Goal: Task Accomplishment & Management: Manage account settings

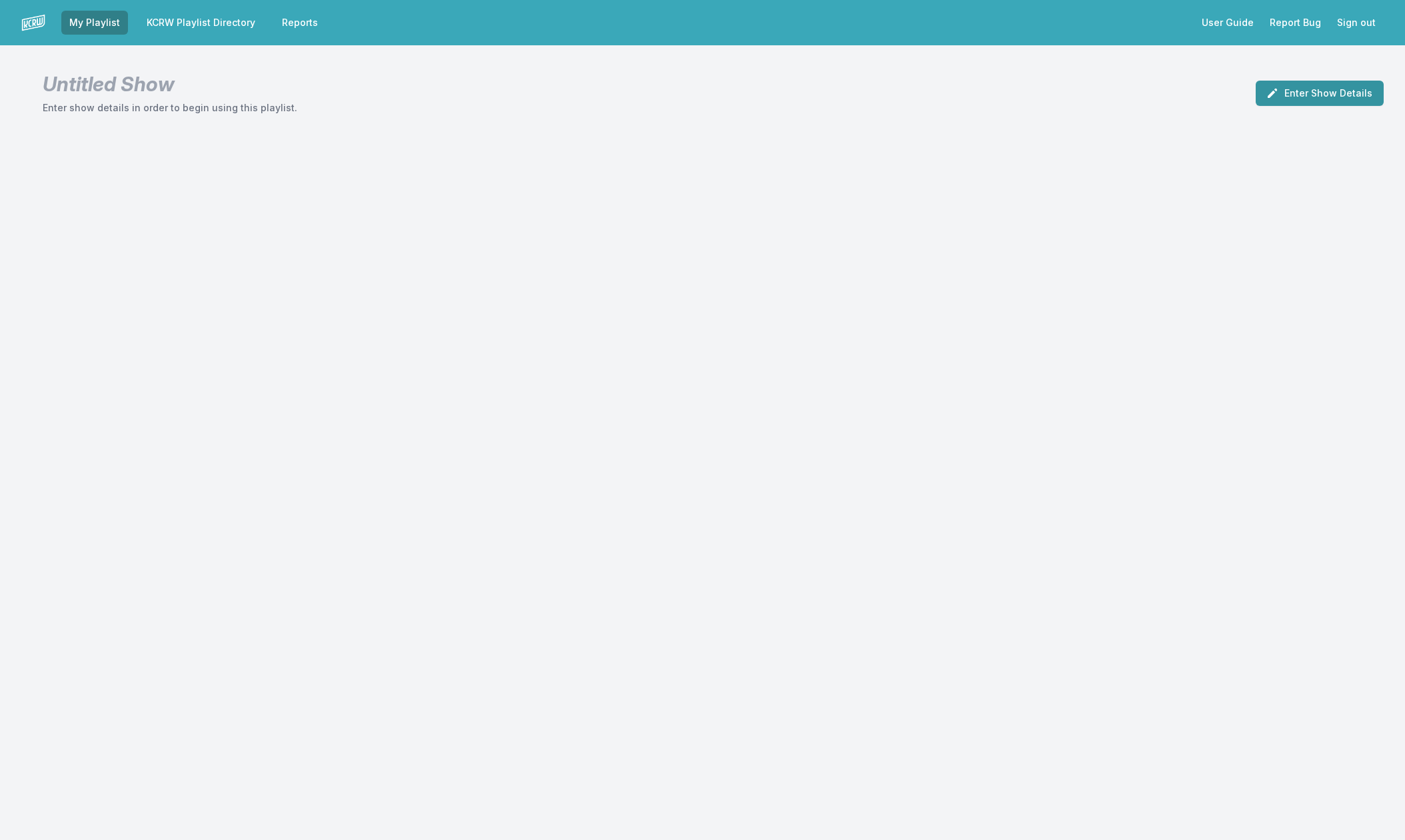
click at [1308, 92] on button "Enter Show Details" at bounding box center [1320, 93] width 128 height 25
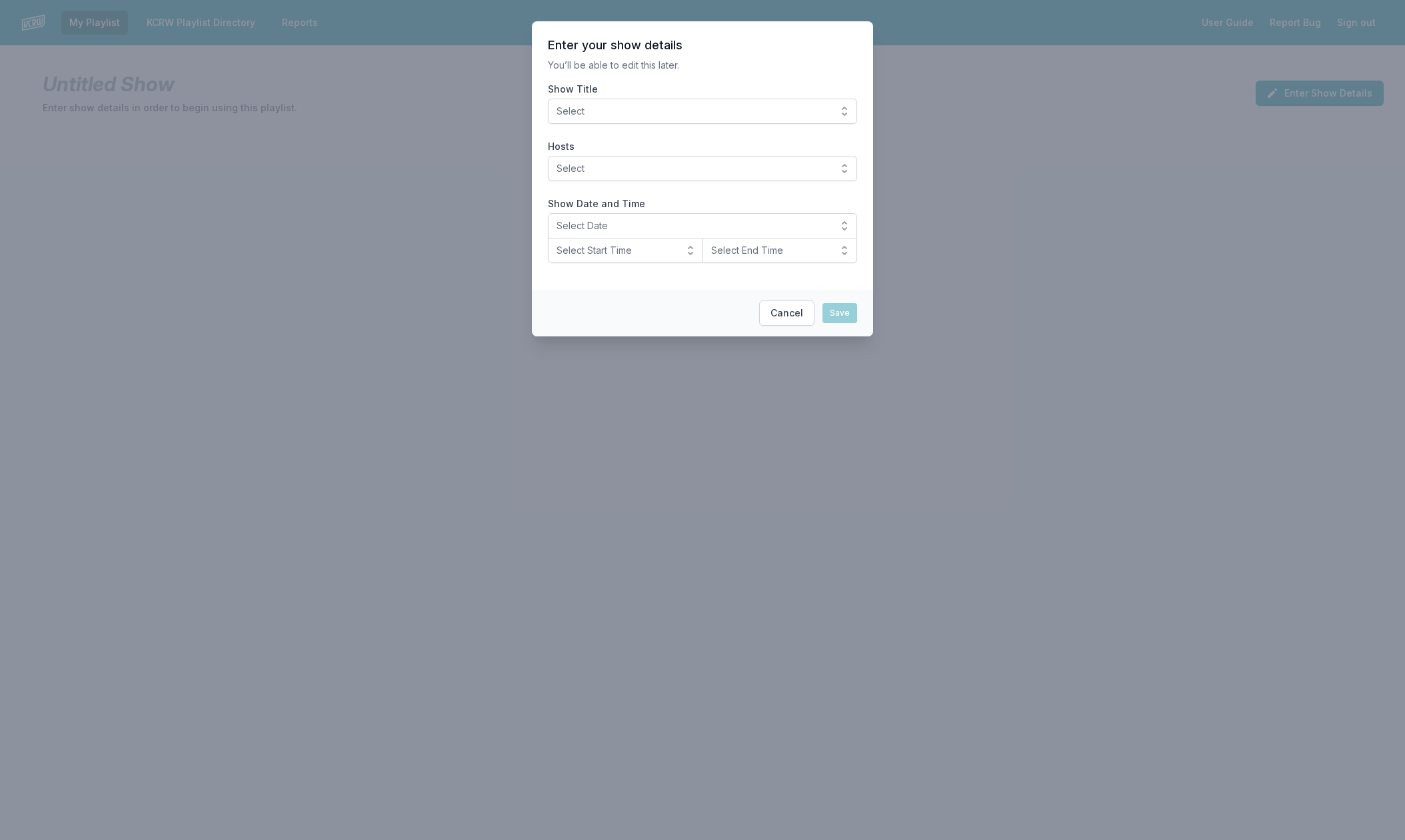
click at [847, 106] on button "Select" at bounding box center [702, 111] width 309 height 25
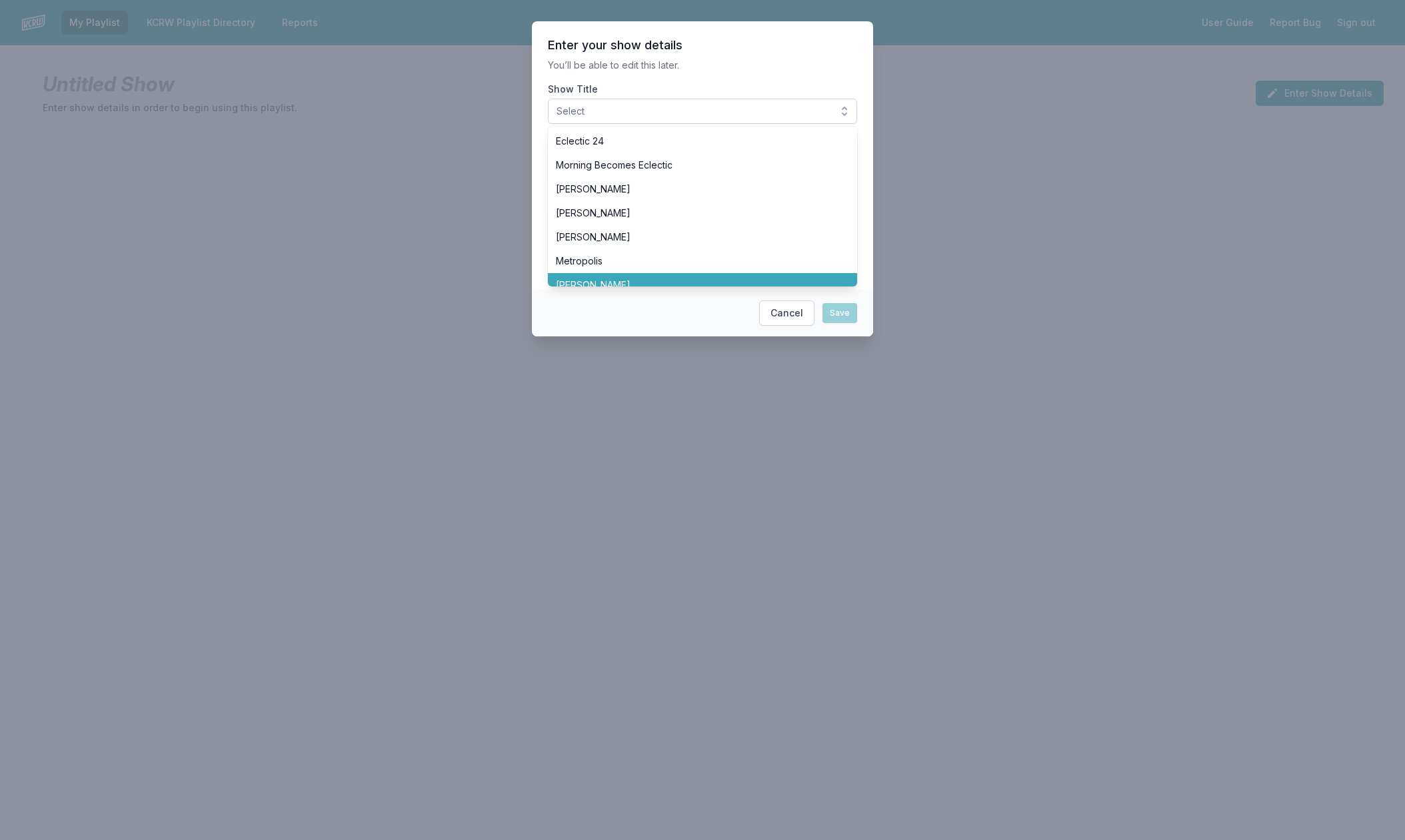
click at [633, 282] on span "[PERSON_NAME]" at bounding box center [694, 285] width 277 height 13
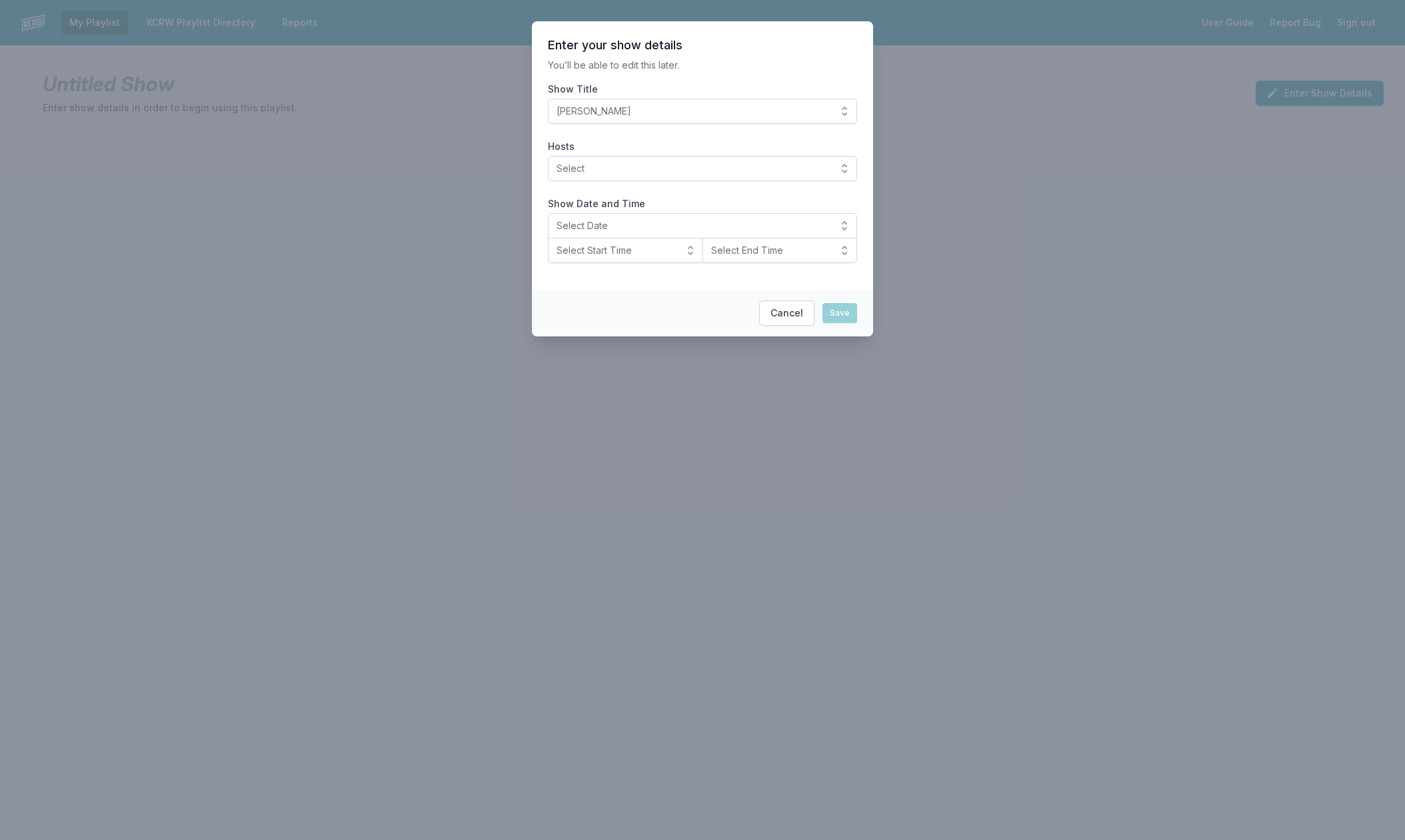
click at [838, 175] on button "Select" at bounding box center [702, 168] width 309 height 25
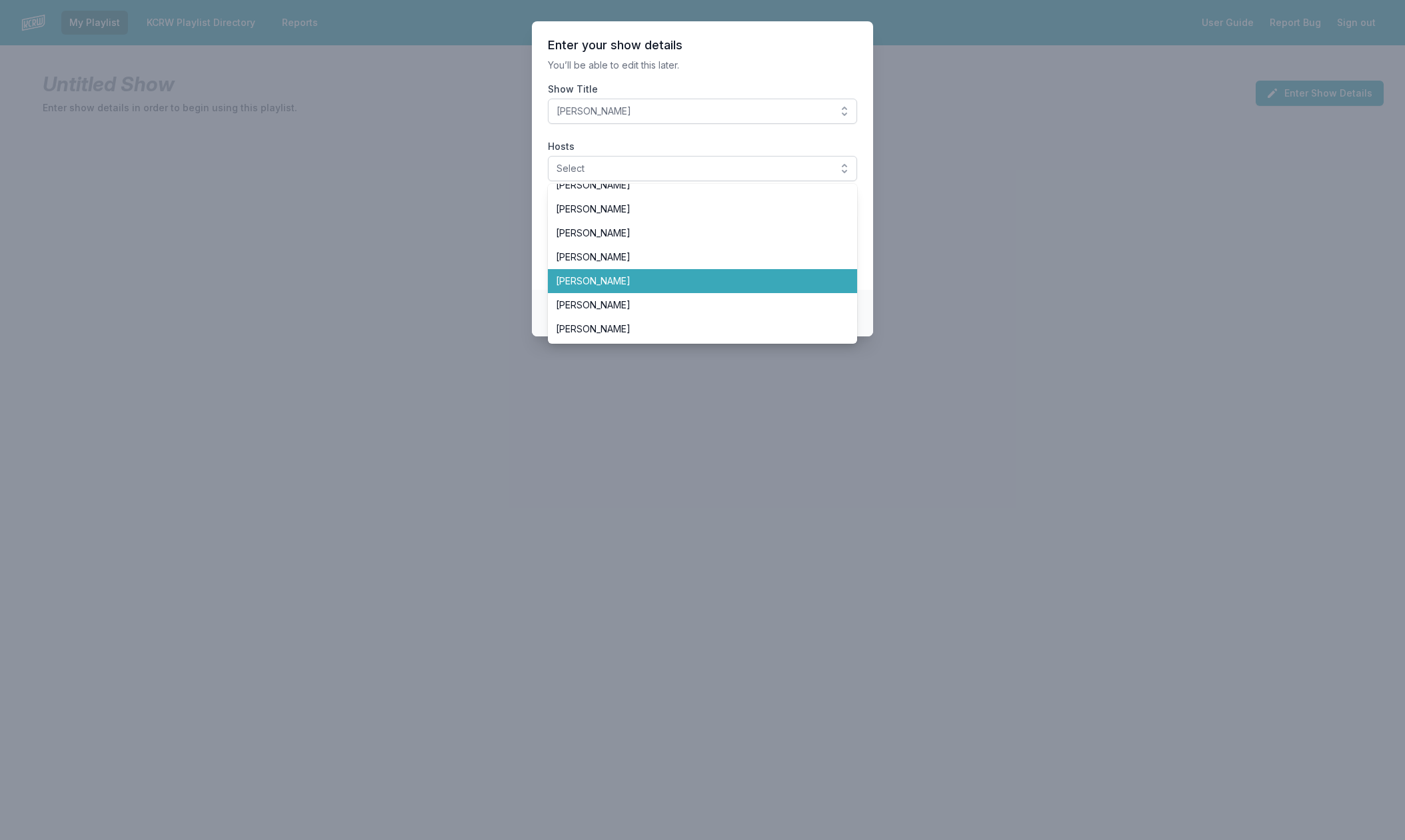
scroll to position [106, 0]
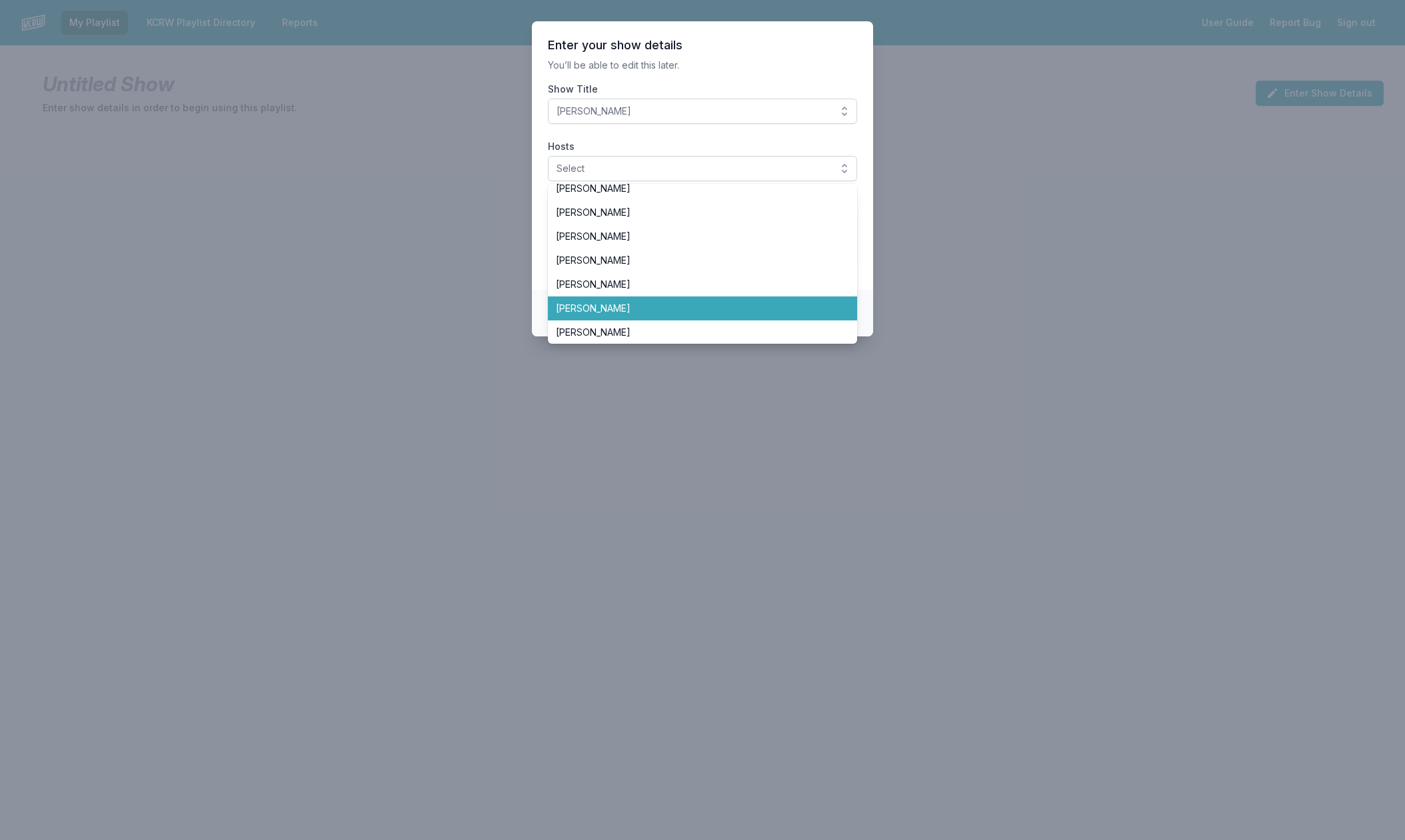
click at [632, 308] on span "[PERSON_NAME]" at bounding box center [694, 308] width 277 height 13
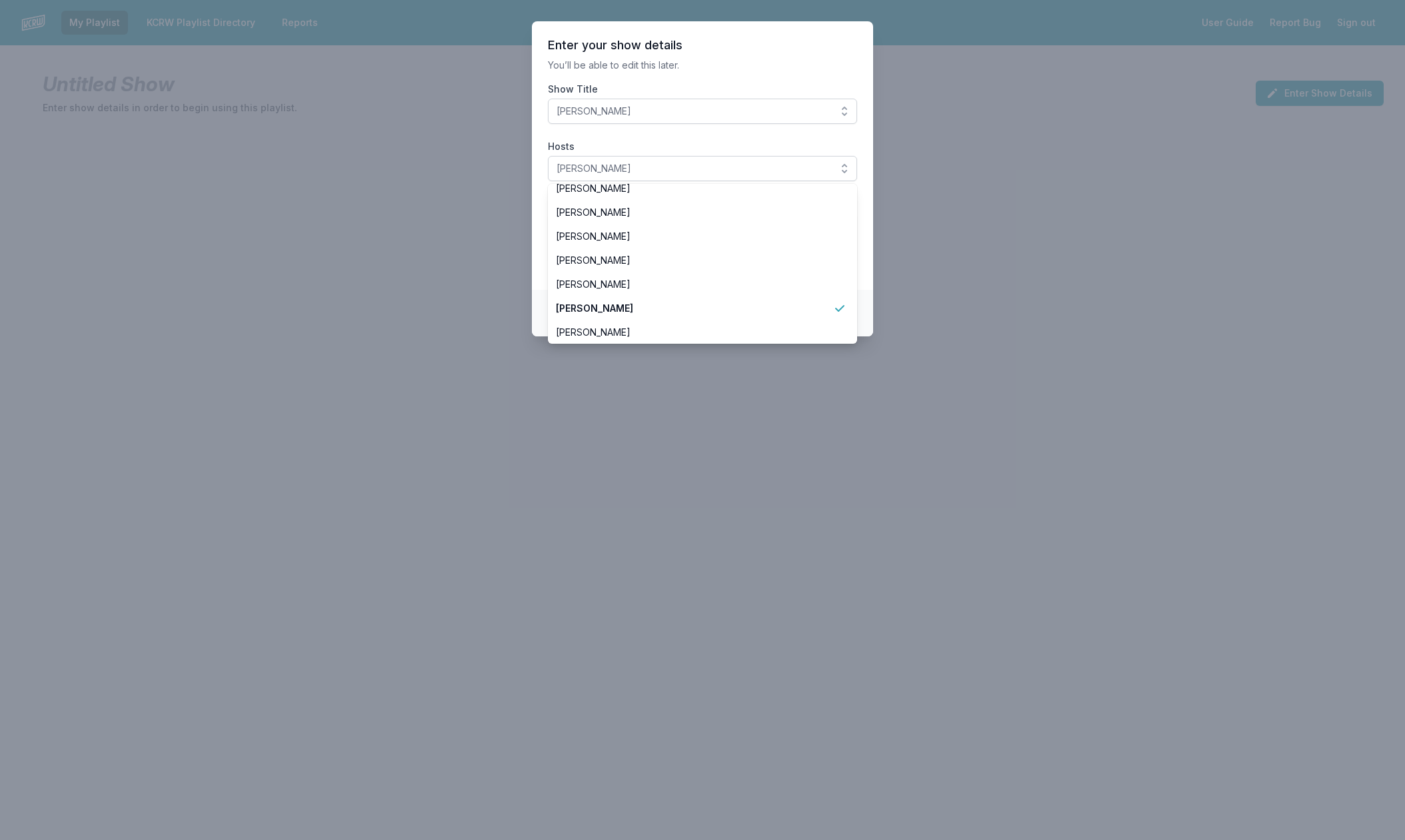
click at [537, 259] on section "Enter your show details You’ll be able to edit this later. Show Title Jason Kra…" at bounding box center [702, 156] width 341 height 268
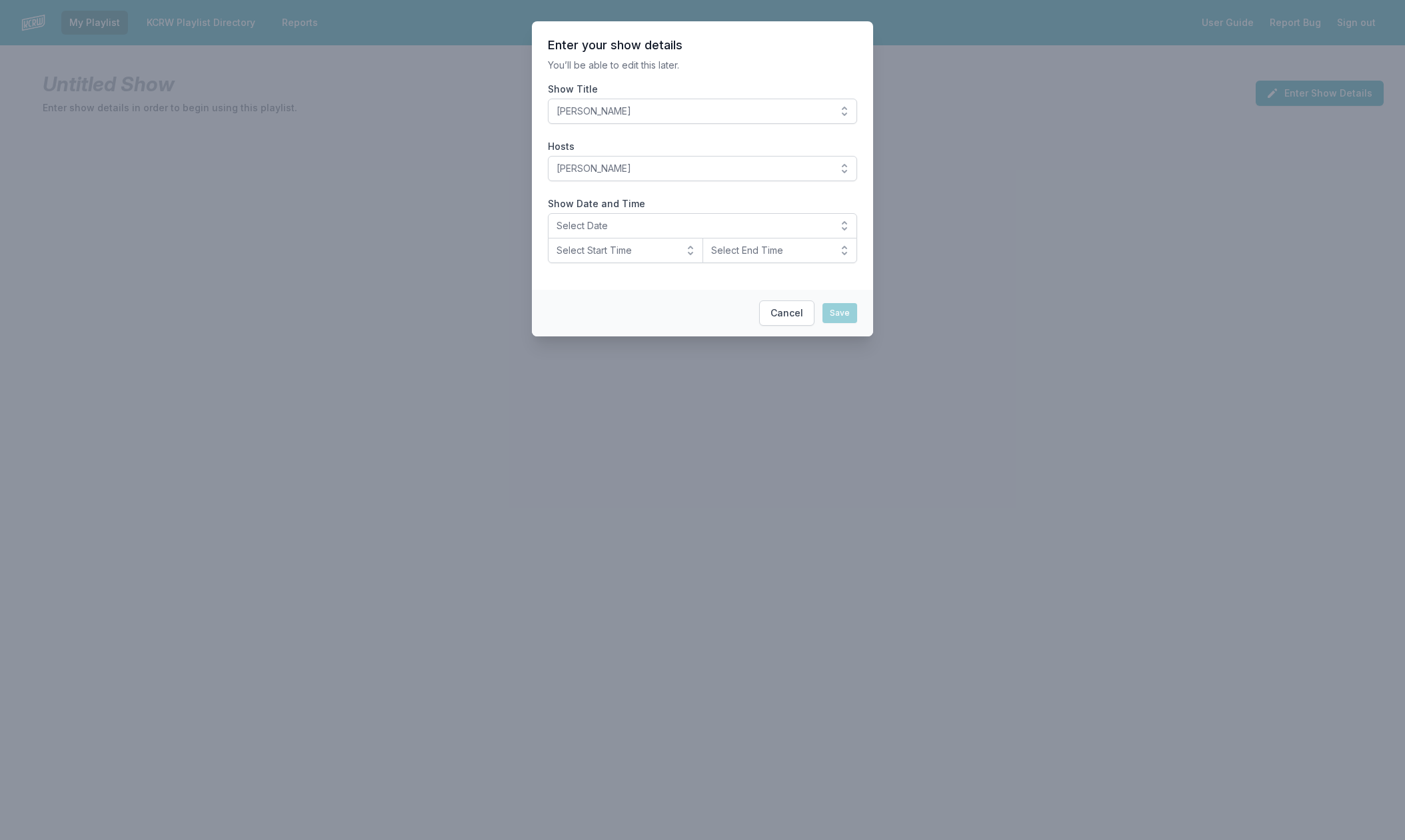
click at [842, 221] on button "Select Date" at bounding box center [702, 226] width 309 height 25
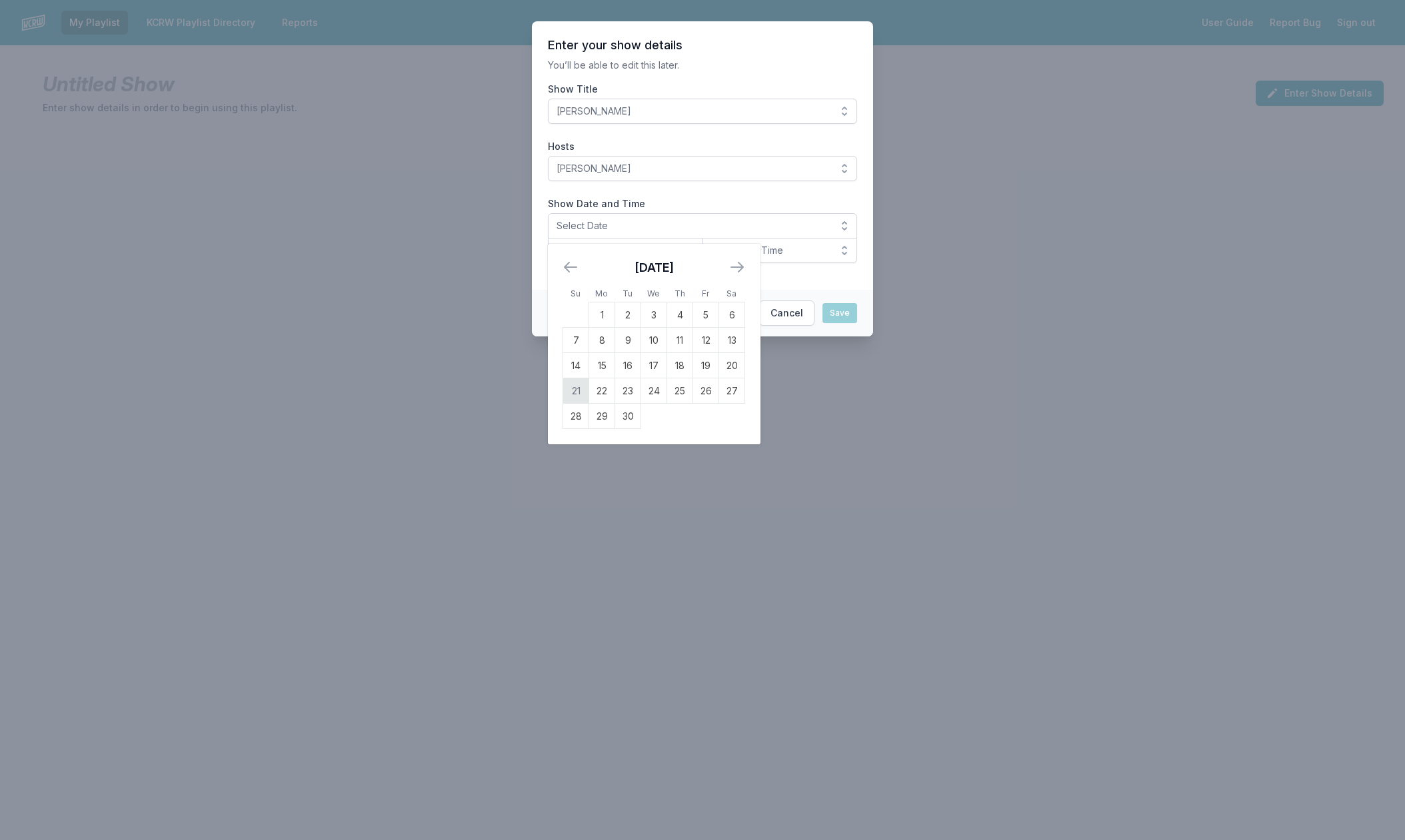
click at [578, 384] on td "21" at bounding box center [576, 390] width 26 height 25
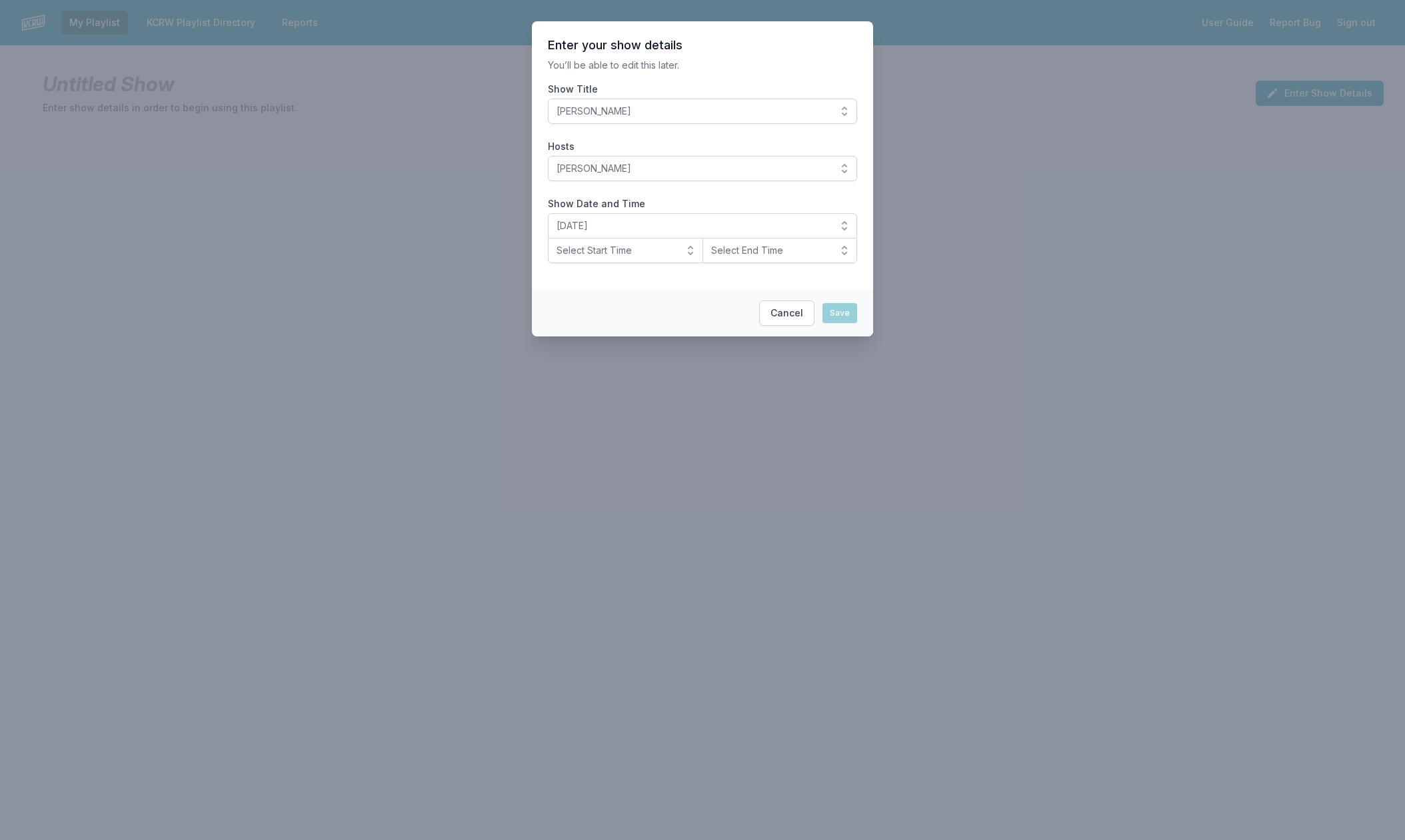
click at [690, 248] on button "Select Start Time" at bounding box center [625, 250] width 155 height 25
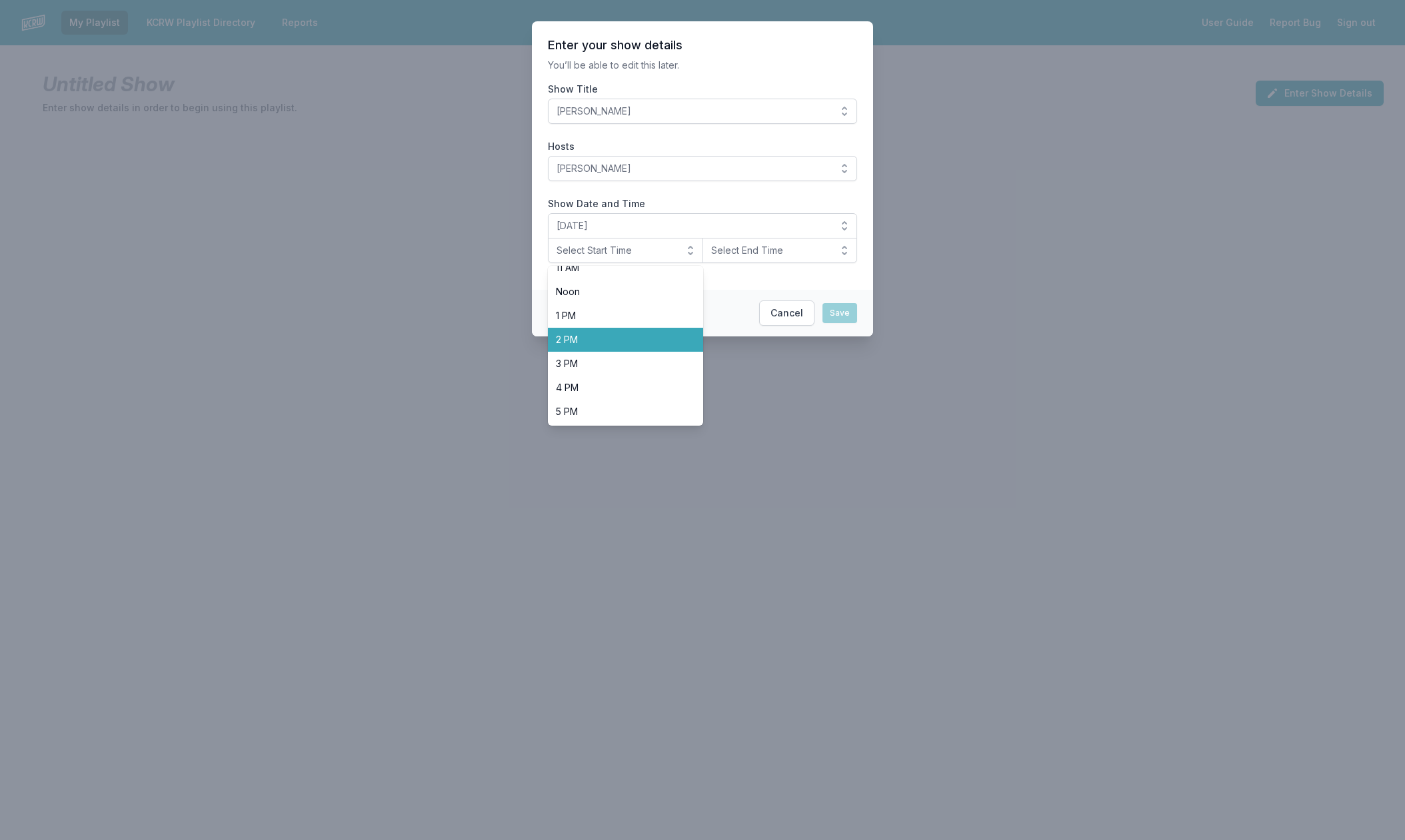
scroll to position [374, 0]
click at [606, 384] on span "8 PM" at bounding box center [618, 386] width 124 height 13
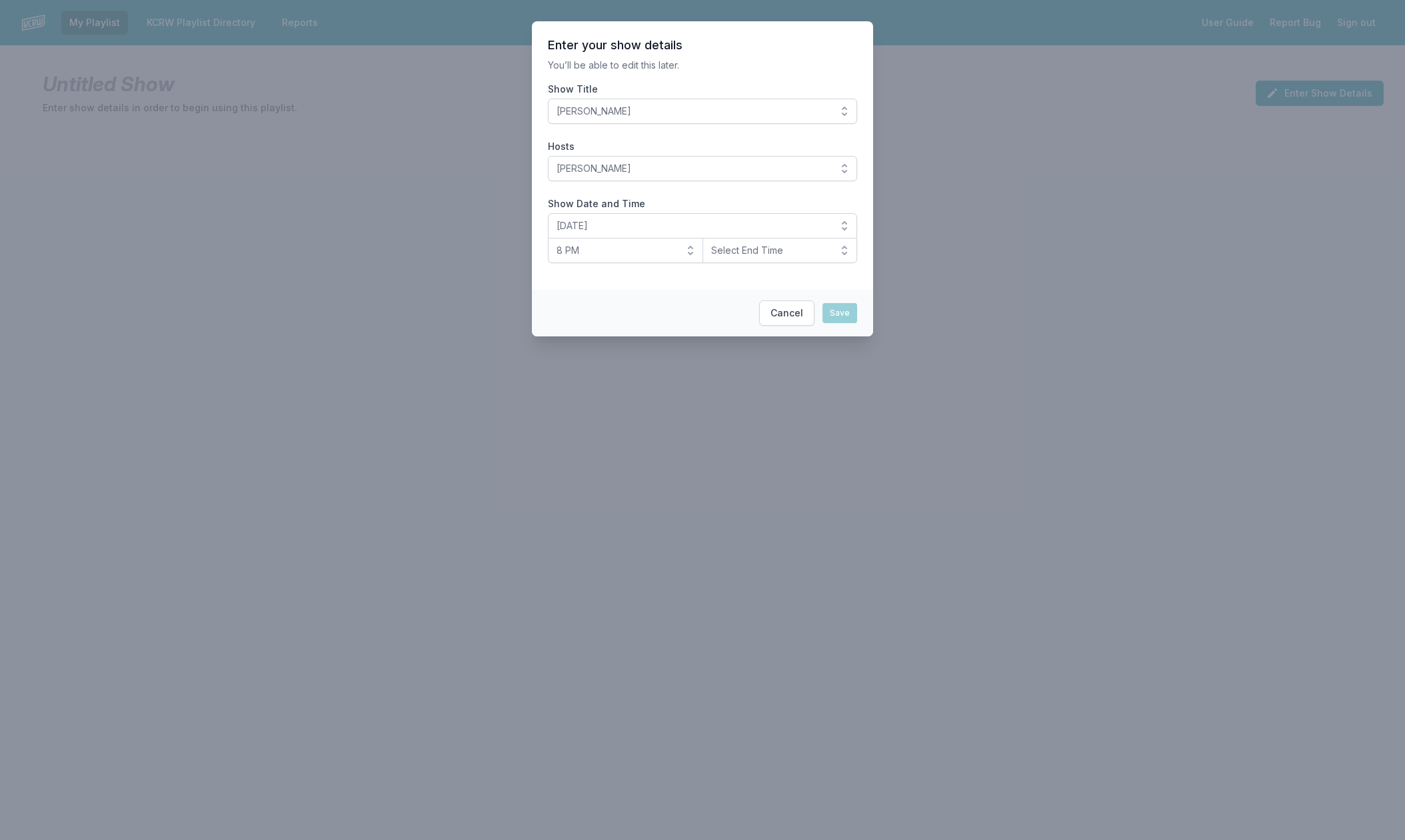
click at [844, 249] on button "Select End Time" at bounding box center [780, 250] width 155 height 25
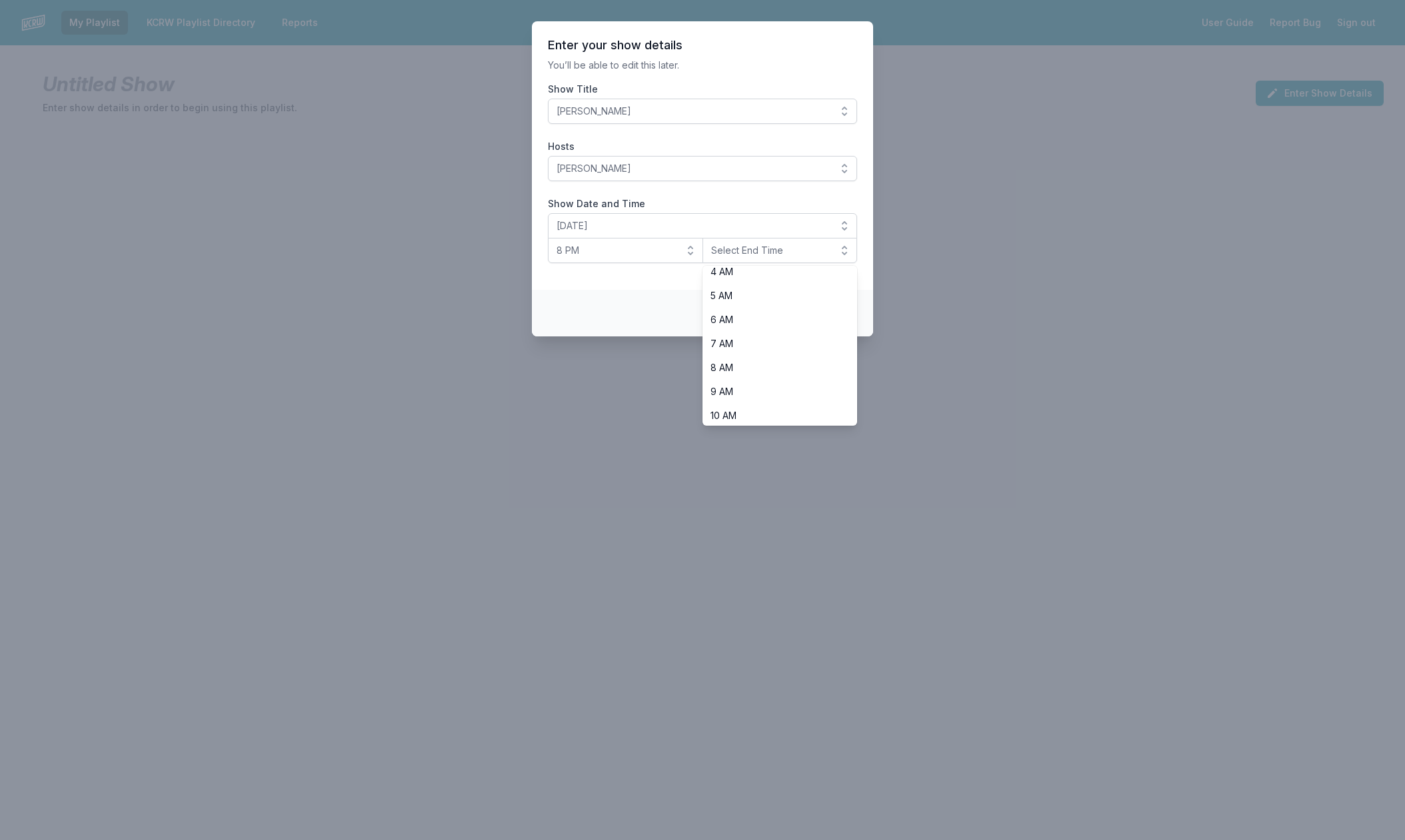
scroll to position [421, 0]
click at [749, 383] on span "10 PM" at bounding box center [772, 387] width 124 height 13
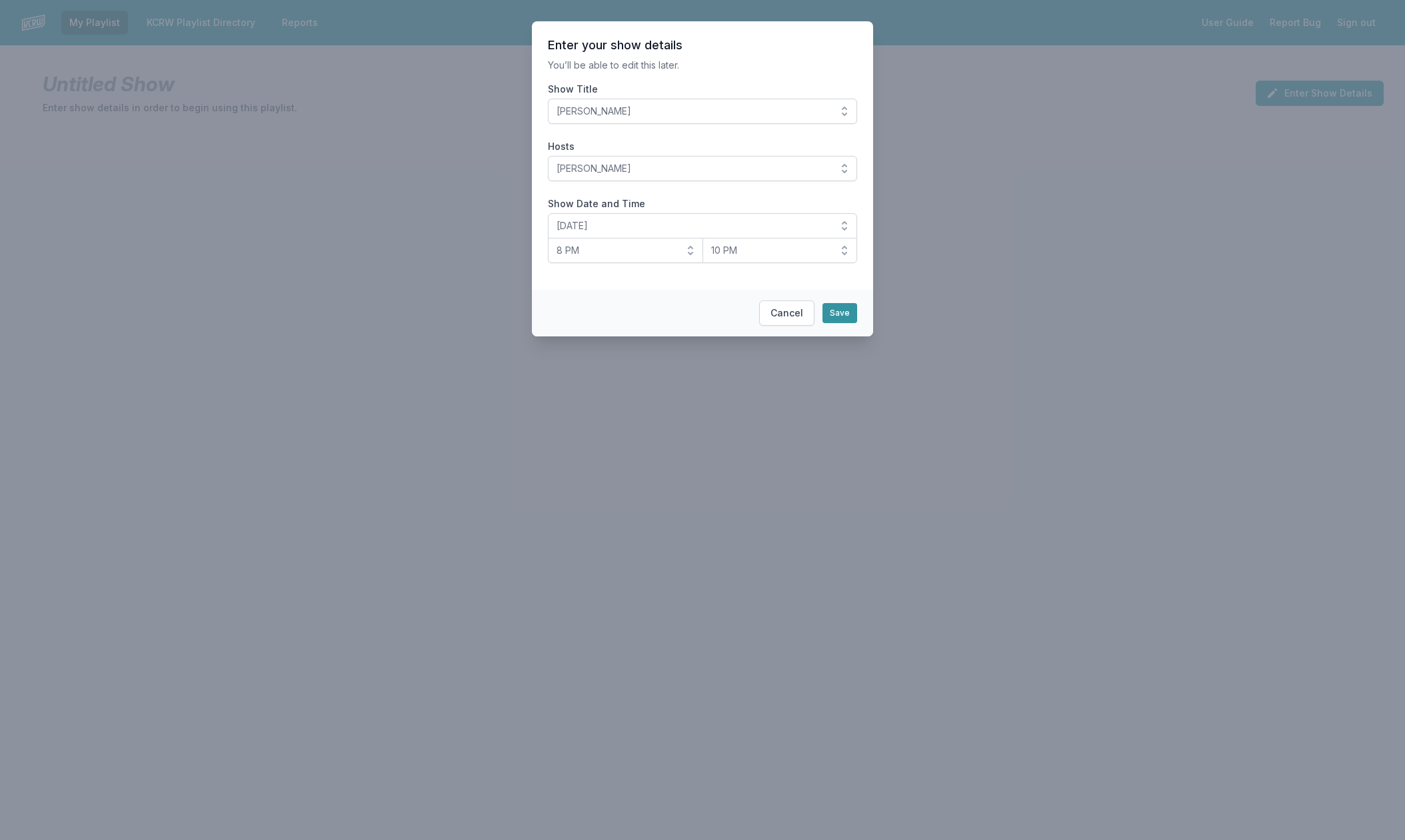
click at [831, 315] on button "Save" at bounding box center [839, 313] width 35 height 20
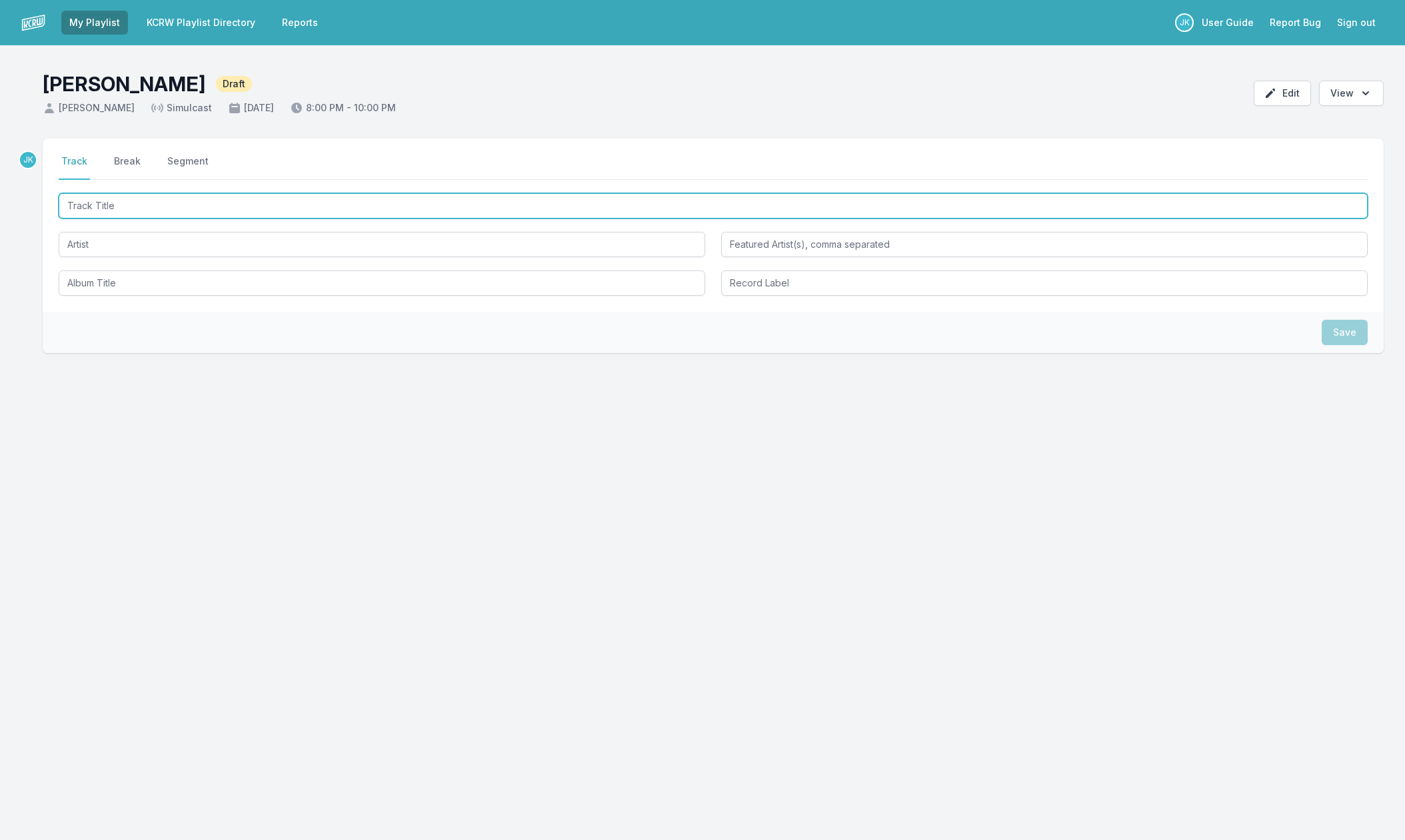
paste input "I Wish I Didn't Waste Your Time"
type input "I Wish I Didn't Waste Your Time"
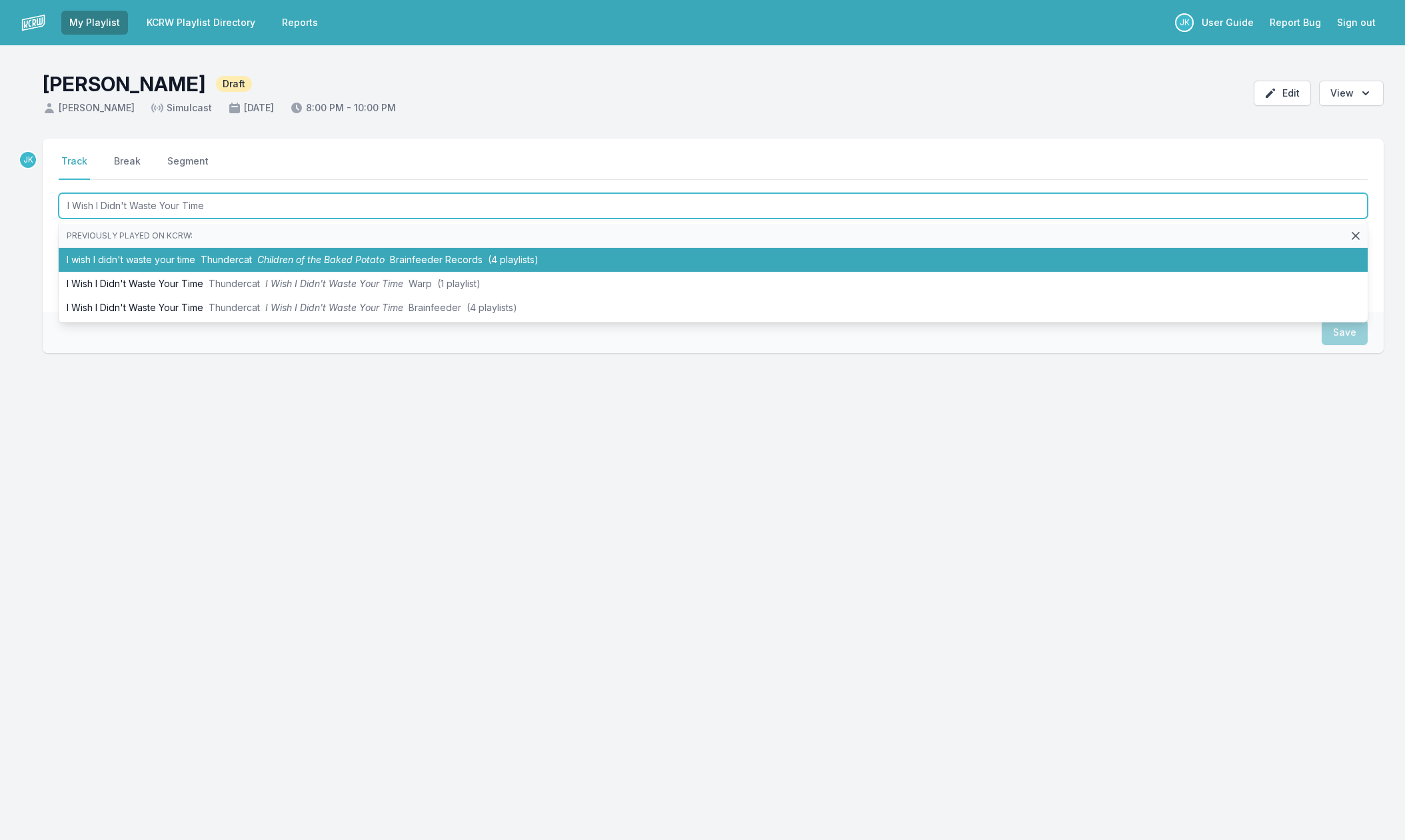
click at [186, 256] on li "I wish I didn't waste your time Thundercat Children of the Baked Potato Brainfe…" at bounding box center [713, 259] width 1309 height 24
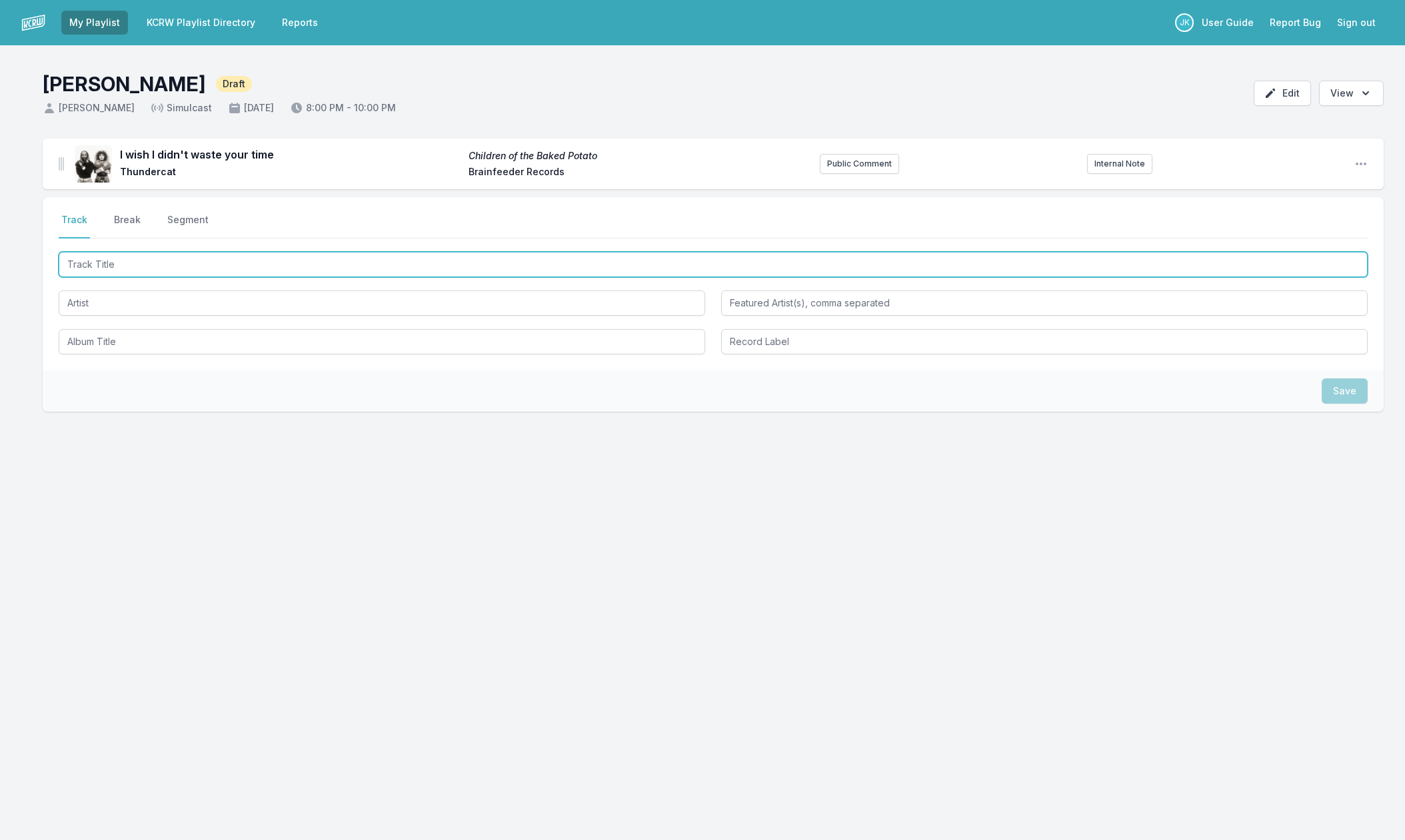
paste input "Art Museum (2am)"
type input "Art Museum (2am)"
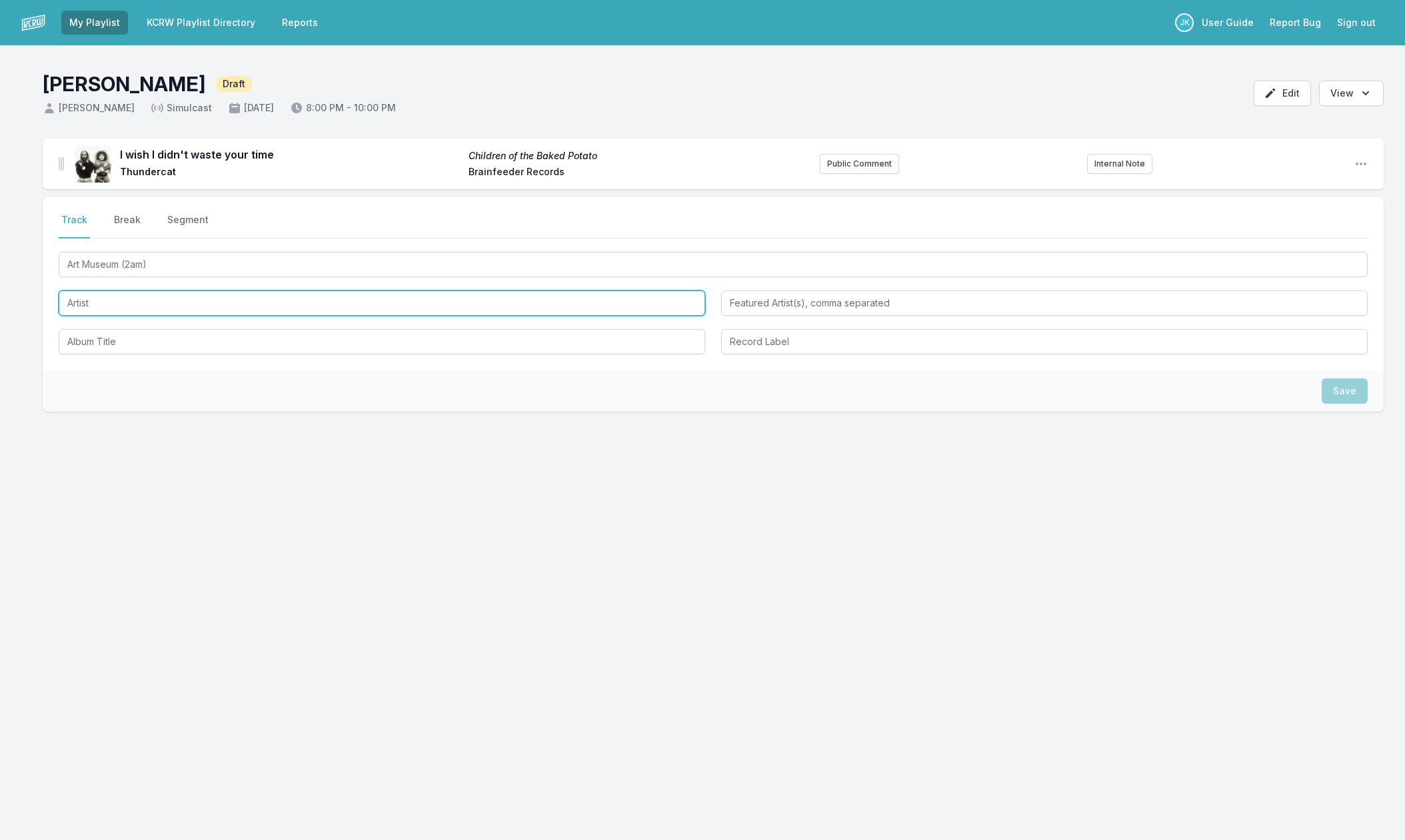
click at [87, 307] on input "Artist" at bounding box center [381, 303] width 647 height 25
paste input "Cautious Clay"
type input "Cautious Clay"
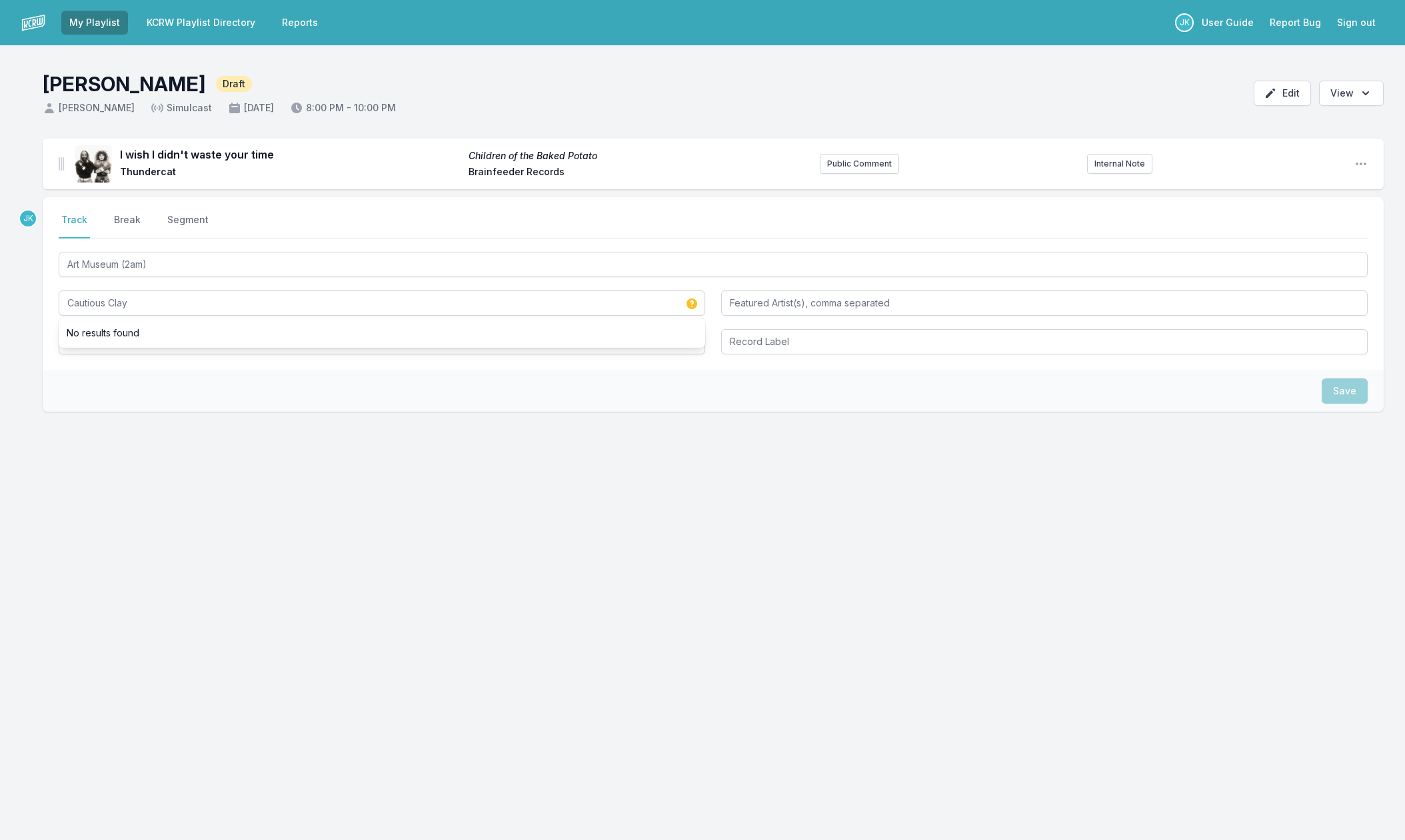
click at [83, 361] on div "Select a tab Track Break Segment Track Break Segment Art Museum (2am) Cautious …" at bounding box center [714, 284] width 1341 height 173
click at [85, 340] on input "Album Title" at bounding box center [381, 341] width 647 height 25
paste input "Art Museum (2am)"
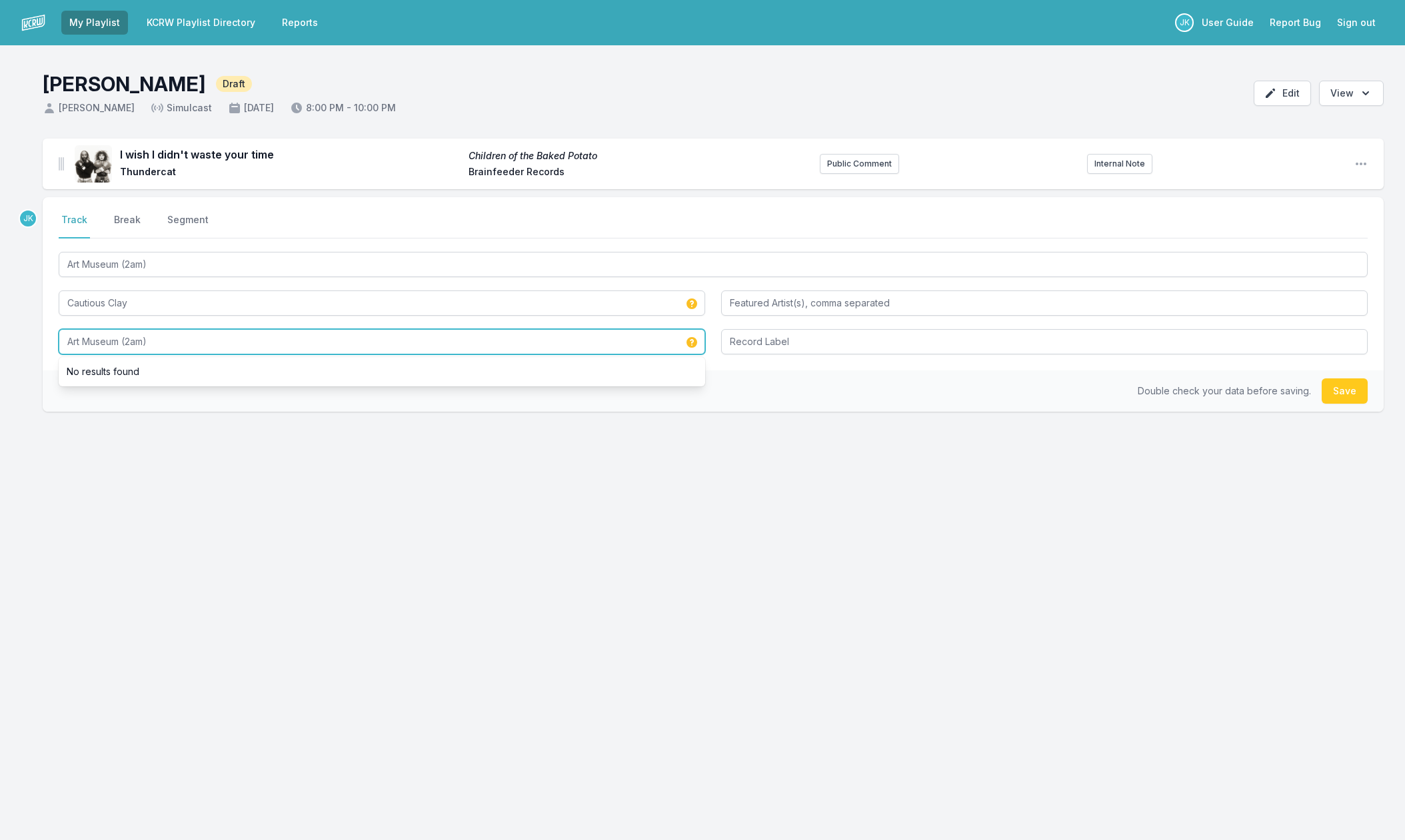
type input "Art Museum (2am)"
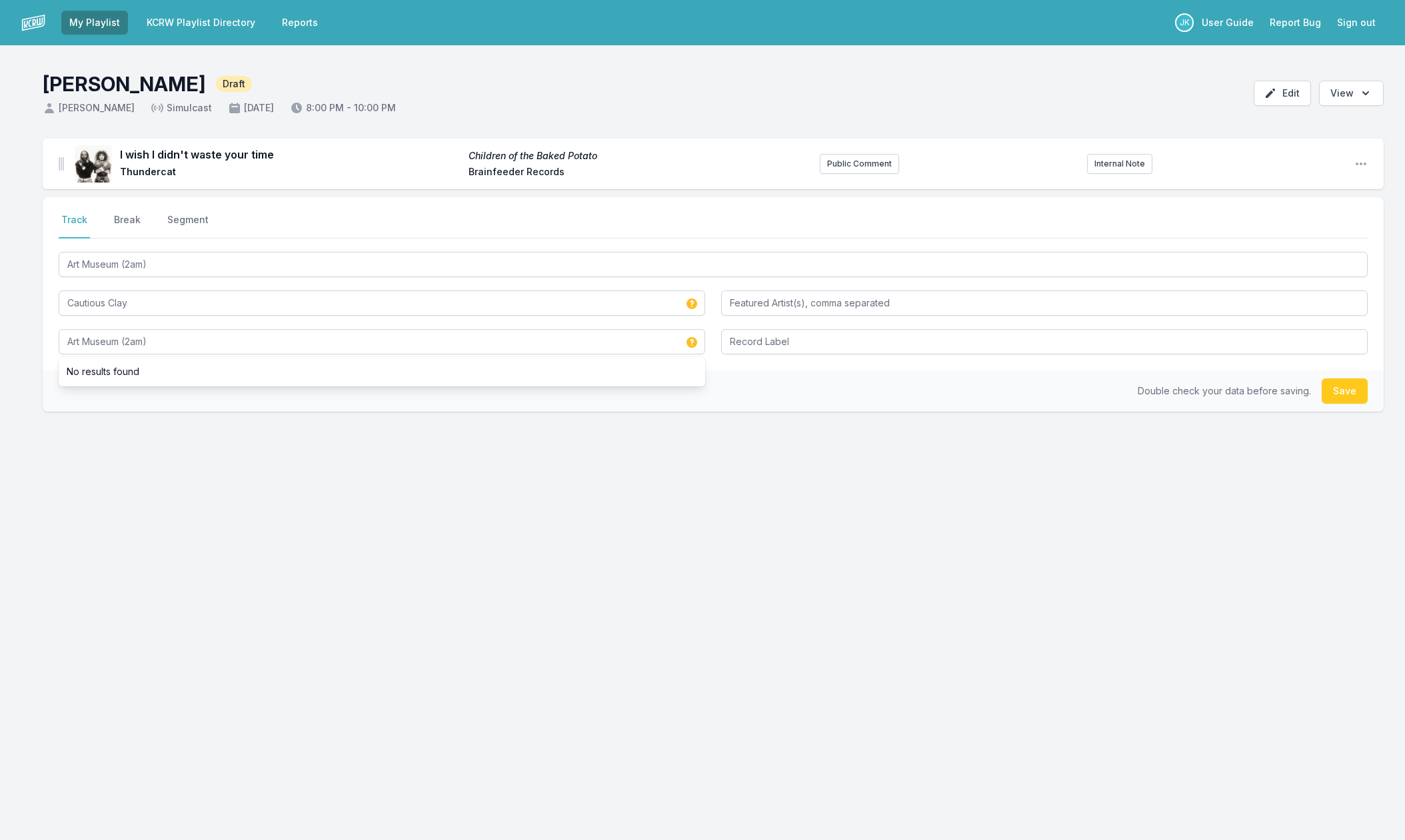
click at [1323, 388] on div "Double check your data before saving. Save" at bounding box center [714, 391] width 1341 height 41
drag, startPoint x: 1329, startPoint y: 389, endPoint x: 1154, endPoint y: 410, distance: 176.3
click at [1329, 389] on button "Save" at bounding box center [1345, 390] width 46 height 25
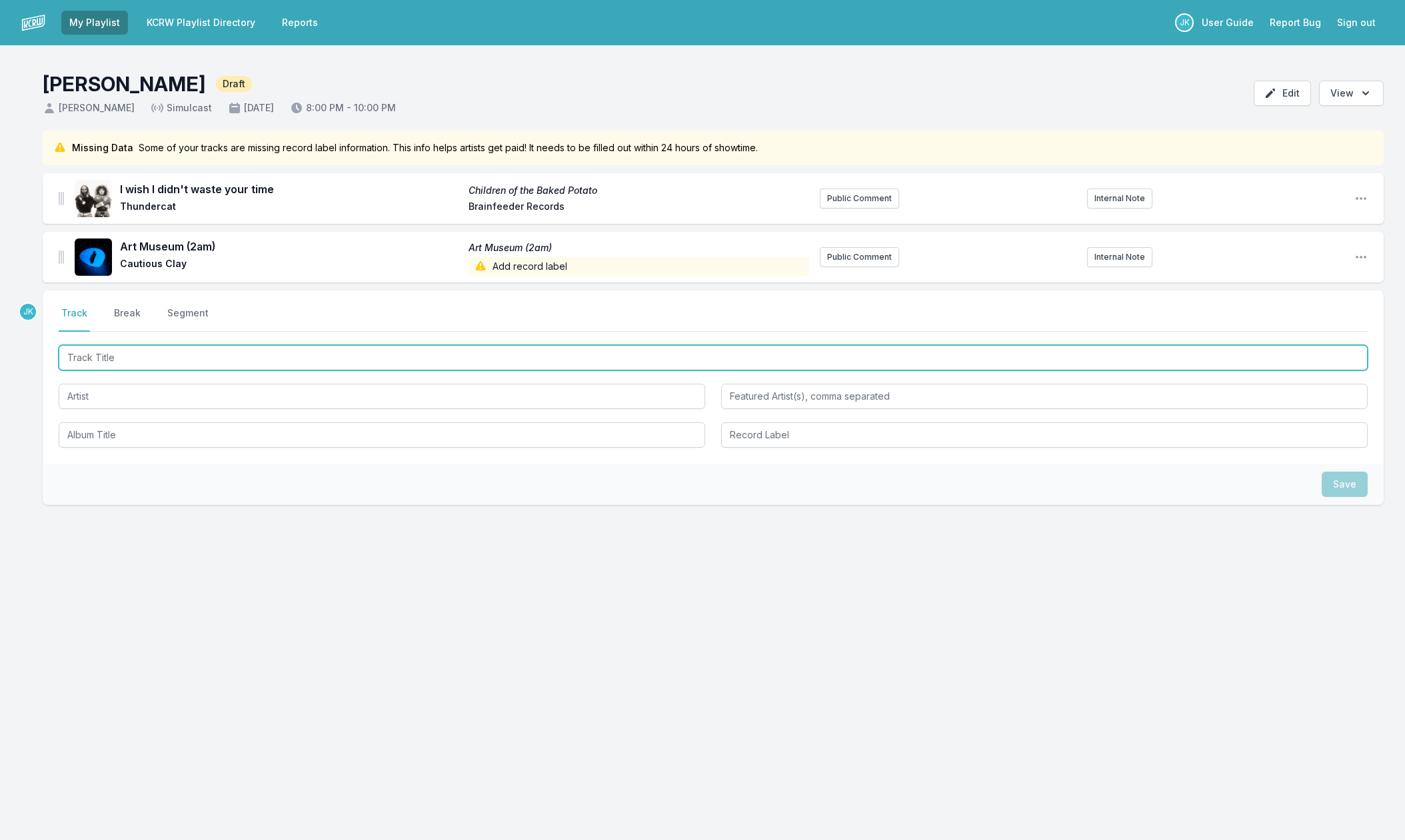
paste input "bleach"
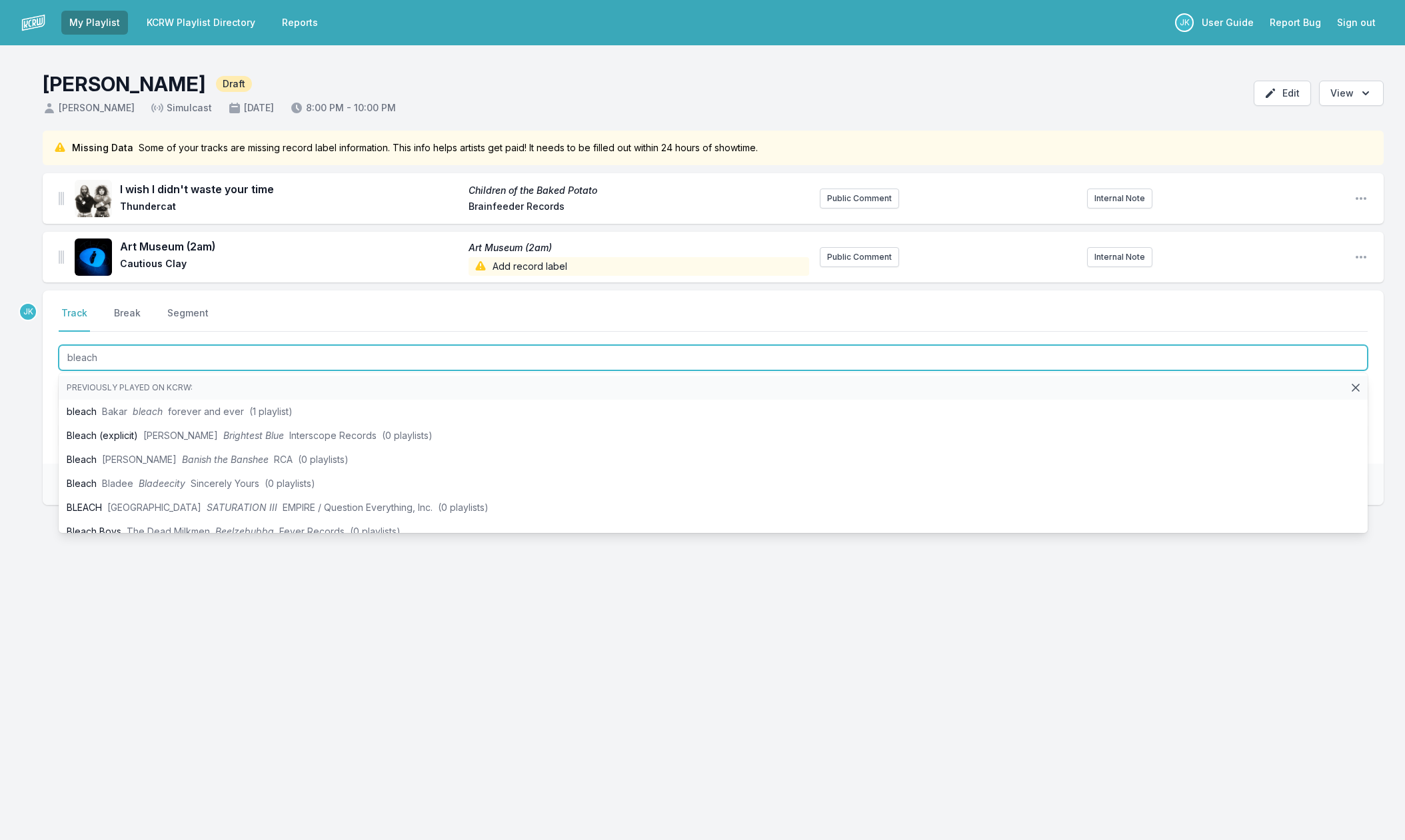
type input "bleach"
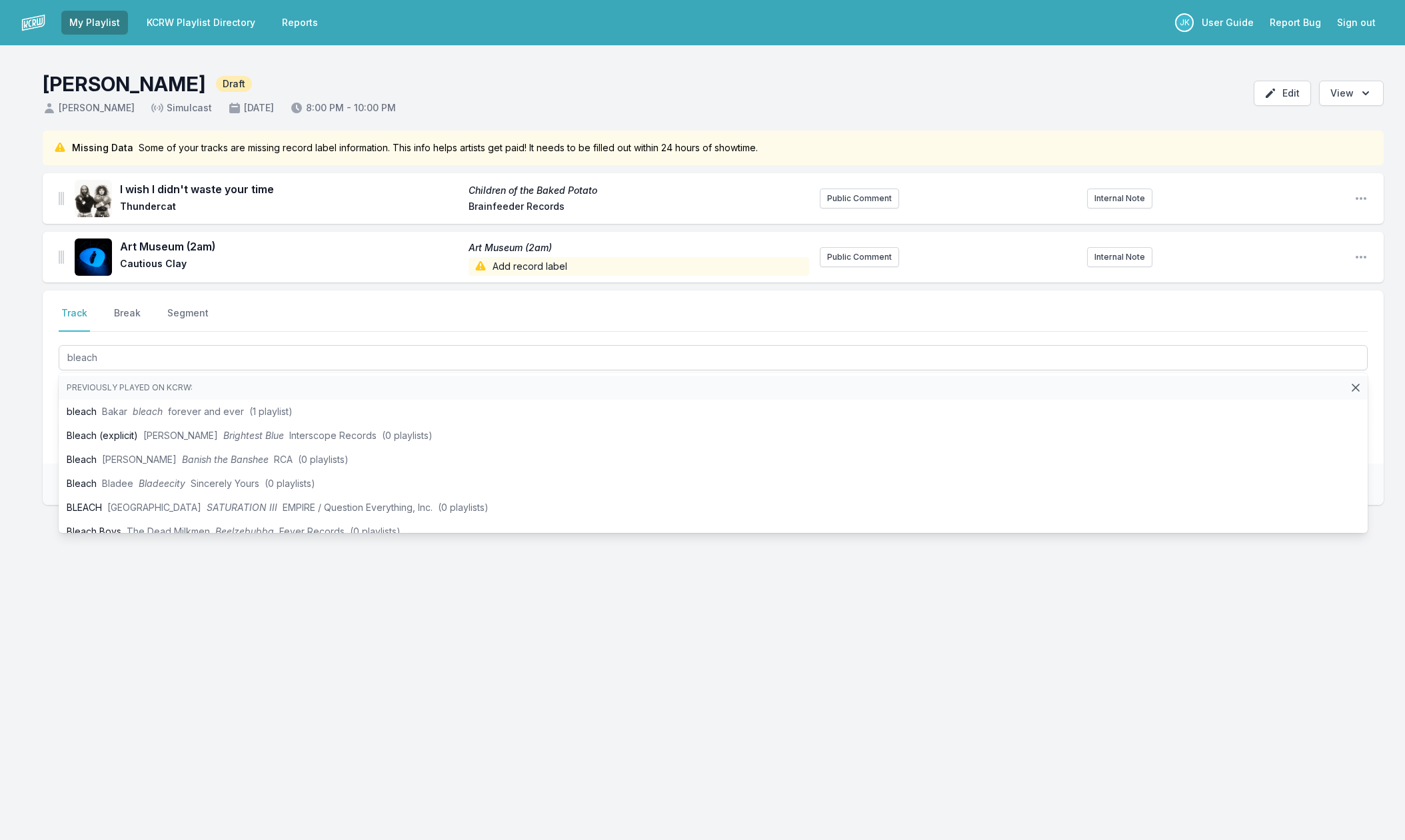
drag, startPoint x: 27, startPoint y: 495, endPoint x: 42, endPoint y: 450, distance: 47.4
click at [27, 495] on div "Missing Data Some of your tracks are missing record label information. This inf…" at bounding box center [702, 381] width 1405 height 502
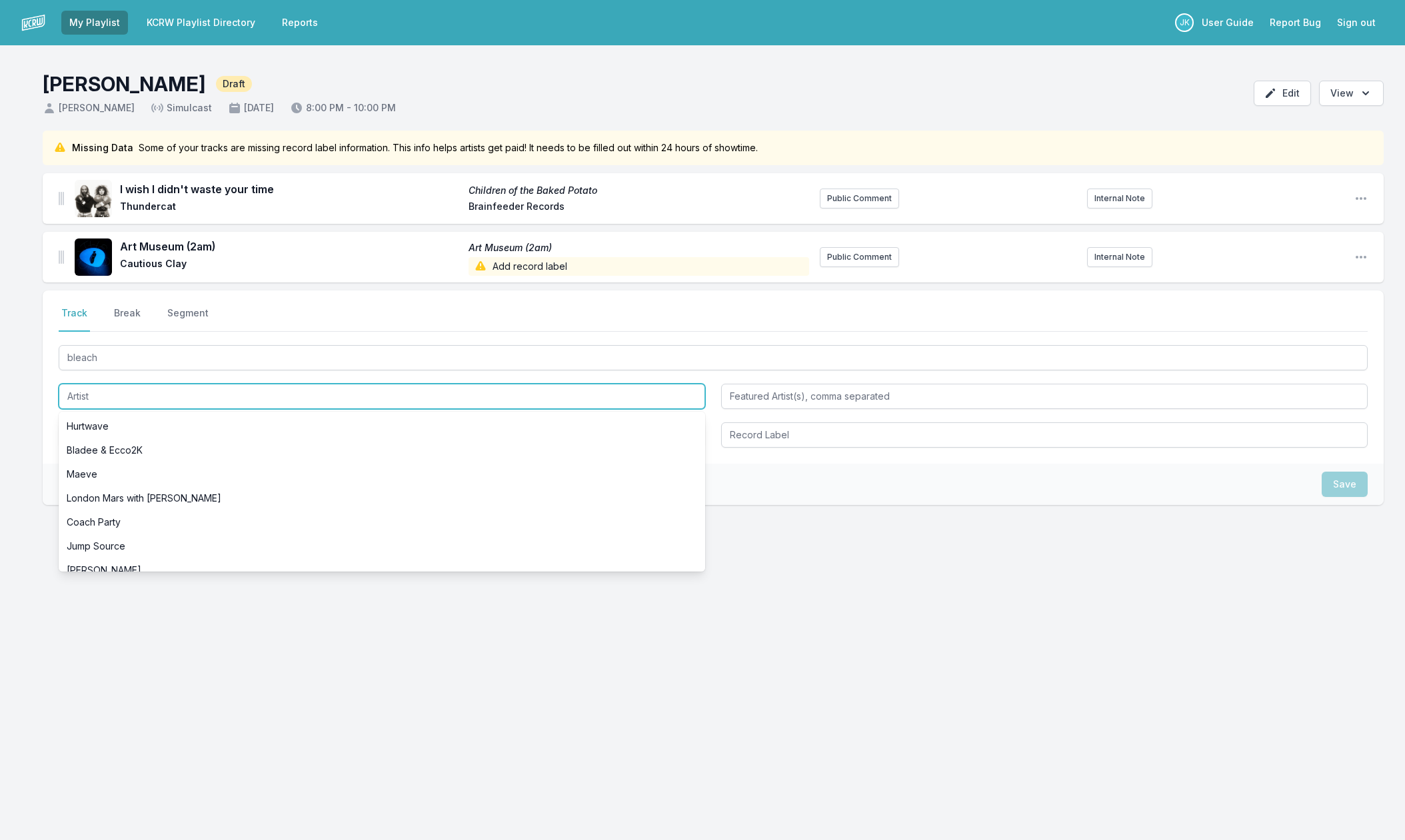
click at [81, 396] on input "Artist" at bounding box center [381, 396] width 647 height 25
paste input "Bakar"
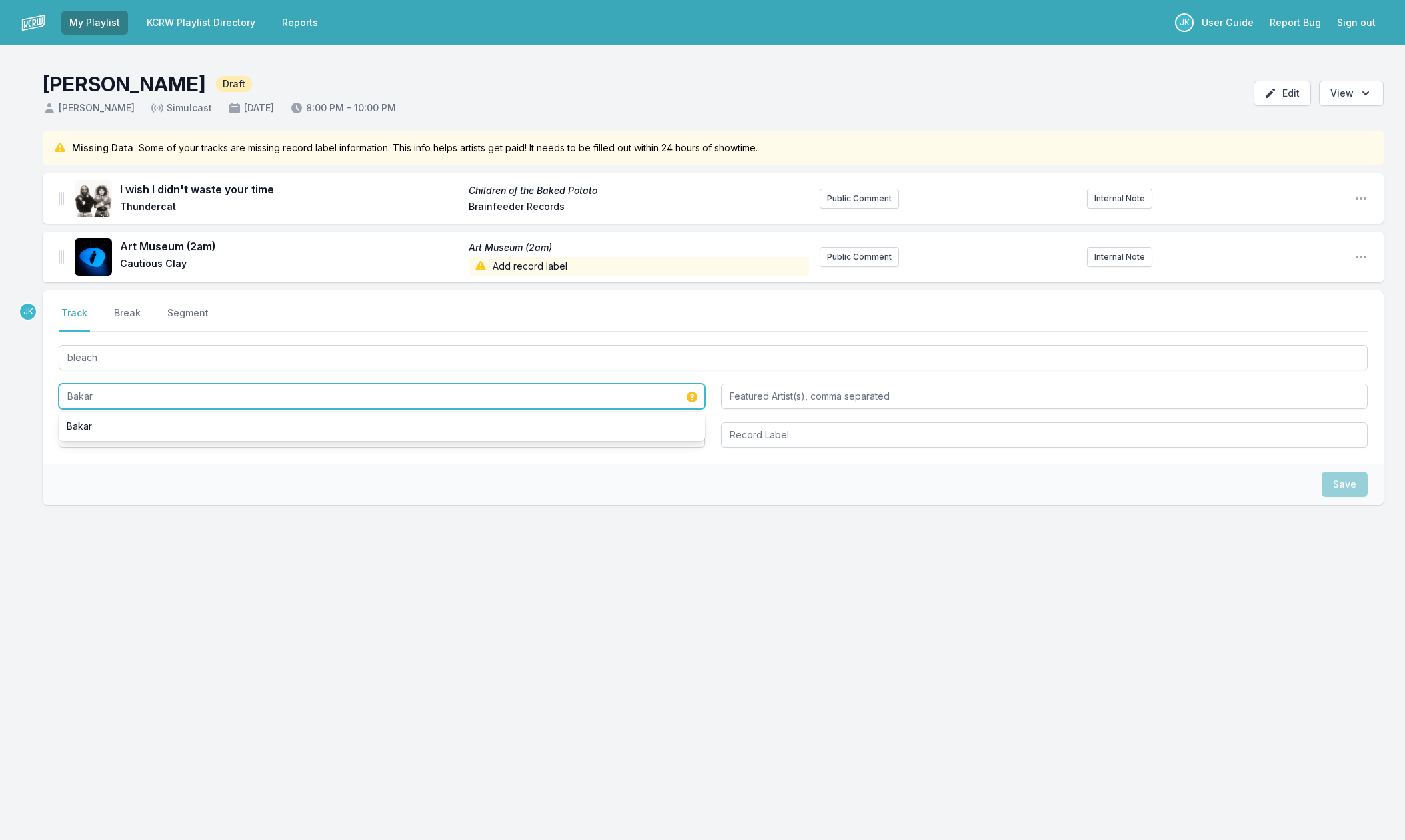
type input "Bakar"
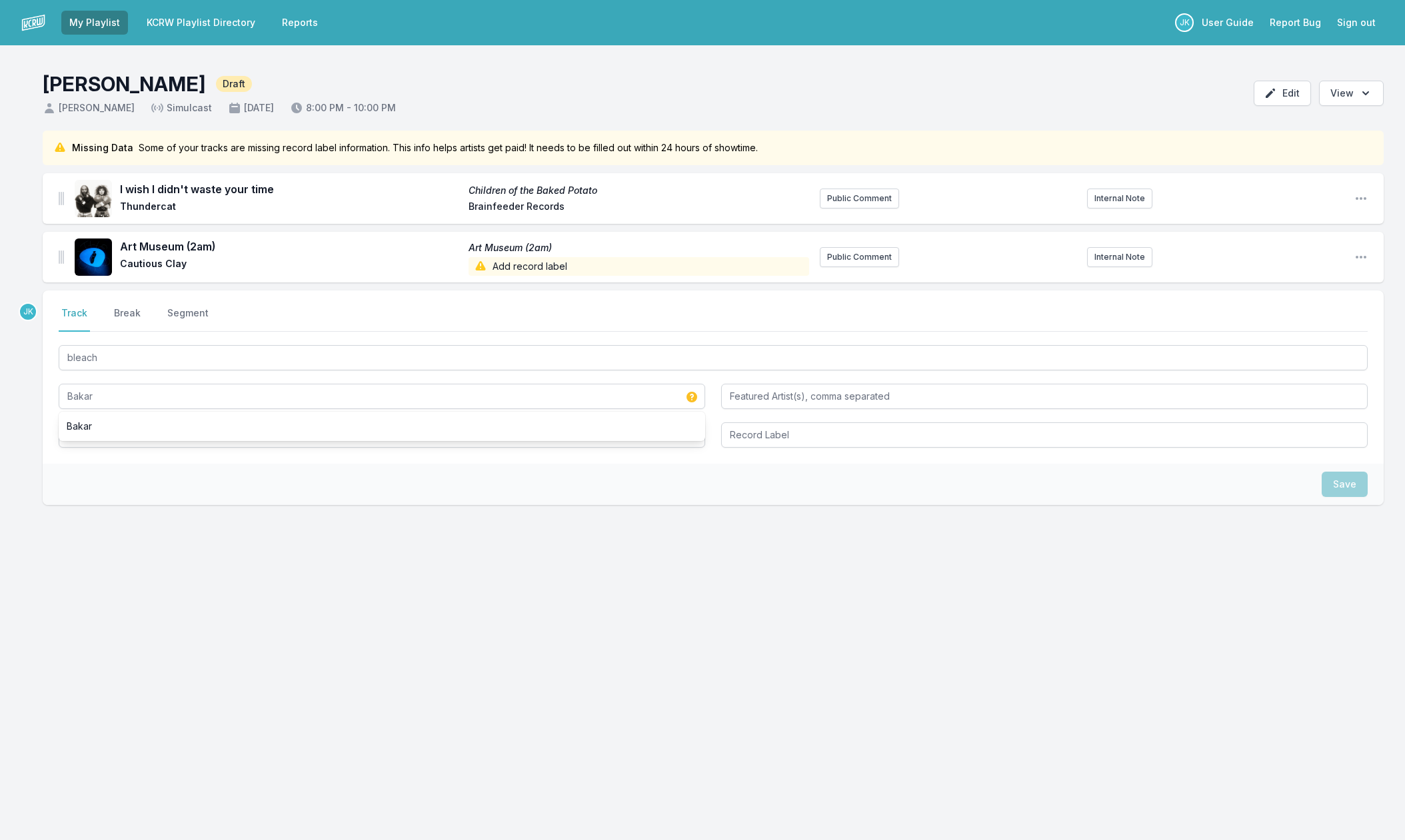
drag, startPoint x: 81, startPoint y: 535, endPoint x: 79, endPoint y: 500, distance: 35.1
click at [81, 535] on div "JK Select a tab Track Break Segment Track Break Segment bleach Bakar Bakar Save" at bounding box center [714, 440] width 1341 height 300
click at [81, 436] on input "Album Title" at bounding box center [381, 435] width 647 height 25
paste input "BEASTIE"
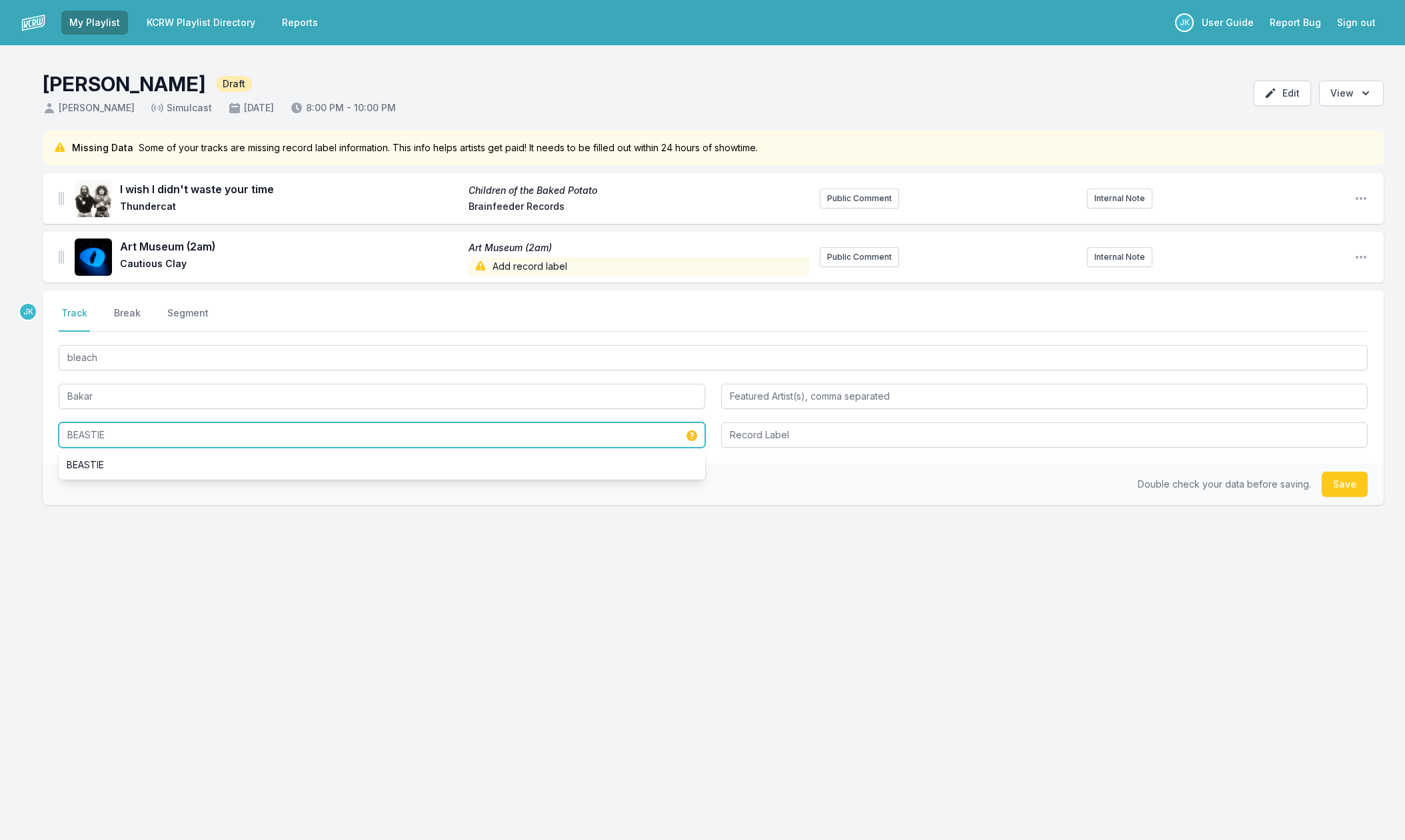
type input "BEASTIE"
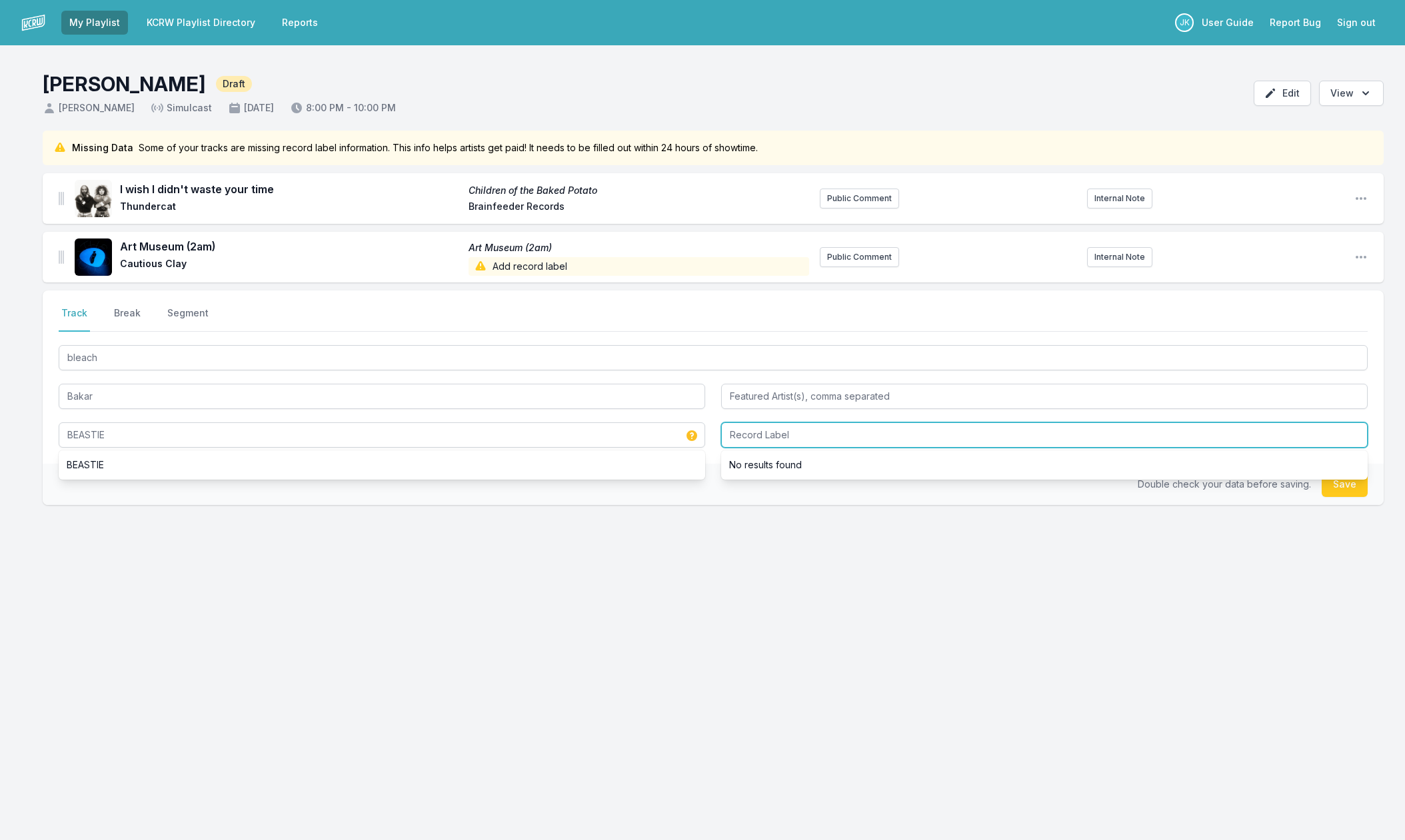
click at [734, 429] on input "Record Label" at bounding box center [1044, 435] width 647 height 25
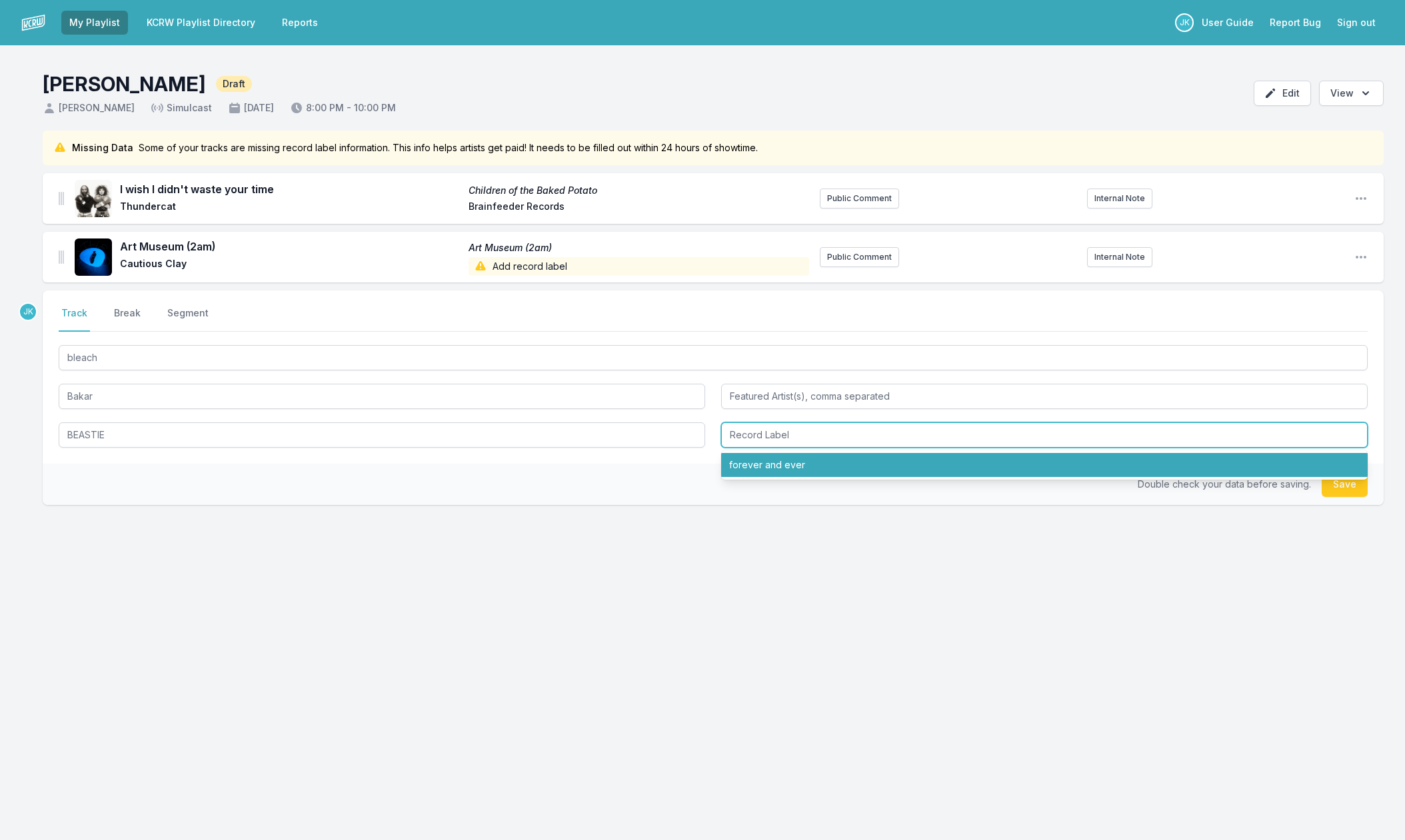
click at [886, 476] on li "forever and ever" at bounding box center [1044, 465] width 647 height 24
type input "forever and ever"
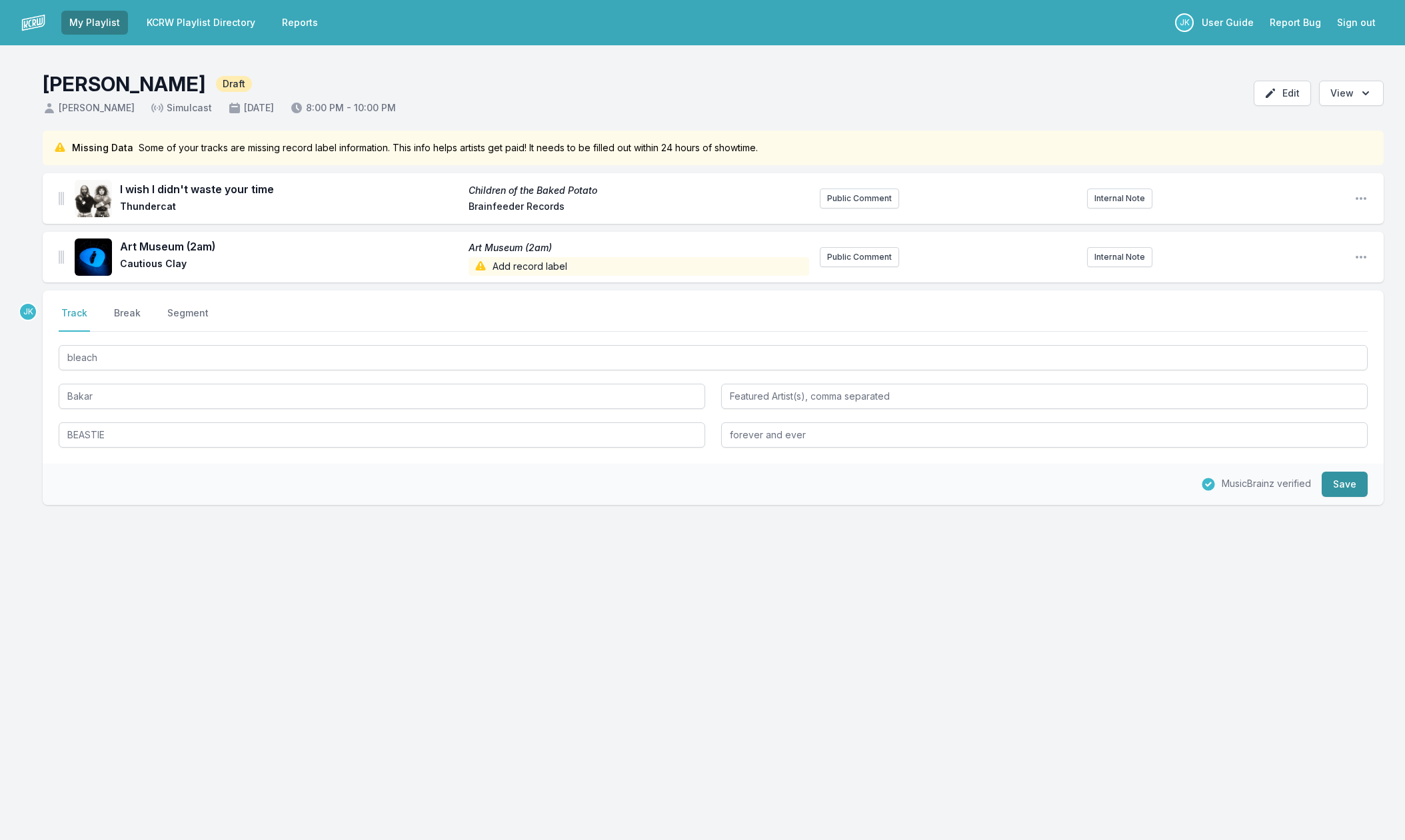
click at [1338, 479] on button "Save" at bounding box center [1345, 484] width 46 height 25
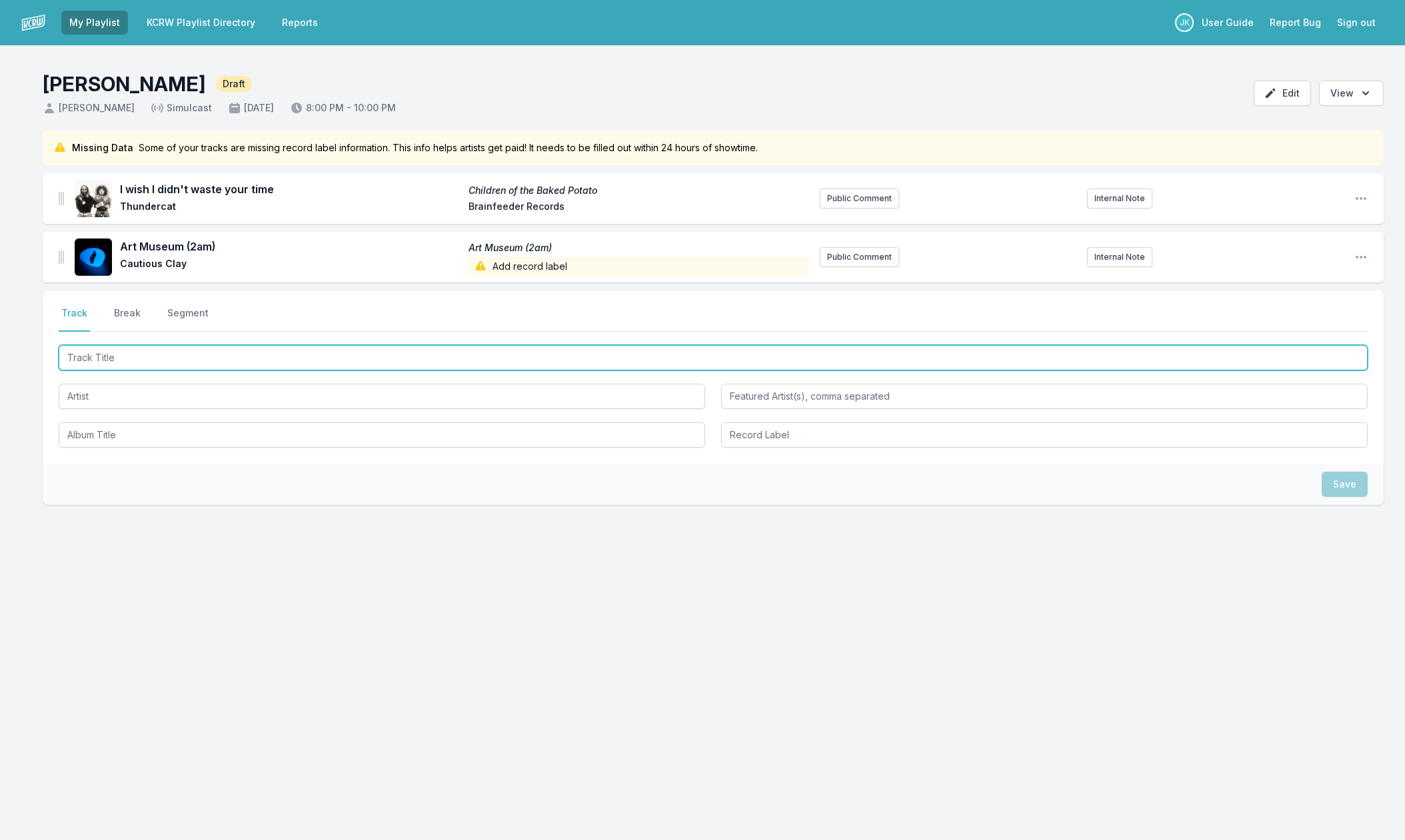
click at [116, 356] on input "Track Title" at bounding box center [713, 357] width 1309 height 25
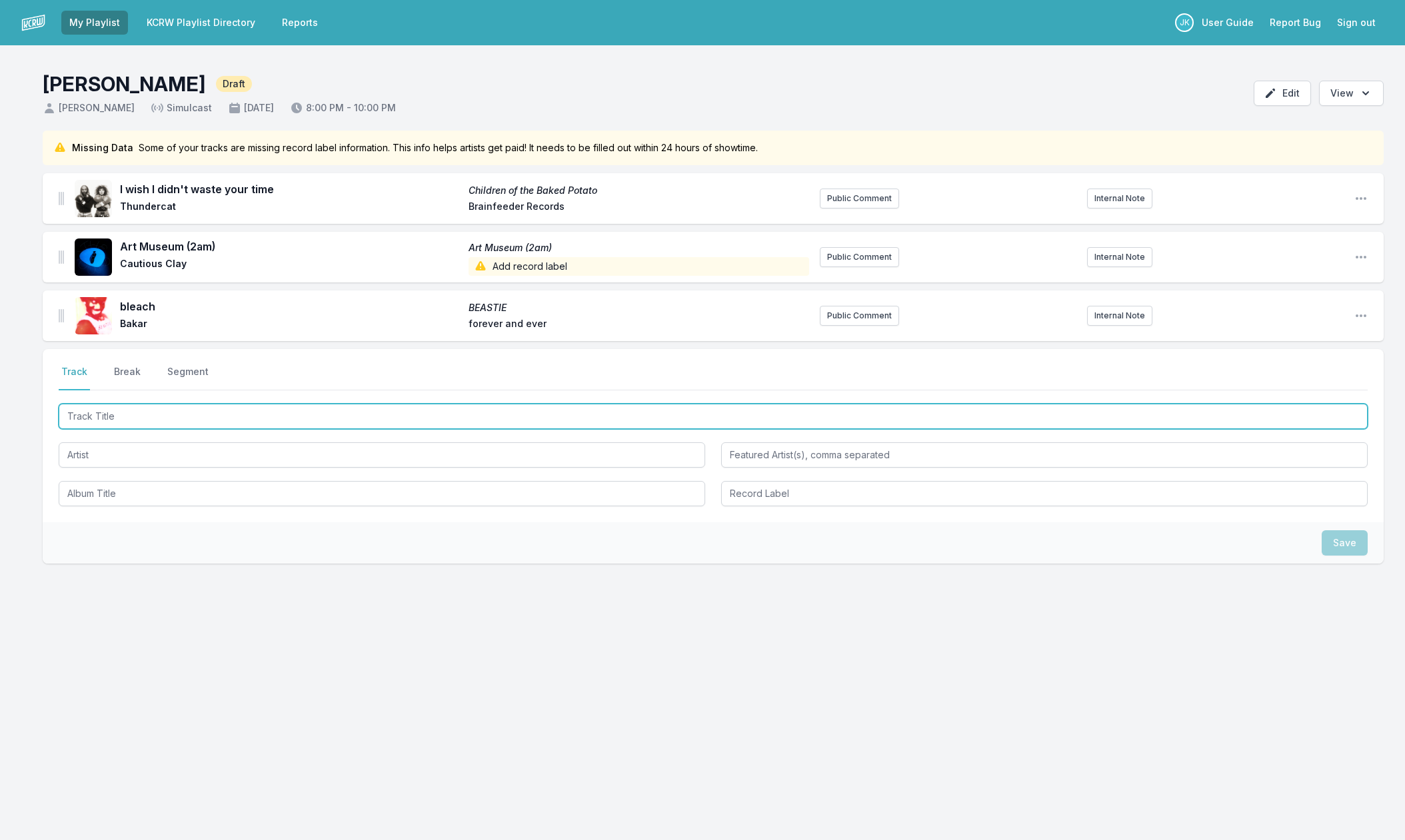
click at [89, 413] on input "Track Title" at bounding box center [713, 416] width 1309 height 25
paste input "[PERSON_NAME], we miss you"
type input "[PERSON_NAME], we miss you"
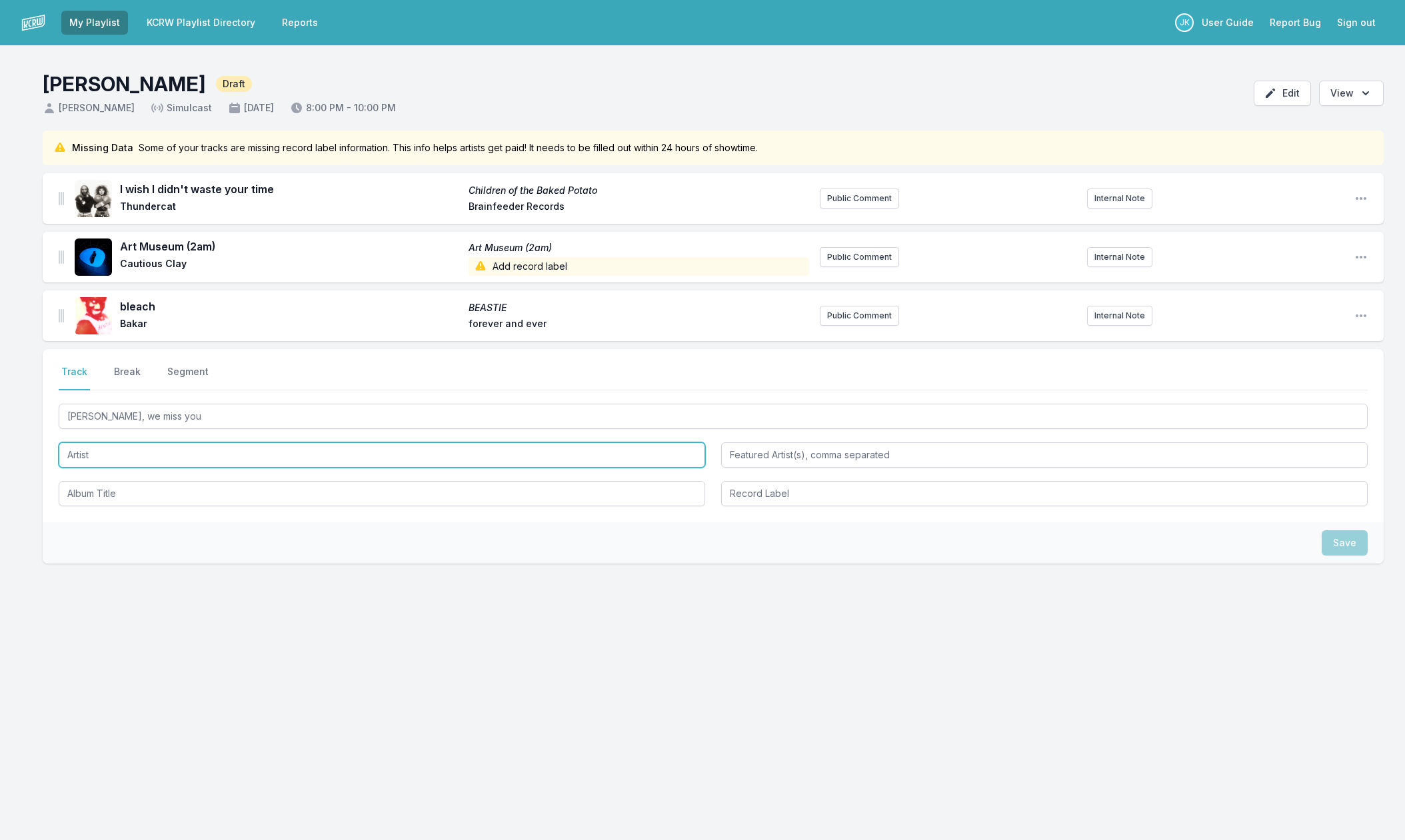
click at [99, 456] on input "Artist" at bounding box center [381, 455] width 647 height 25
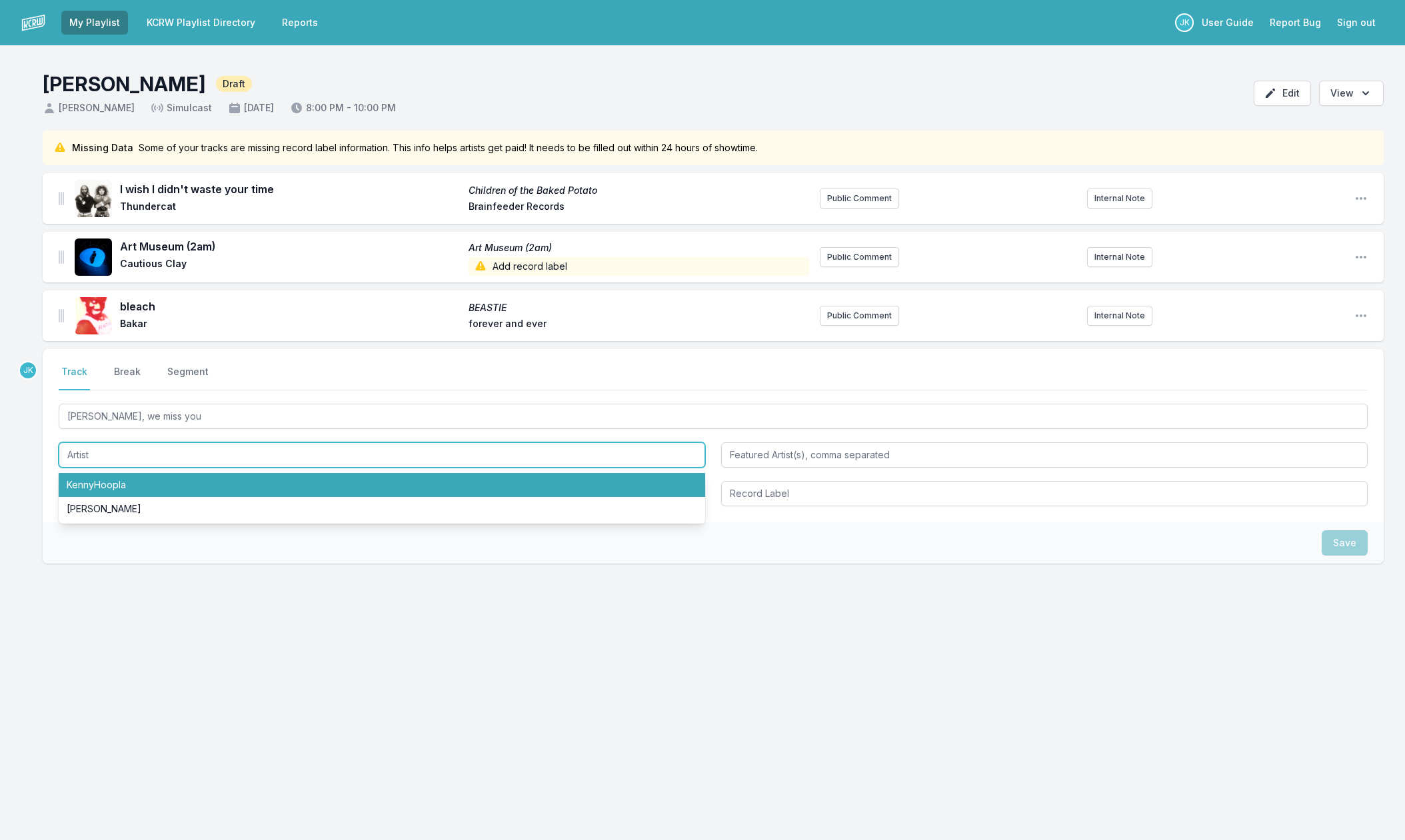
click at [109, 479] on li "KennyHoopla" at bounding box center [381, 485] width 647 height 24
type input "KennyHoopla"
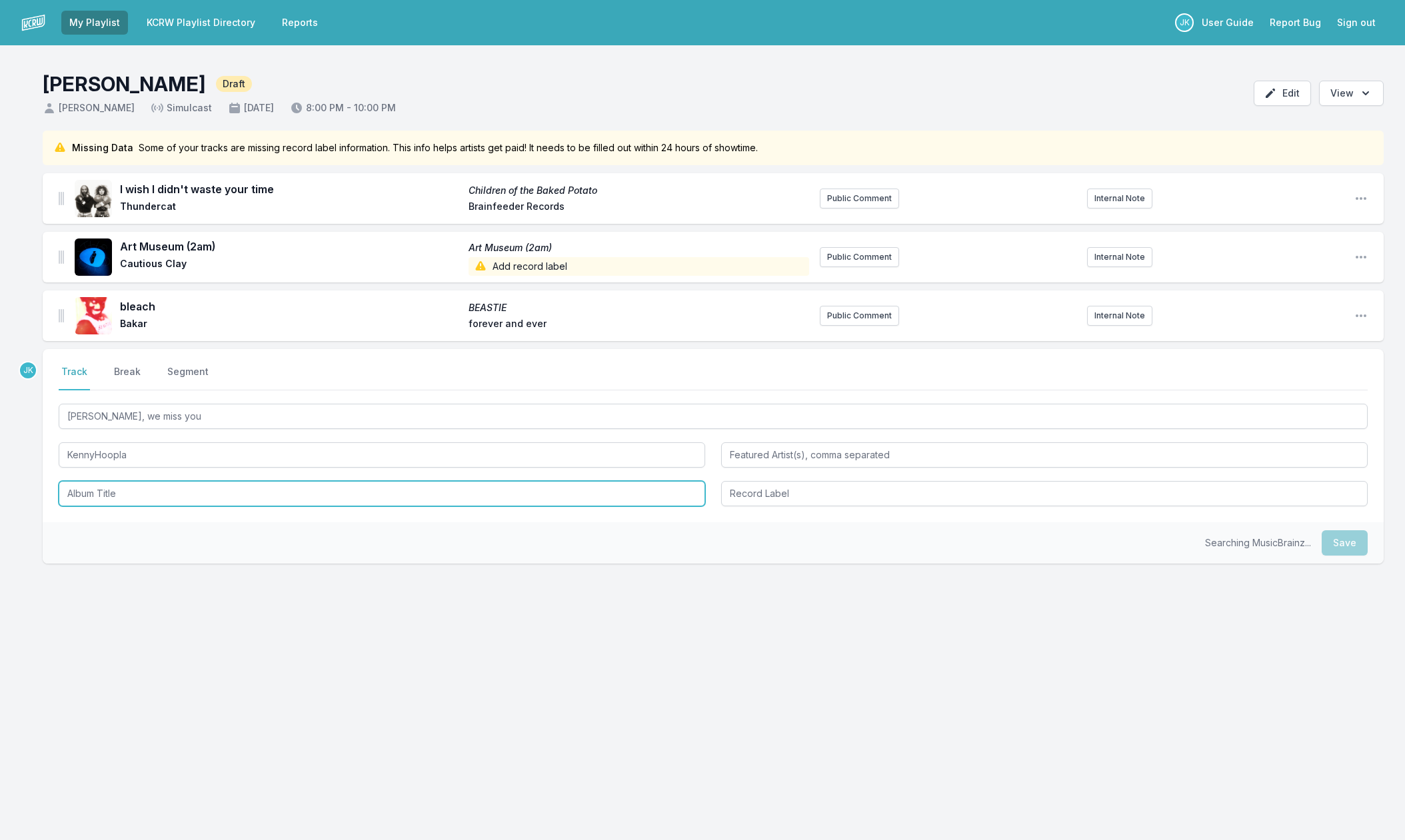
click at [104, 492] on input "Album Title" at bounding box center [381, 493] width 647 height 25
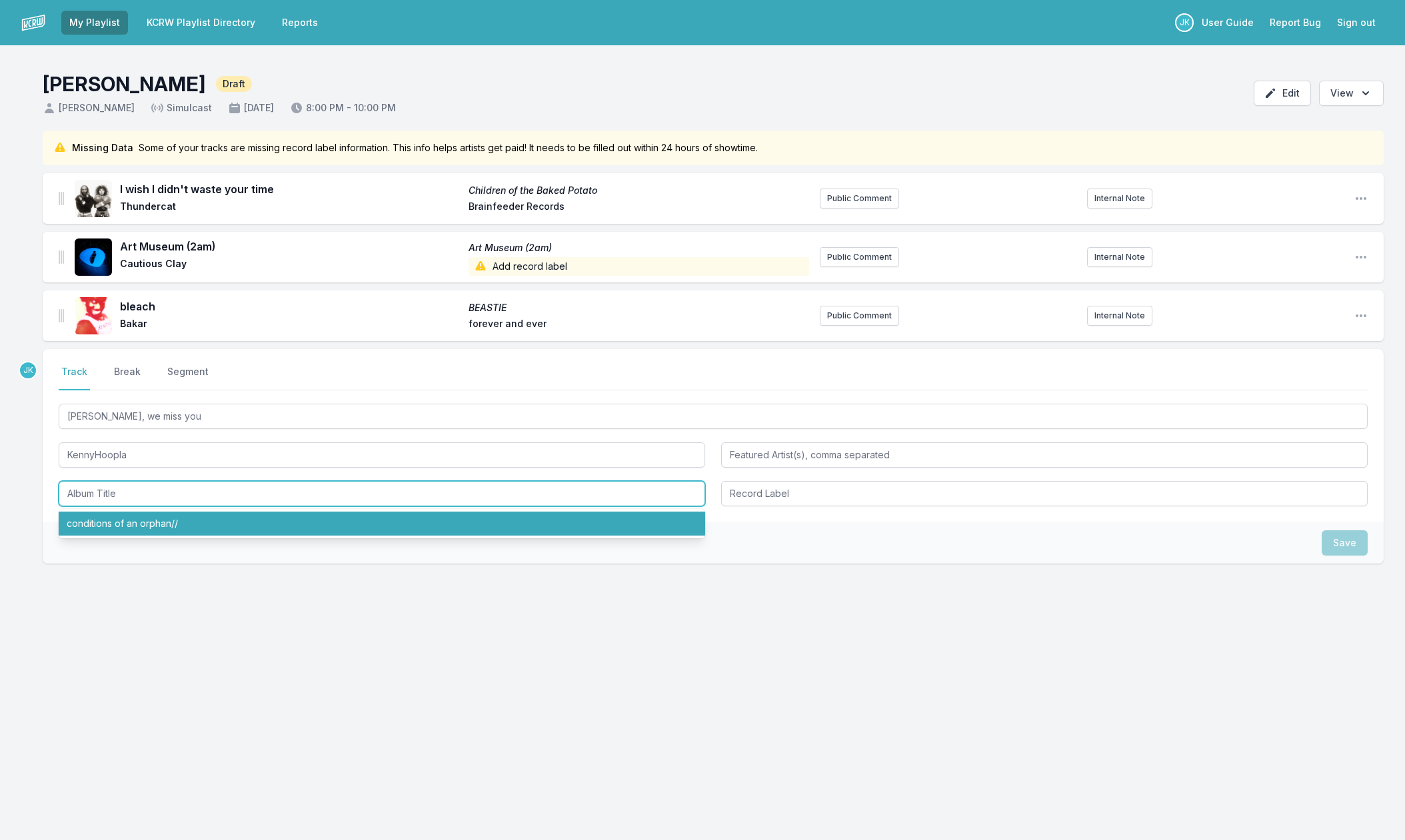
click at [114, 525] on li "conditions of an orphan//" at bounding box center [381, 523] width 647 height 24
type input "conditions of an orphan//"
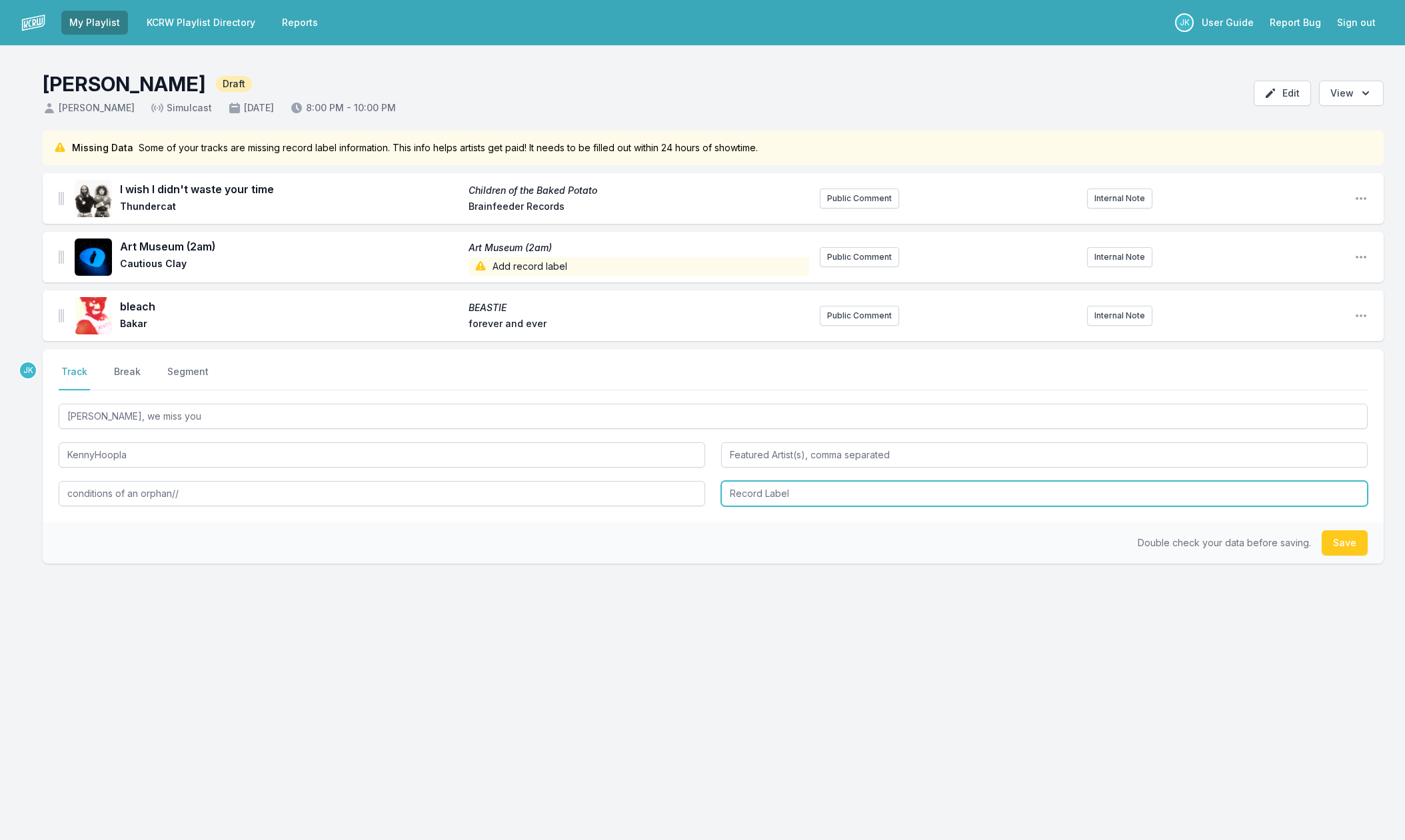
click at [770, 492] on input "Record Label" at bounding box center [1044, 493] width 647 height 25
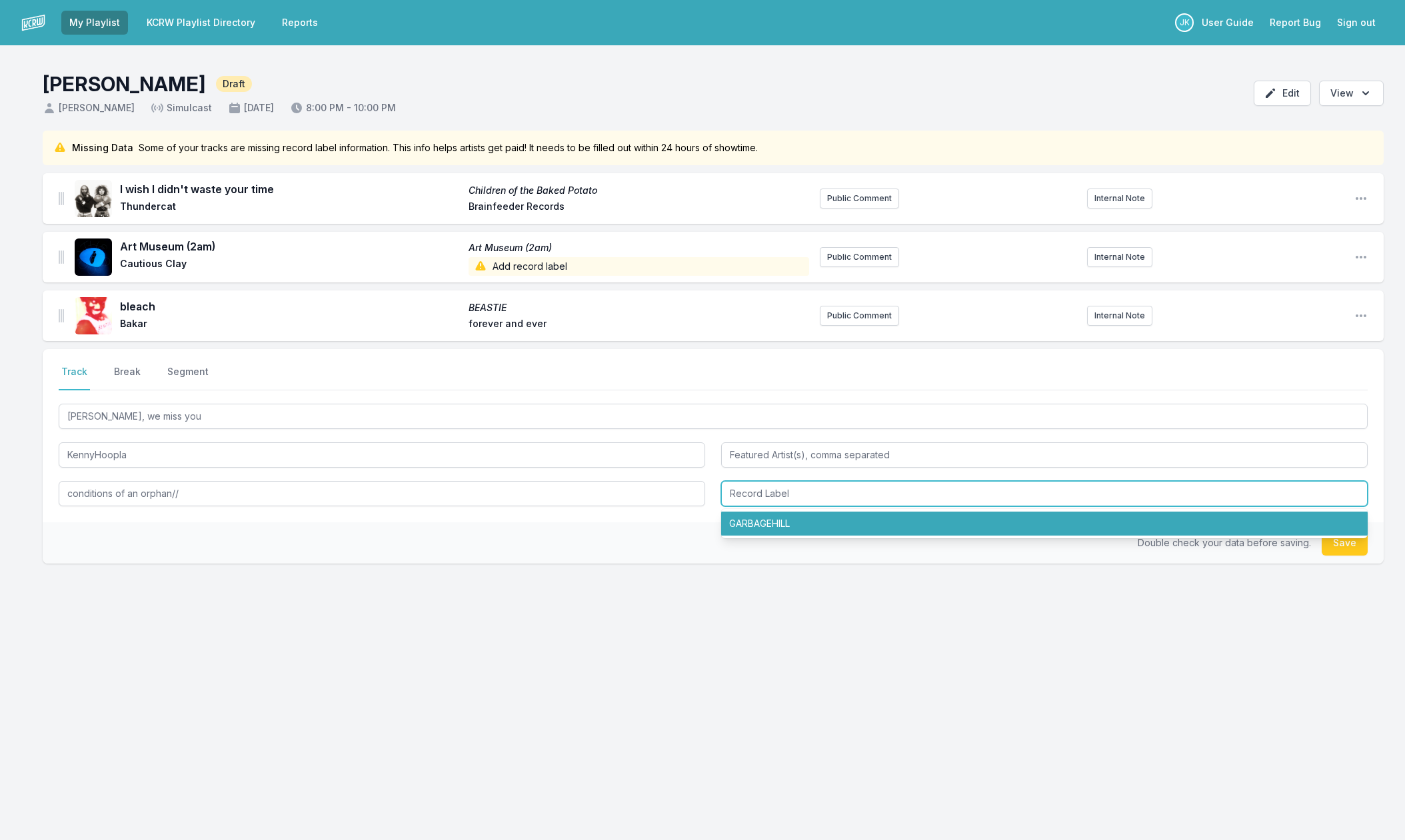
click at [783, 525] on li "GARBAGEHILL" at bounding box center [1044, 523] width 647 height 24
type input "GARBAGEHILL"
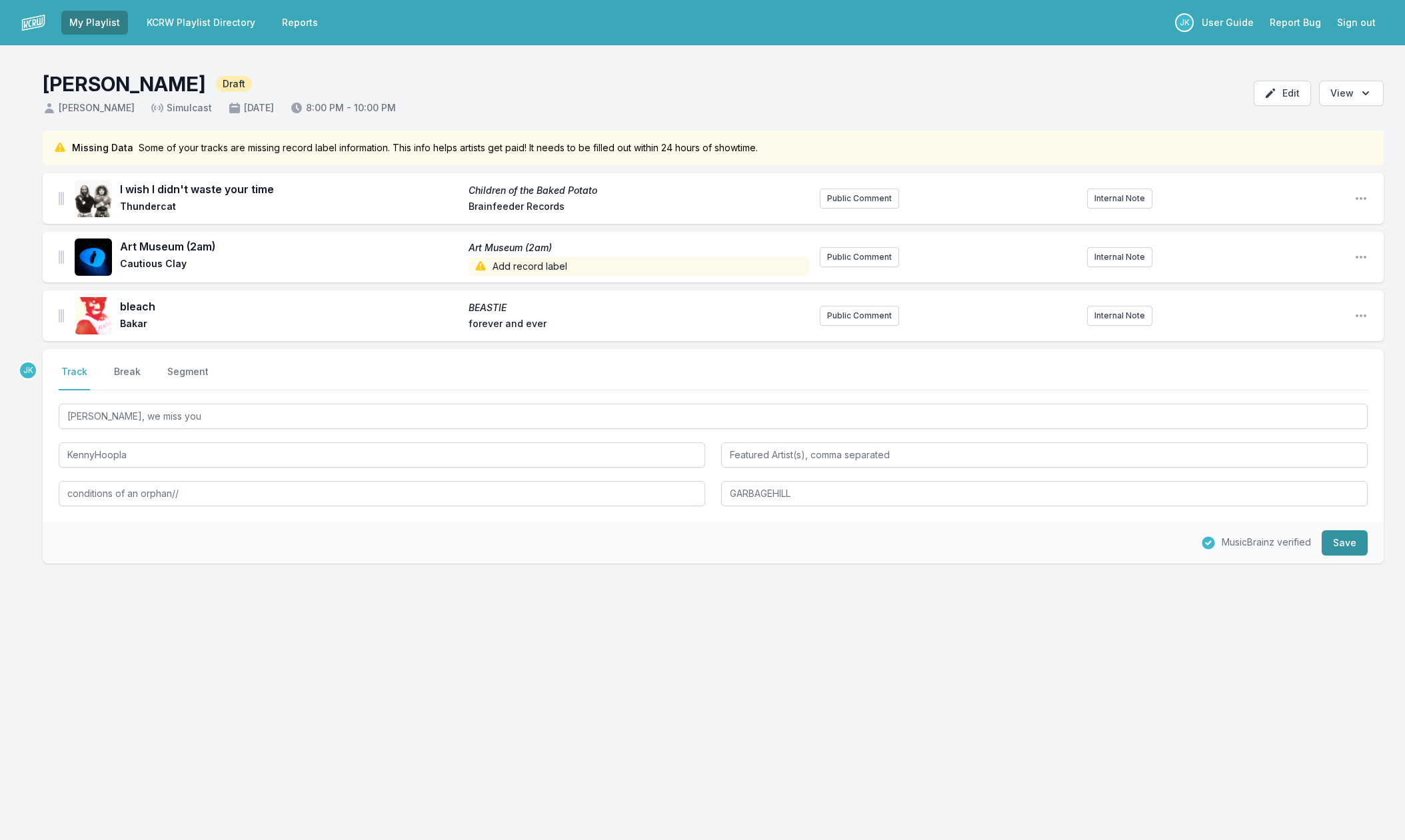
click at [1329, 543] on button "Save" at bounding box center [1345, 543] width 46 height 25
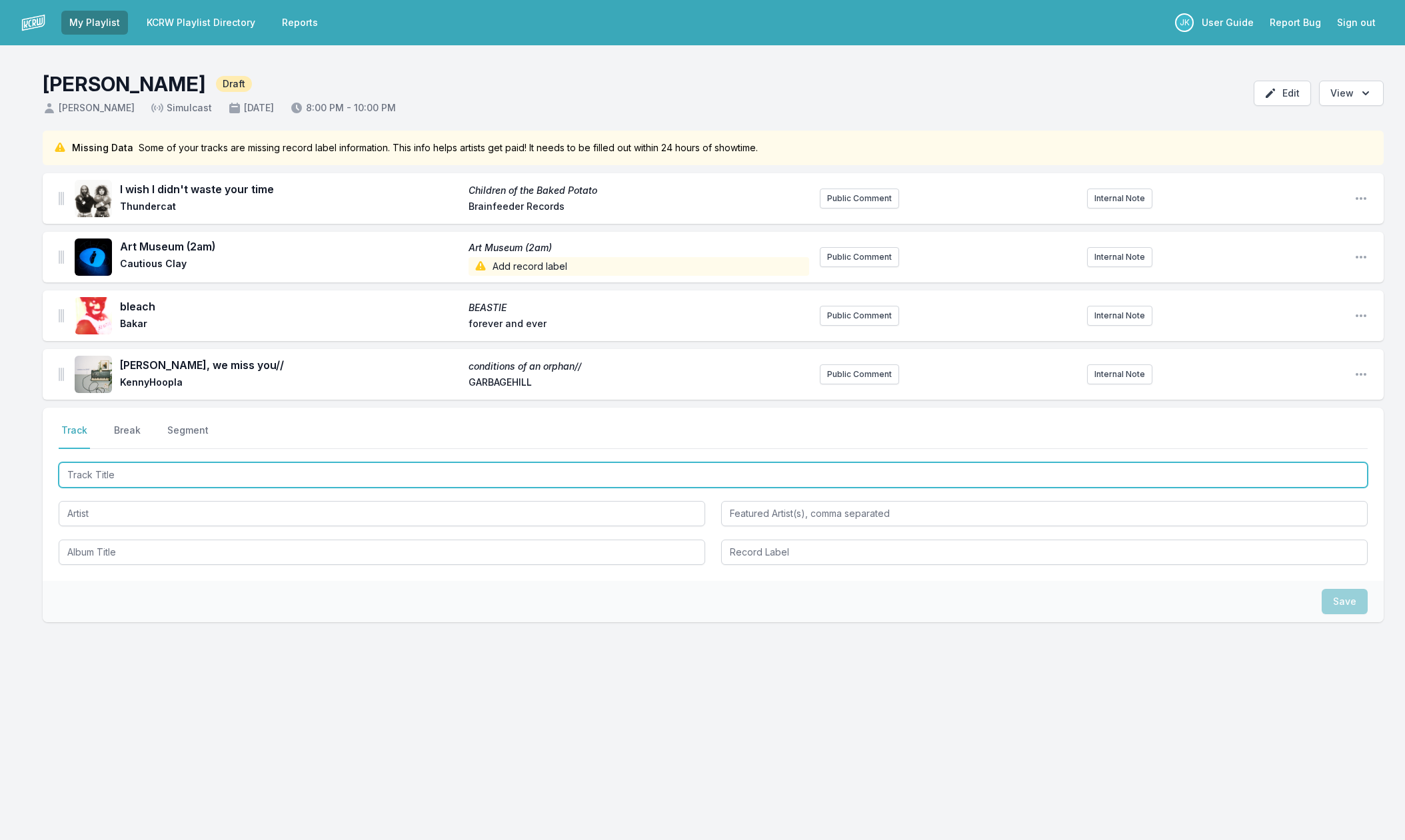
click at [94, 476] on input "Track Title" at bounding box center [713, 475] width 1309 height 25
paste input "Wallpaper"
type input "Wallpaper"
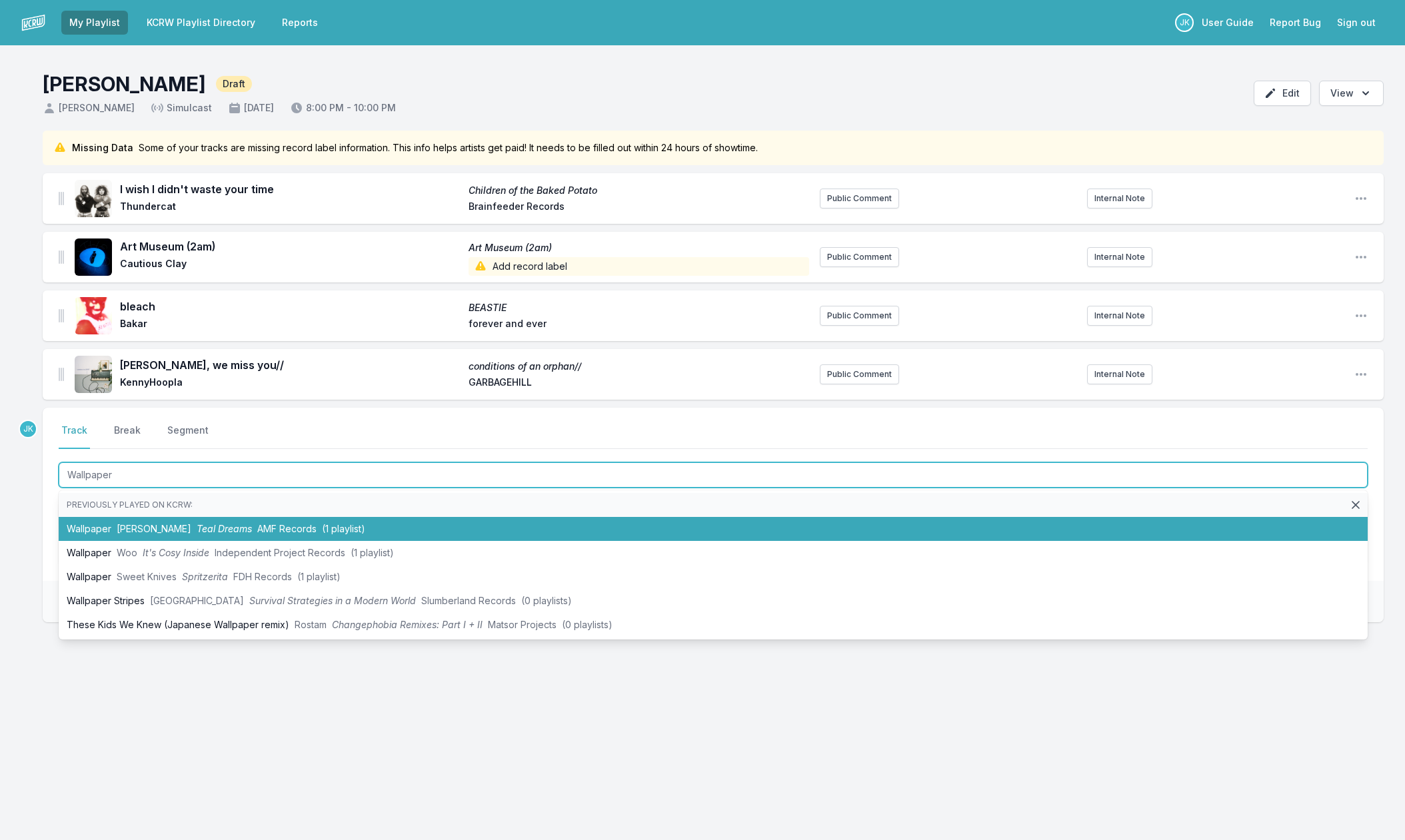
click at [101, 527] on li "Wallpaper [PERSON_NAME] Teal Dreams AMF Records (1 playlist)" at bounding box center [713, 529] width 1309 height 24
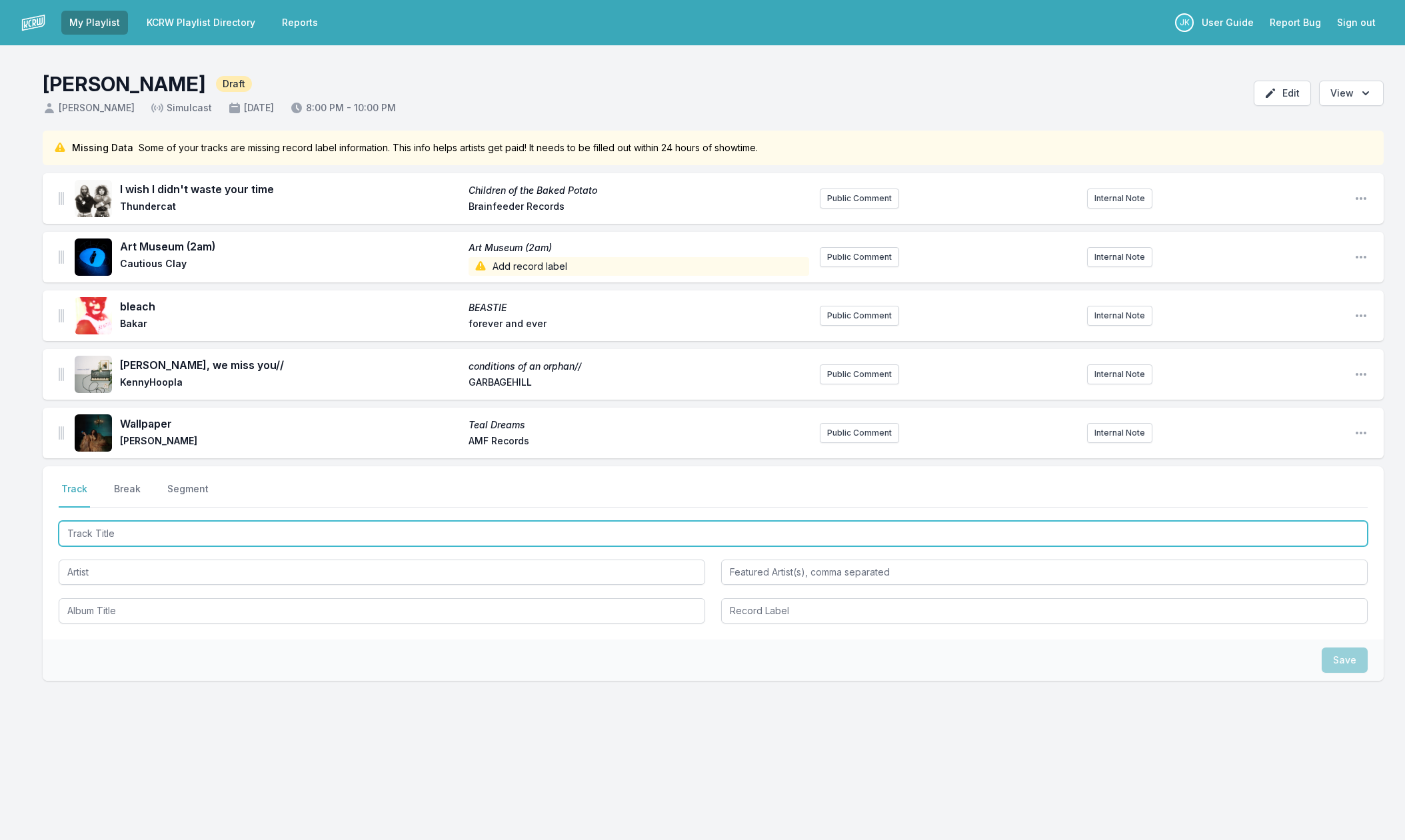
paste input "Lipstick Scars"
type input "Lipstick Scars"
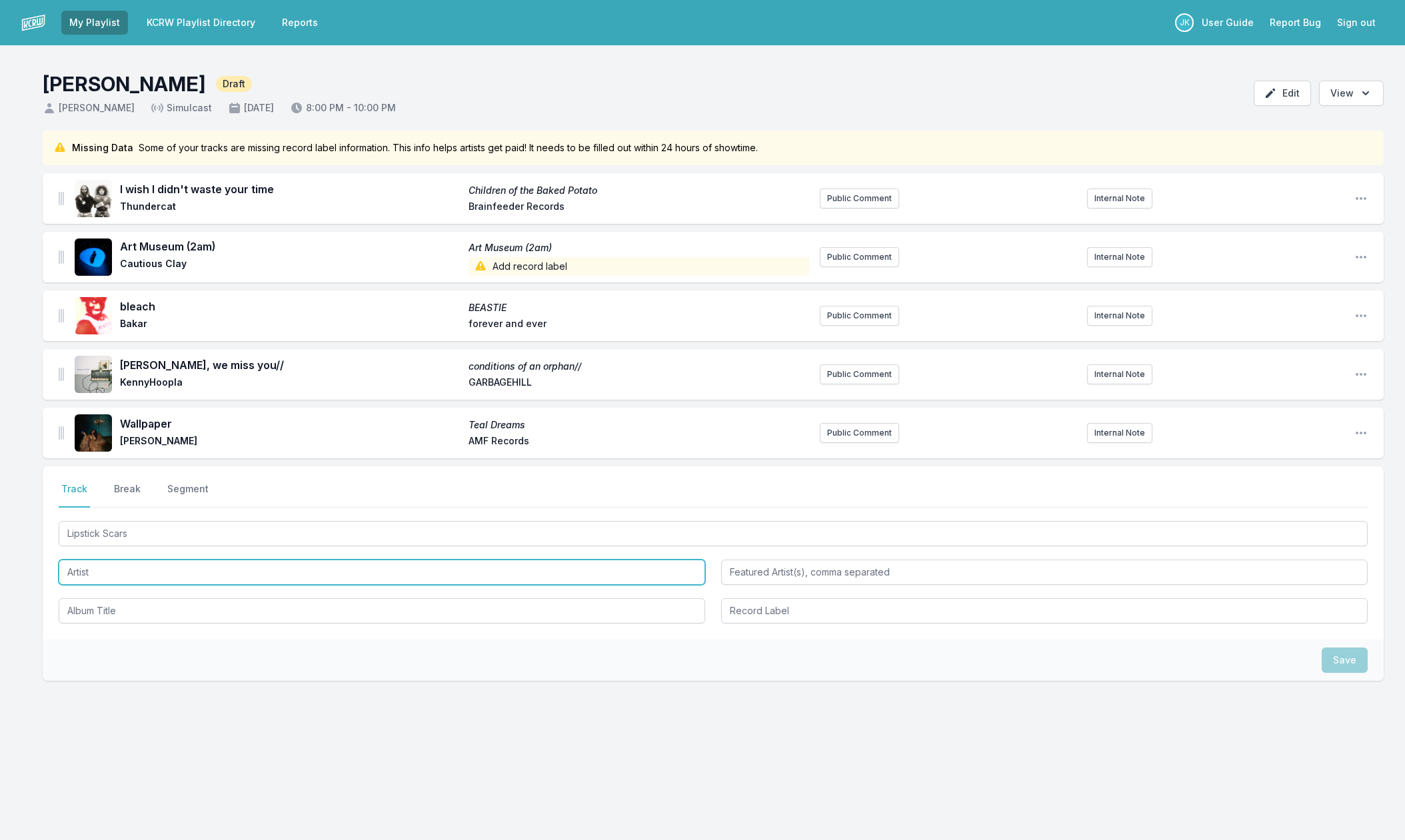
click at [84, 568] on input "Artist" at bounding box center [381, 572] width 647 height 25
paste input "Gossip Poet"
type input "Gossip Poet"
drag, startPoint x: 110, startPoint y: 646, endPoint x: 107, endPoint y: 634, distance: 12.4
click at [110, 646] on div "Save" at bounding box center [714, 660] width 1341 height 41
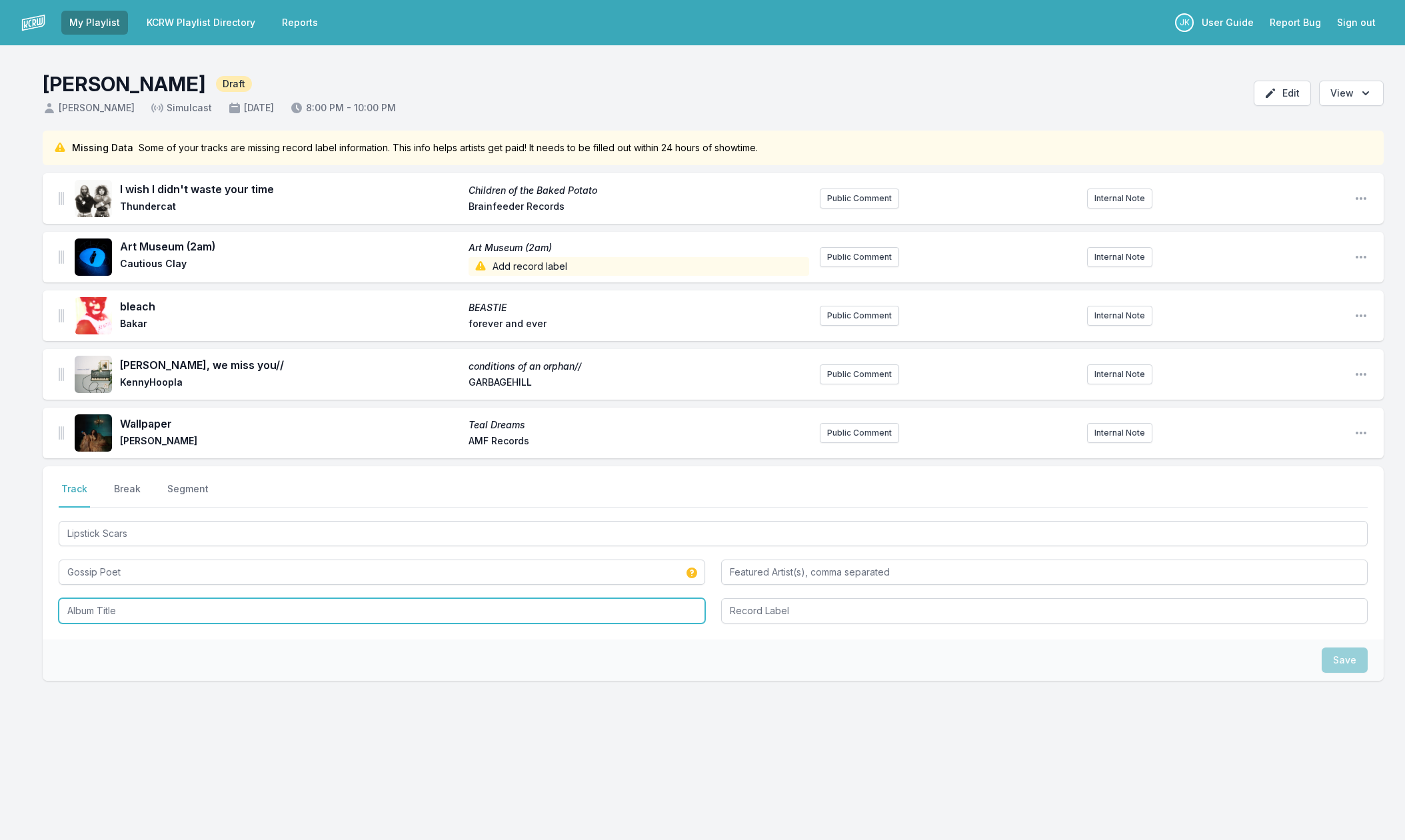
click at [103, 605] on input "Album Title" at bounding box center [381, 611] width 647 height 25
paste input "Lipstick Scars"
type input "Lipstick Scars"
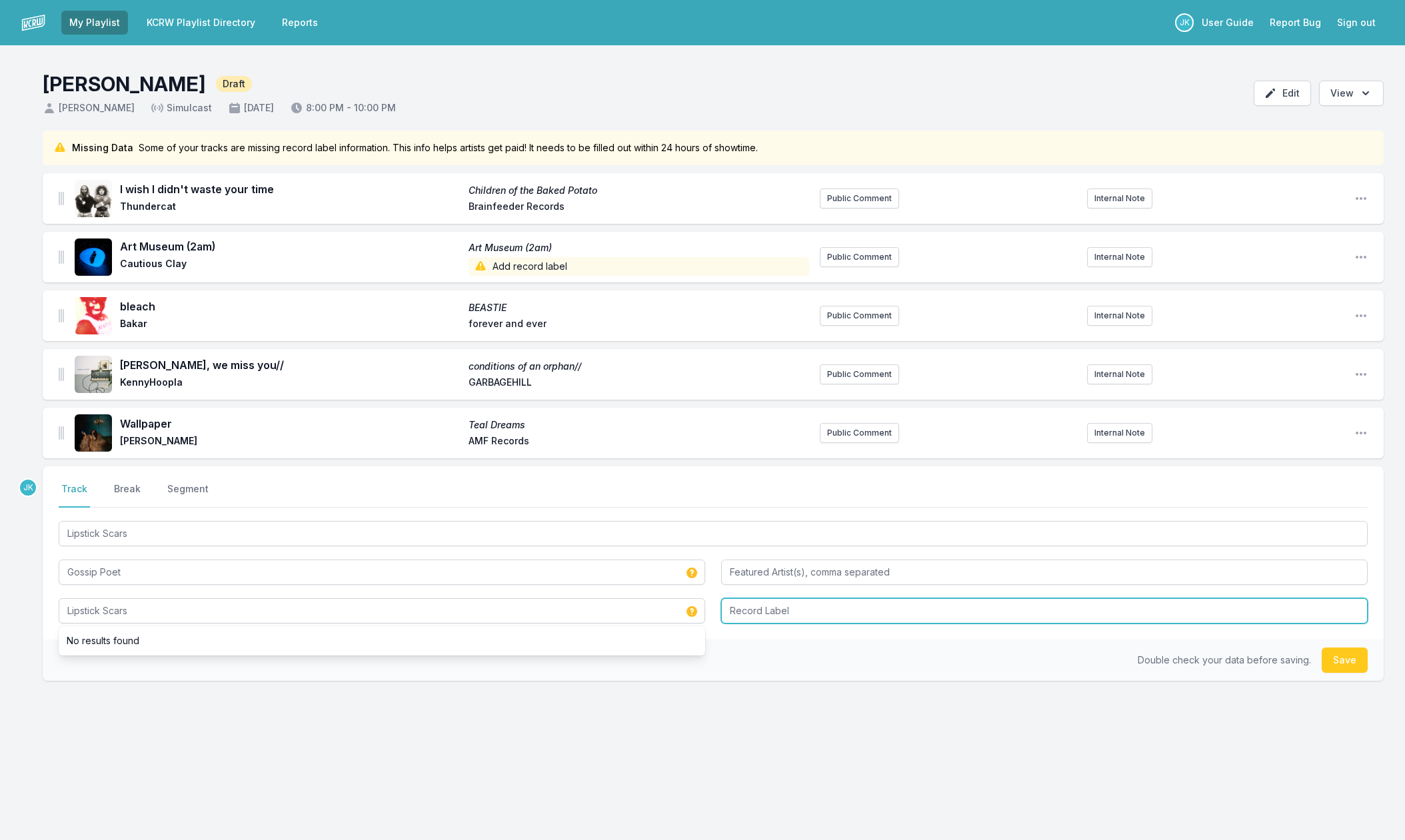
click at [740, 609] on input "Record Label" at bounding box center [1044, 611] width 647 height 25
paste input "PSY Sound"
type input "PSY Sound"
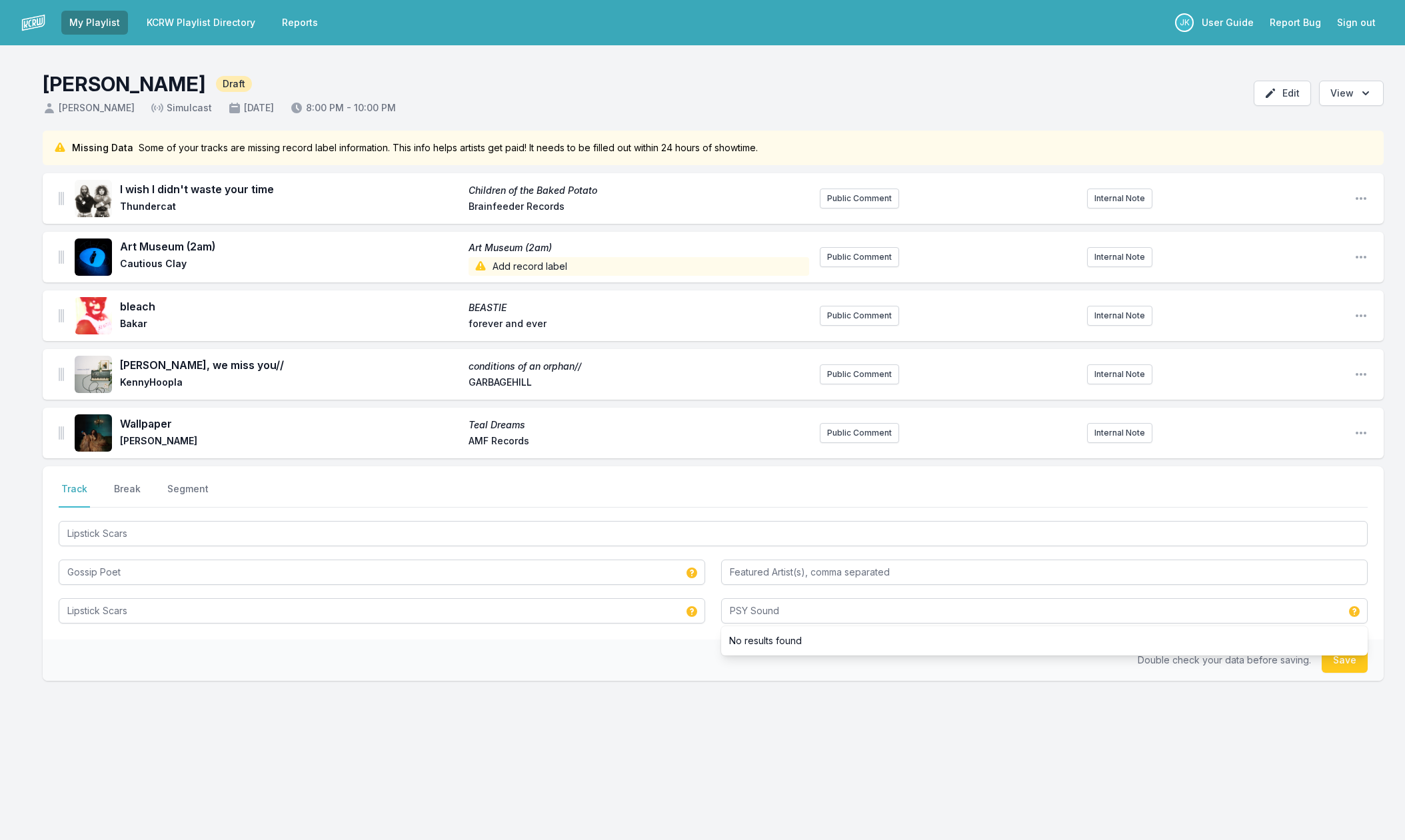
click at [1343, 664] on button "Save" at bounding box center [1345, 660] width 46 height 25
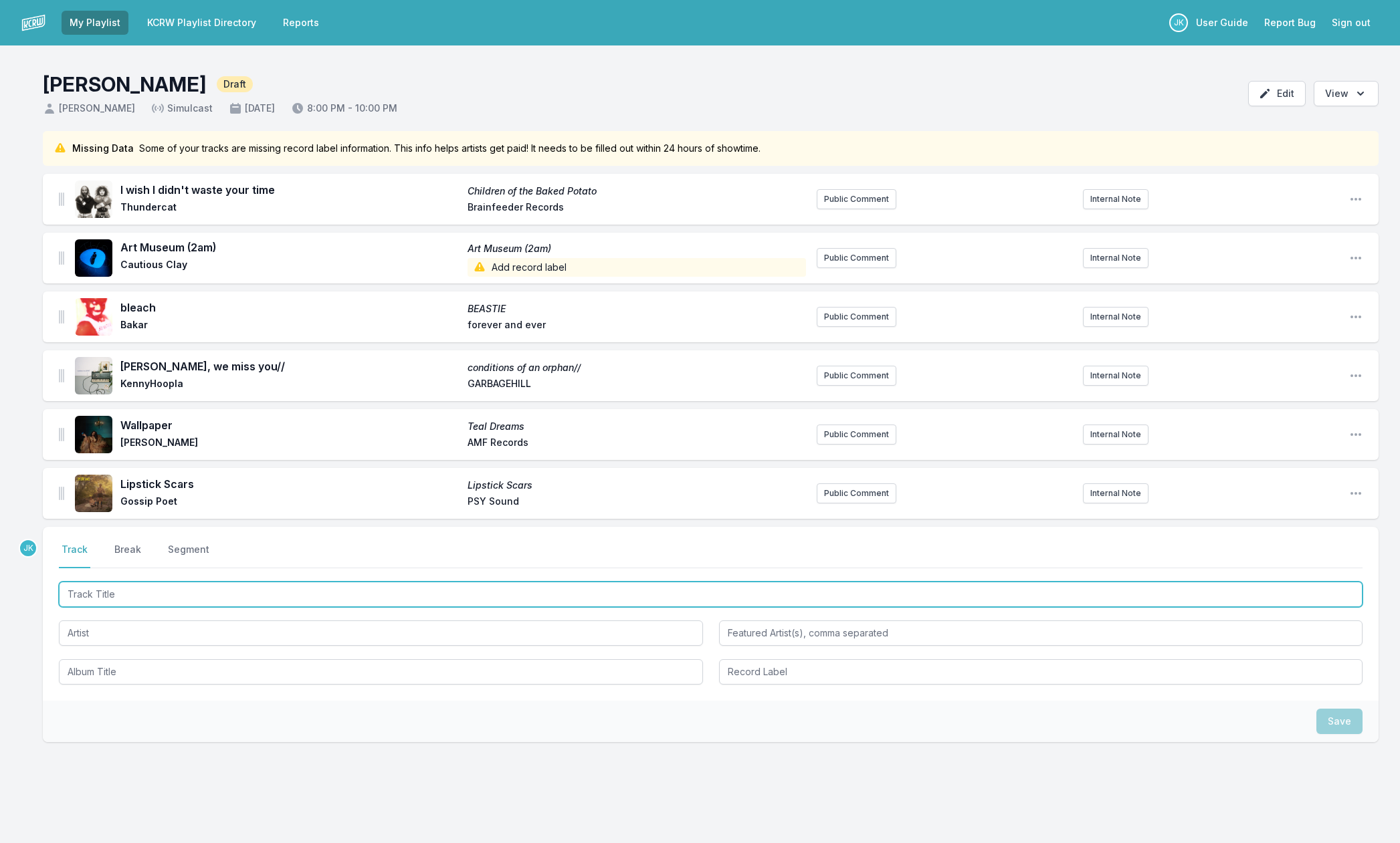
paste input "folding chairs on the moon"
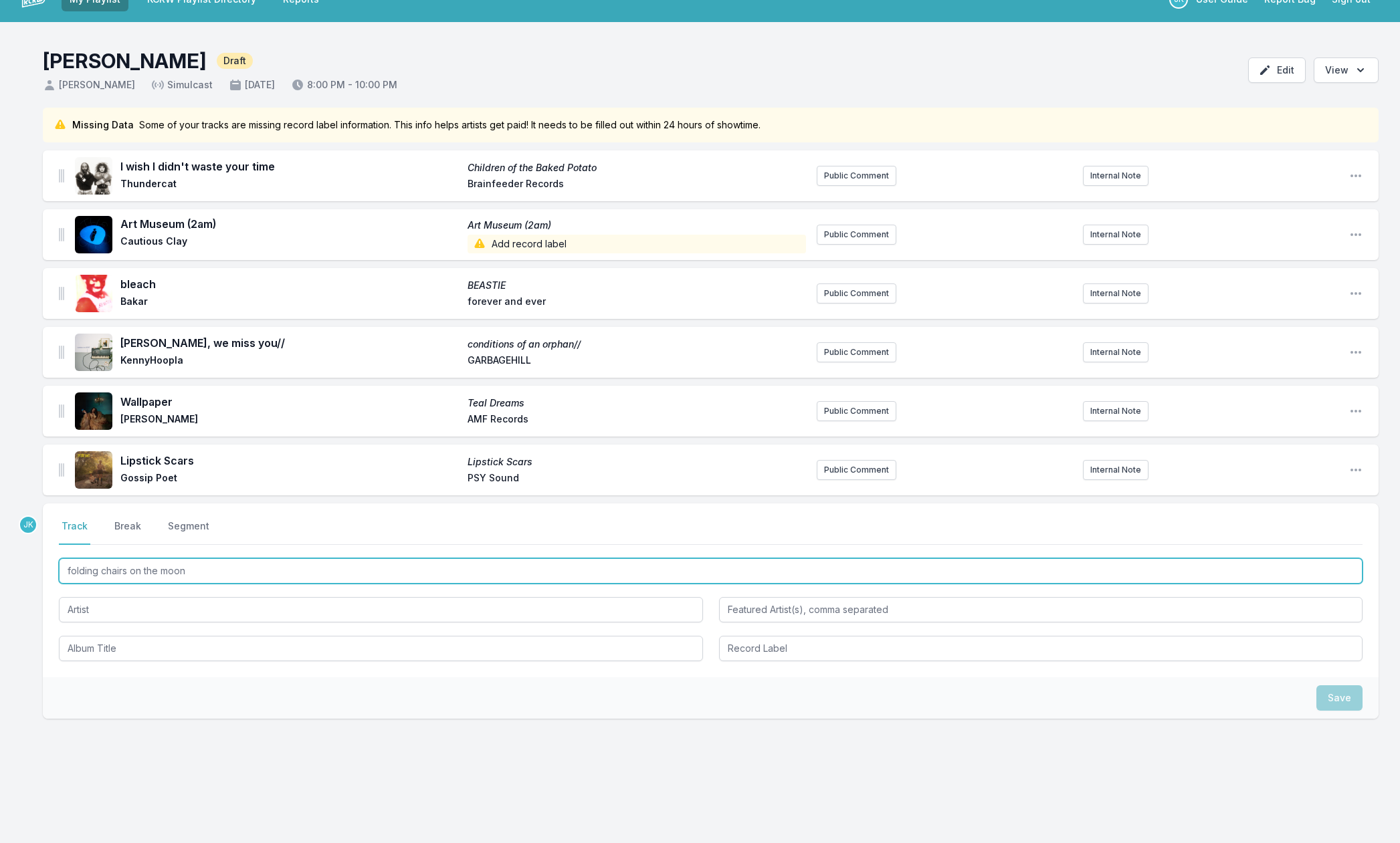
scroll to position [28, 0]
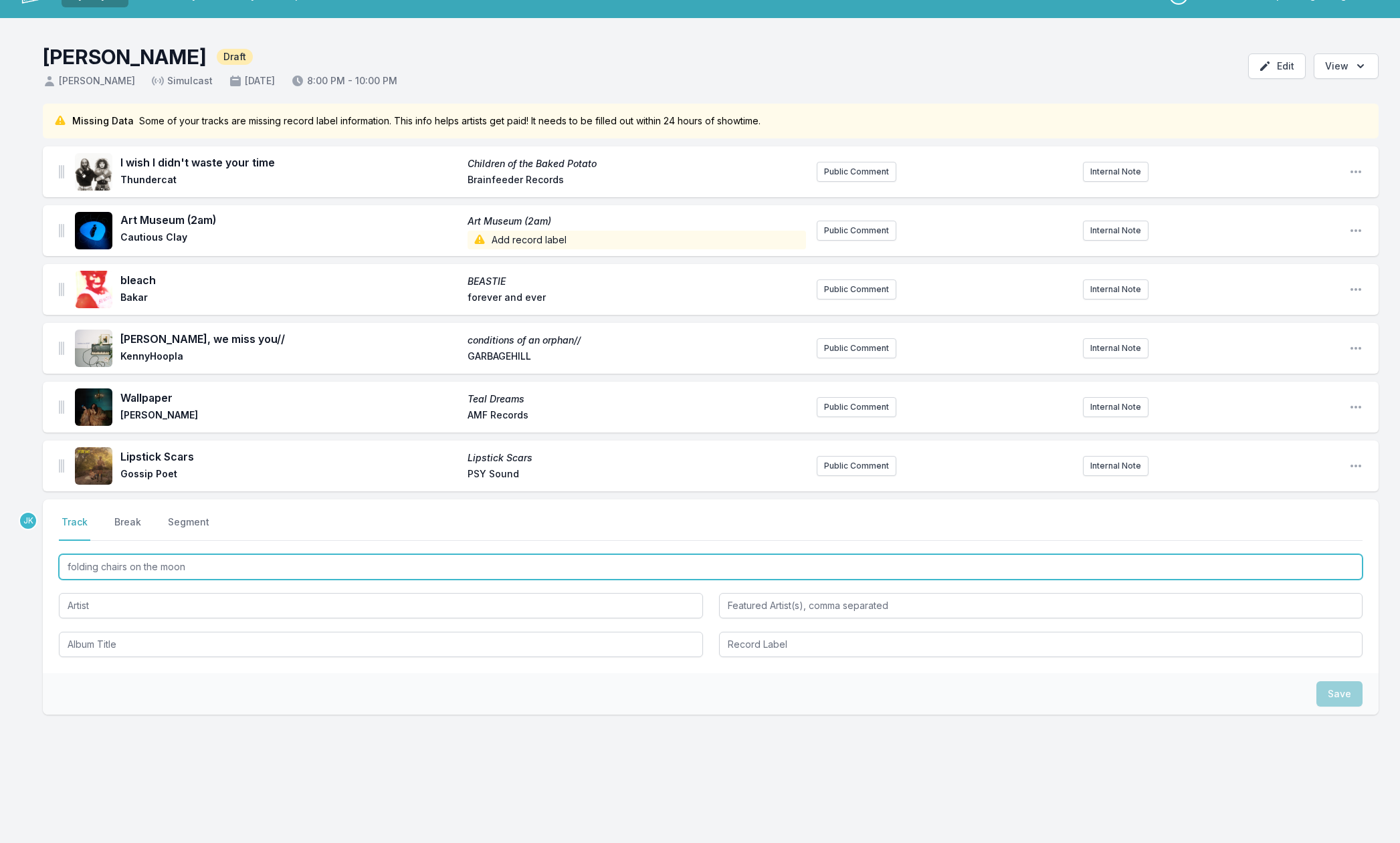
type input "folding chairs on the moon"
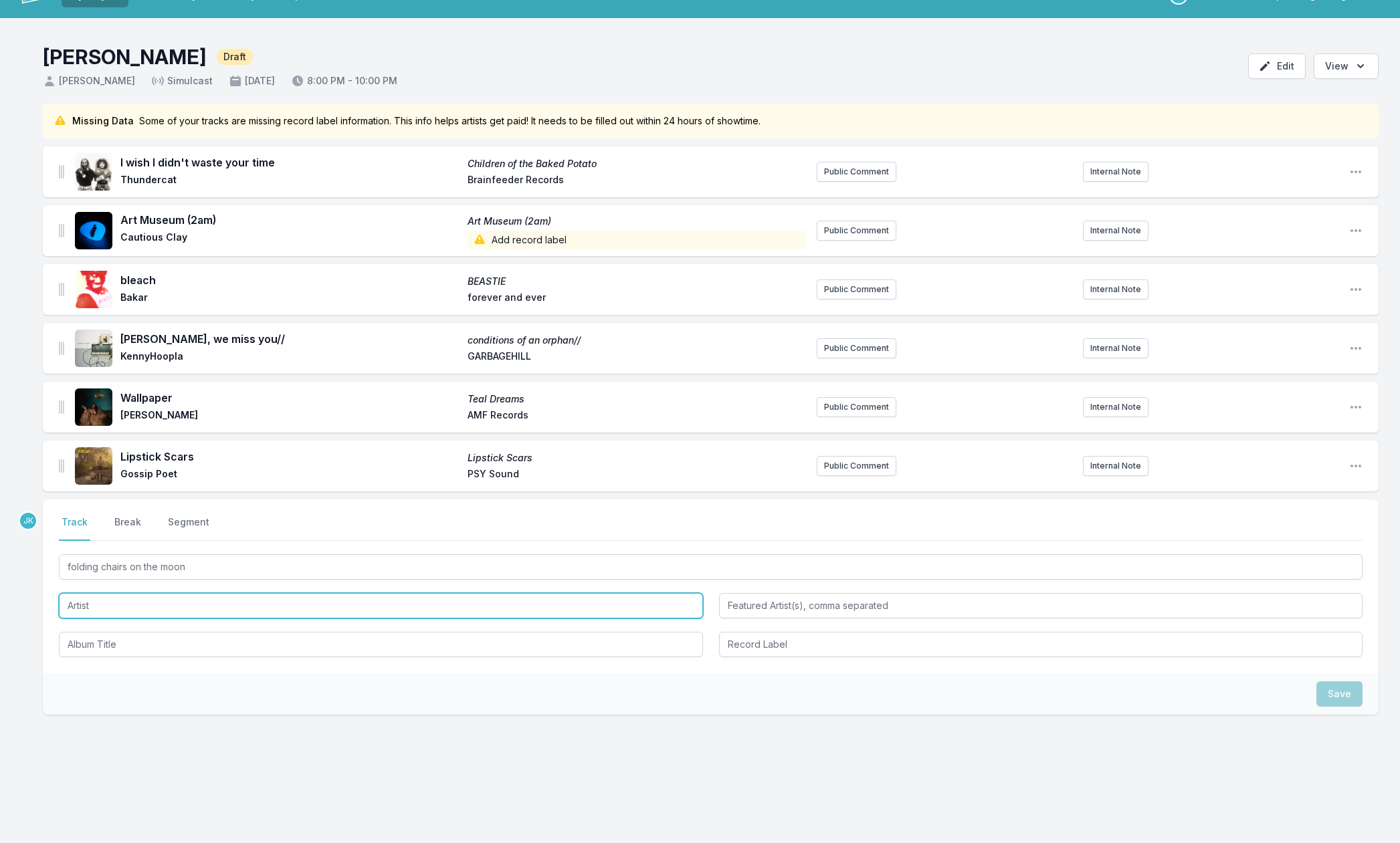
click at [99, 606] on input "Artist" at bounding box center [380, 606] width 645 height 25
paste input "grentperez, HONNE"
type input "grentperez, HONNE"
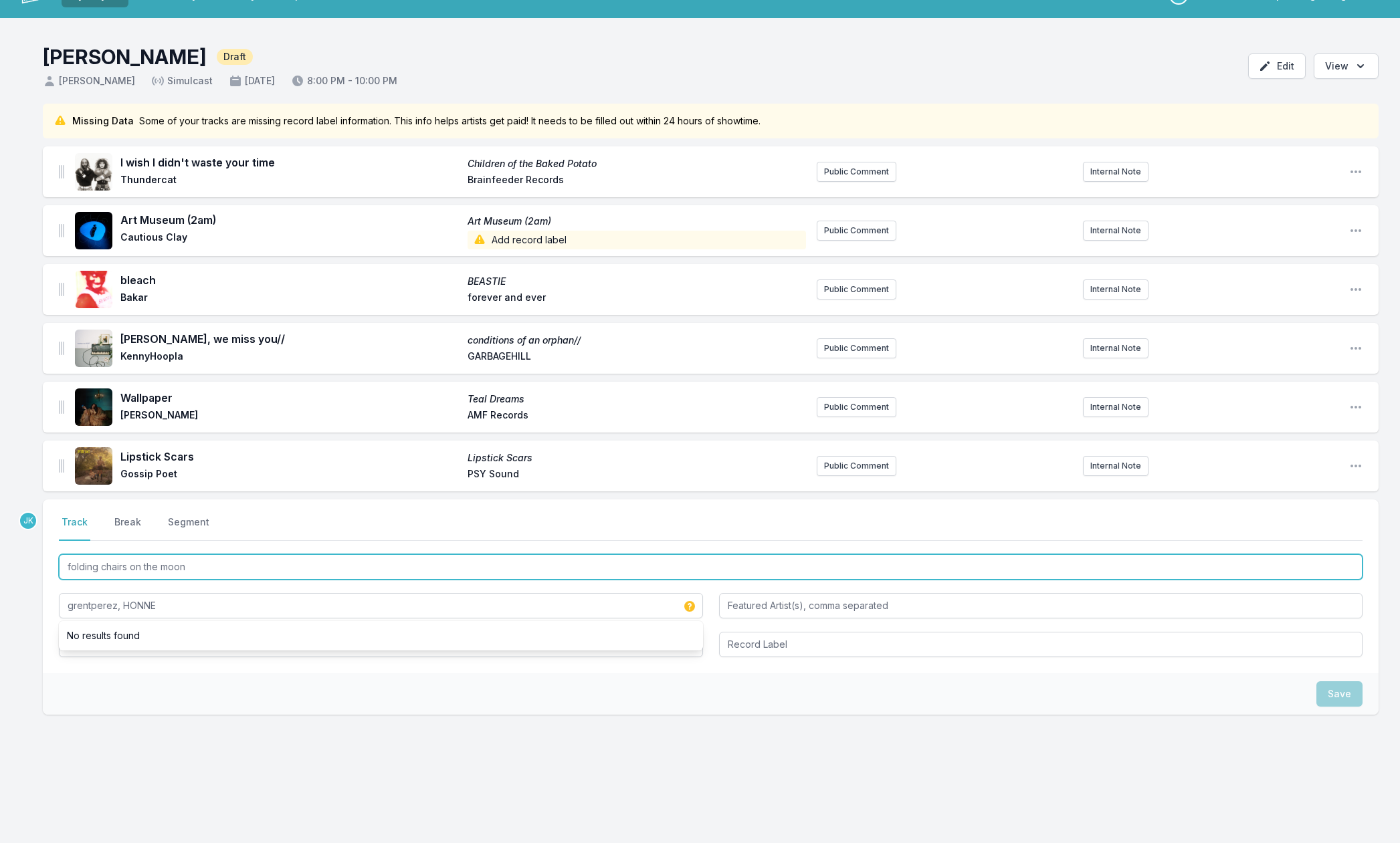
click at [147, 559] on input "folding chairs on the moon" at bounding box center [710, 567] width 1304 height 25
click at [146, 560] on input "folding chairs on the moon" at bounding box center [710, 567] width 1304 height 25
click at [146, 561] on input "folding chairs on the moon" at bounding box center [710, 567] width 1304 height 25
click at [146, 560] on input "folding chairs on the moon" at bounding box center [710, 567] width 1304 height 25
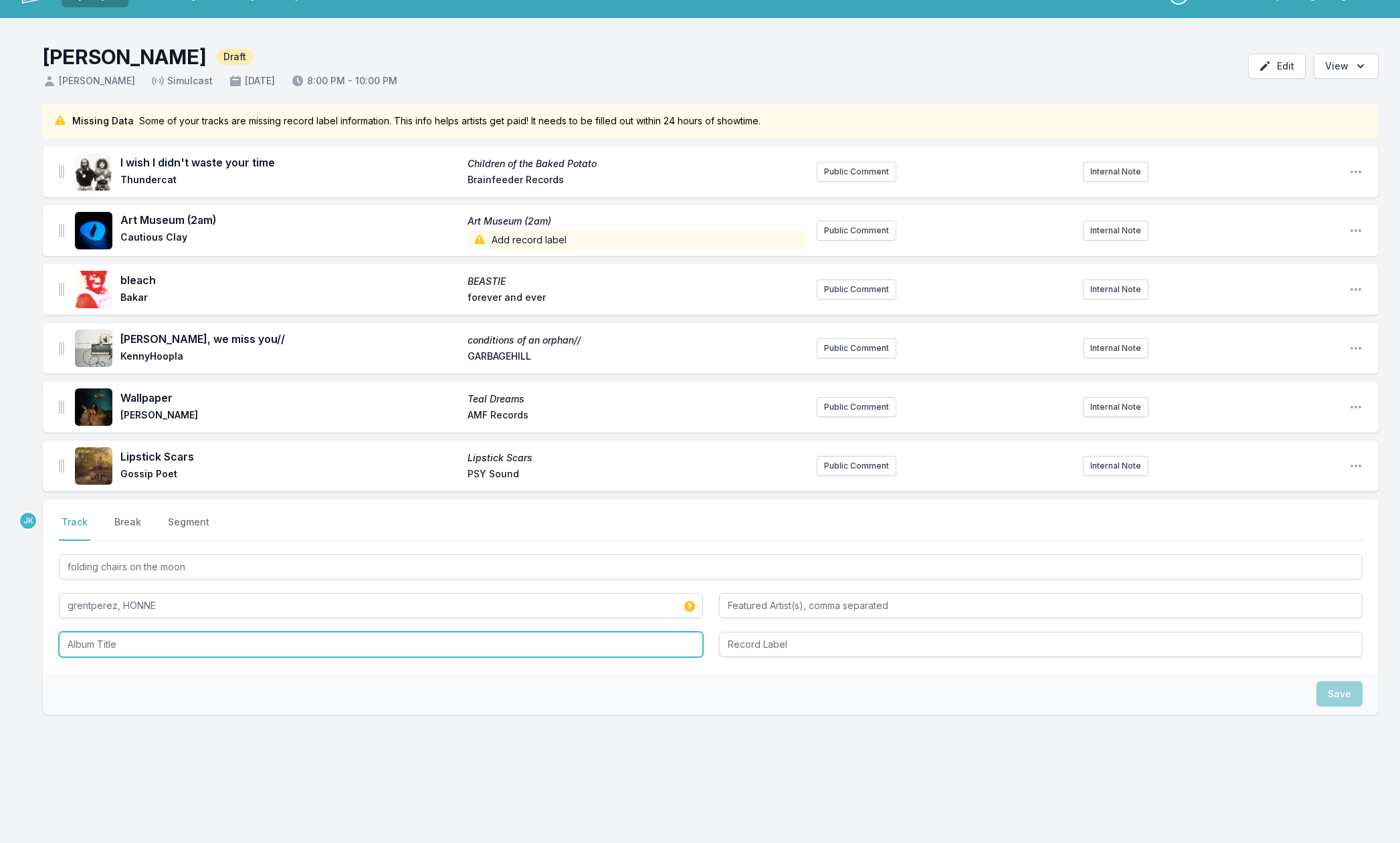
click at [104, 644] on input "Album Title" at bounding box center [380, 644] width 645 height 25
paste input "folding chairs on the moon"
type input "folding chairs on the moon"
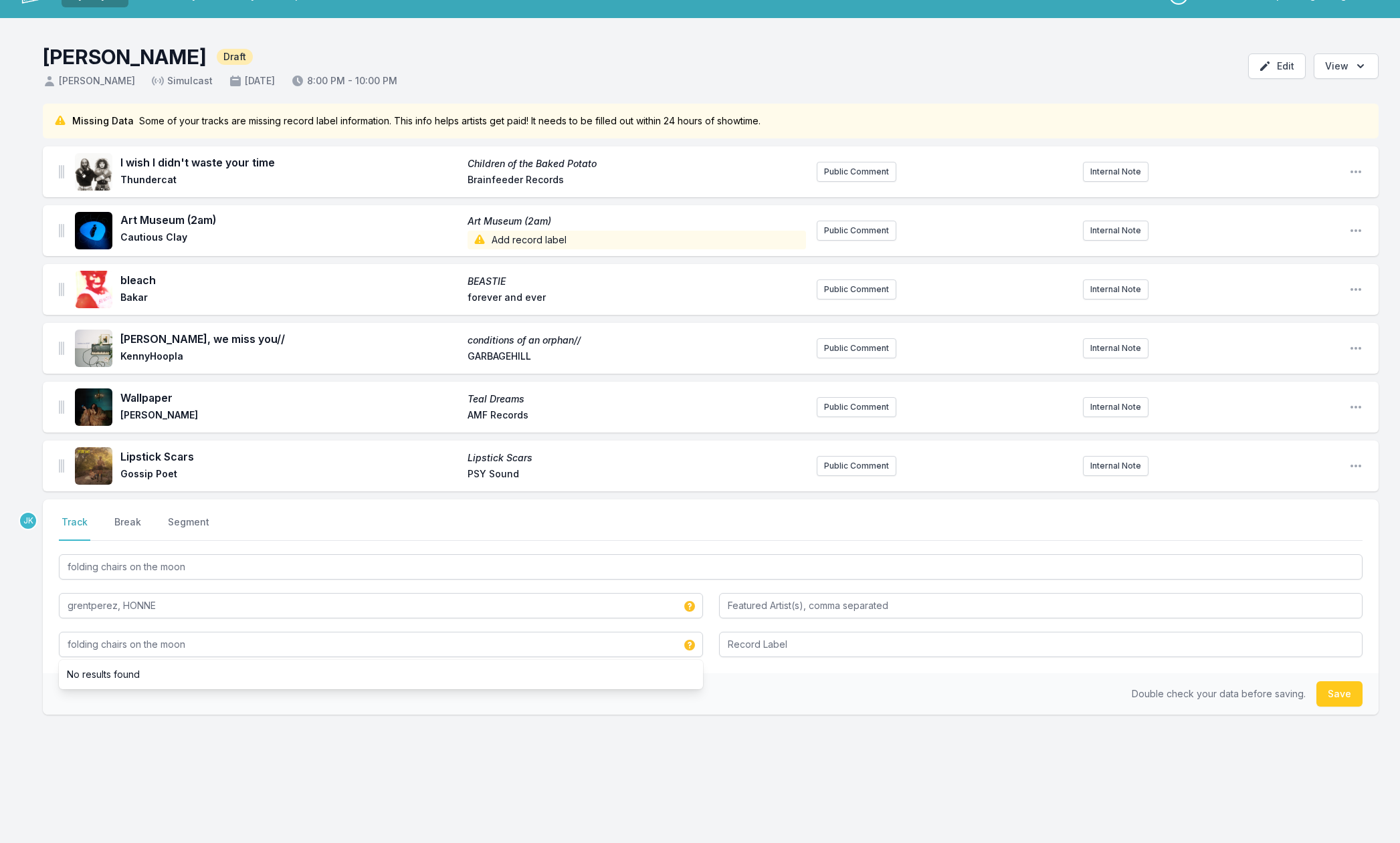
click at [1328, 678] on div "Double check your data before saving. Save" at bounding box center [711, 694] width 1336 height 42
drag, startPoint x: 1331, startPoint y: 696, endPoint x: 1184, endPoint y: 719, distance: 148.8
click at [1331, 696] on button "Save" at bounding box center [1340, 694] width 46 height 25
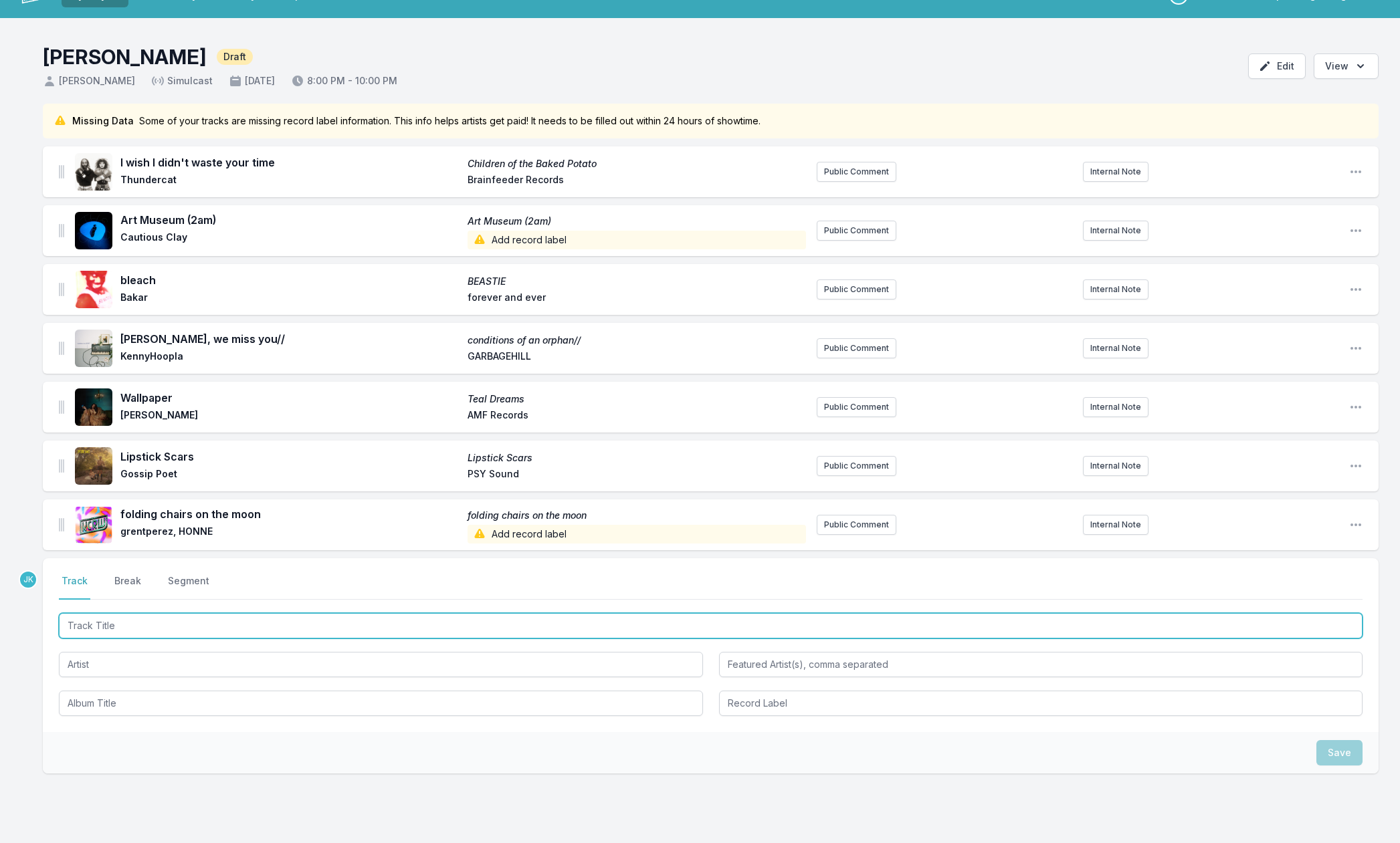
paste input "Last Time"
type input "Last Time"
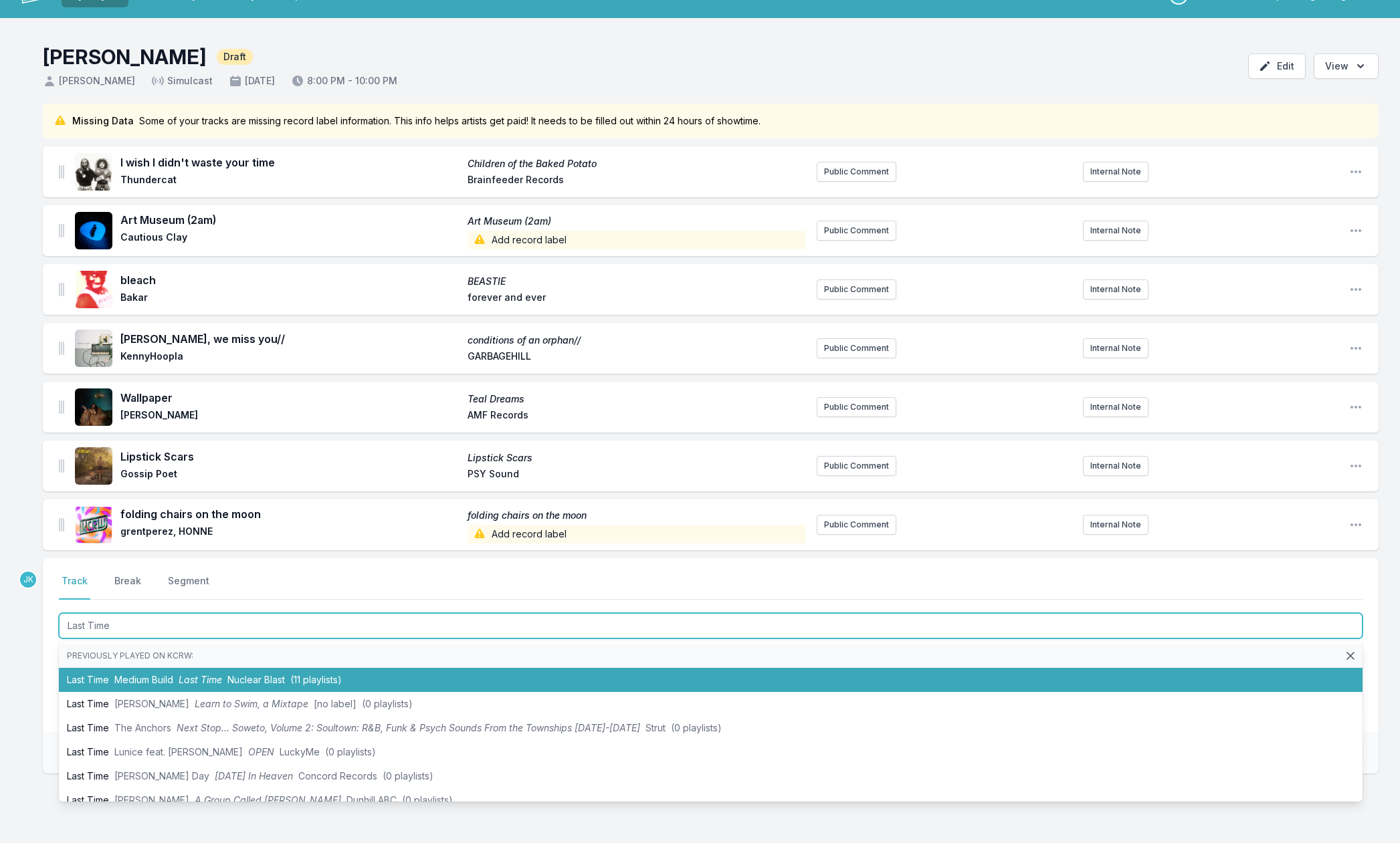
click at [96, 677] on li "Last Time Medium Build Last Time Nuclear Blast (11 playlists)" at bounding box center [710, 680] width 1304 height 24
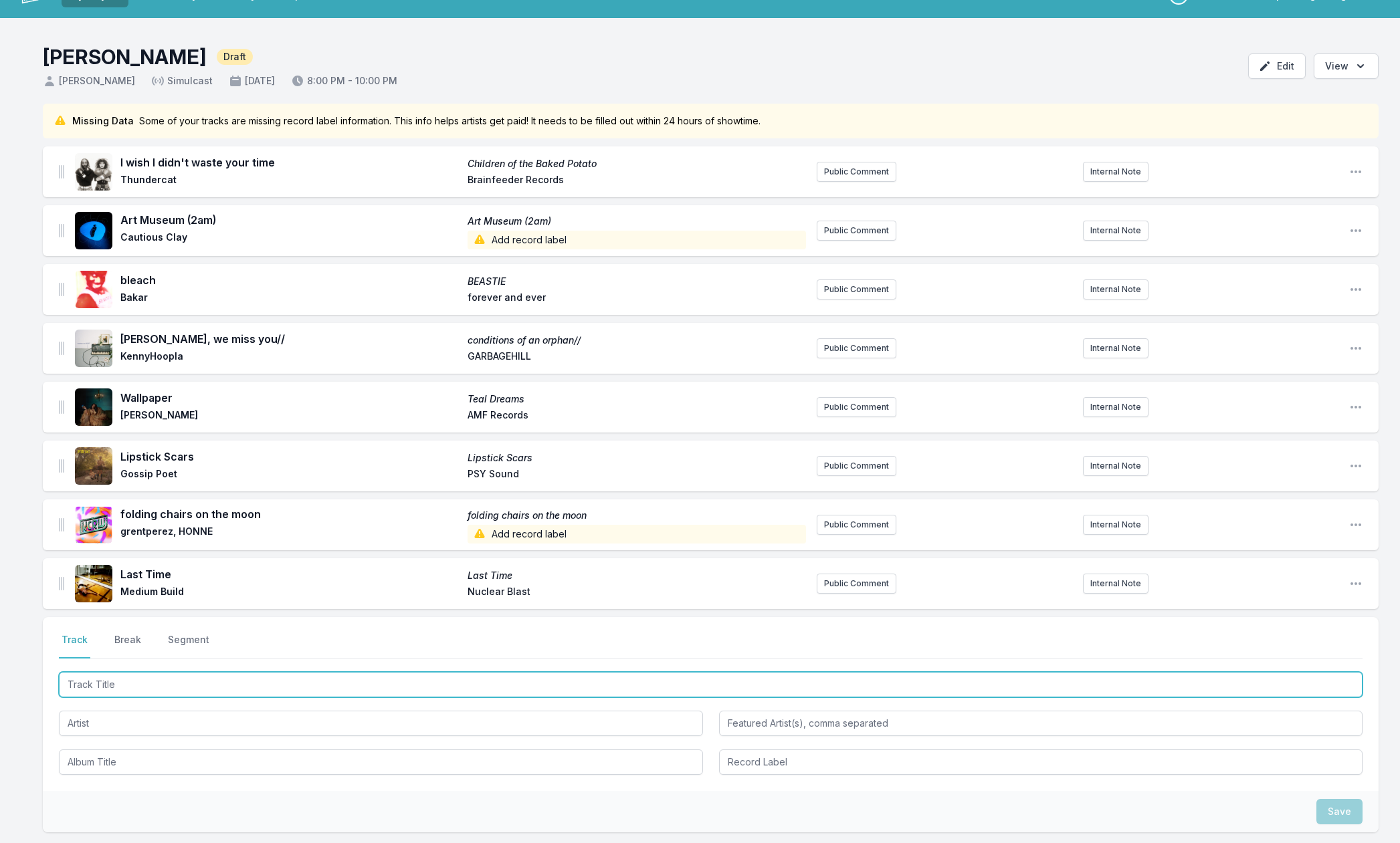
paste input "Cut Your Hair"
type input "Cut Your Hair"
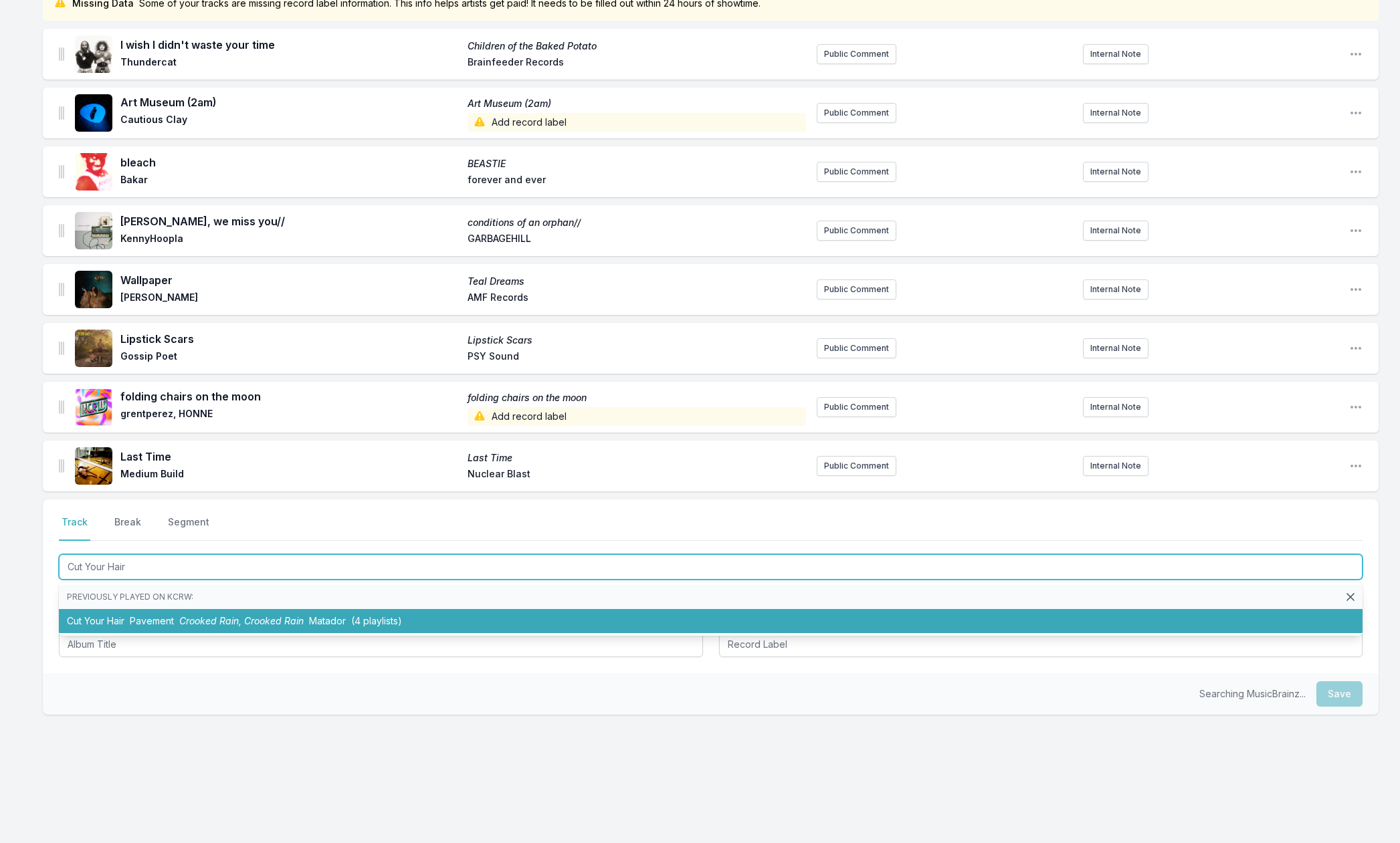
click at [138, 618] on span "Pavement" at bounding box center [152, 621] width 44 height 12
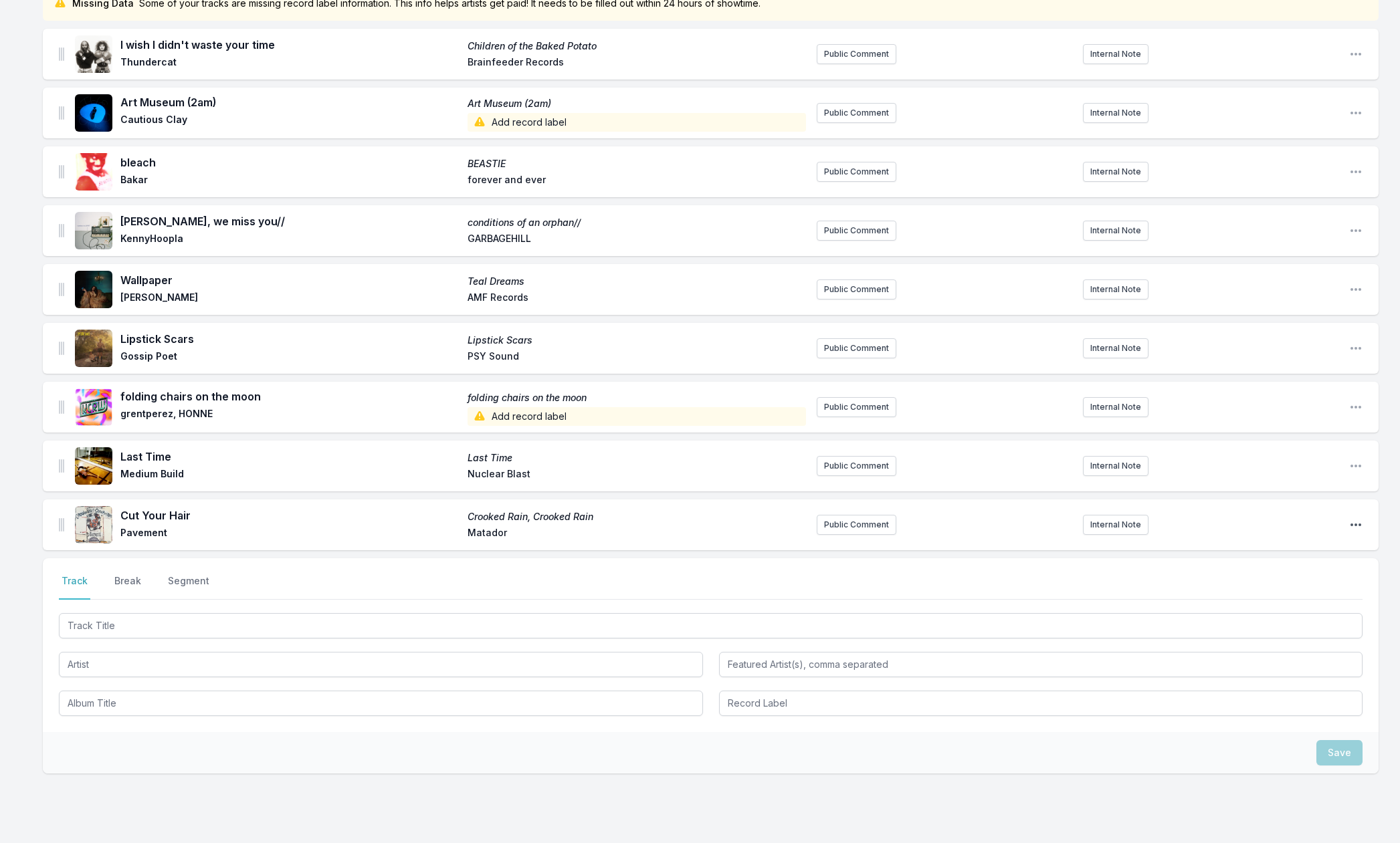
click at [1357, 524] on icon "Open playlist item options" at bounding box center [1355, 524] width 13 height 13
click at [1253, 554] on button "Edit Track Details" at bounding box center [1288, 551] width 150 height 24
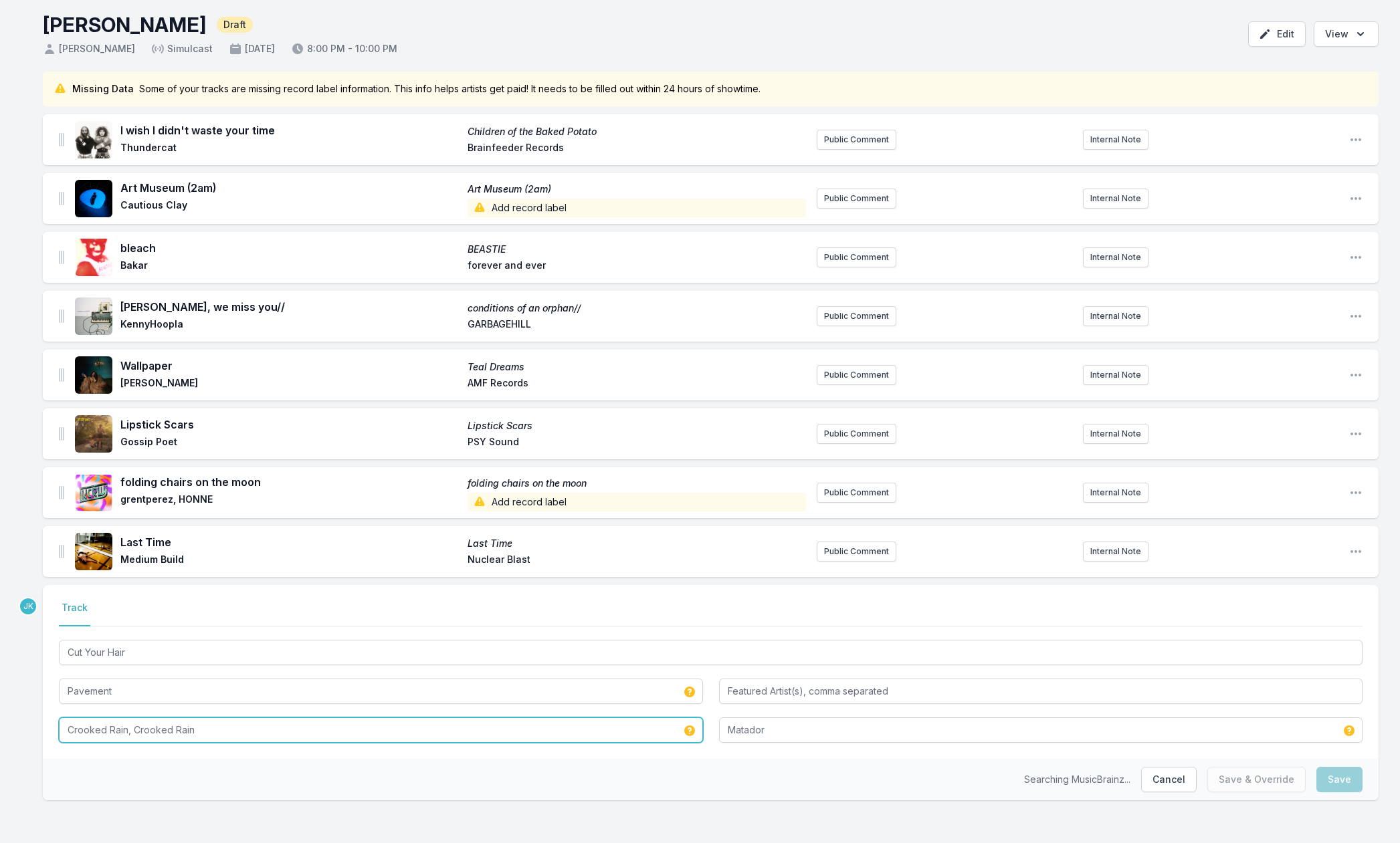
click at [223, 724] on input "Crooked Rain, Crooked Rain" at bounding box center [380, 730] width 645 height 25
click at [223, 725] on input "Crooked Rain, Crooked Rain" at bounding box center [380, 730] width 645 height 25
click at [223, 724] on input "Crooked Rain, Crooked Rain" at bounding box center [380, 730] width 645 height 25
click at [223, 725] on input "Crooked Rain, Crooked Rain" at bounding box center [380, 730] width 645 height 25
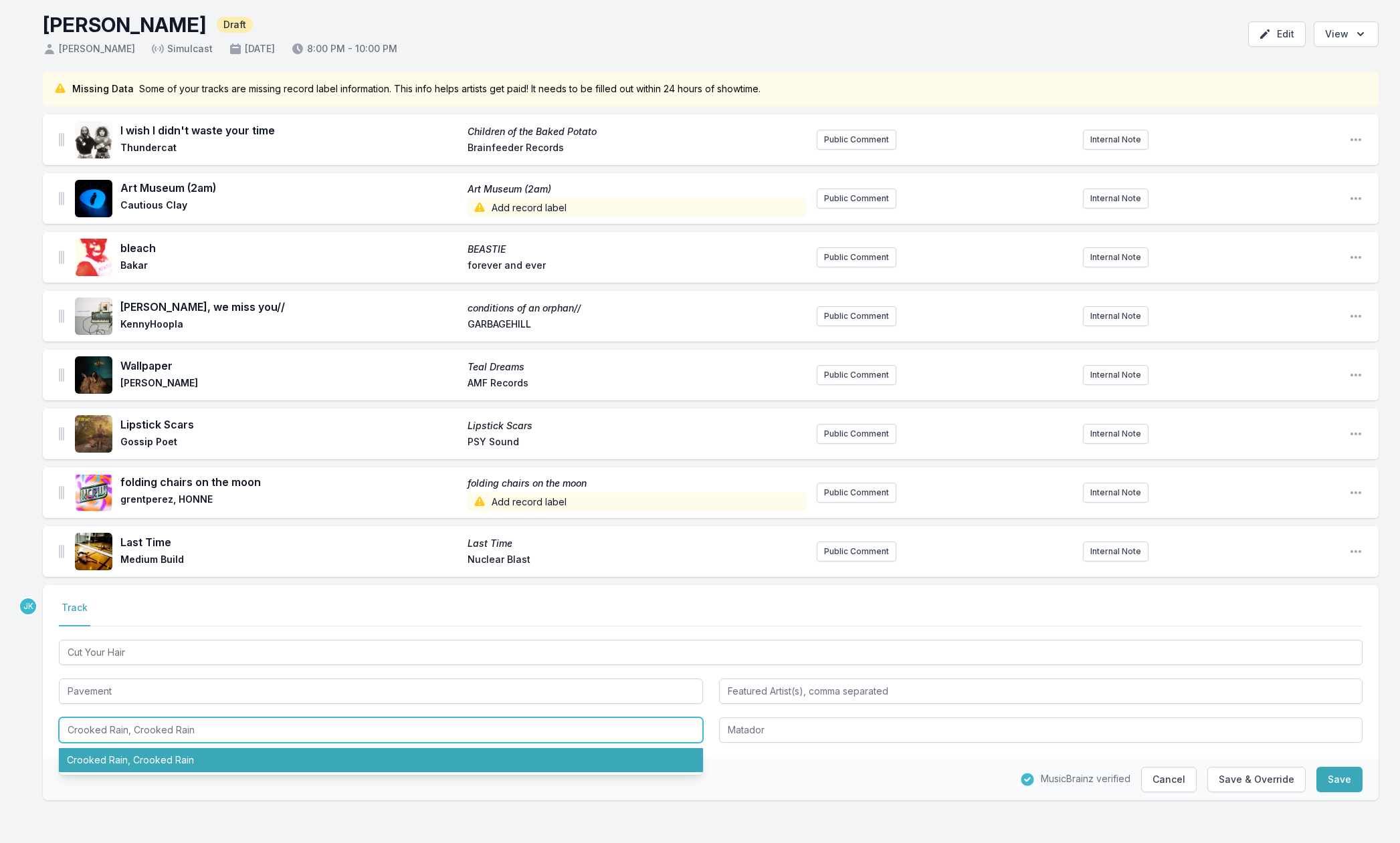
paste input "Hecklers Choice: Big Gums and Heavy Lifters - A Pavement Collectio"
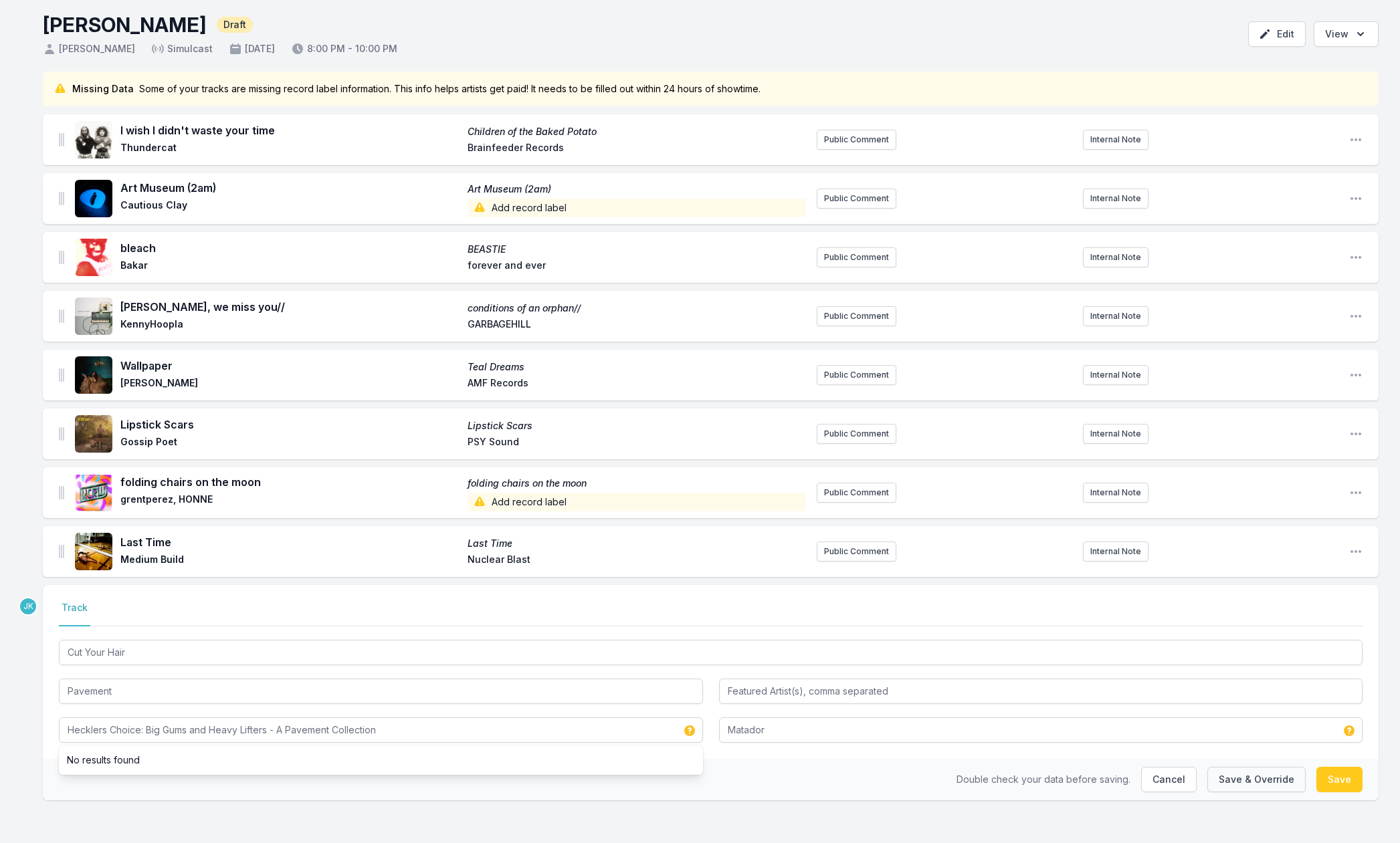
click at [1257, 777] on button "Save & Override" at bounding box center [1257, 779] width 99 height 25
type input "Crooked Rain, Crooked Rain"
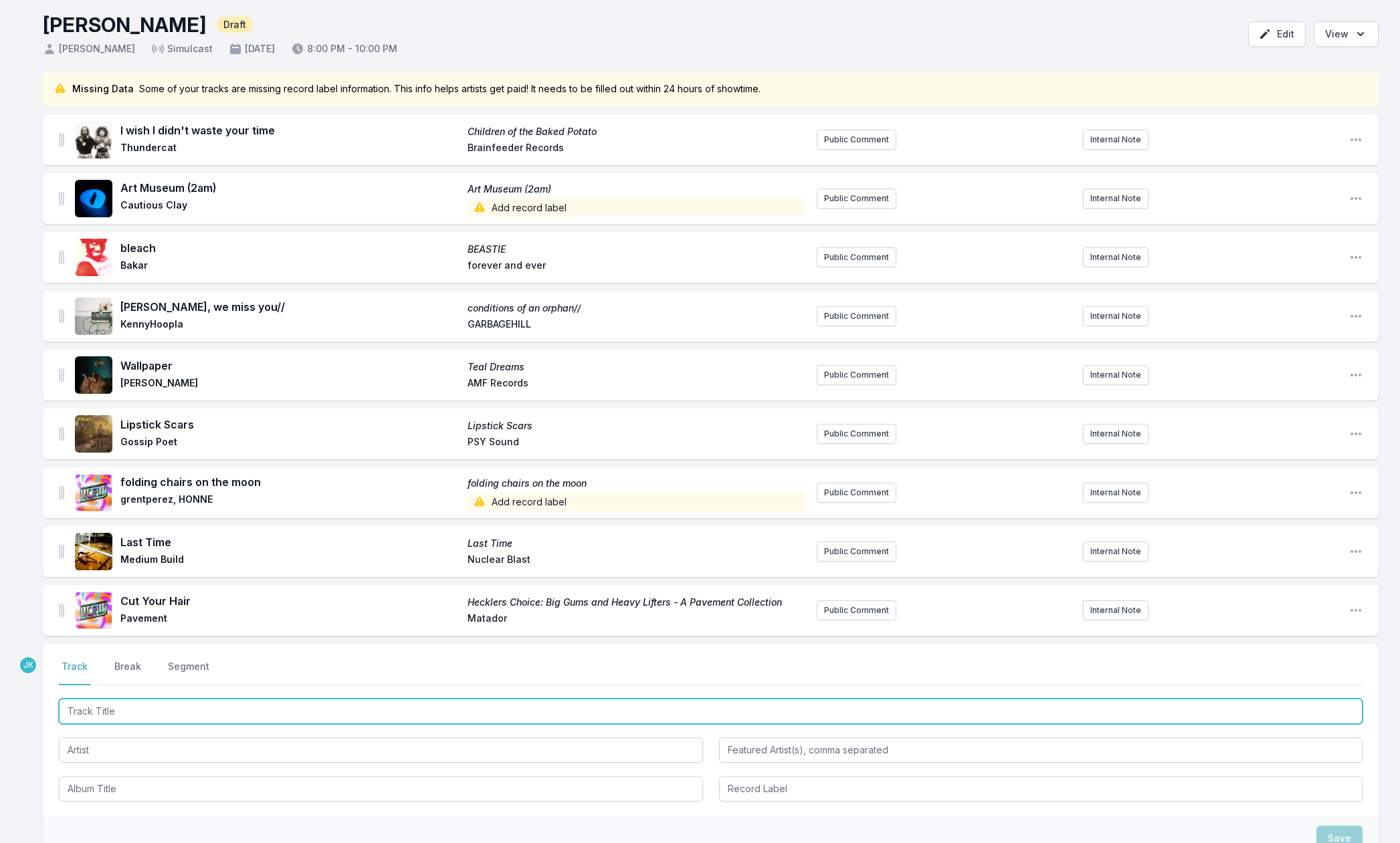
paste input "Rage Song"
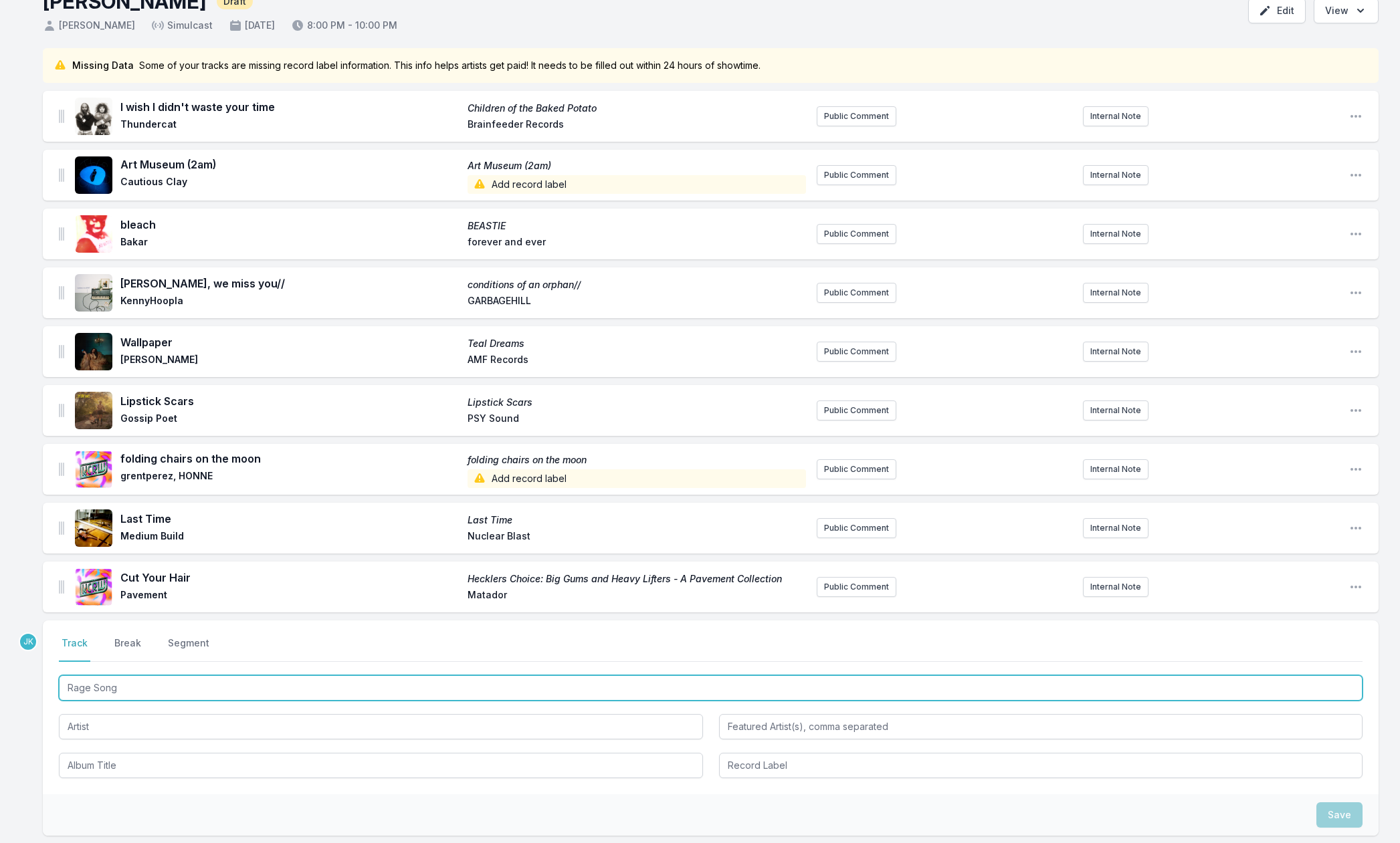
scroll to position [204, 0]
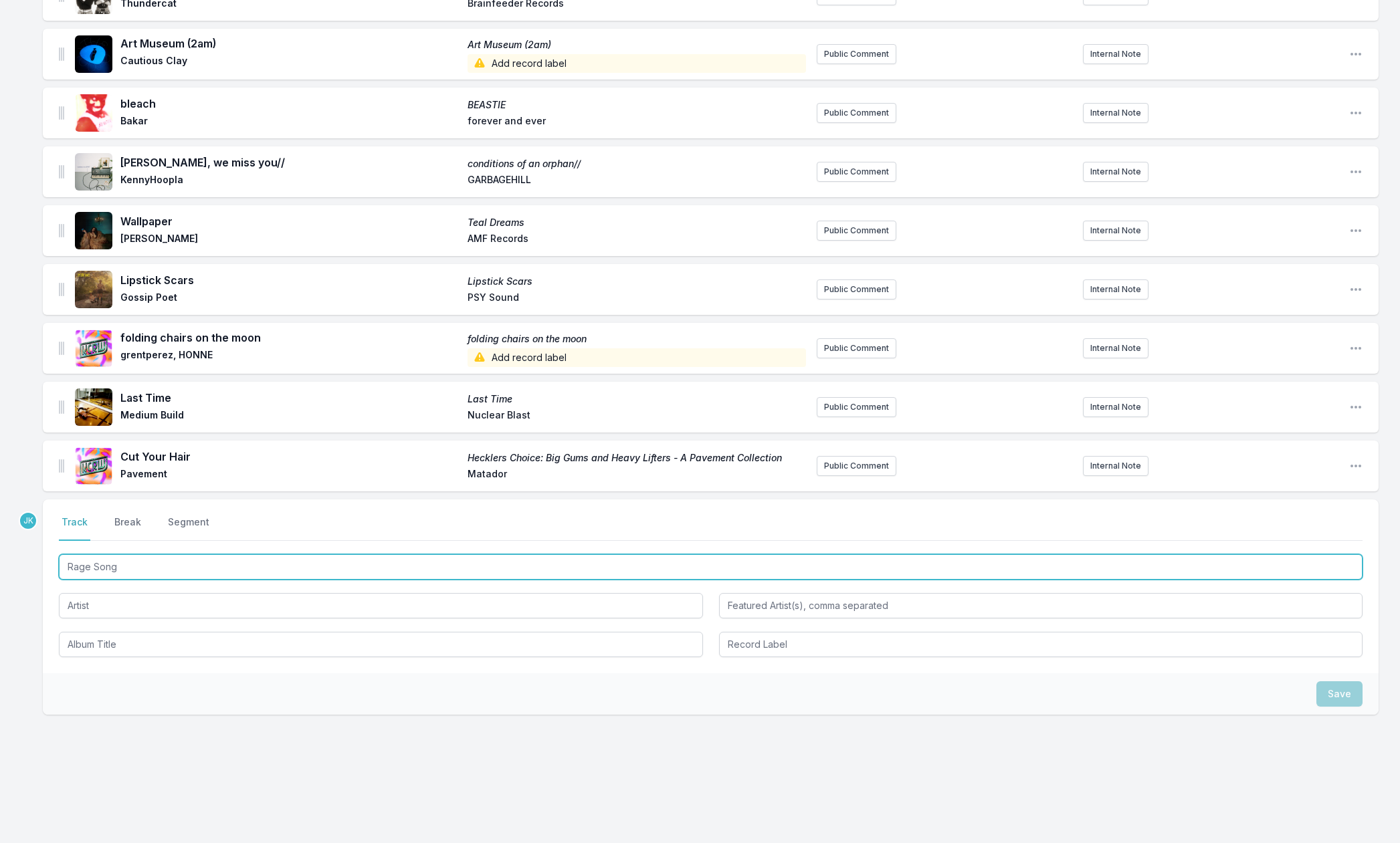
type input "Rage Song"
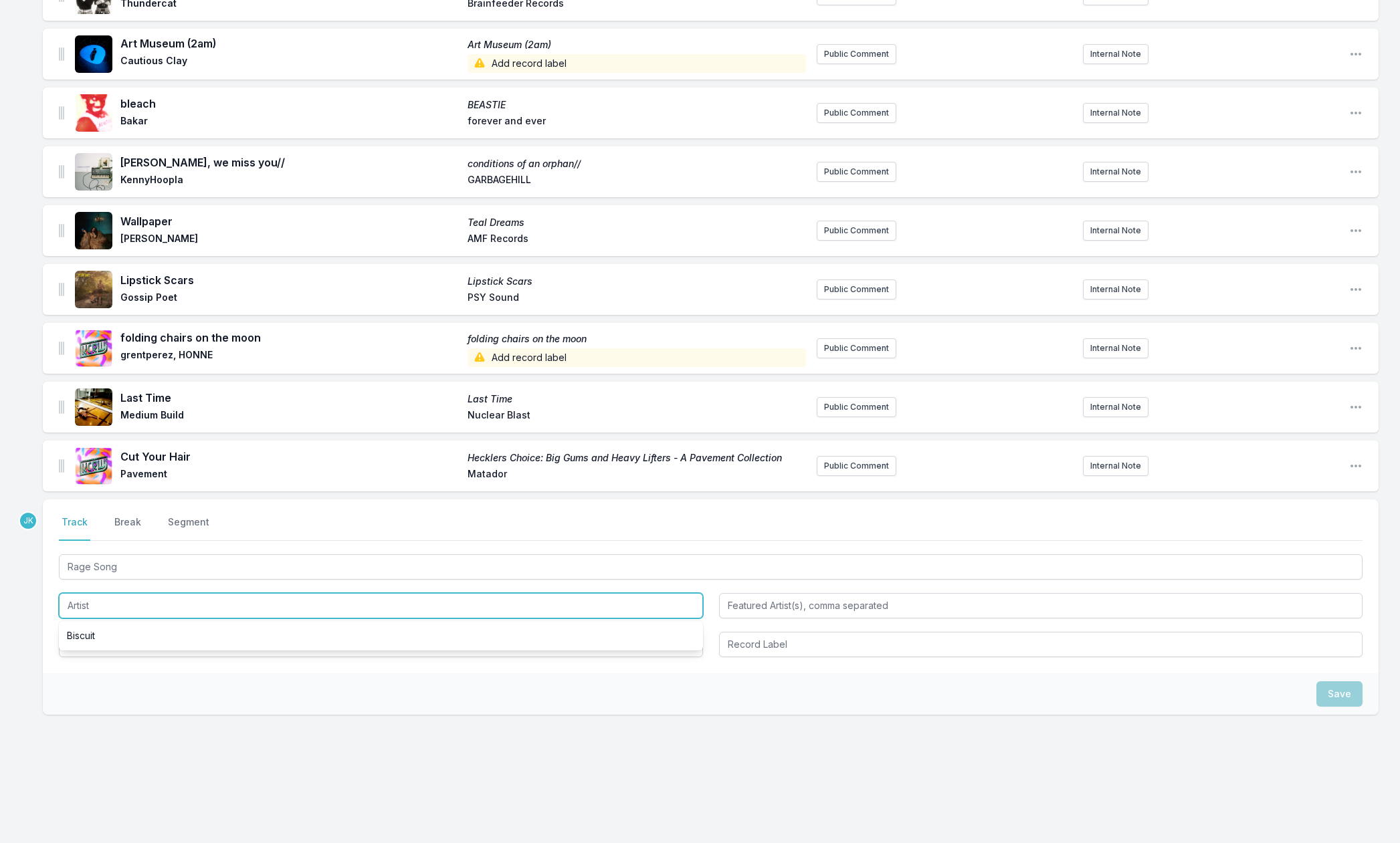
click at [84, 599] on input "Artist" at bounding box center [380, 606] width 645 height 25
paste input "Girl Group"
type input "Girl Group"
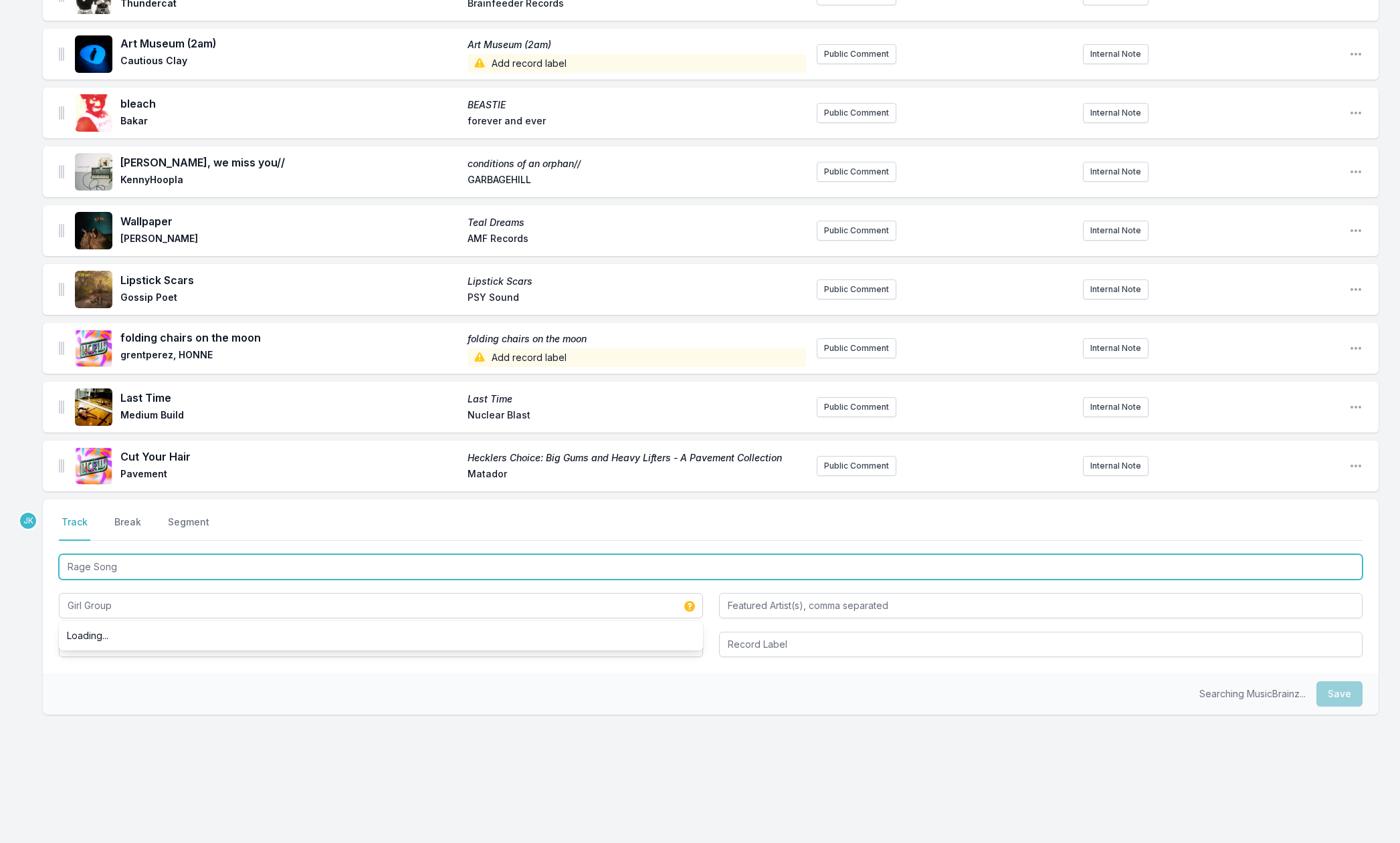
click at [106, 562] on input "Rage Song" at bounding box center [710, 567] width 1304 height 25
click at [106, 562] on input "Rage Song" at bounding box center [710, 567] width 1304 height 25
drag, startPoint x: 106, startPoint y: 562, endPoint x: 85, endPoint y: 644, distance: 84.6
click at [85, 644] on div "Rage Song Girl Group" at bounding box center [710, 604] width 1304 height 105
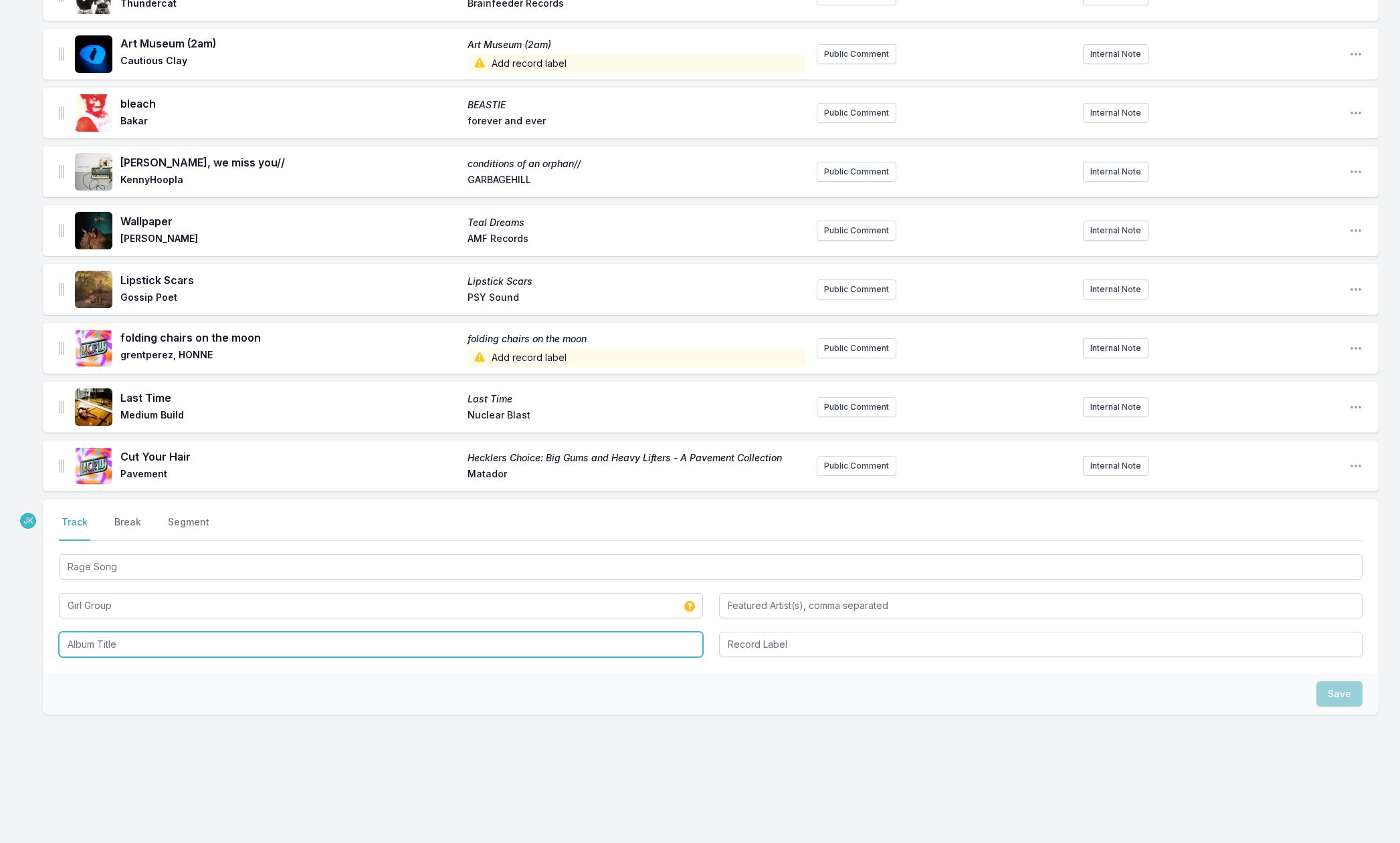
click at [85, 644] on input "Album Title" at bounding box center [380, 644] width 645 height 25
paste input "Rage Song"
type input "Rage Song"
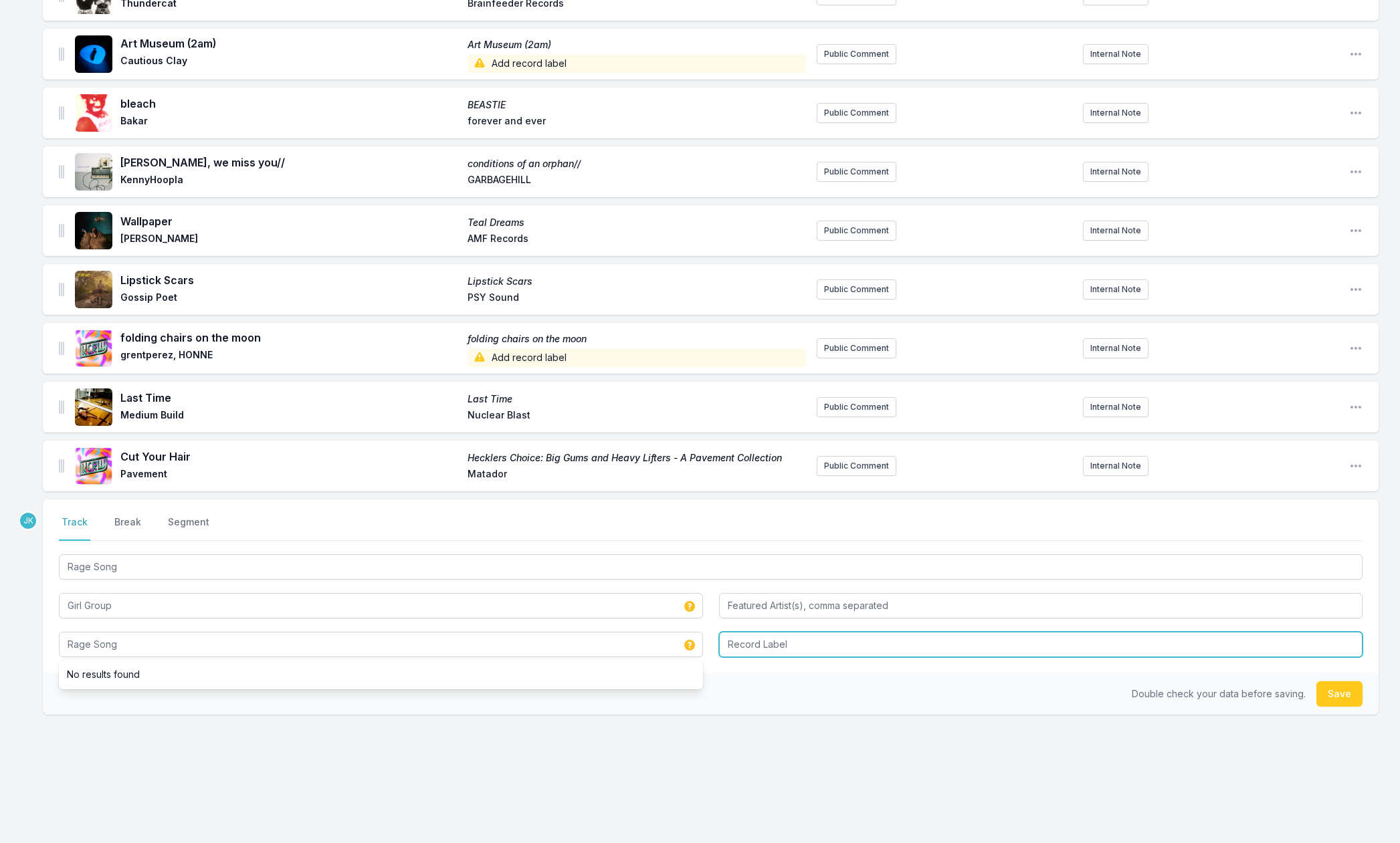
click at [745, 646] on input "Record Label" at bounding box center [1041, 644] width 645 height 25
type input "SlowPlay"
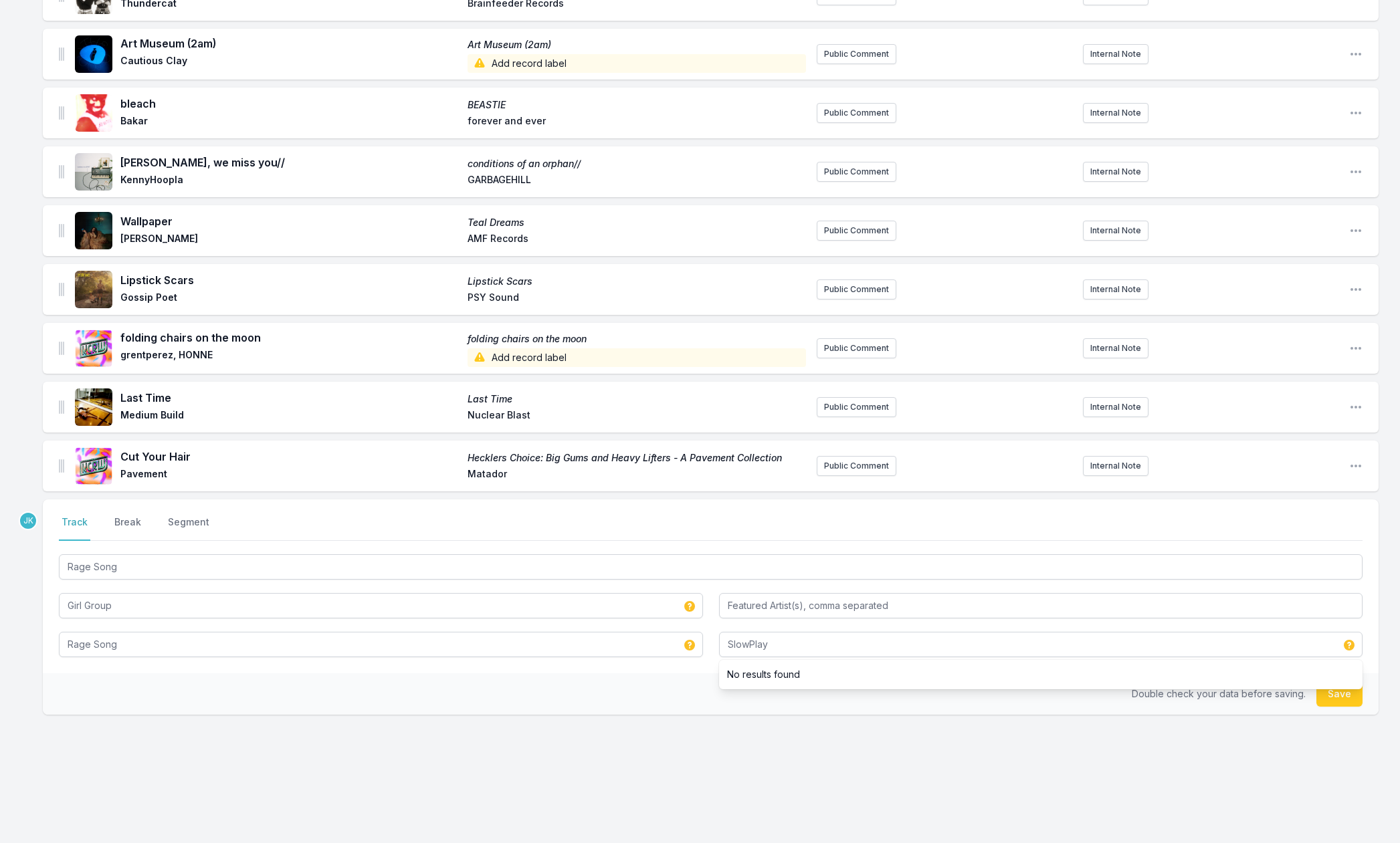
click at [1332, 693] on button "Save" at bounding box center [1340, 694] width 46 height 25
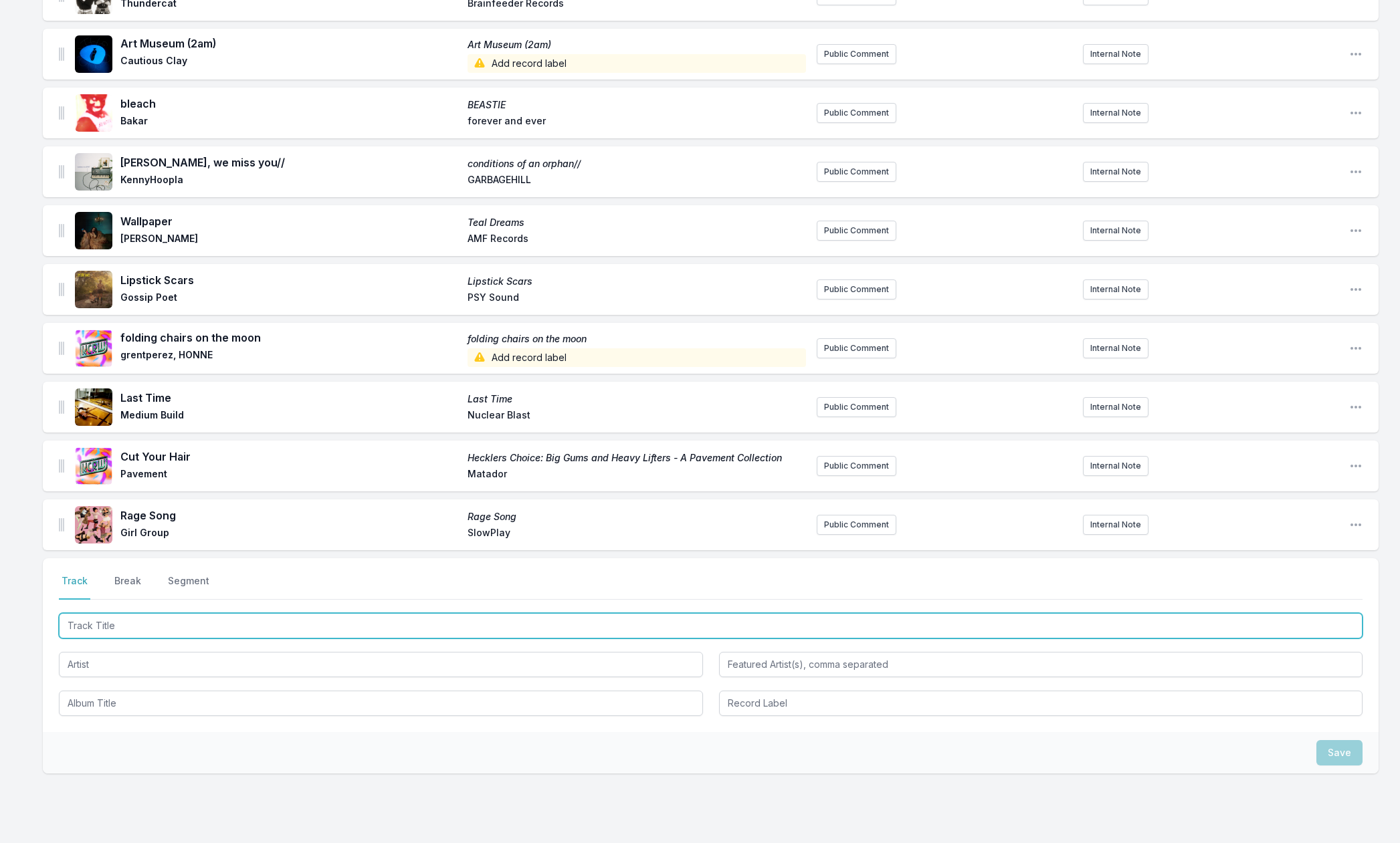
click at [93, 624] on input "Track Title" at bounding box center [710, 626] width 1304 height 25
paste input "Everyone Falls Asleep In Their Own Time"
type input "Everyone Falls Asleep In Their Own Time"
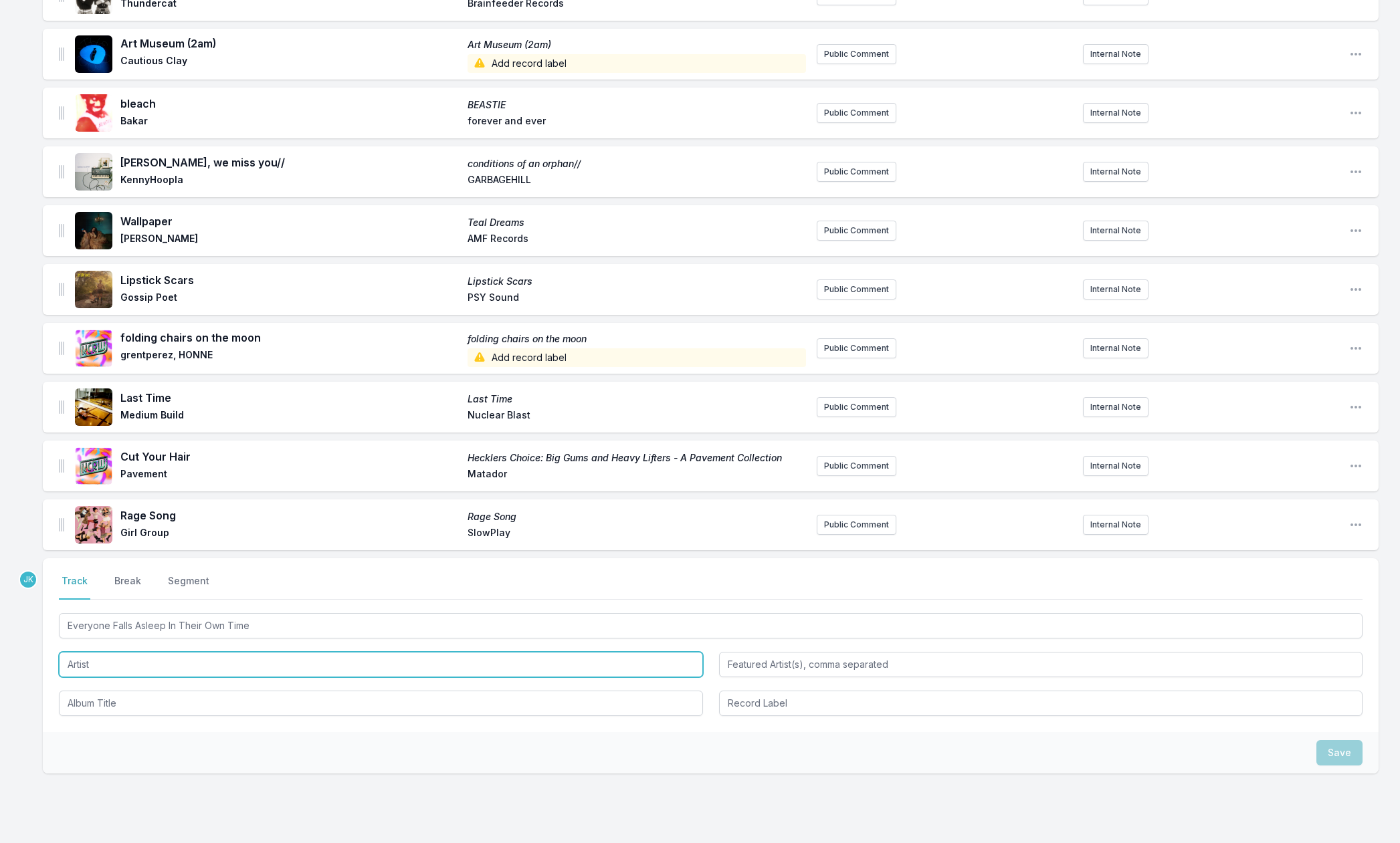
click at [82, 661] on input "Artist" at bounding box center [380, 664] width 645 height 25
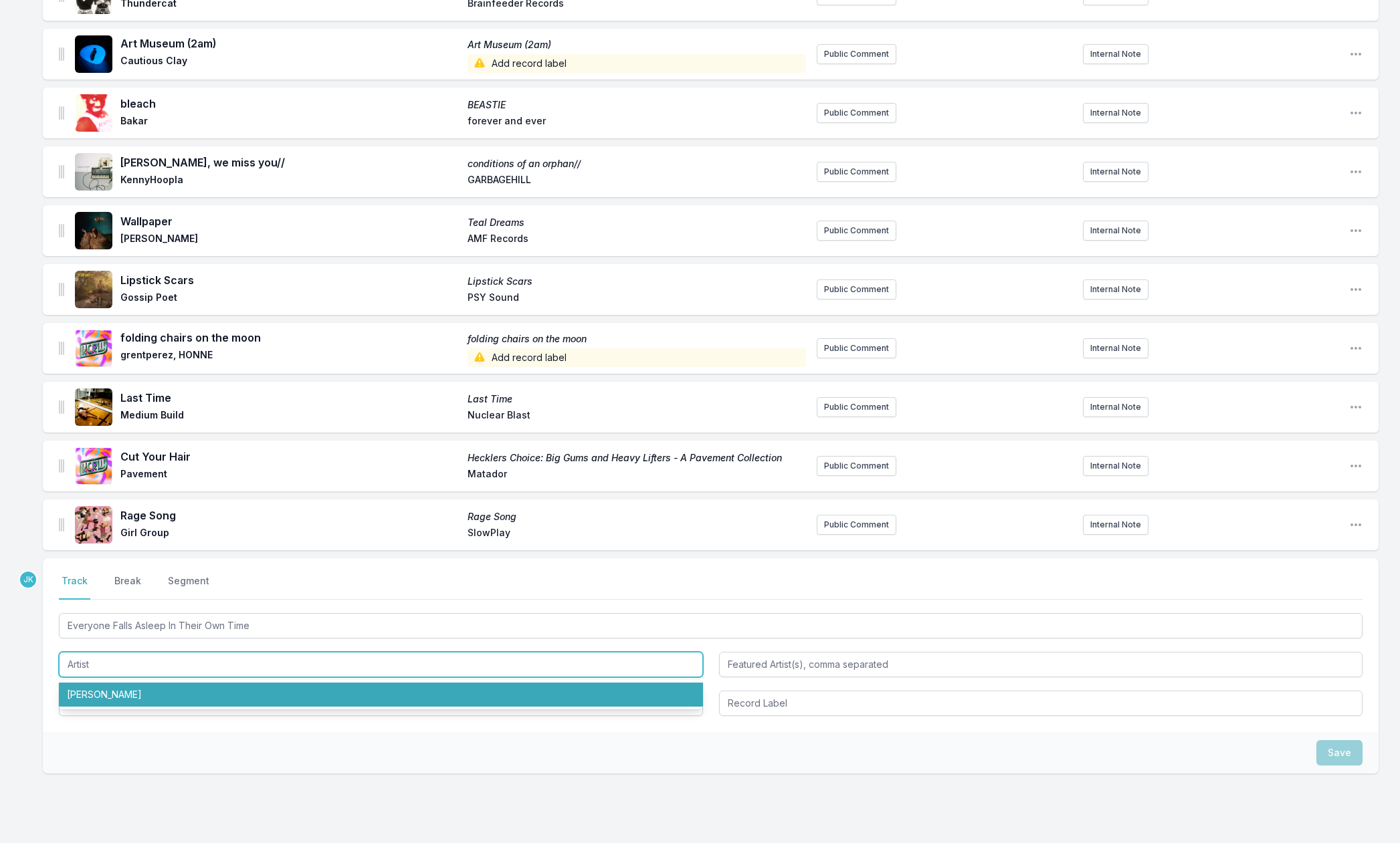
click at [85, 691] on li "[PERSON_NAME]" at bounding box center [380, 694] width 645 height 24
type input "[PERSON_NAME]"
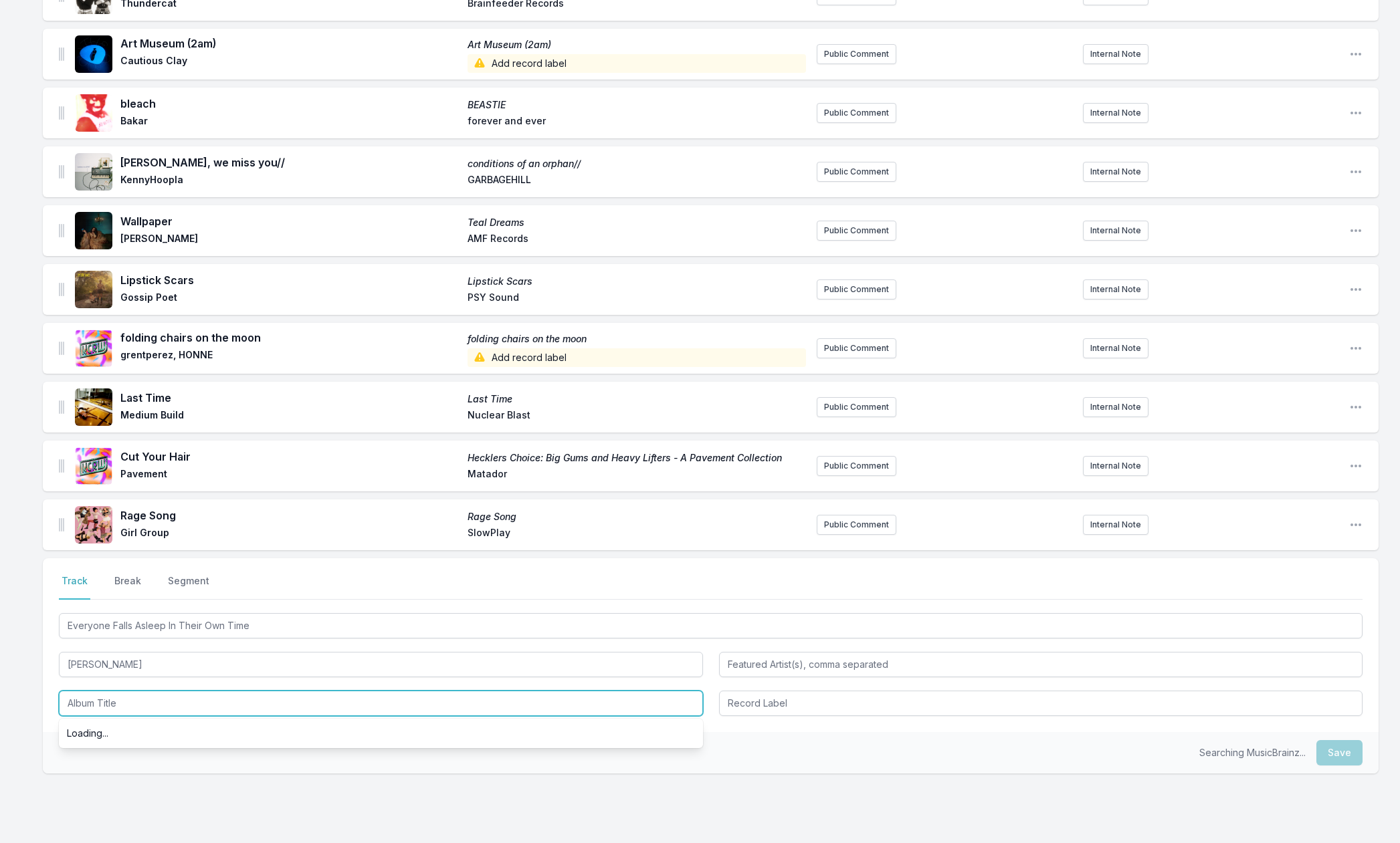
click at [89, 700] on input "Album Title" at bounding box center [380, 703] width 645 height 25
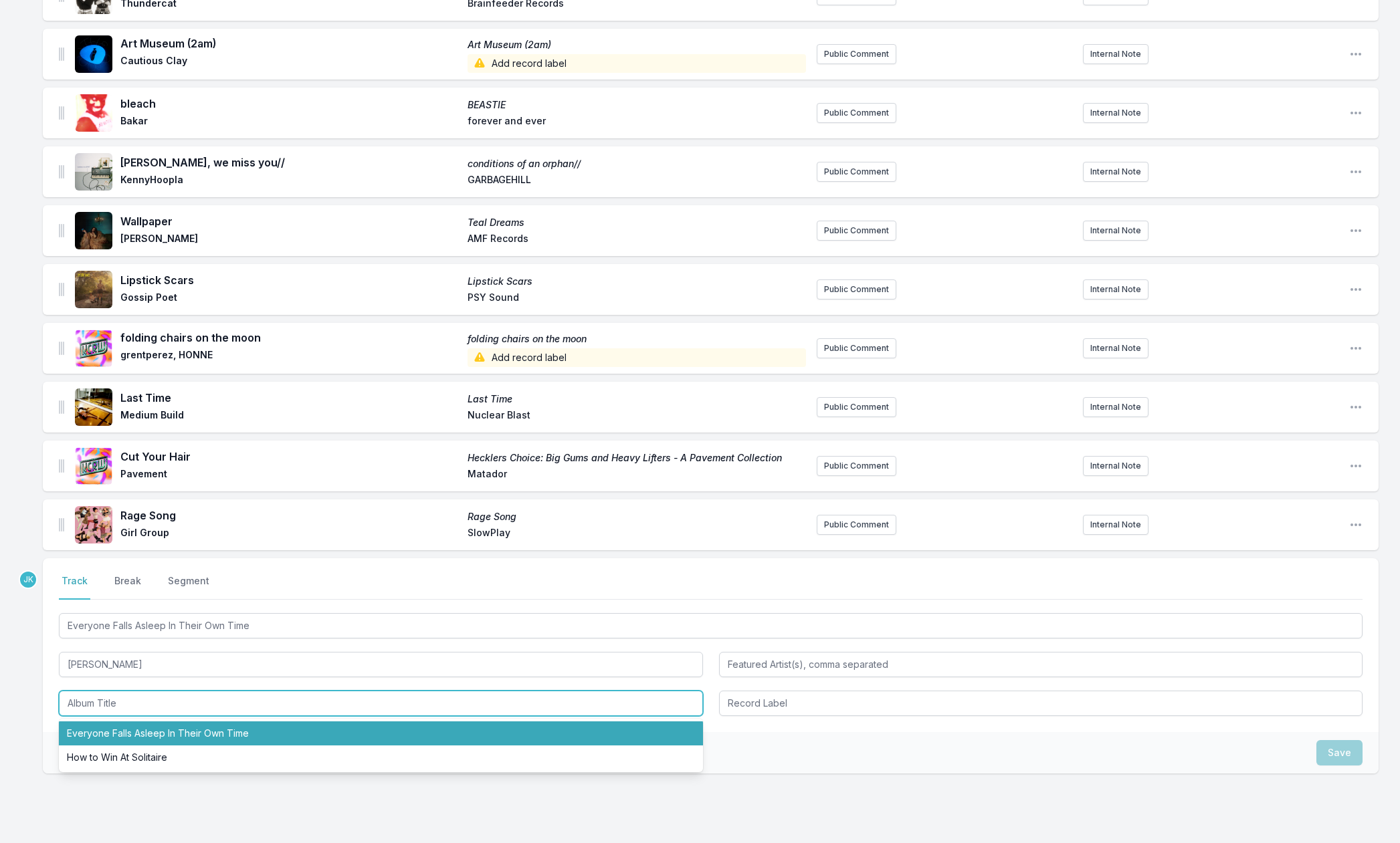
drag, startPoint x: 109, startPoint y: 734, endPoint x: 168, endPoint y: 730, distance: 59.1
click at [109, 734] on li "Everyone Falls Asleep In Their Own Time" at bounding box center [380, 733] width 645 height 24
type input "Everyone Falls Asleep In Their Own Time"
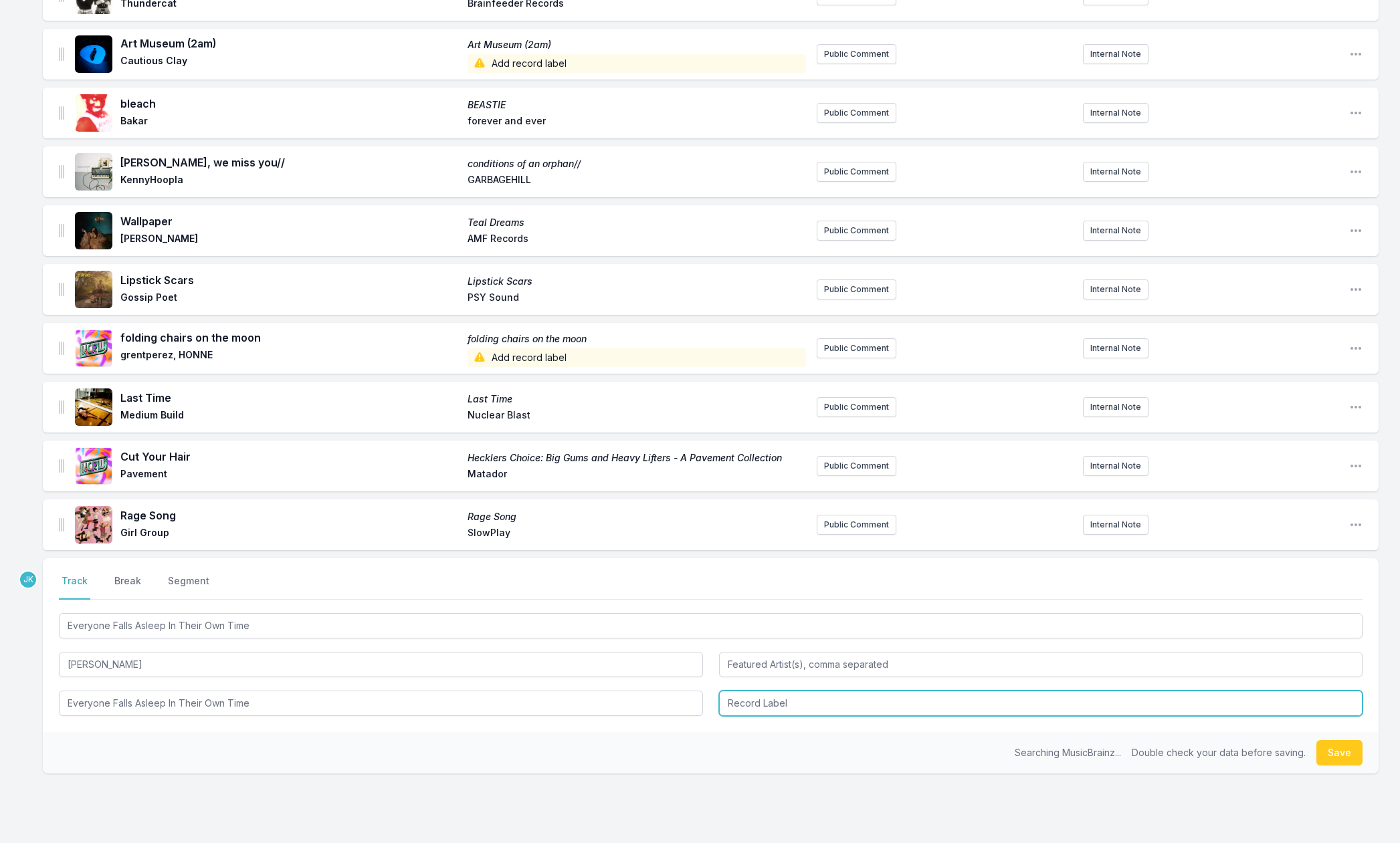
click at [755, 704] on input "Record Label" at bounding box center [1041, 703] width 645 height 25
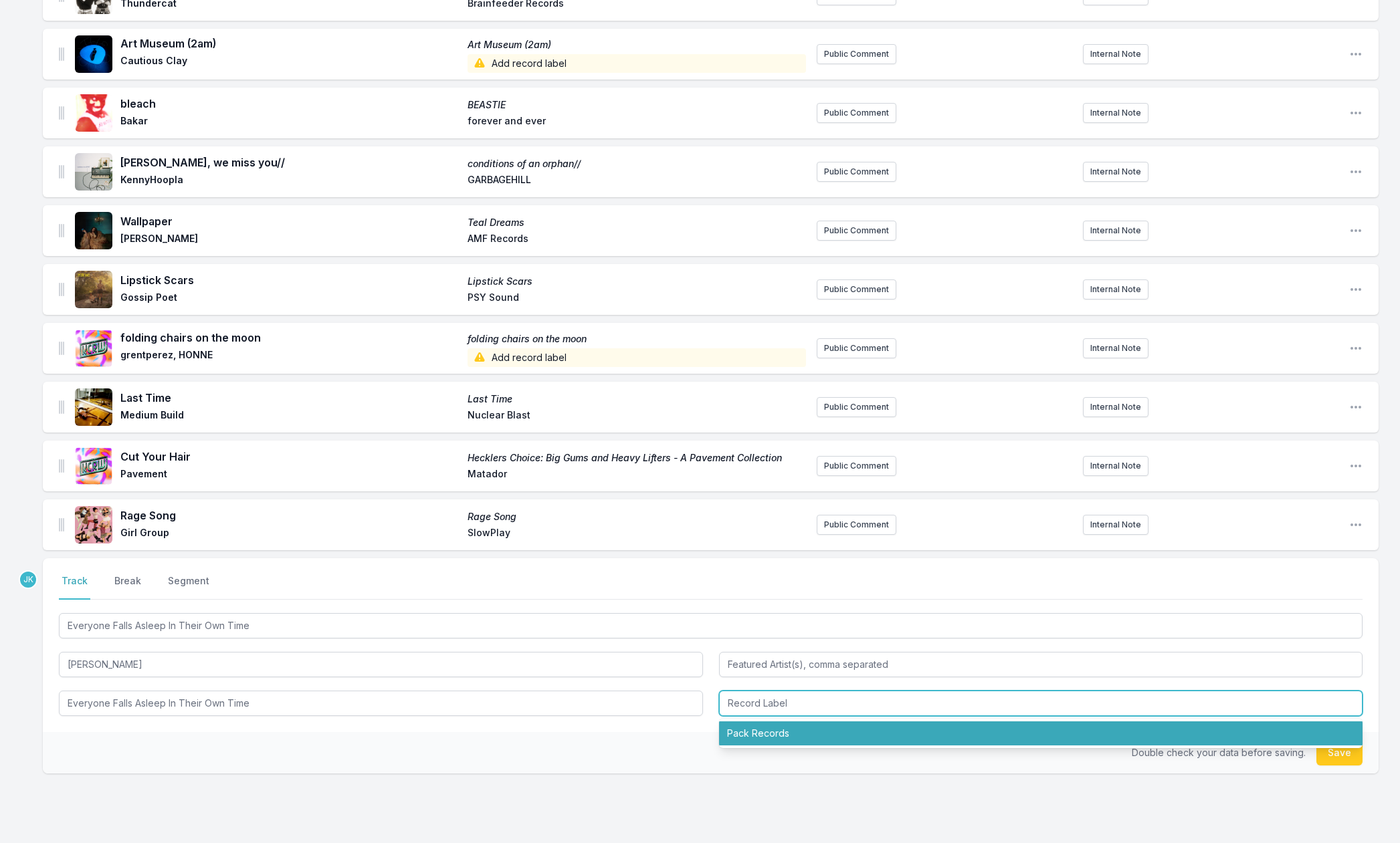
click at [752, 731] on li "Pack Records" at bounding box center [1041, 733] width 645 height 24
type input "Pack Records"
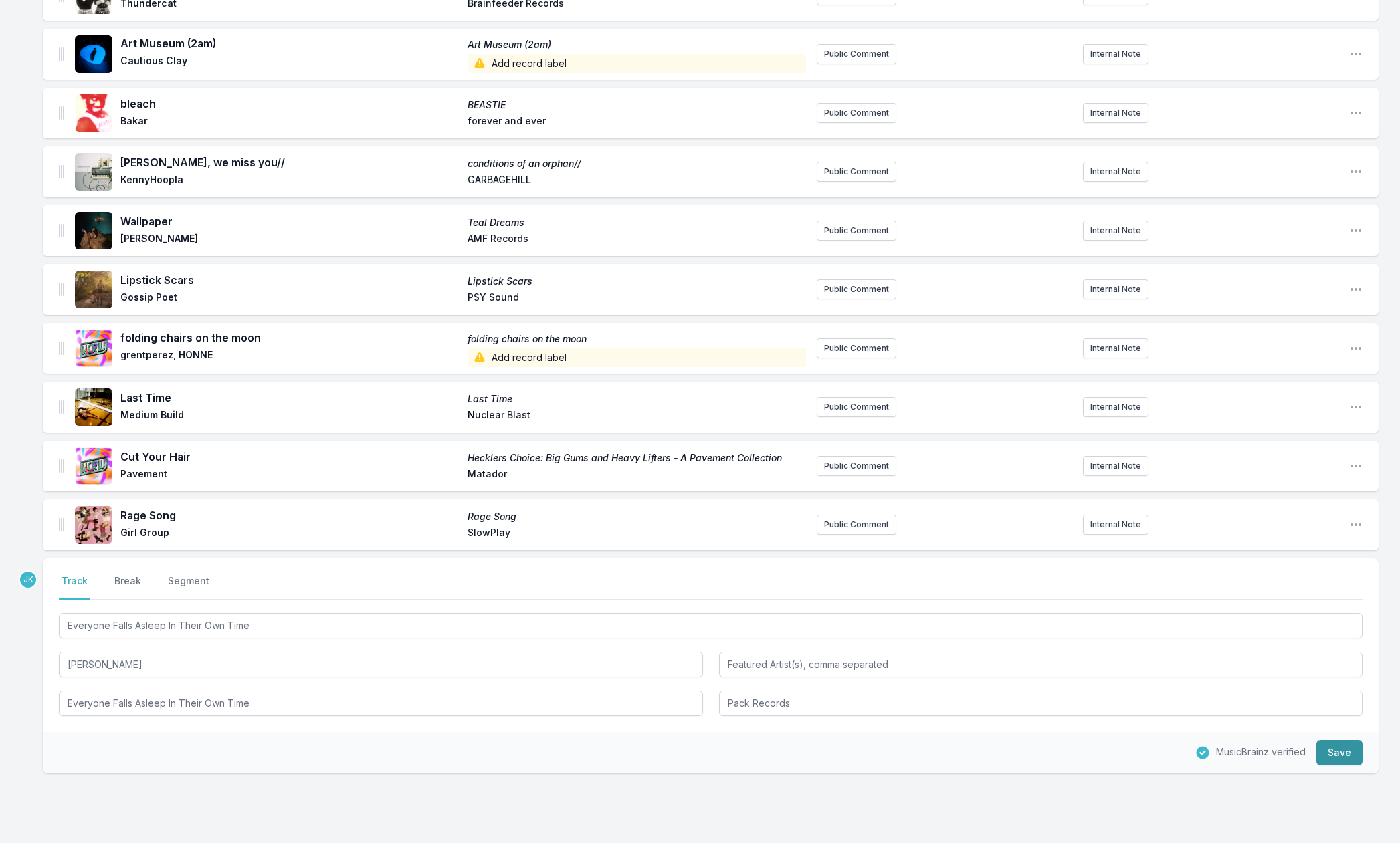
click at [1355, 751] on button "Save" at bounding box center [1340, 753] width 46 height 25
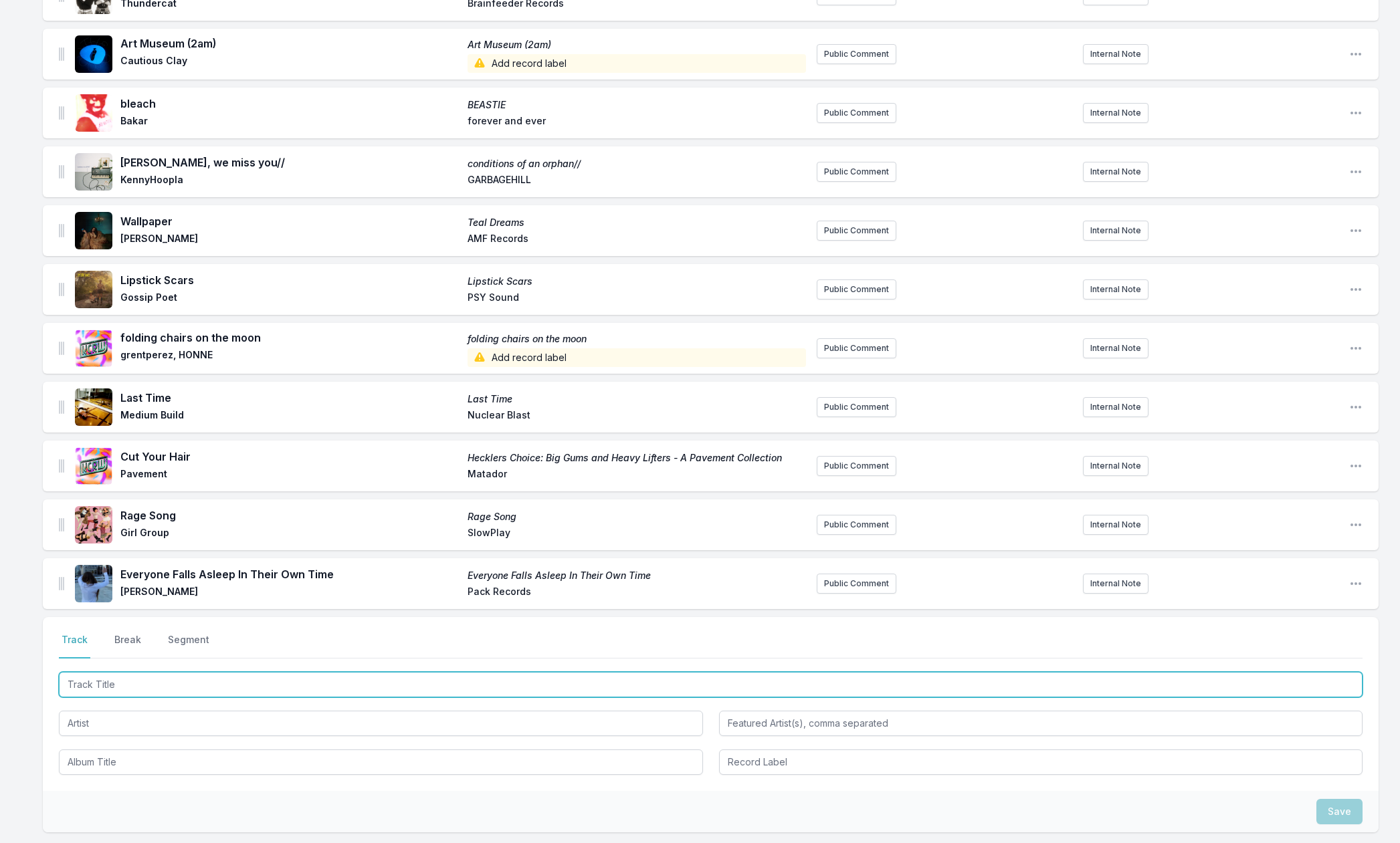
click at [103, 681] on input "Track Title" at bounding box center [710, 684] width 1304 height 25
paste input "El Pleito"
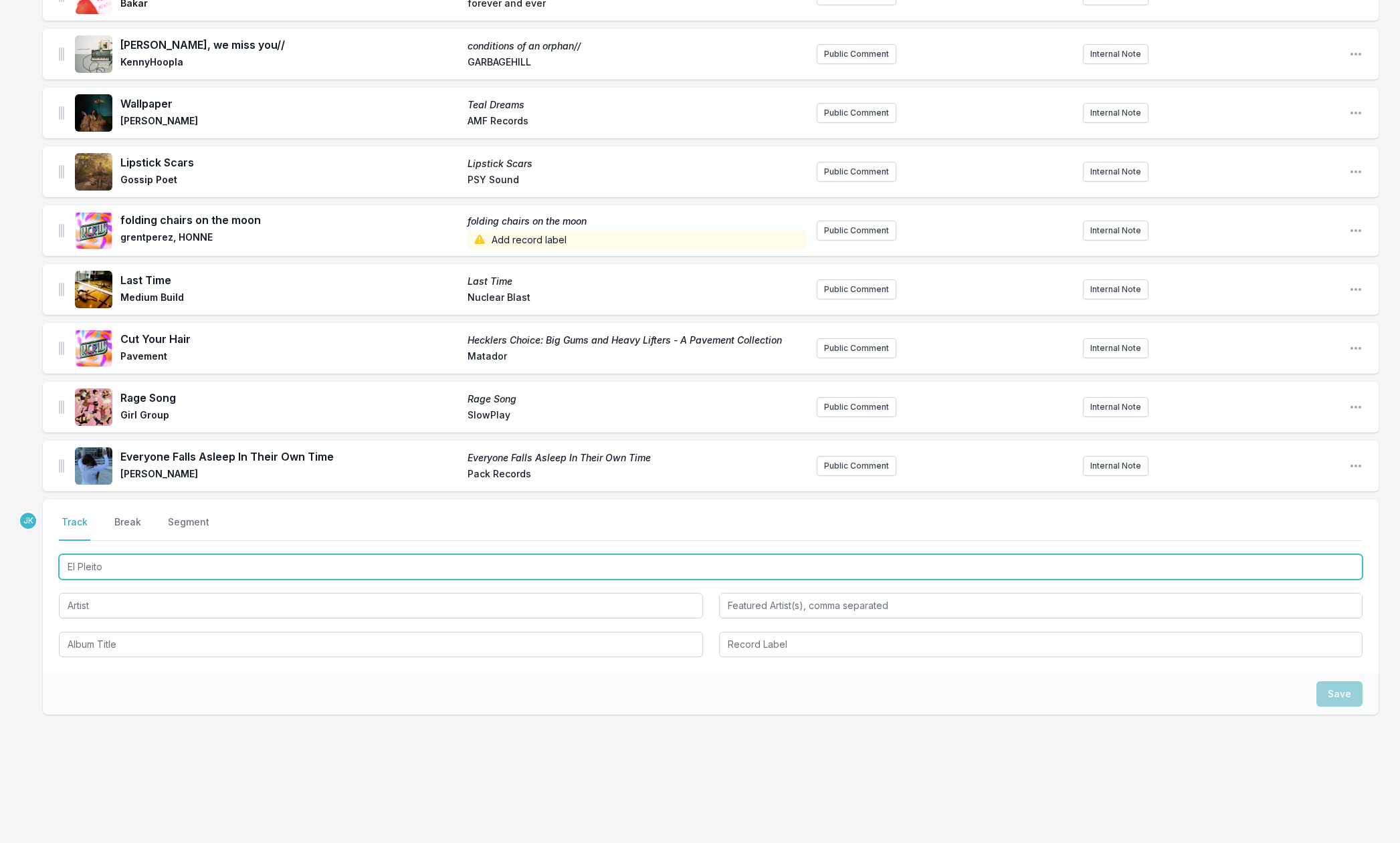
type input "El Pleito"
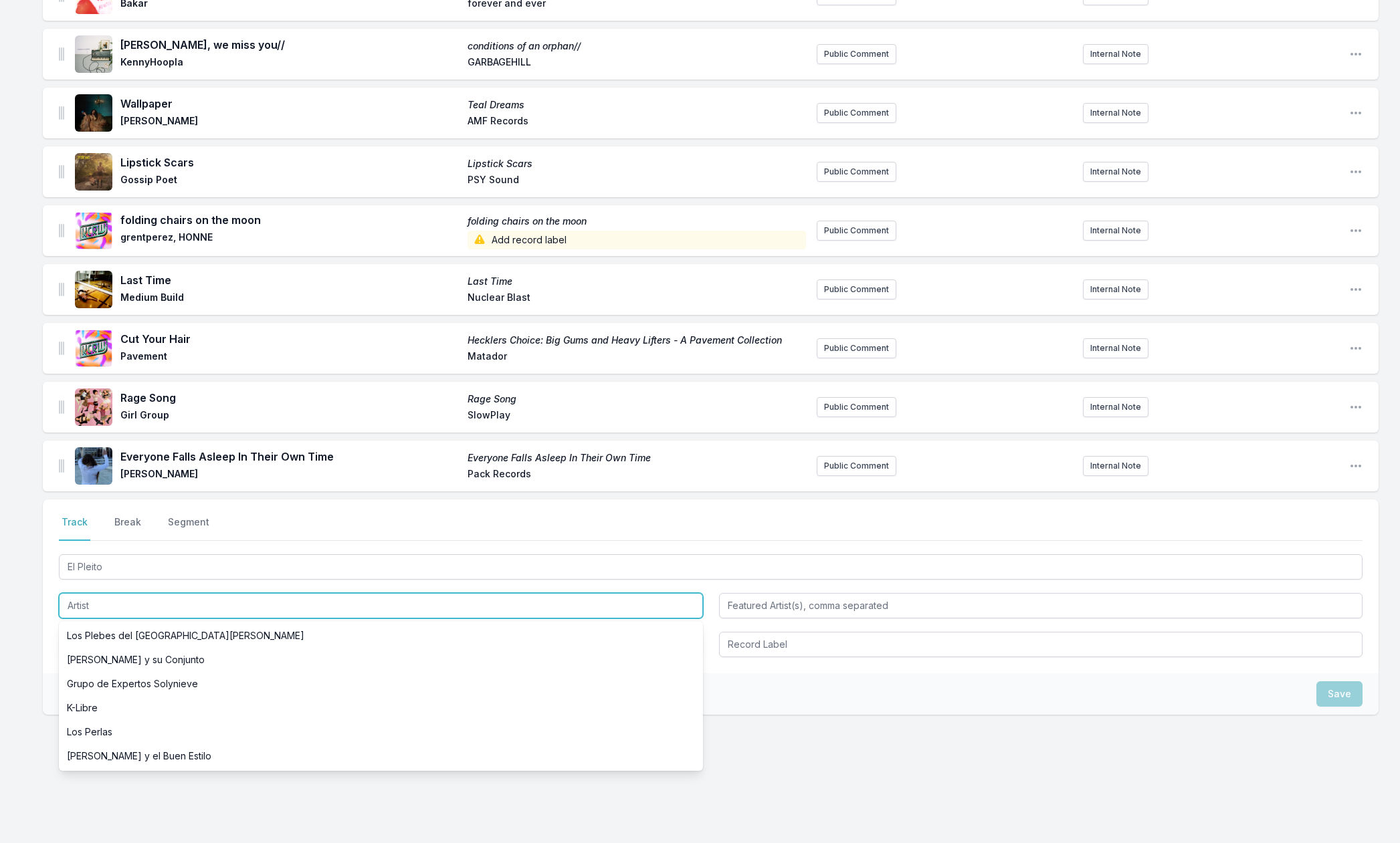
click at [79, 606] on input "Artist" at bounding box center [380, 606] width 645 height 25
paste input "[PERSON_NAME]"
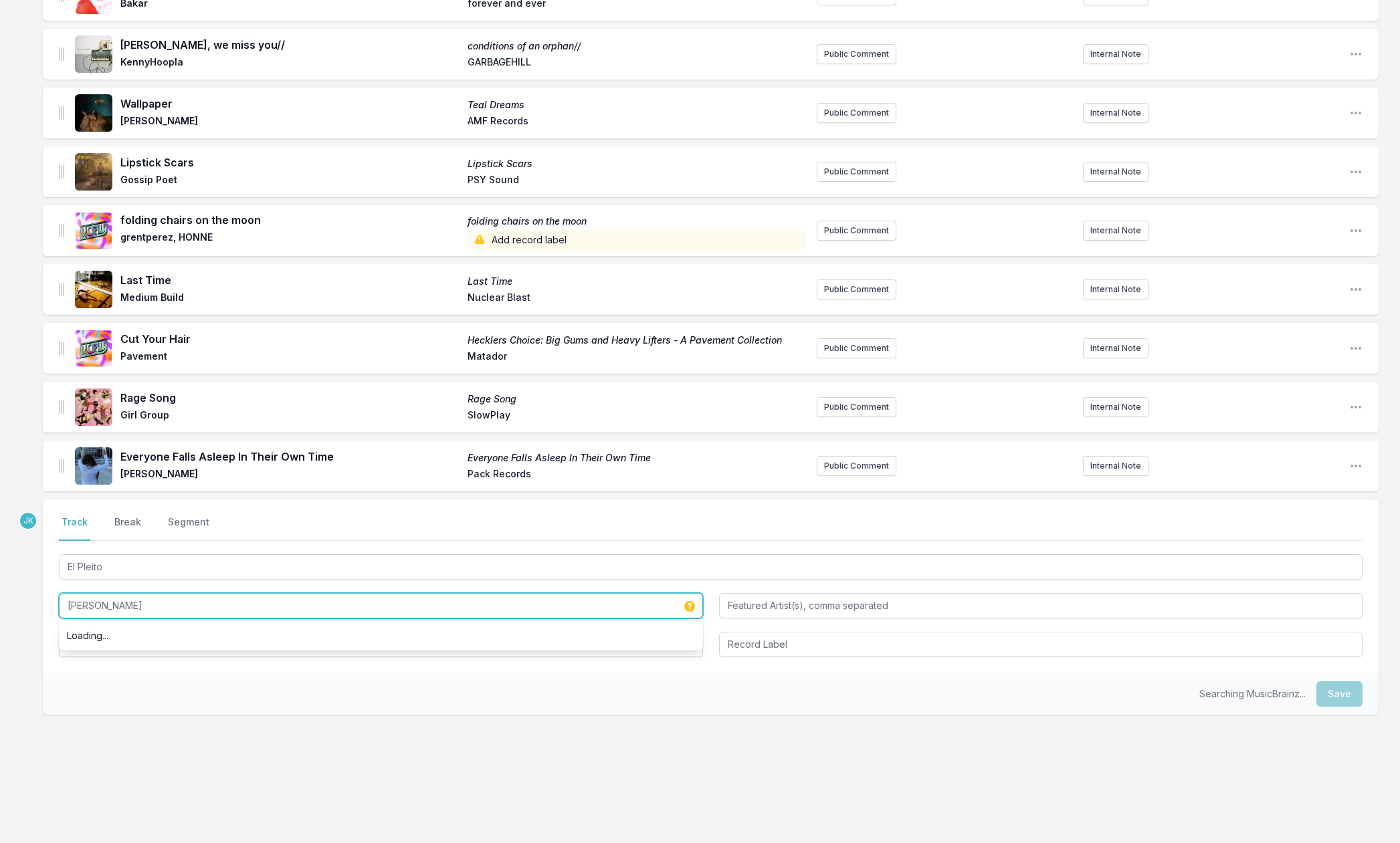
type input "[PERSON_NAME]"
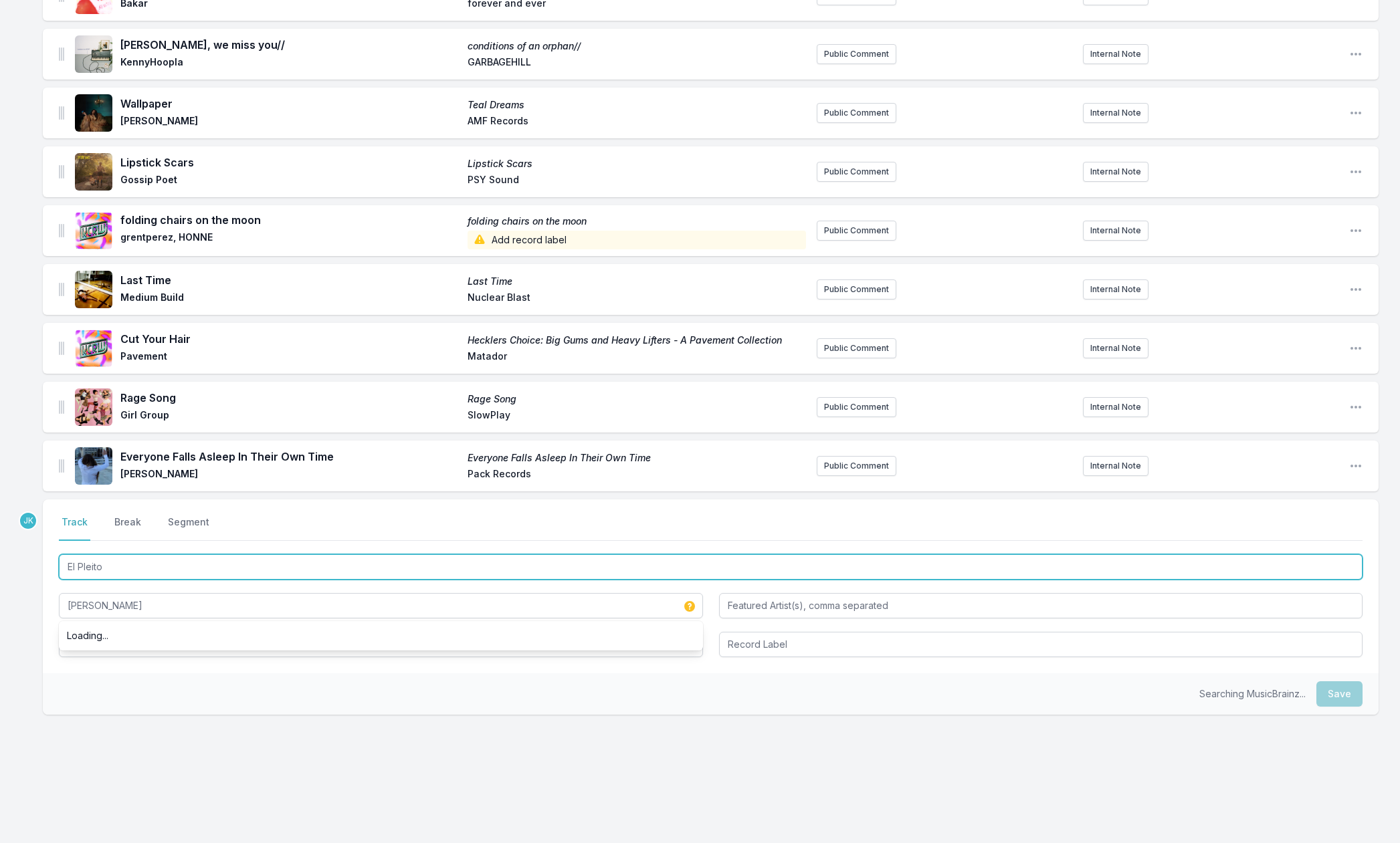
click at [108, 565] on input "El Pleito" at bounding box center [710, 567] width 1304 height 25
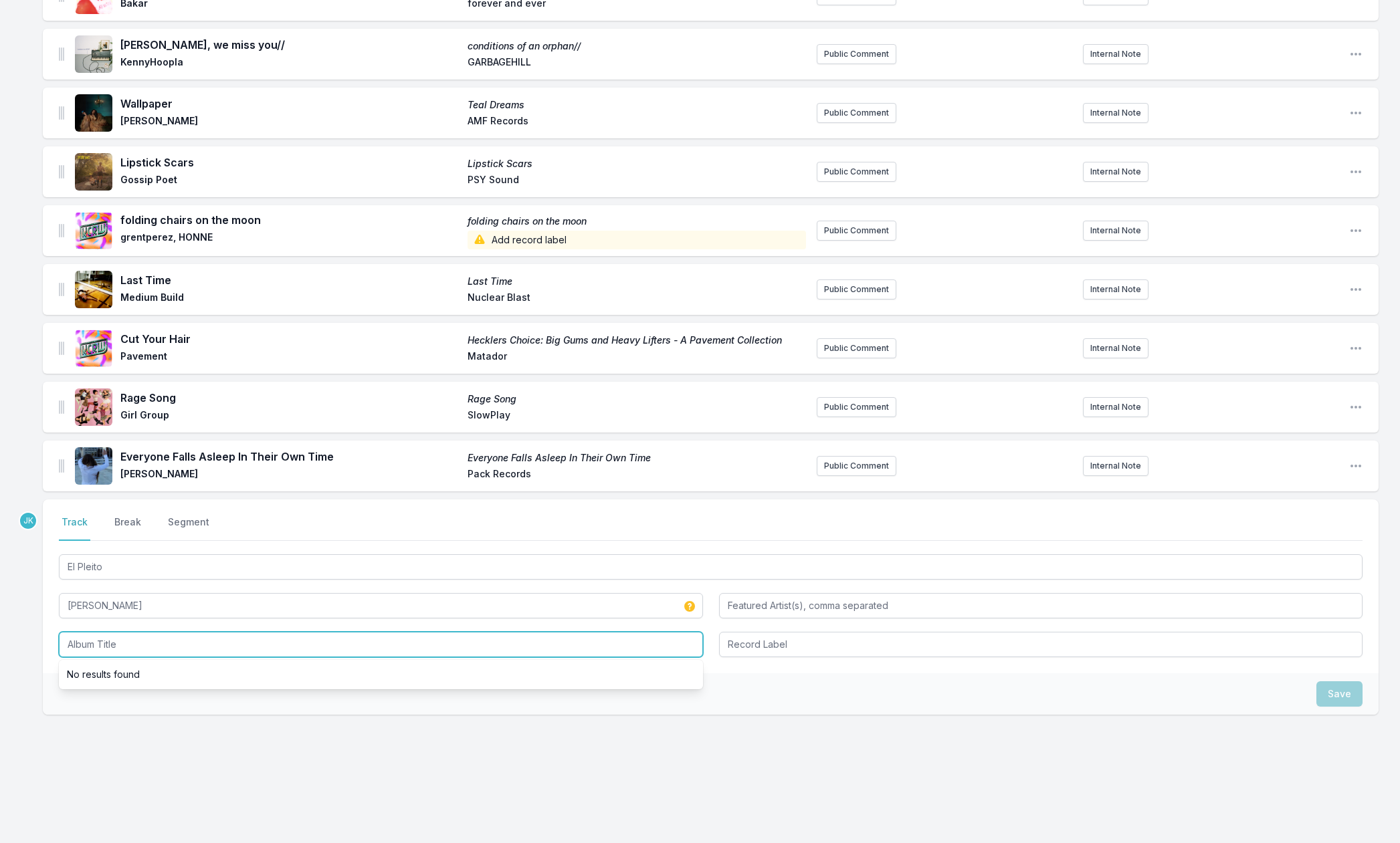
click at [89, 641] on input "Album Title" at bounding box center [380, 644] width 645 height 25
paste input "El Pleito"
type input "El Pleito"
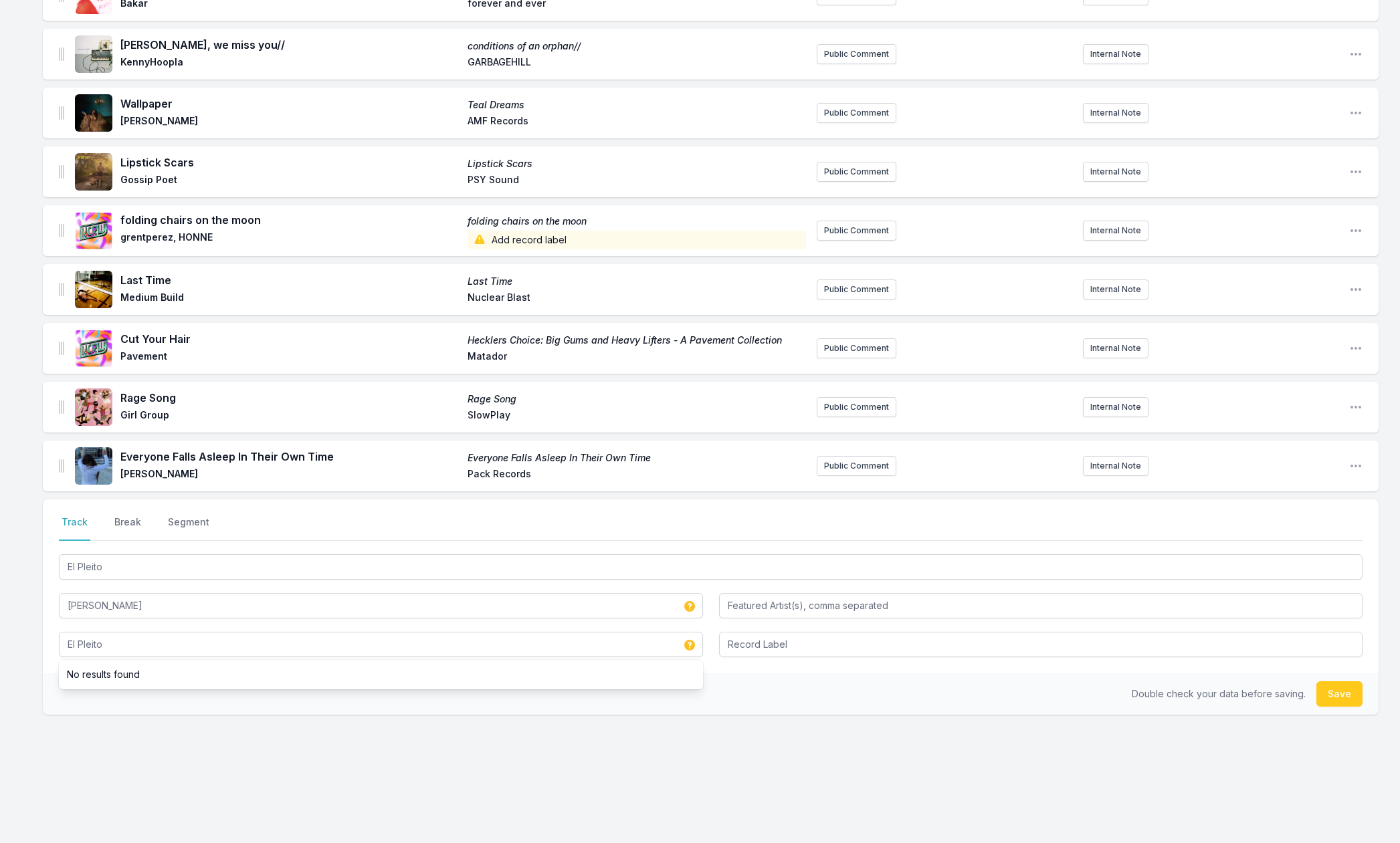
click at [1330, 692] on button "Save" at bounding box center [1340, 694] width 46 height 25
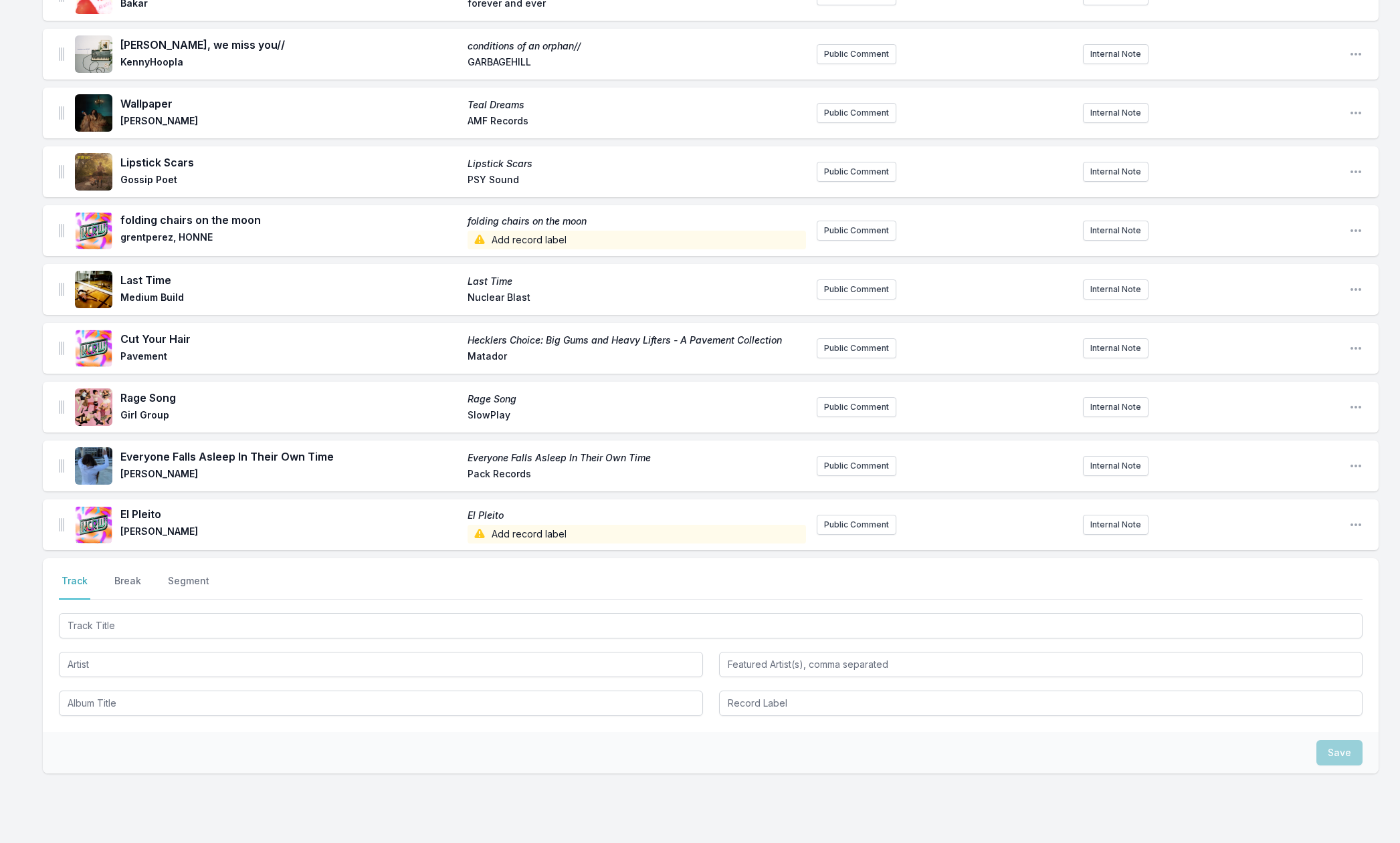
scroll to position [380, 0]
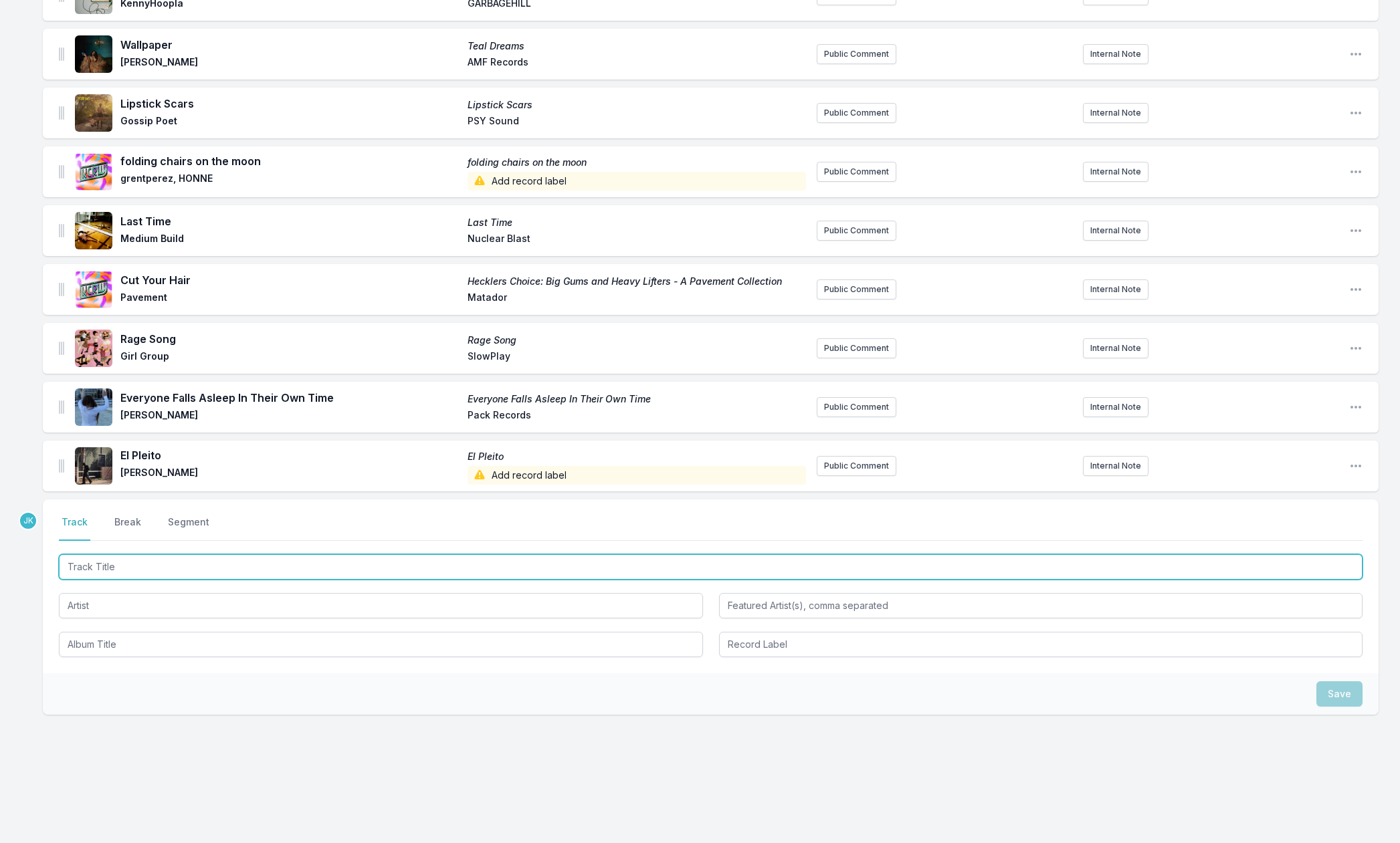
paste input "Moonshine"
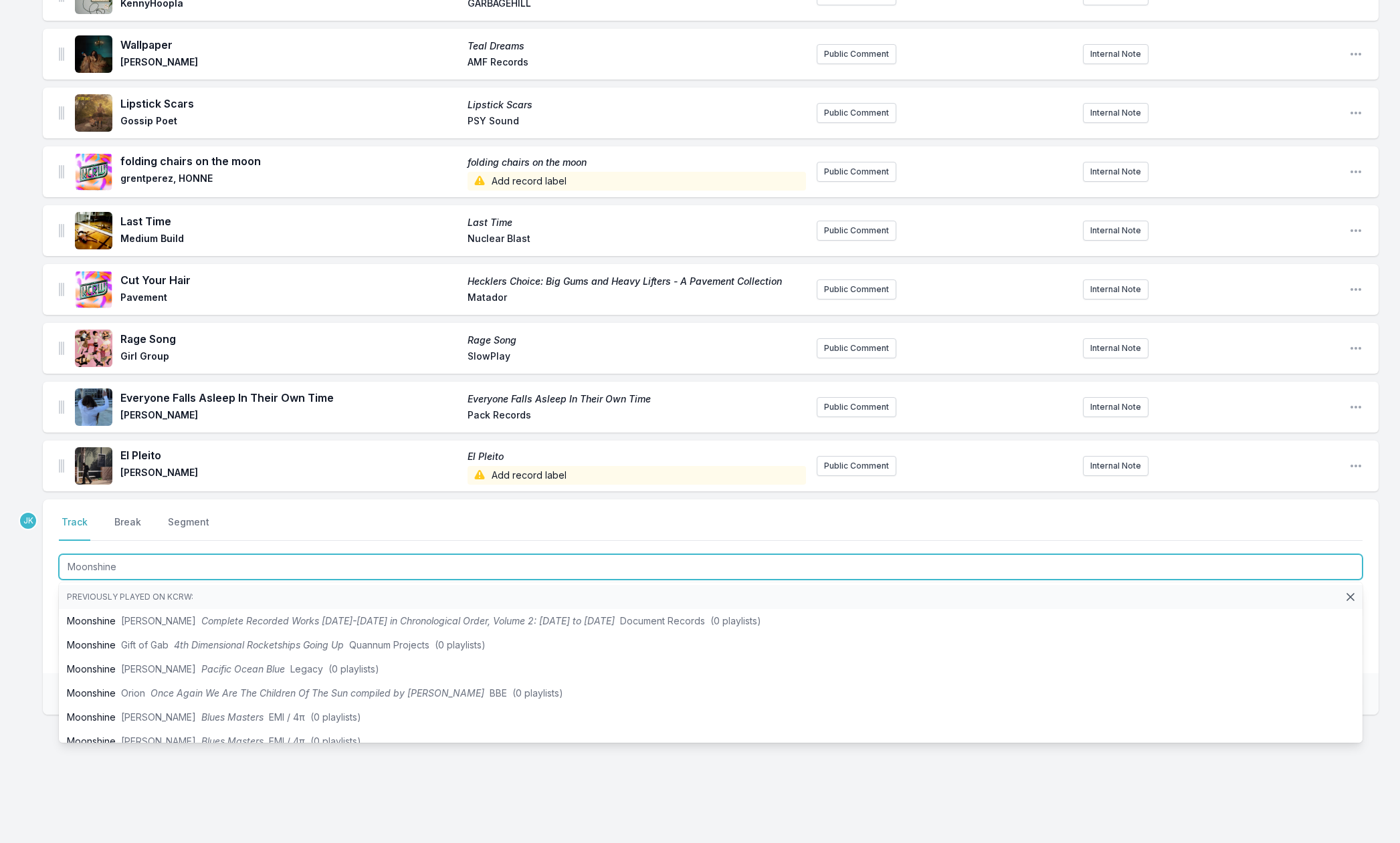
type input "Moonshine"
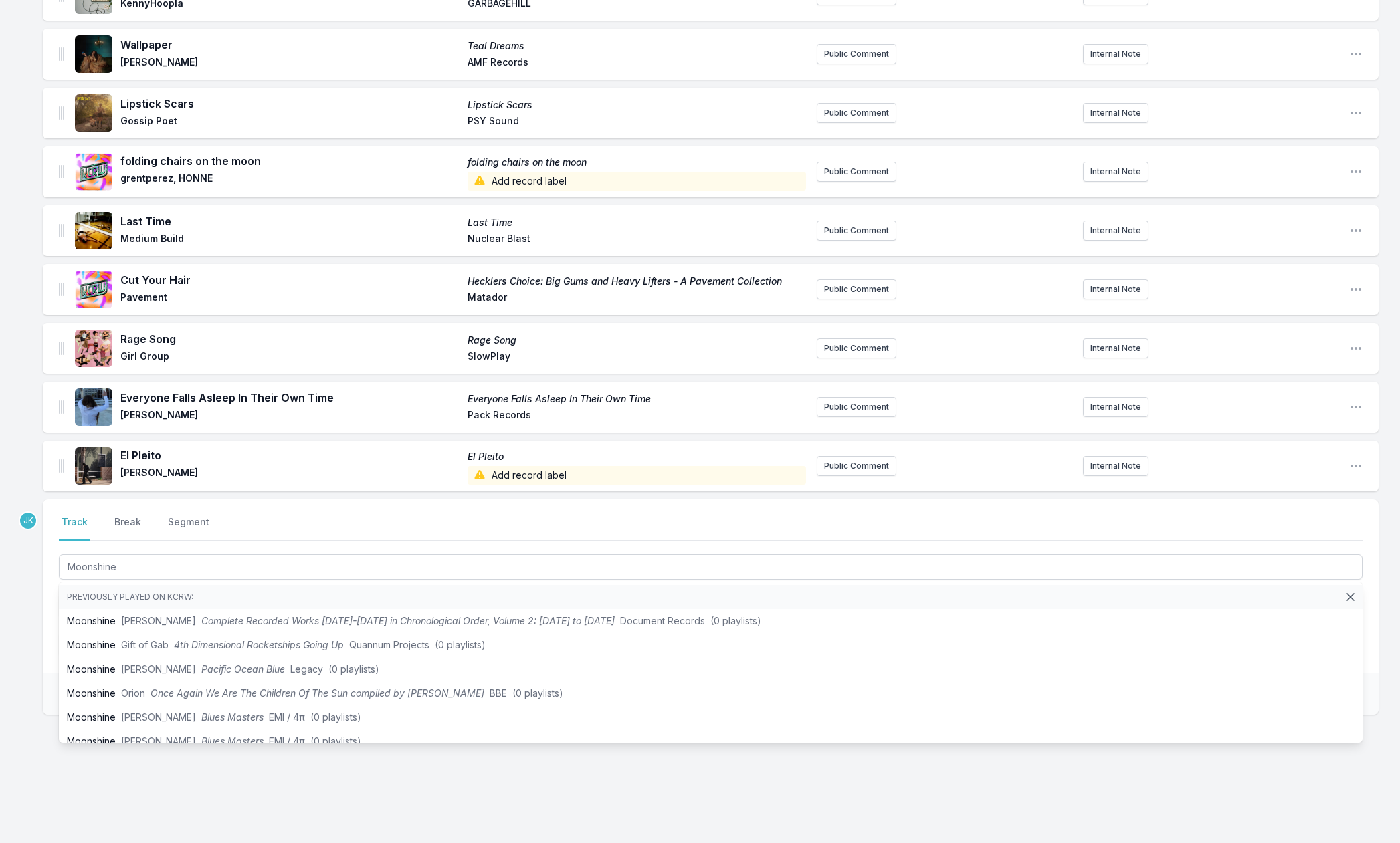
click at [21, 634] on div "Missing Data Some of your tracks are missing record label information. This inf…" at bounding box center [700, 297] width 1400 height 1093
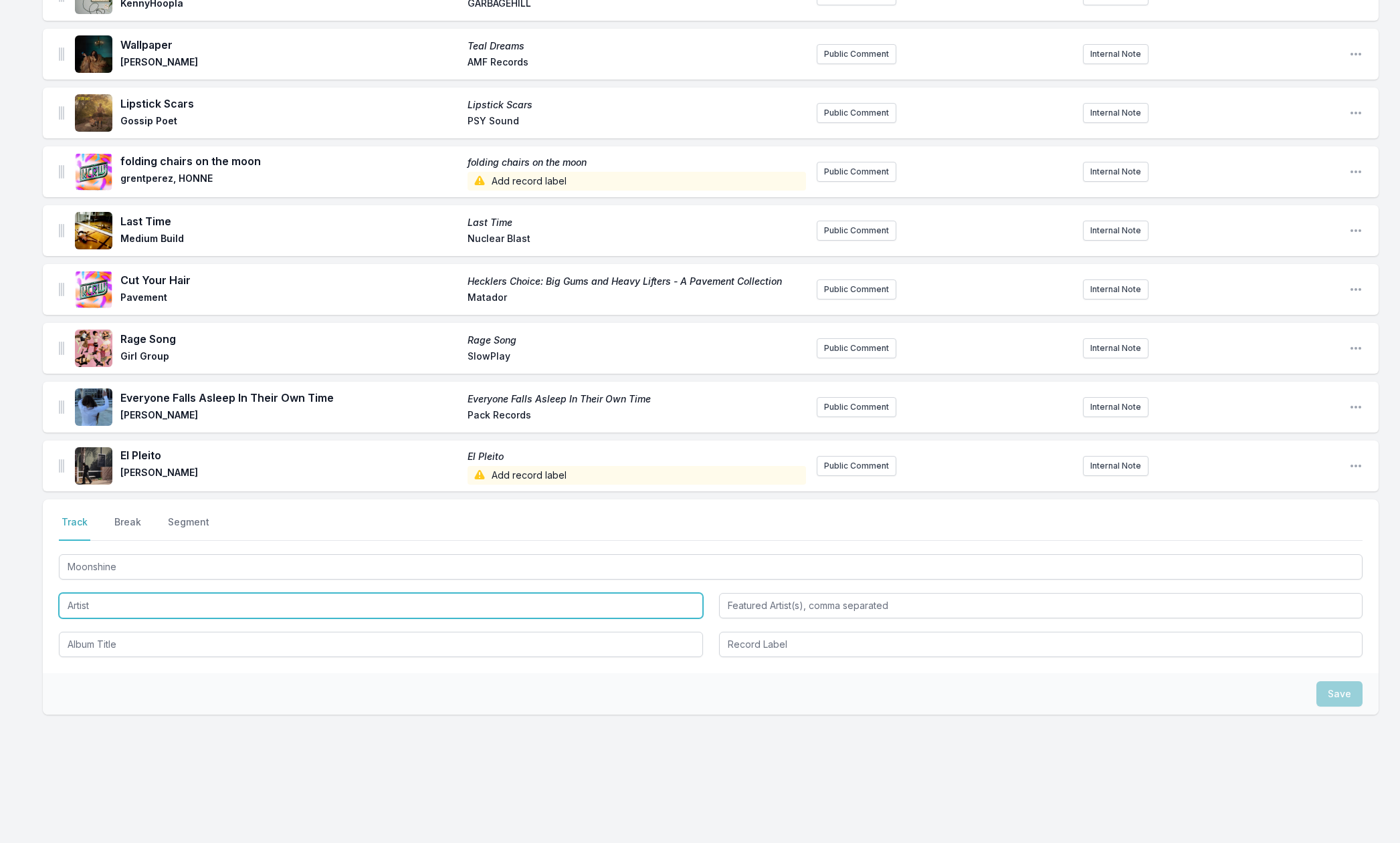
click at [80, 603] on input "Artist" at bounding box center [380, 606] width 645 height 25
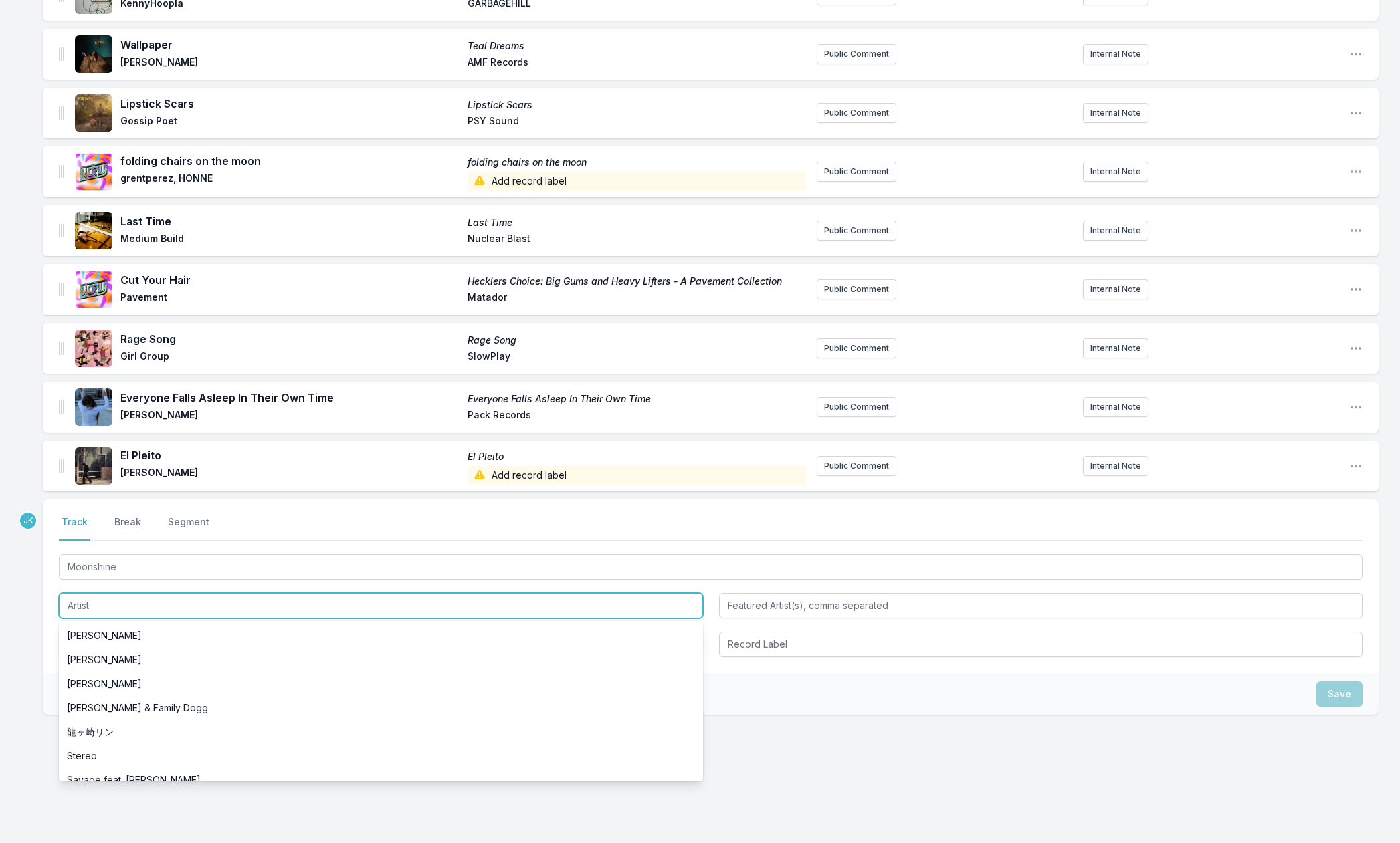
paste input "The Favors"
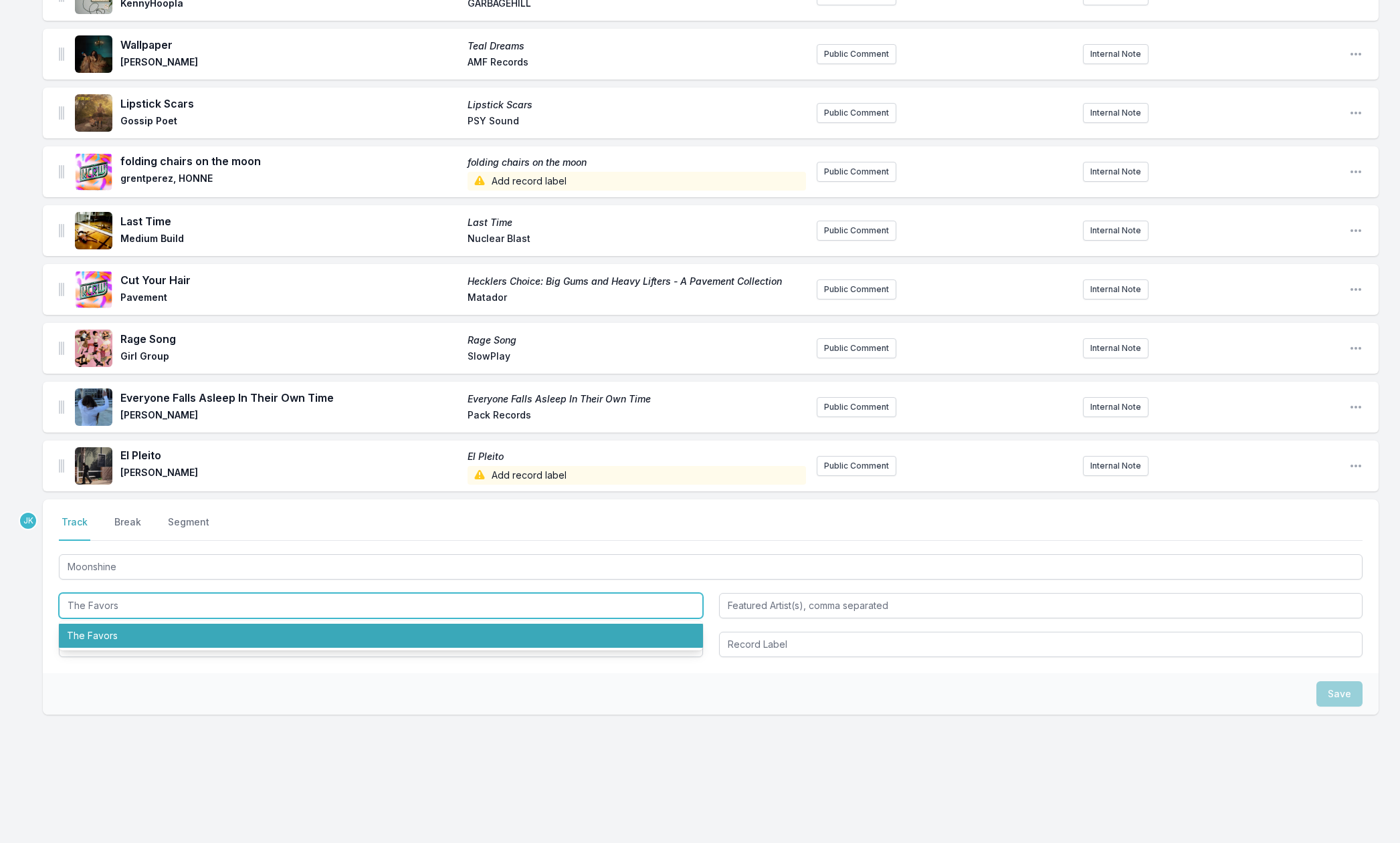
click at [88, 638] on li "The Favors" at bounding box center [380, 636] width 645 height 24
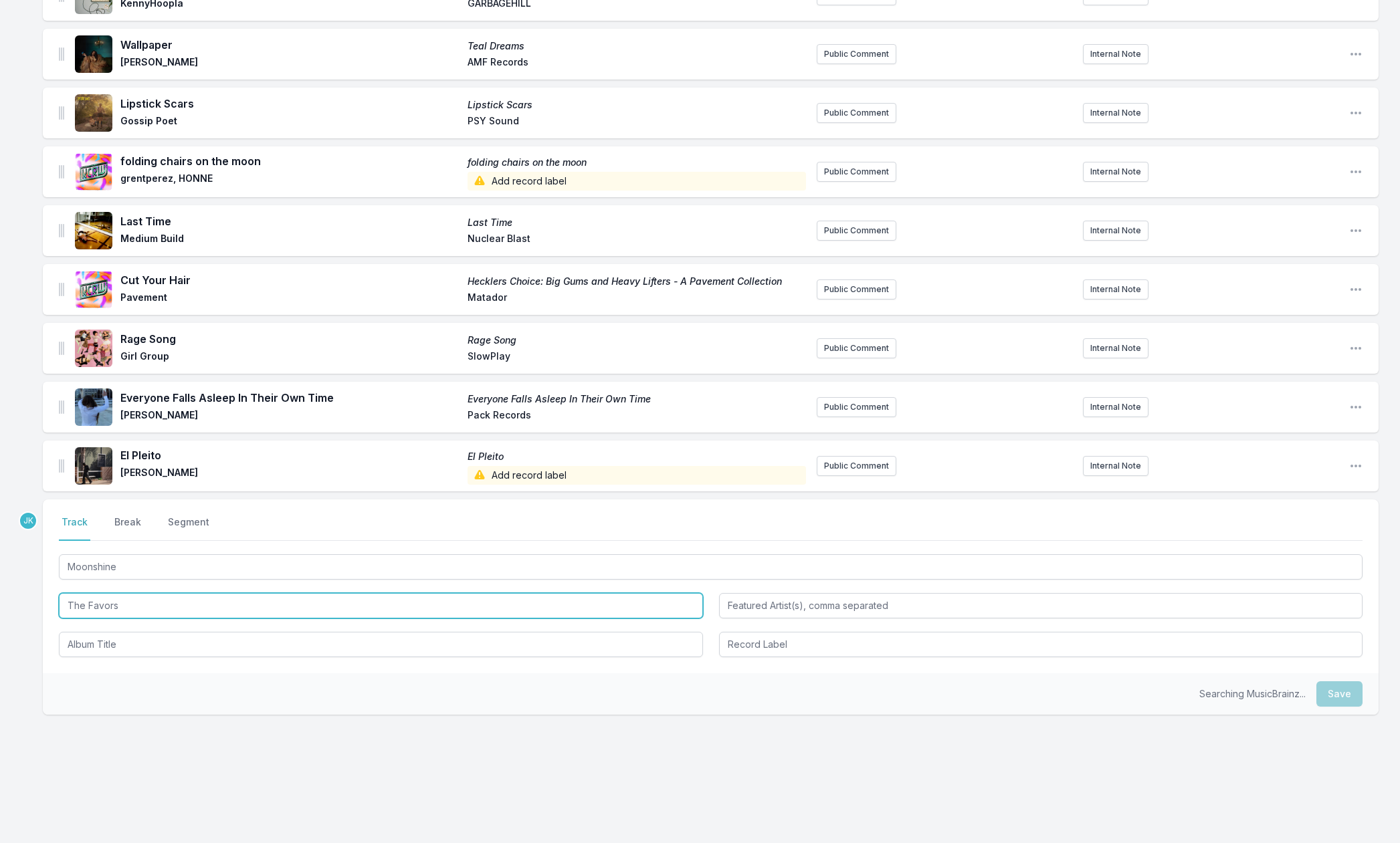
type input "The Favors"
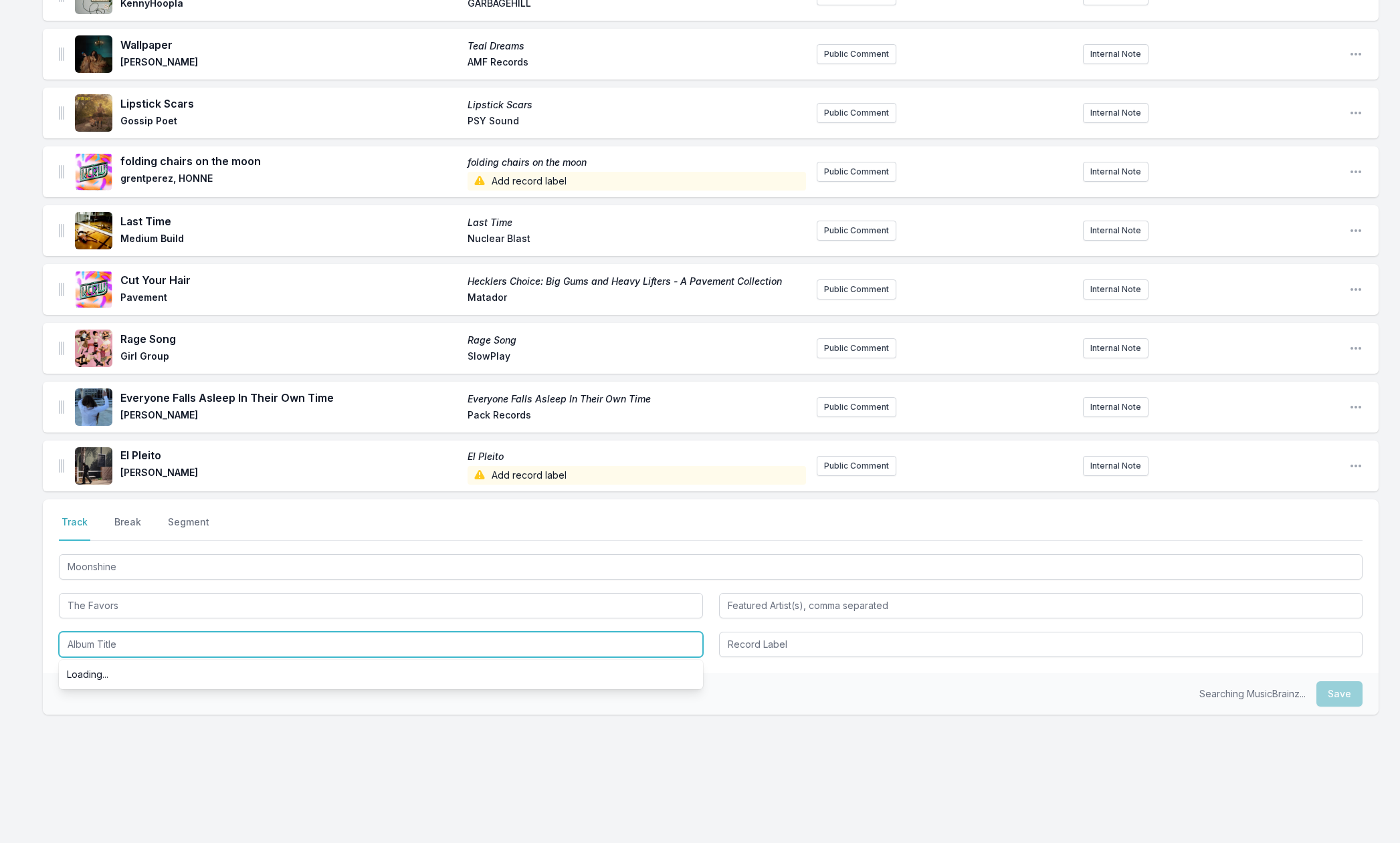
click at [90, 641] on input "Album Title" at bounding box center [380, 644] width 645 height 25
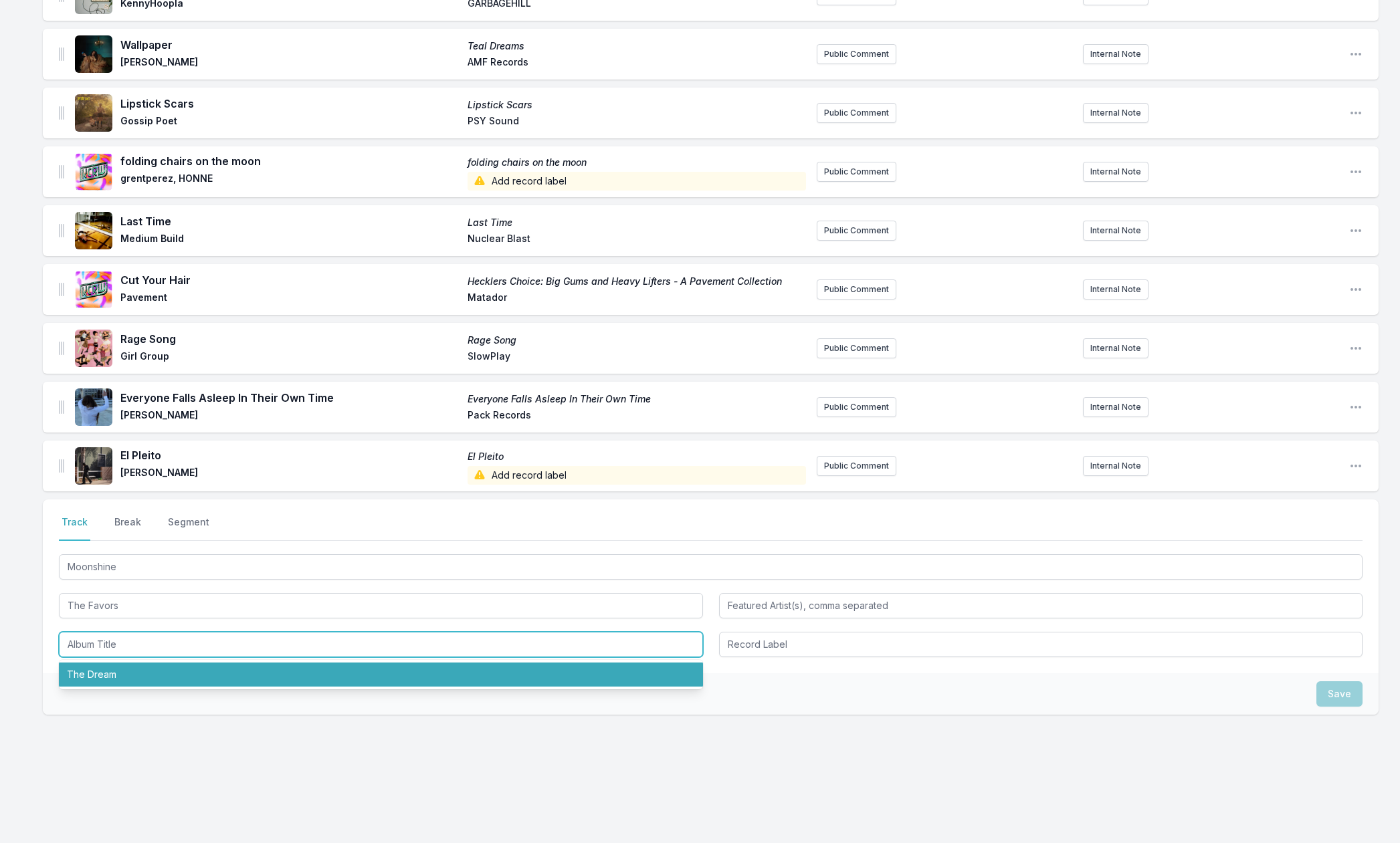
drag, startPoint x: 102, startPoint y: 674, endPoint x: 109, endPoint y: 670, distance: 8.1
click at [102, 671] on li "The Dream" at bounding box center [380, 674] width 645 height 24
type input "The Dream"
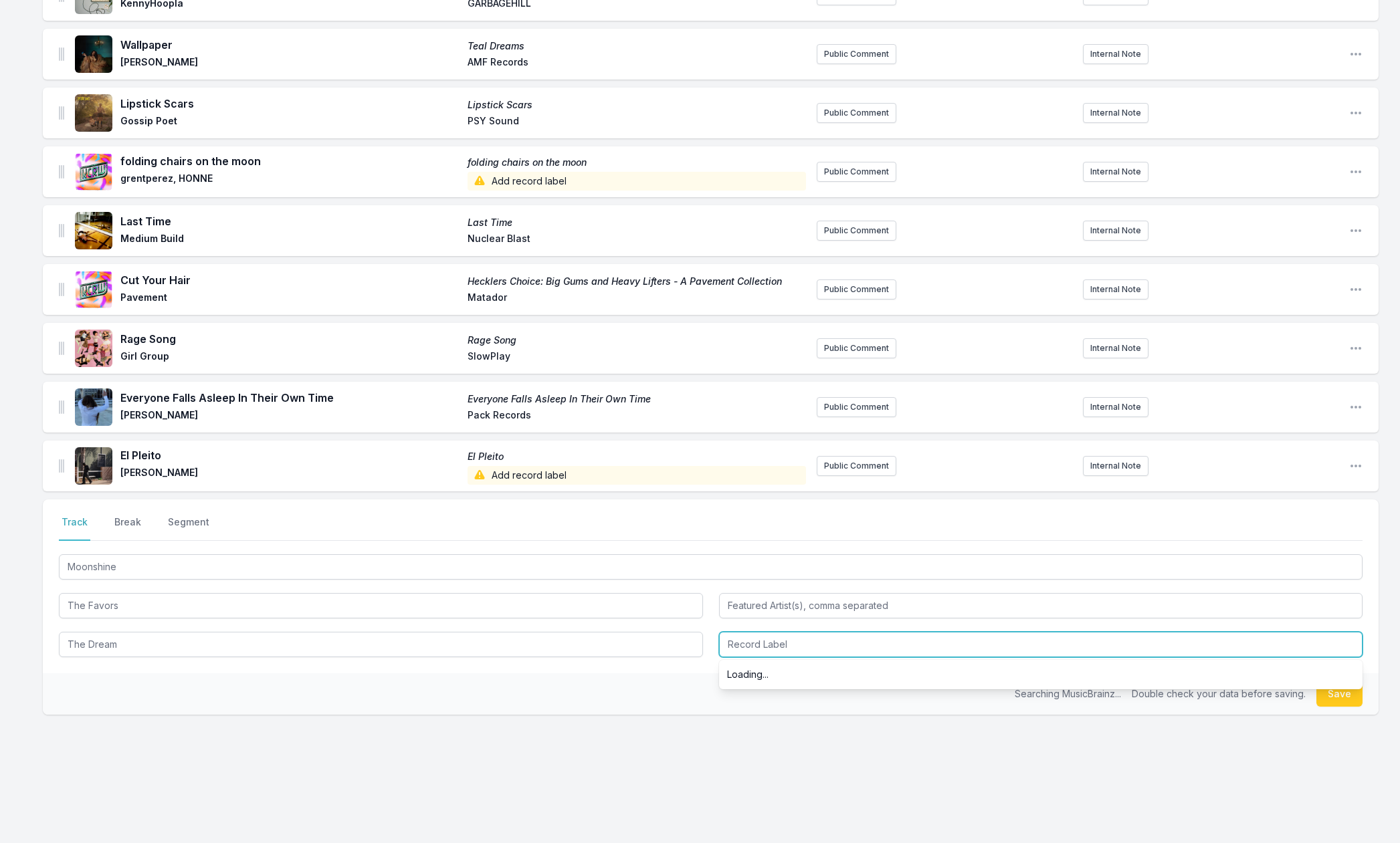
click at [749, 634] on input "Record Label" at bounding box center [1041, 644] width 645 height 25
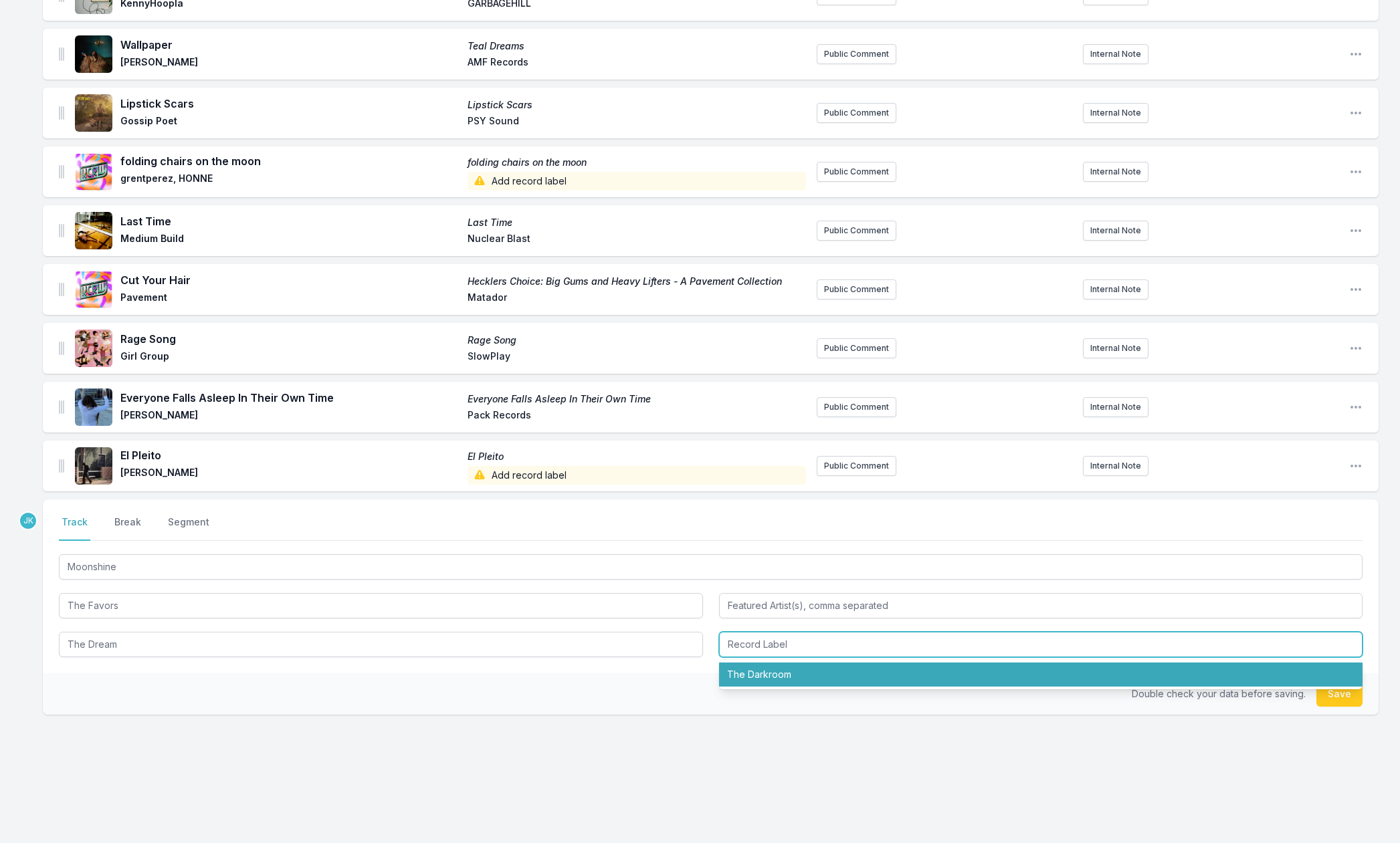
click at [760, 674] on li "The Darkroom" at bounding box center [1041, 674] width 645 height 24
type input "The Darkroom"
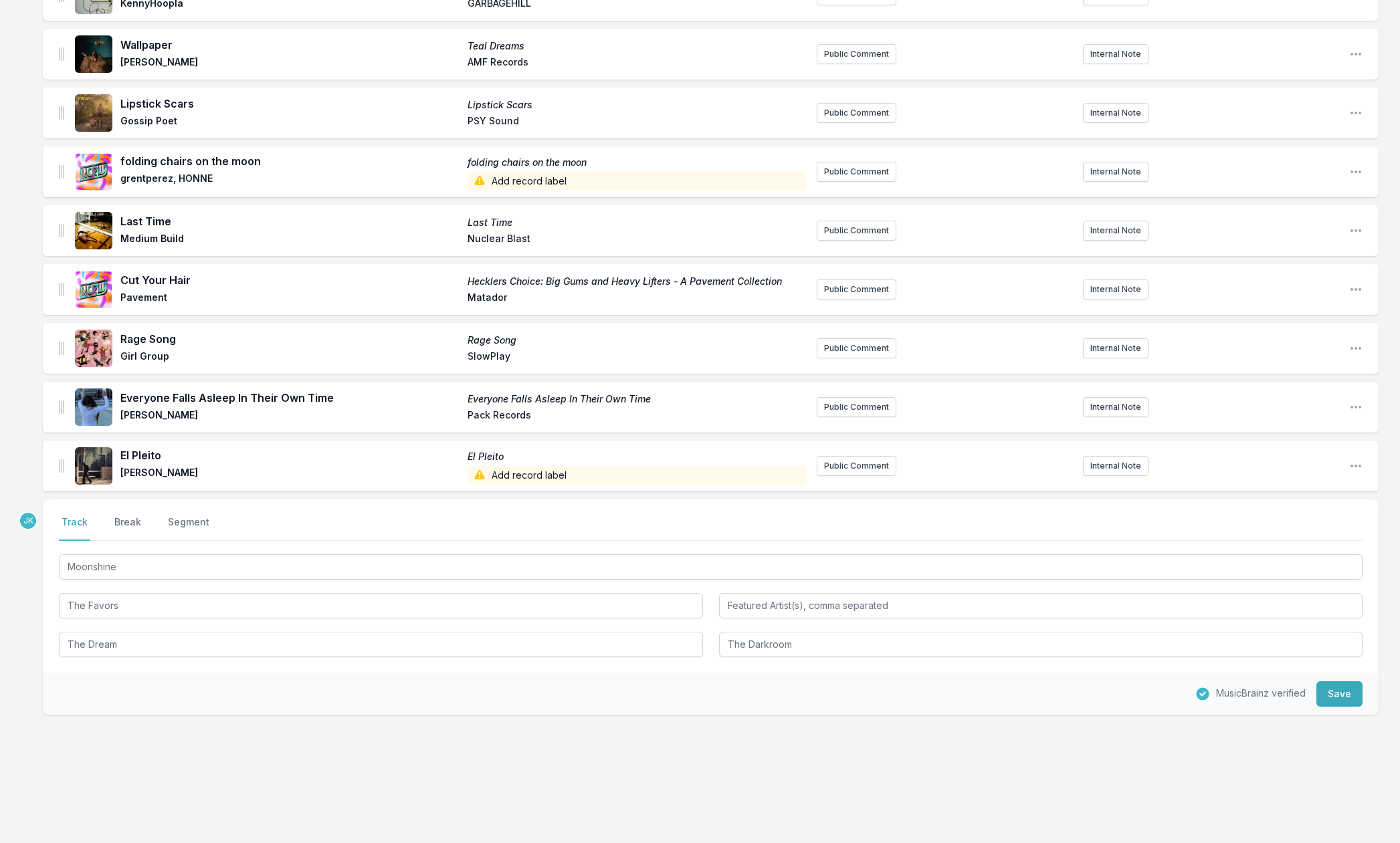
drag, startPoint x: 1335, startPoint y: 693, endPoint x: 1228, endPoint y: 700, distance: 107.2
click at [1333, 693] on button "Save" at bounding box center [1340, 694] width 46 height 25
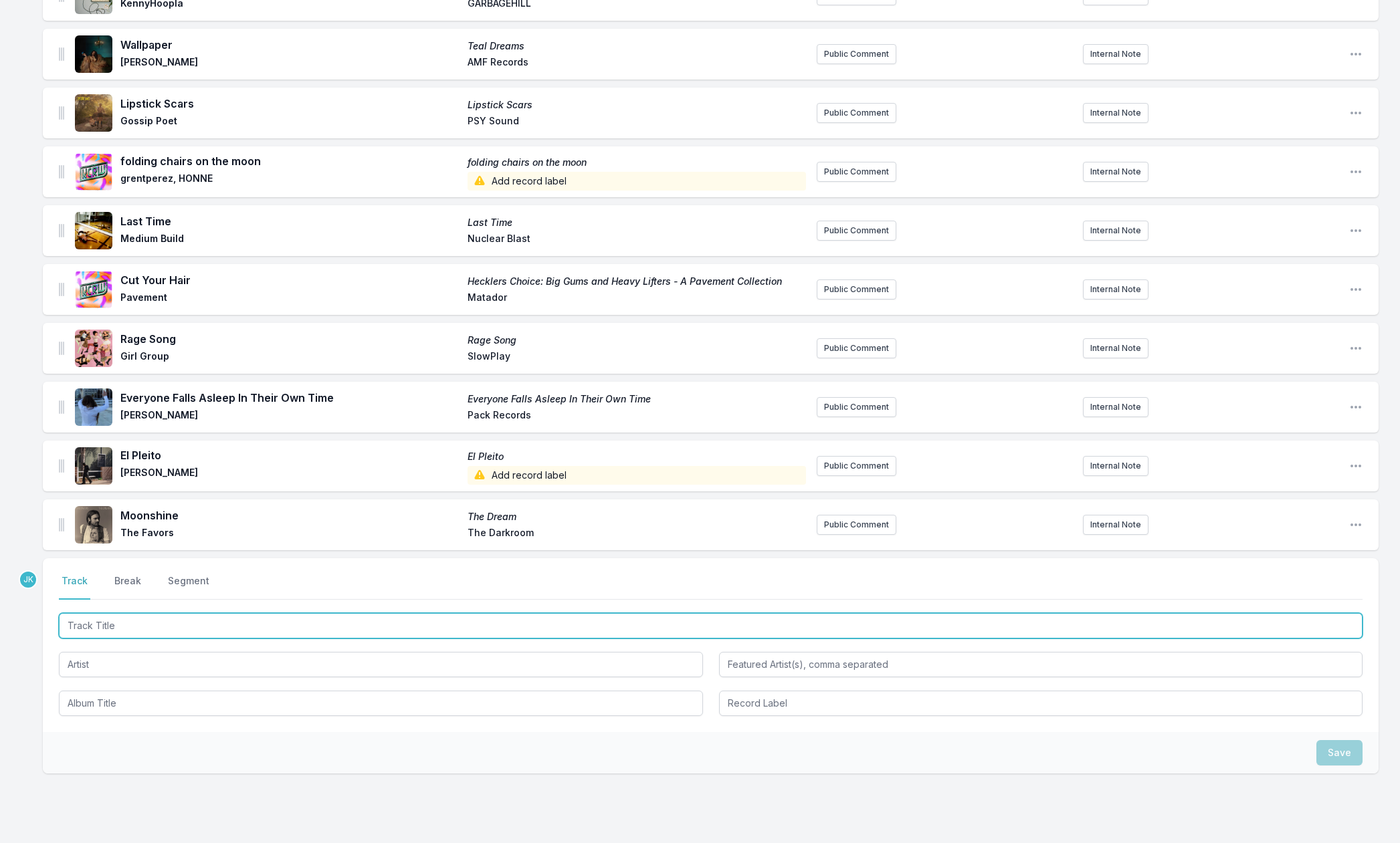
paste input "Only One [PERSON_NAME]"
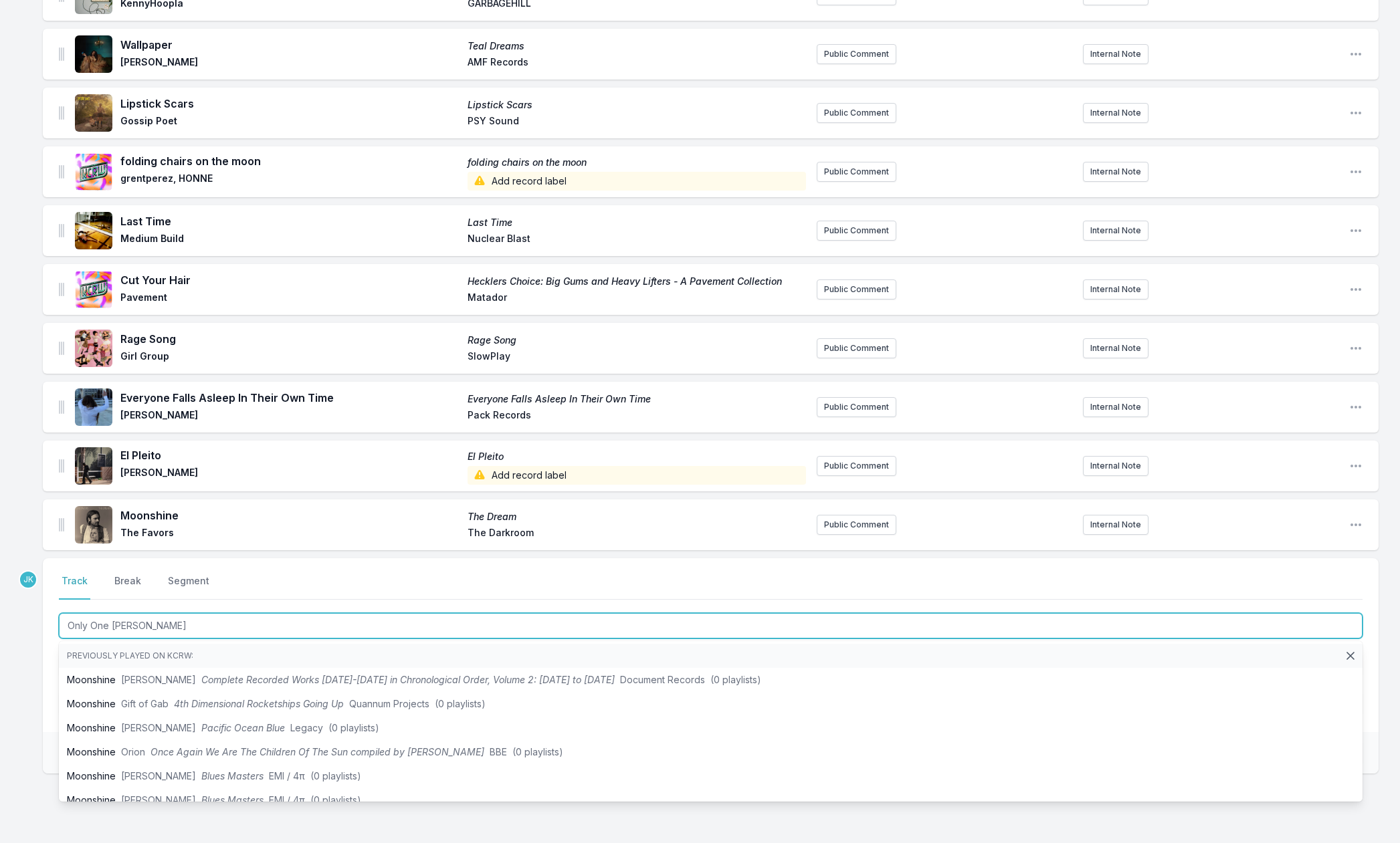
scroll to position [440, 0]
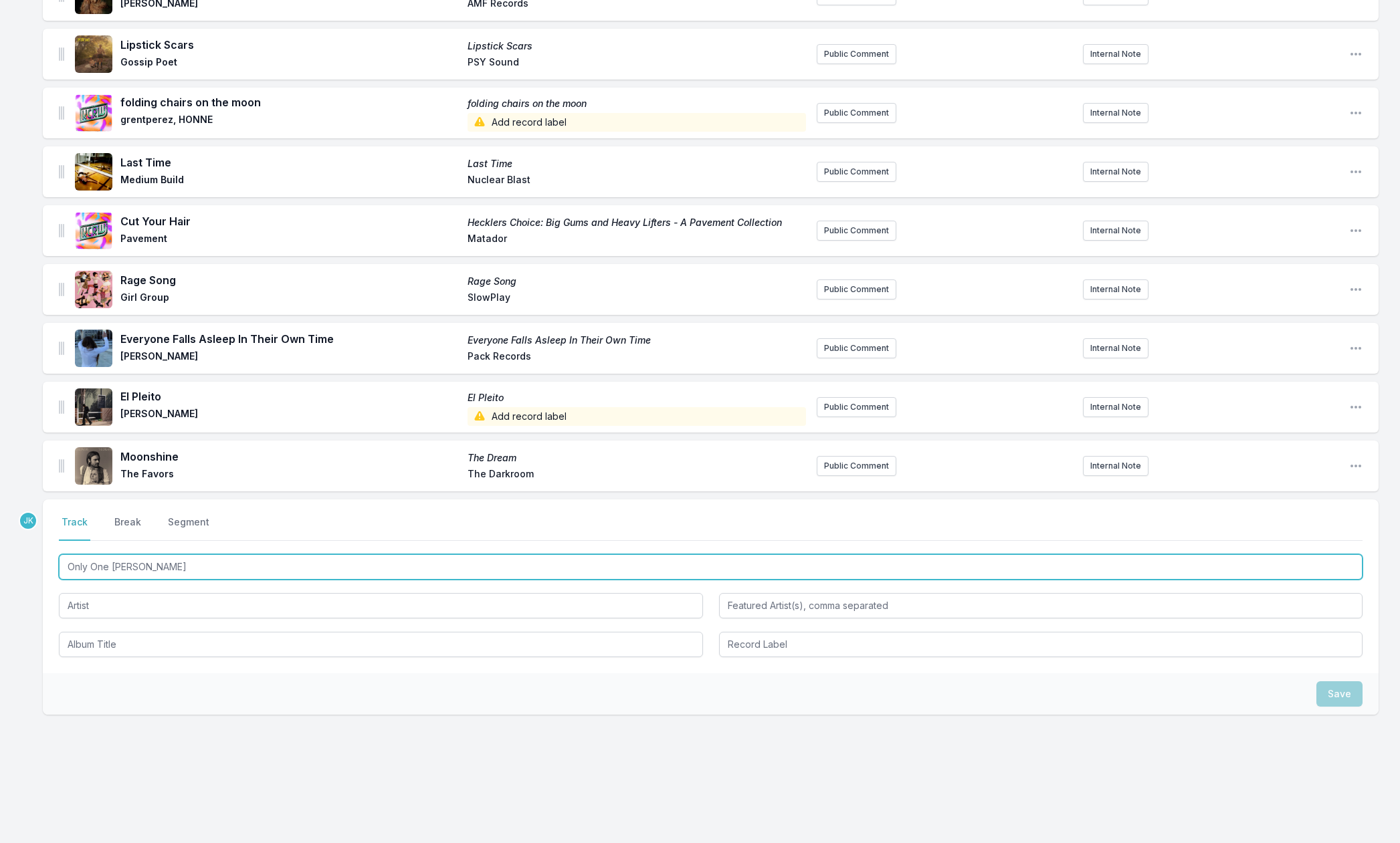
type input "Only One [PERSON_NAME]"
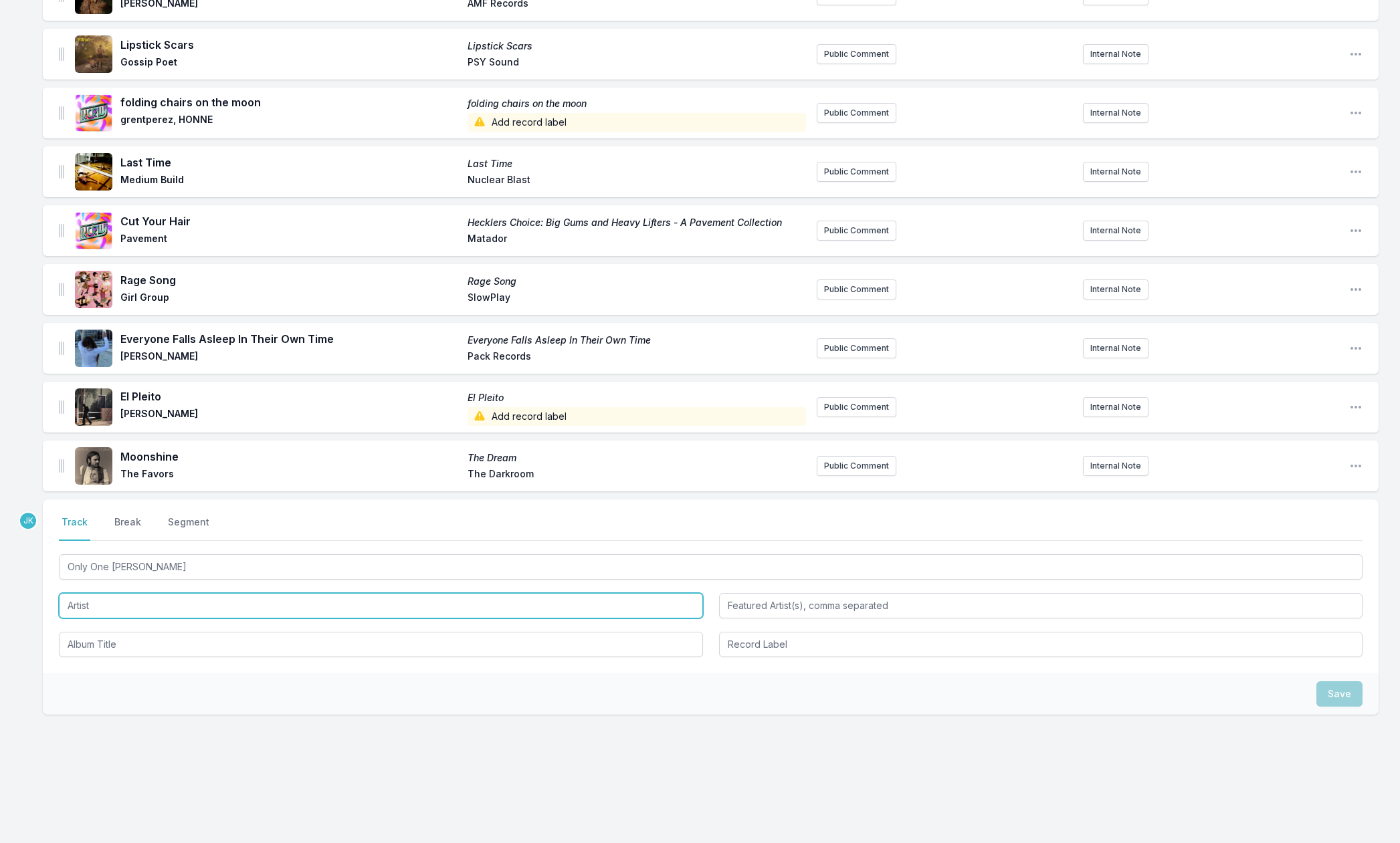
click at [89, 601] on input "Artist" at bounding box center [380, 606] width 645 height 25
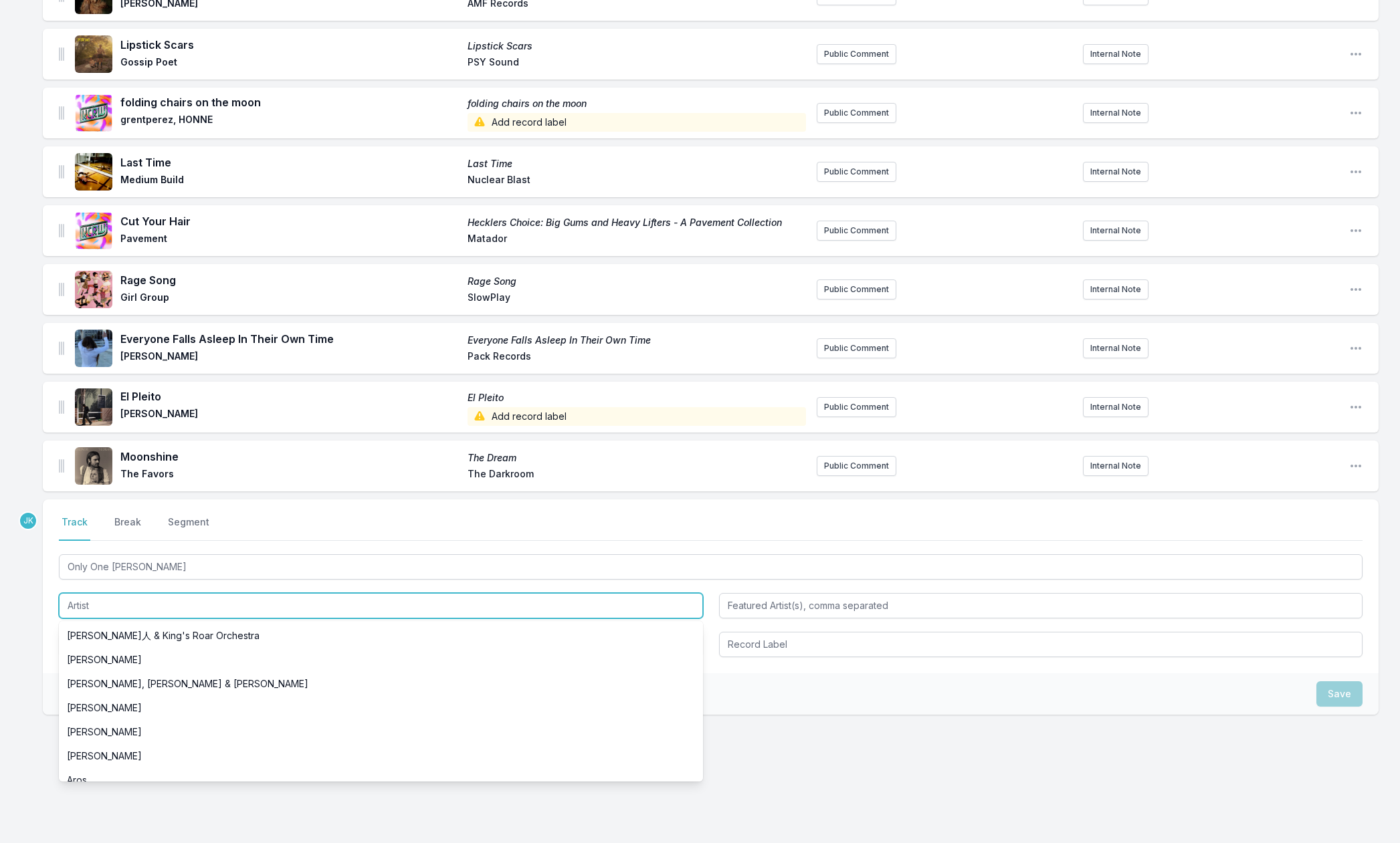
paste input "[PERSON_NAME]"
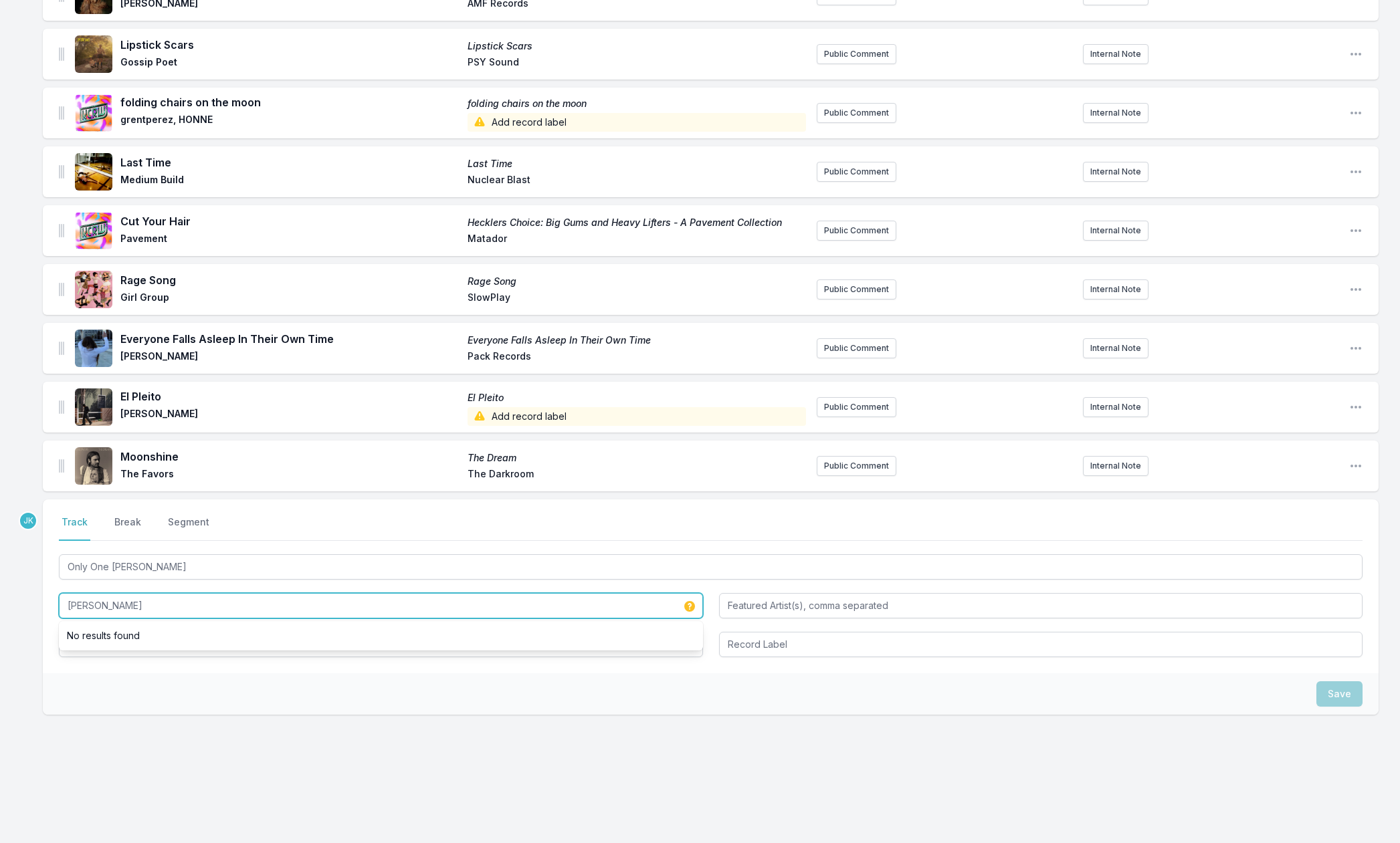
type input "[PERSON_NAME]"
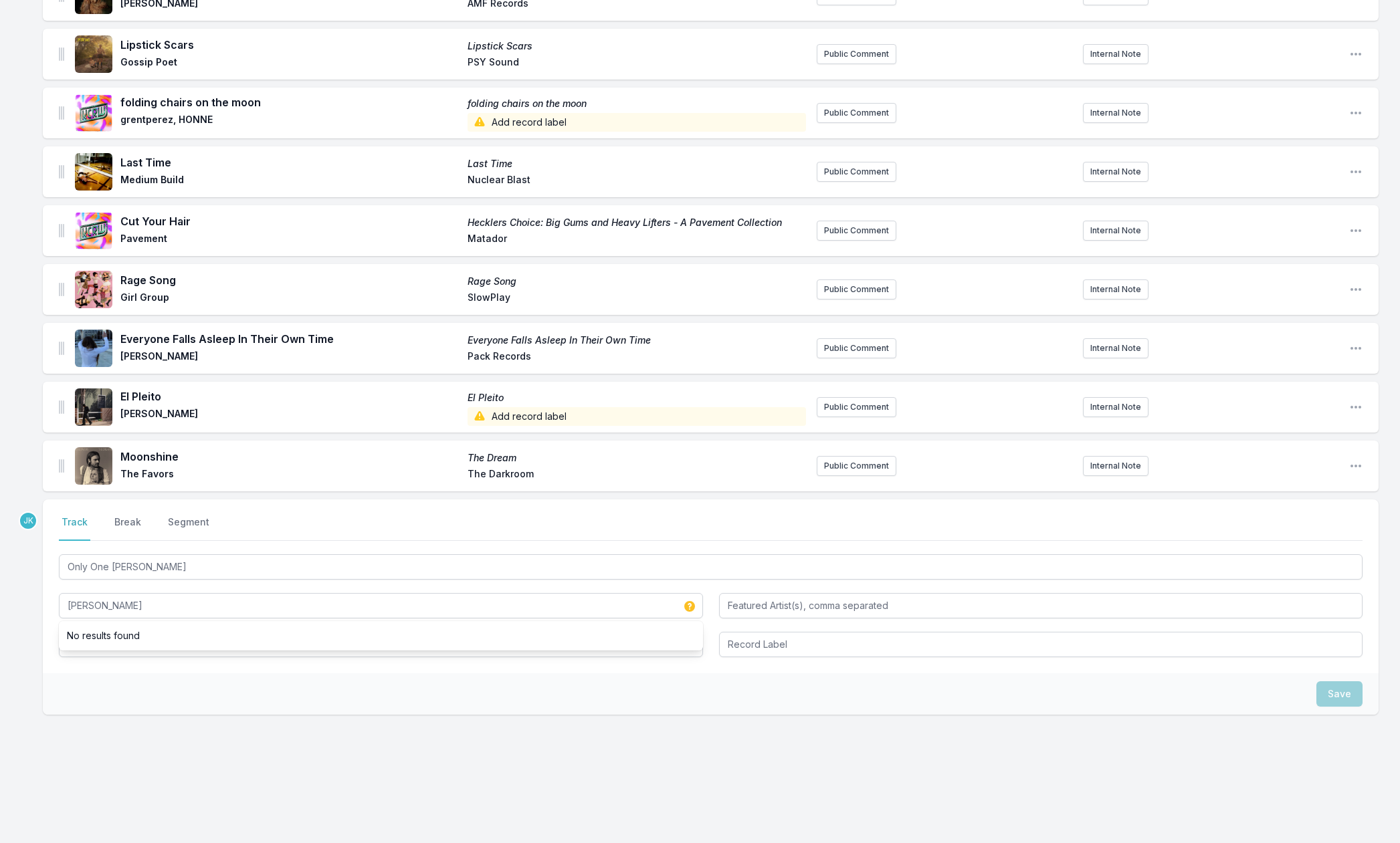
click at [70, 677] on div "Save" at bounding box center [711, 694] width 1336 height 42
click at [88, 641] on input "Album Title" at bounding box center [380, 644] width 645 height 25
paste input "Back To Earth"
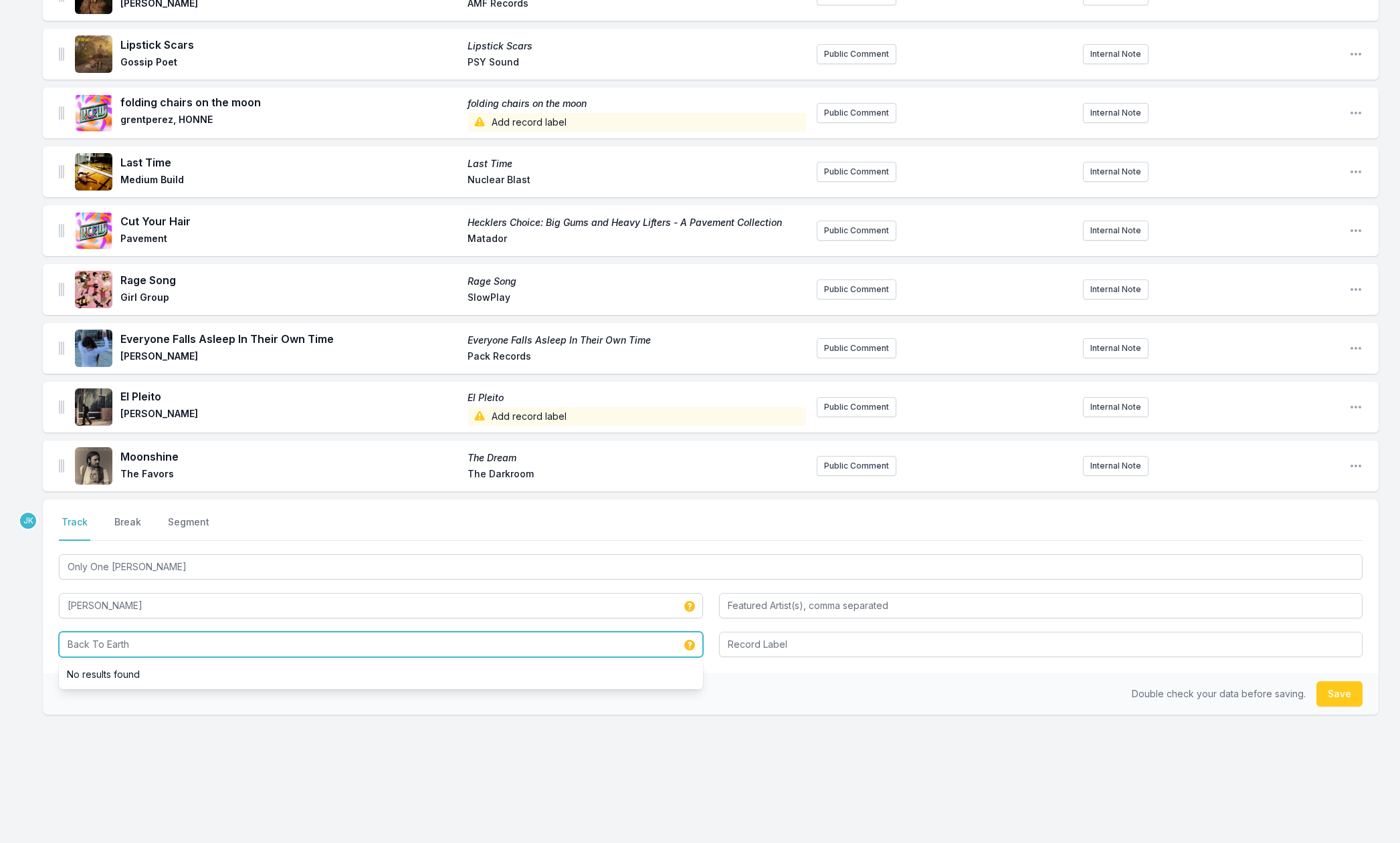
type input "Back To Earth"
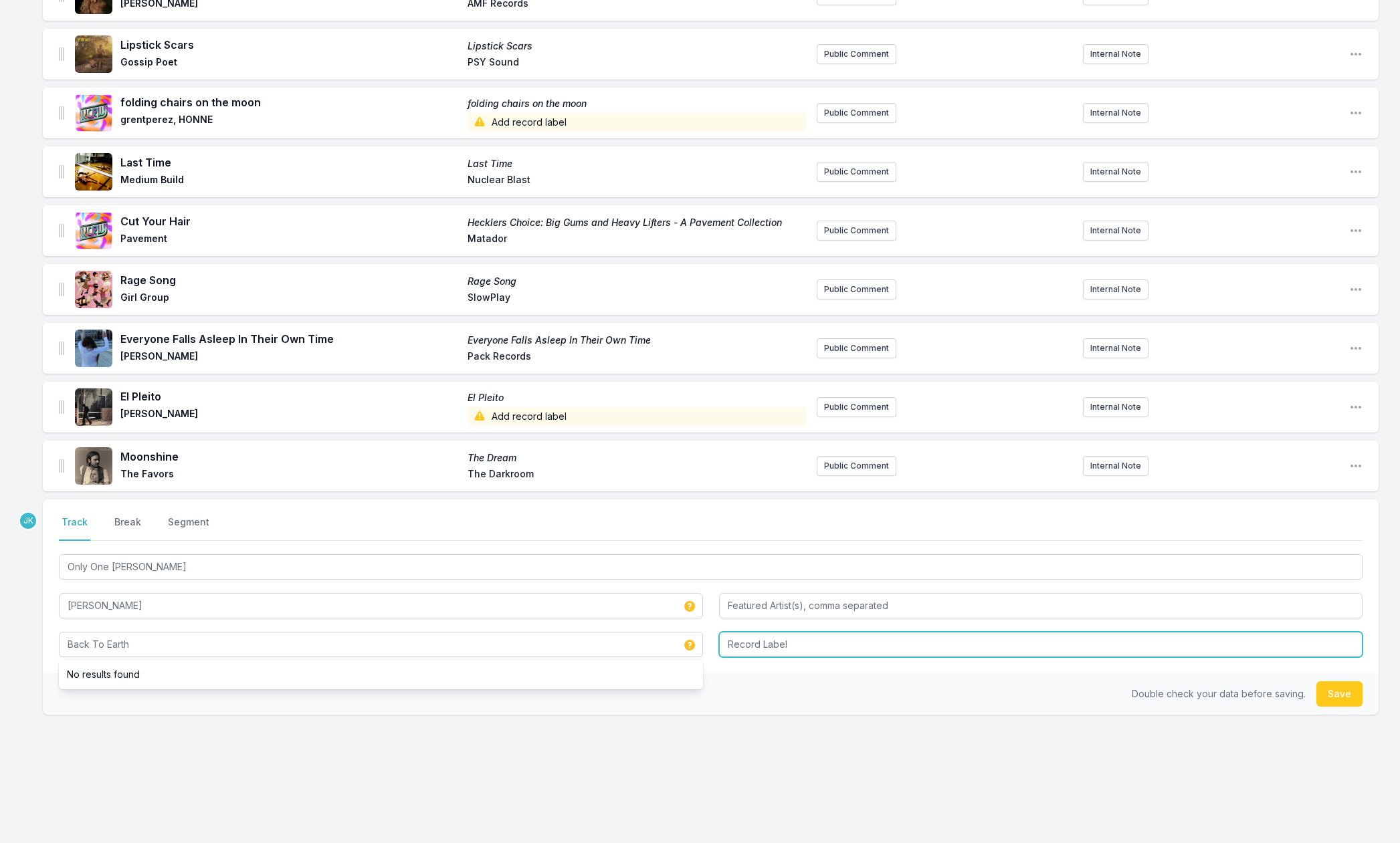
drag, startPoint x: 828, startPoint y: 638, endPoint x: 821, endPoint y: 637, distance: 7.1
click at [828, 638] on input "Record Label" at bounding box center [1041, 644] width 645 height 25
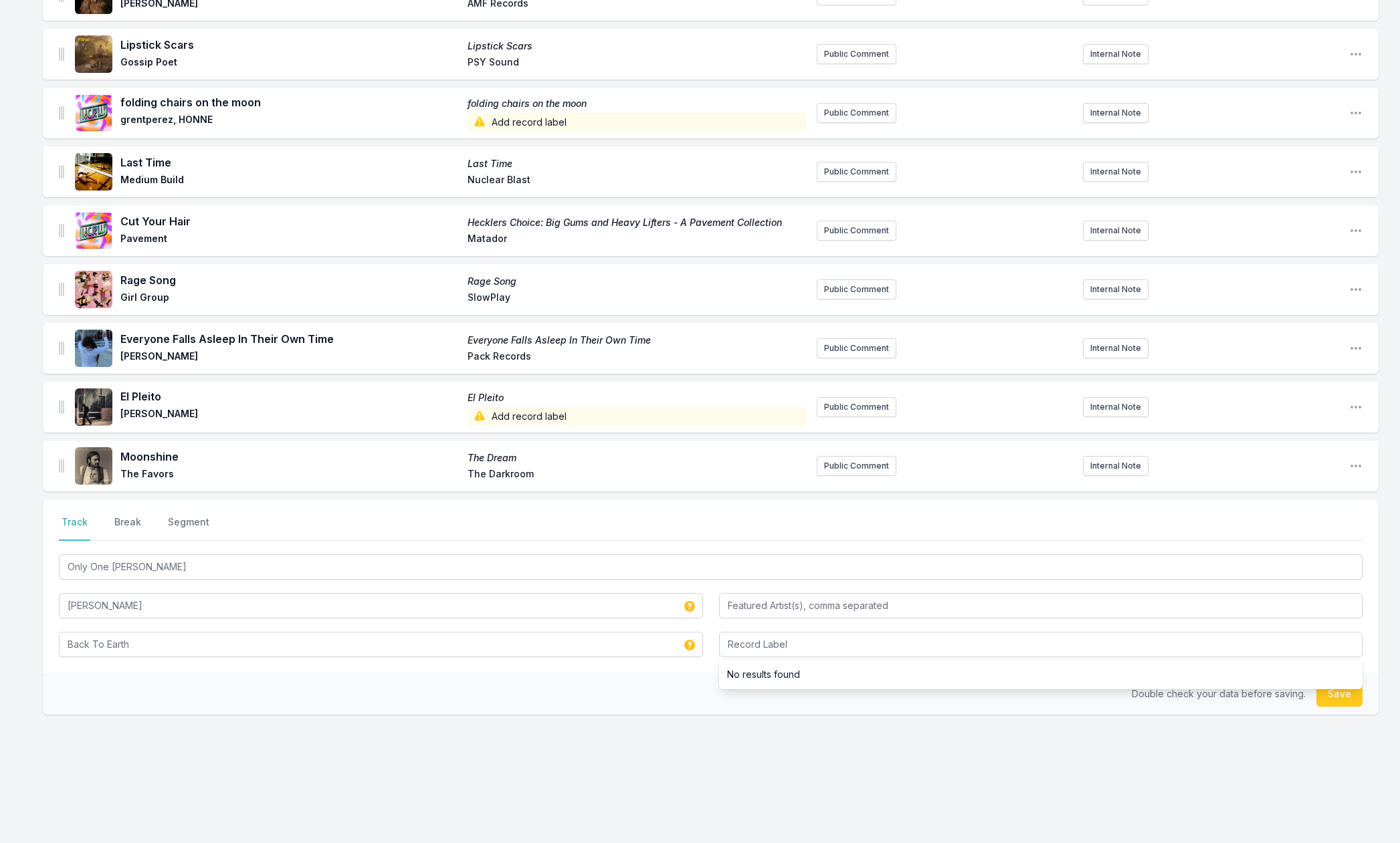
click at [1333, 699] on button "Save" at bounding box center [1340, 694] width 46 height 25
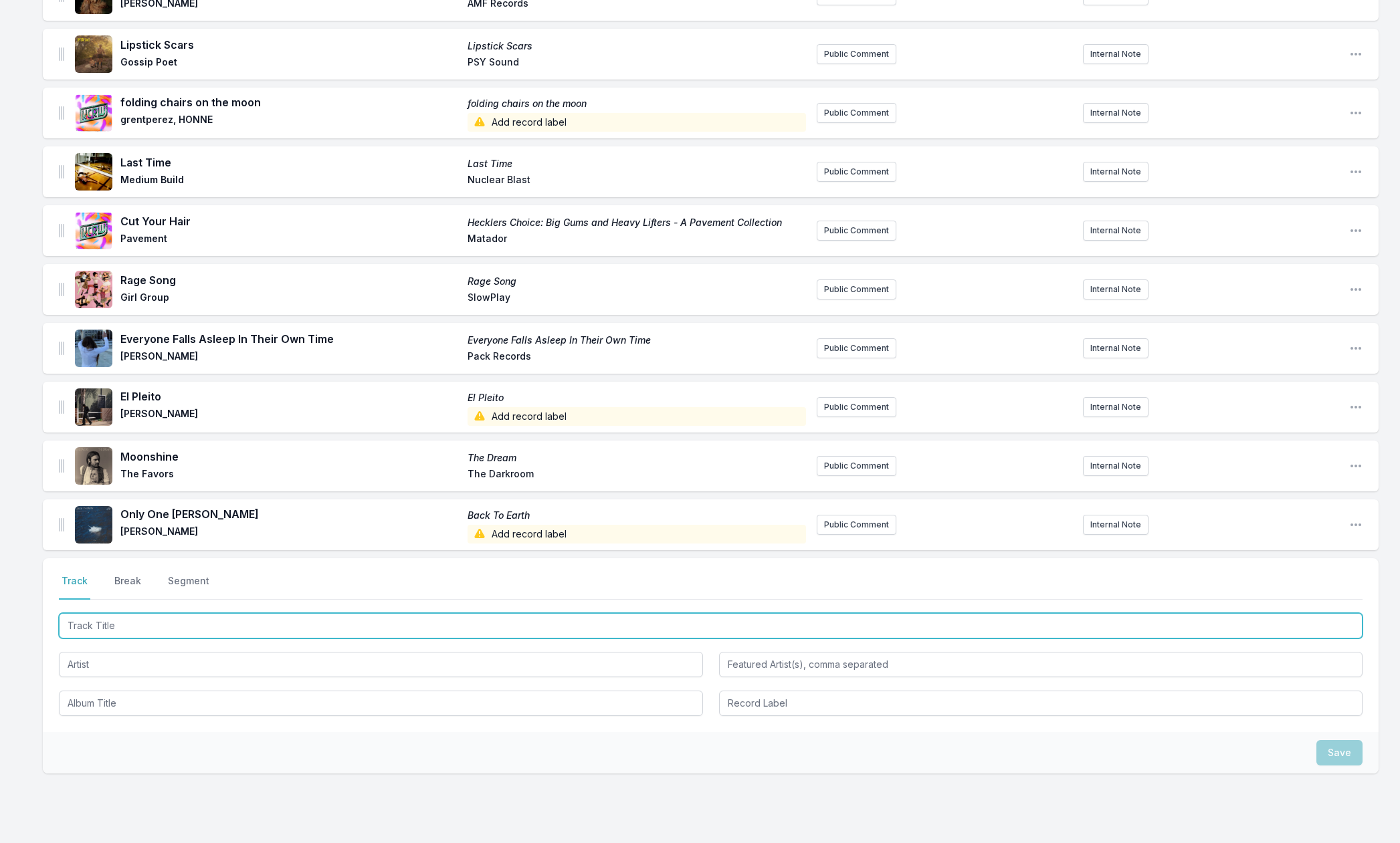
click at [84, 629] on input "Track Title" at bounding box center [710, 626] width 1304 height 25
paste input "Wait And See"
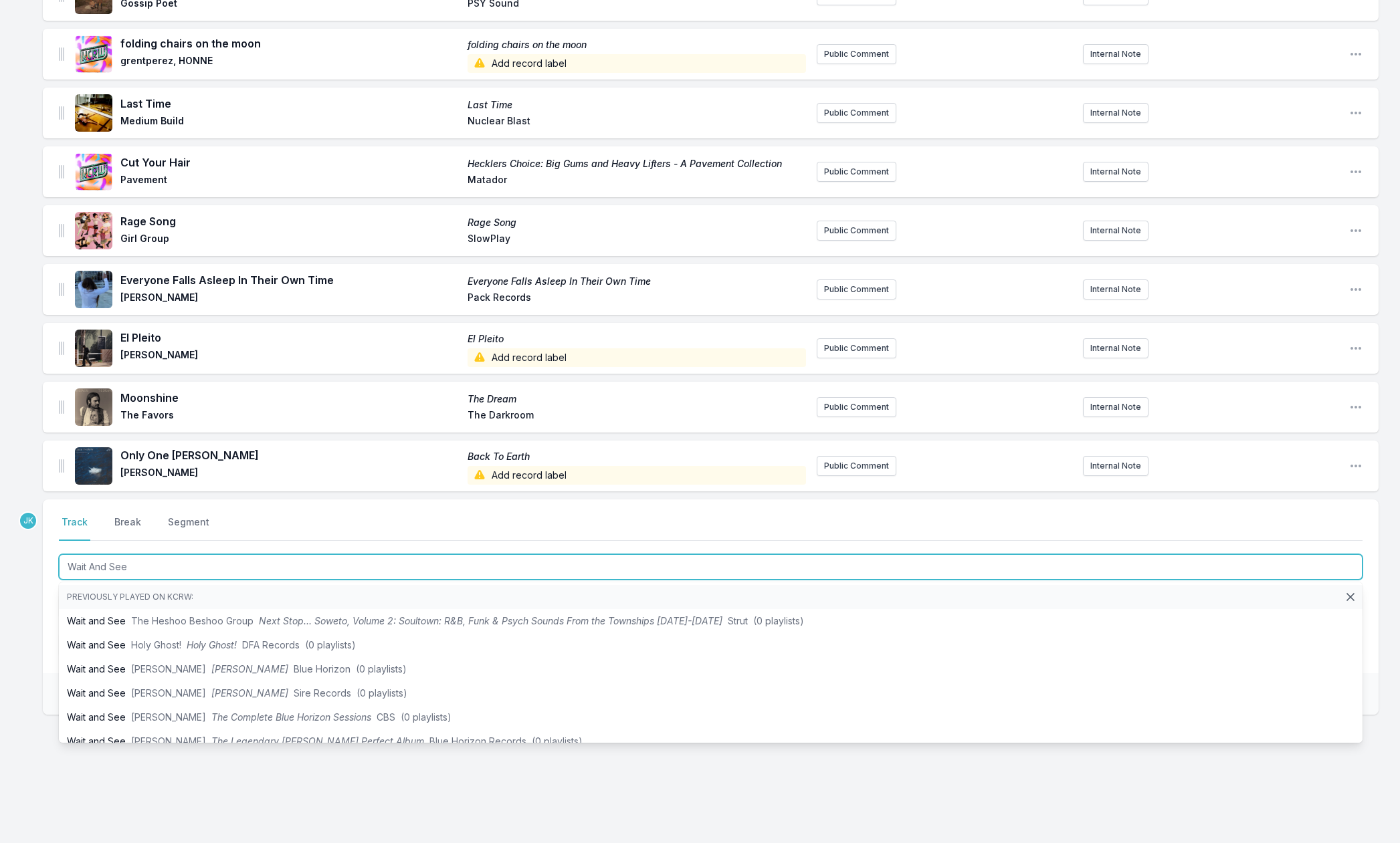
type input "Wait And See"
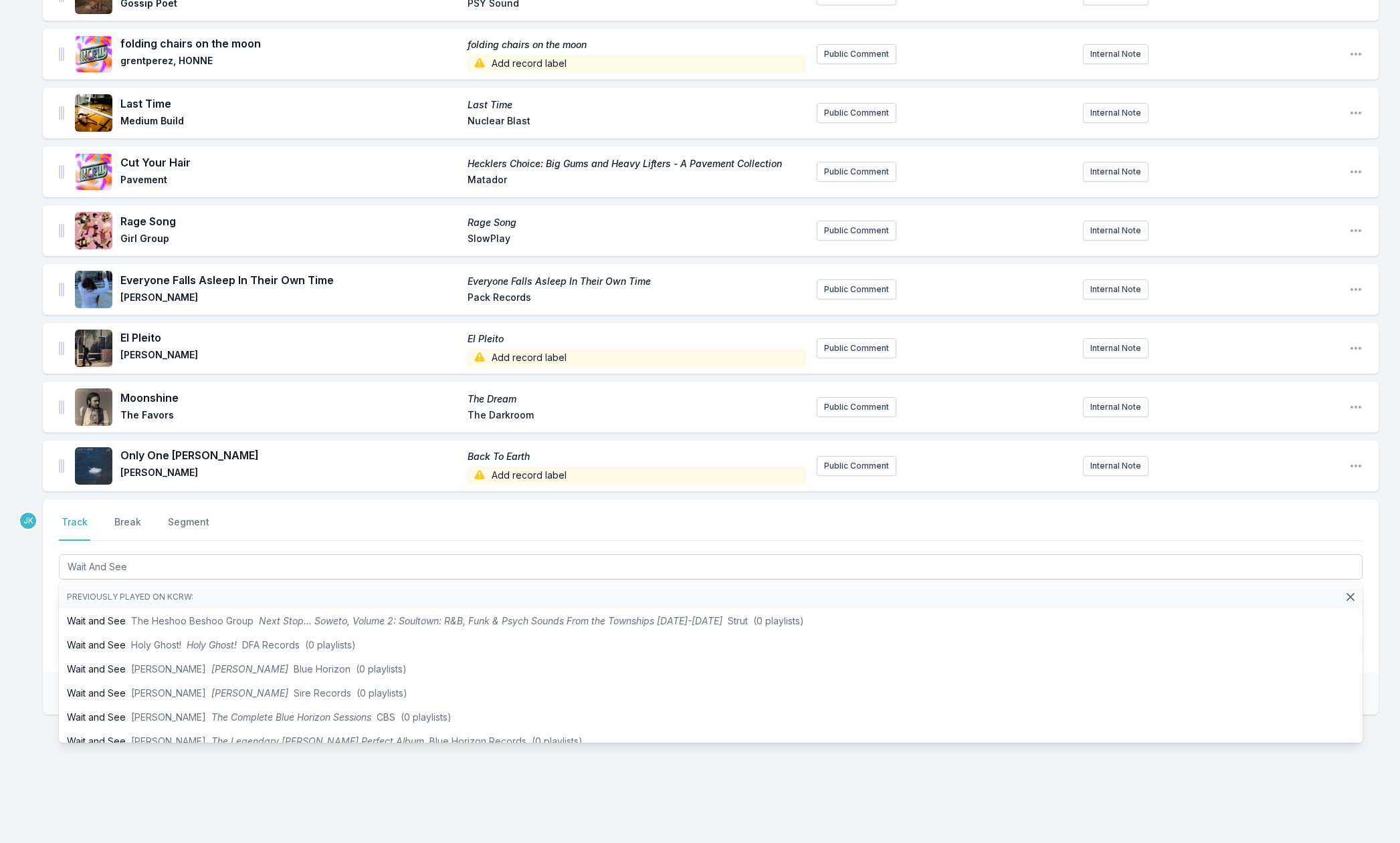
click at [13, 658] on div "Missing Data Some of your tracks are missing record label information. This inf…" at bounding box center [700, 238] width 1400 height 1210
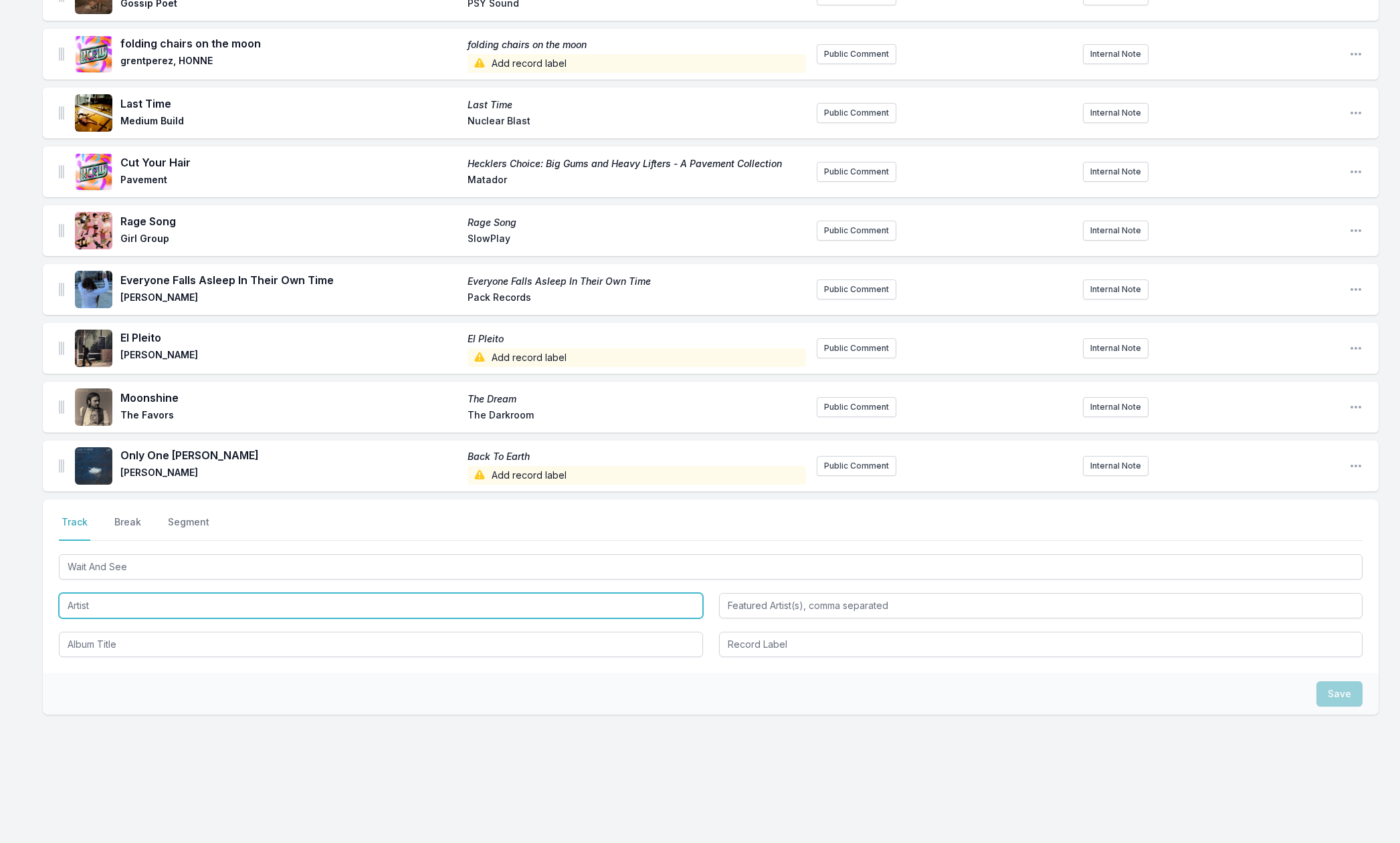
click at [84, 604] on input "Artist" at bounding box center [380, 606] width 645 height 25
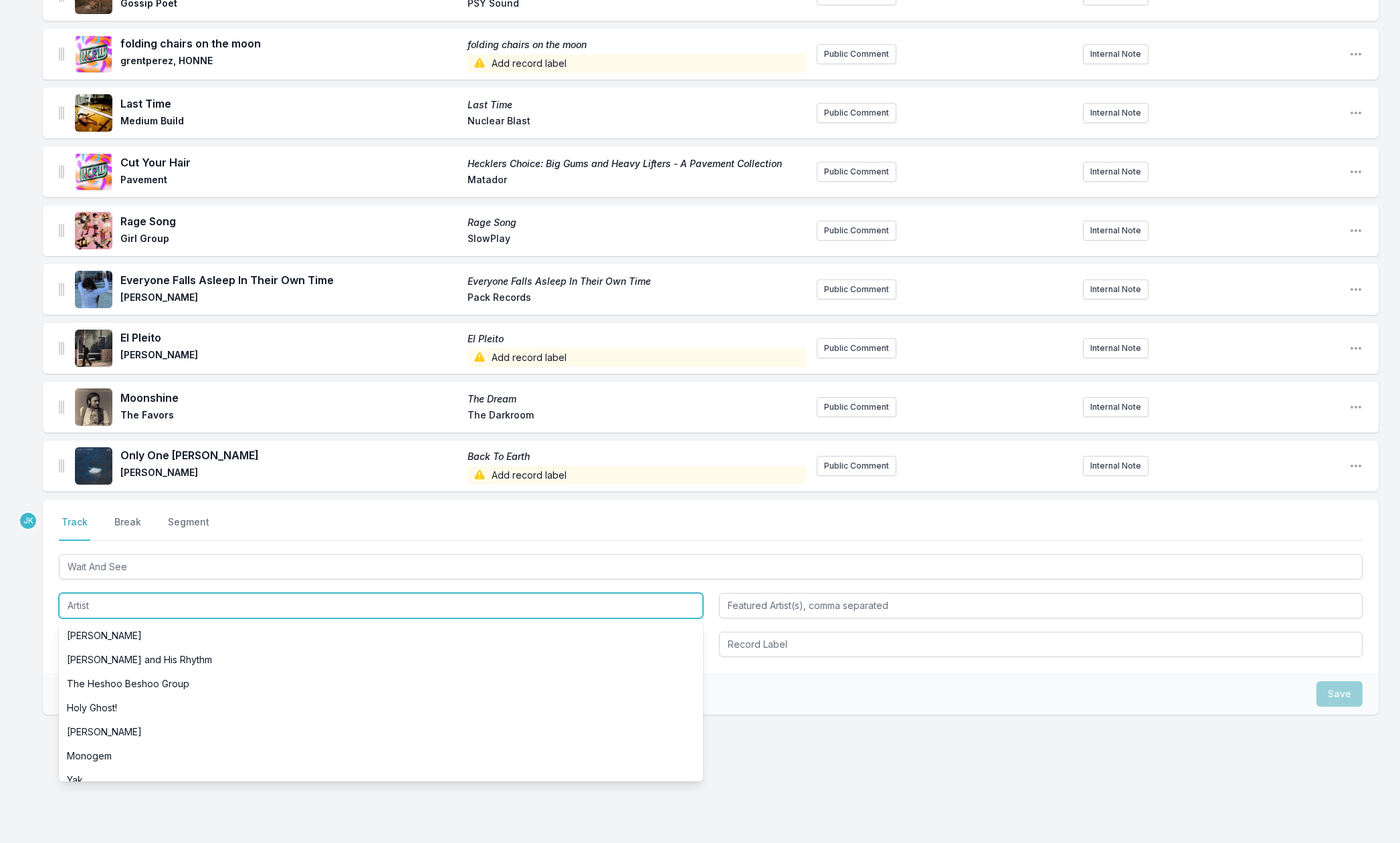
paste input "Saint Motel"
type input "Saint Motel"
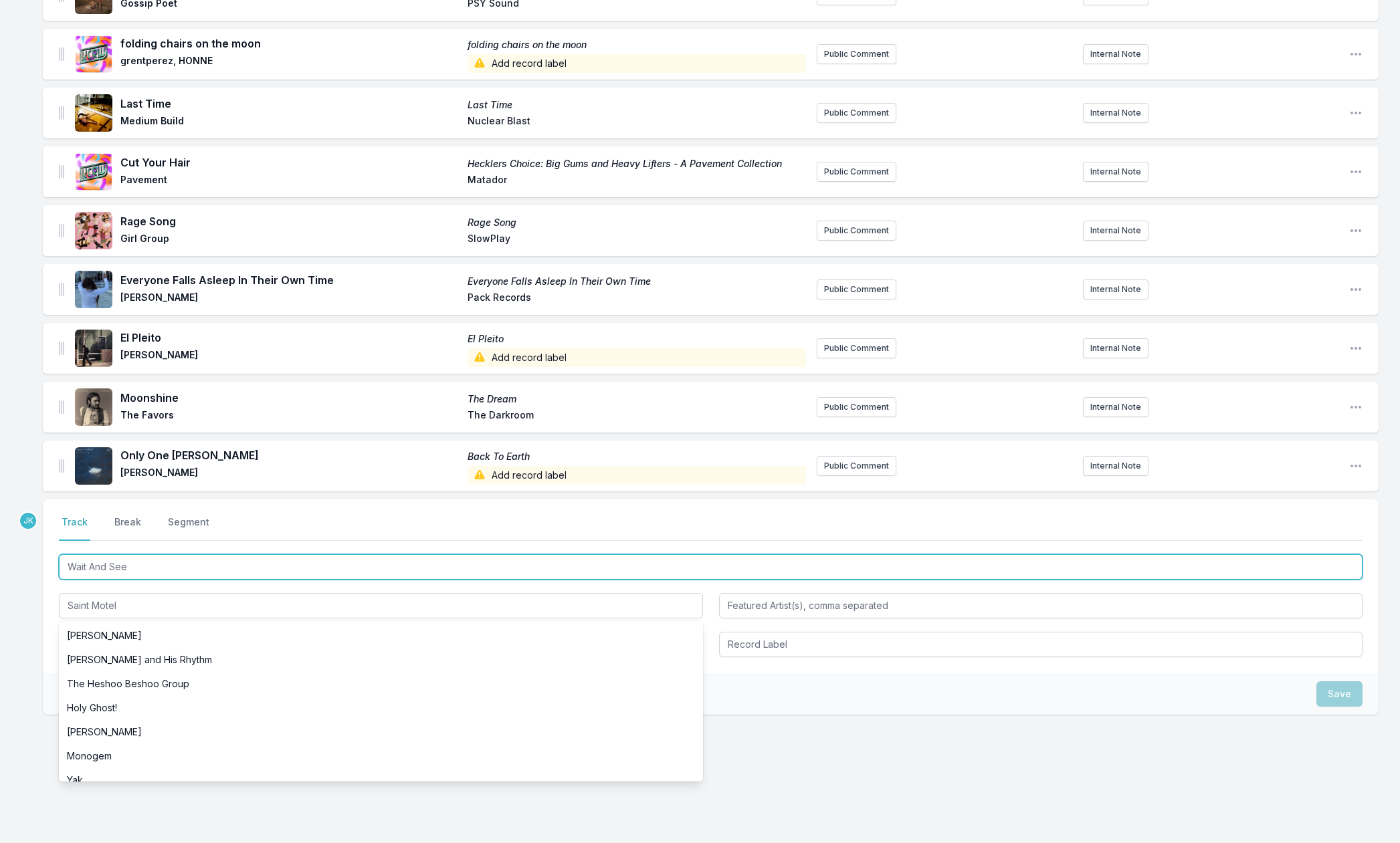
click at [120, 565] on input "Wait And See" at bounding box center [710, 567] width 1304 height 25
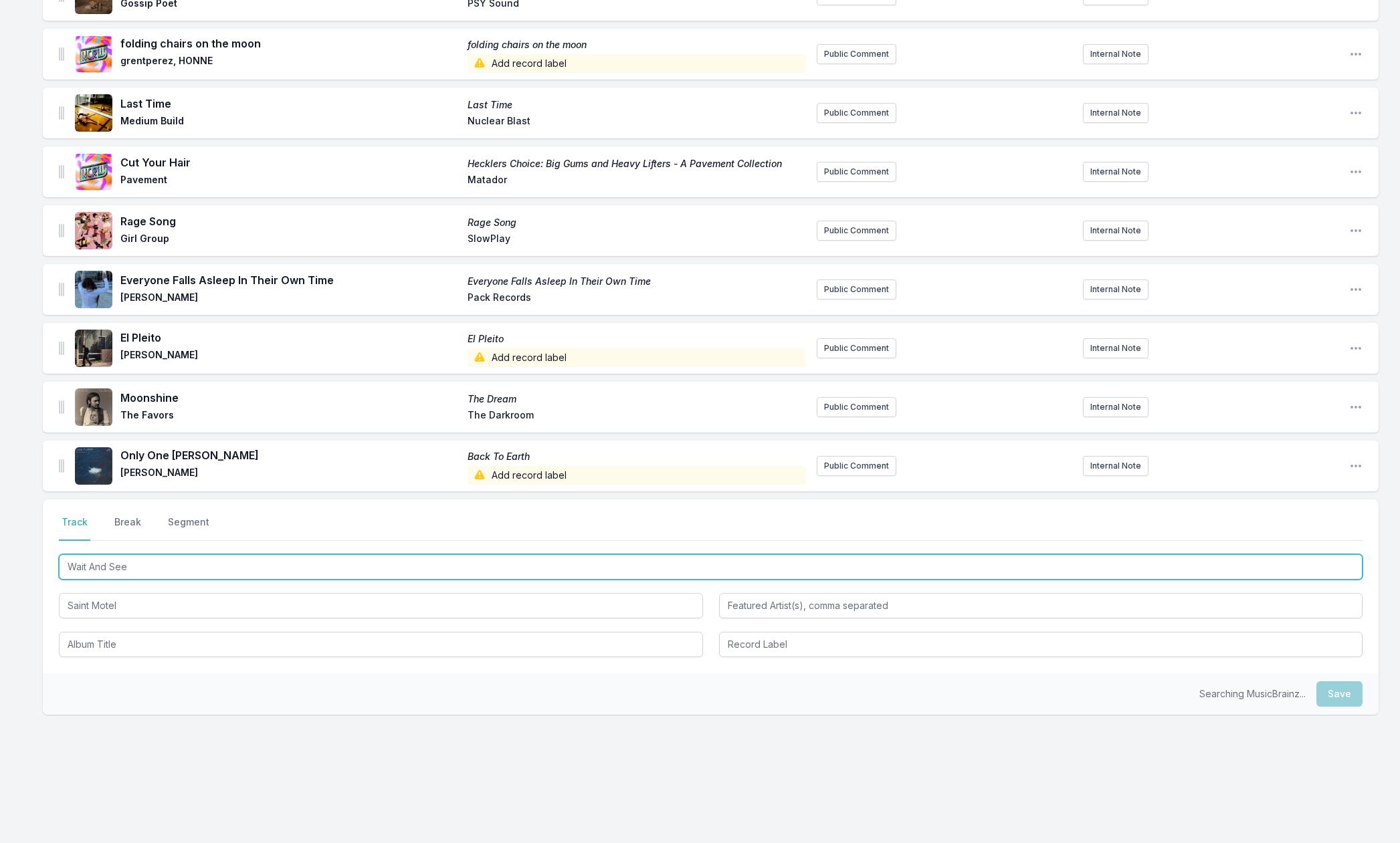
click at [120, 565] on input "Wait And See" at bounding box center [710, 567] width 1304 height 25
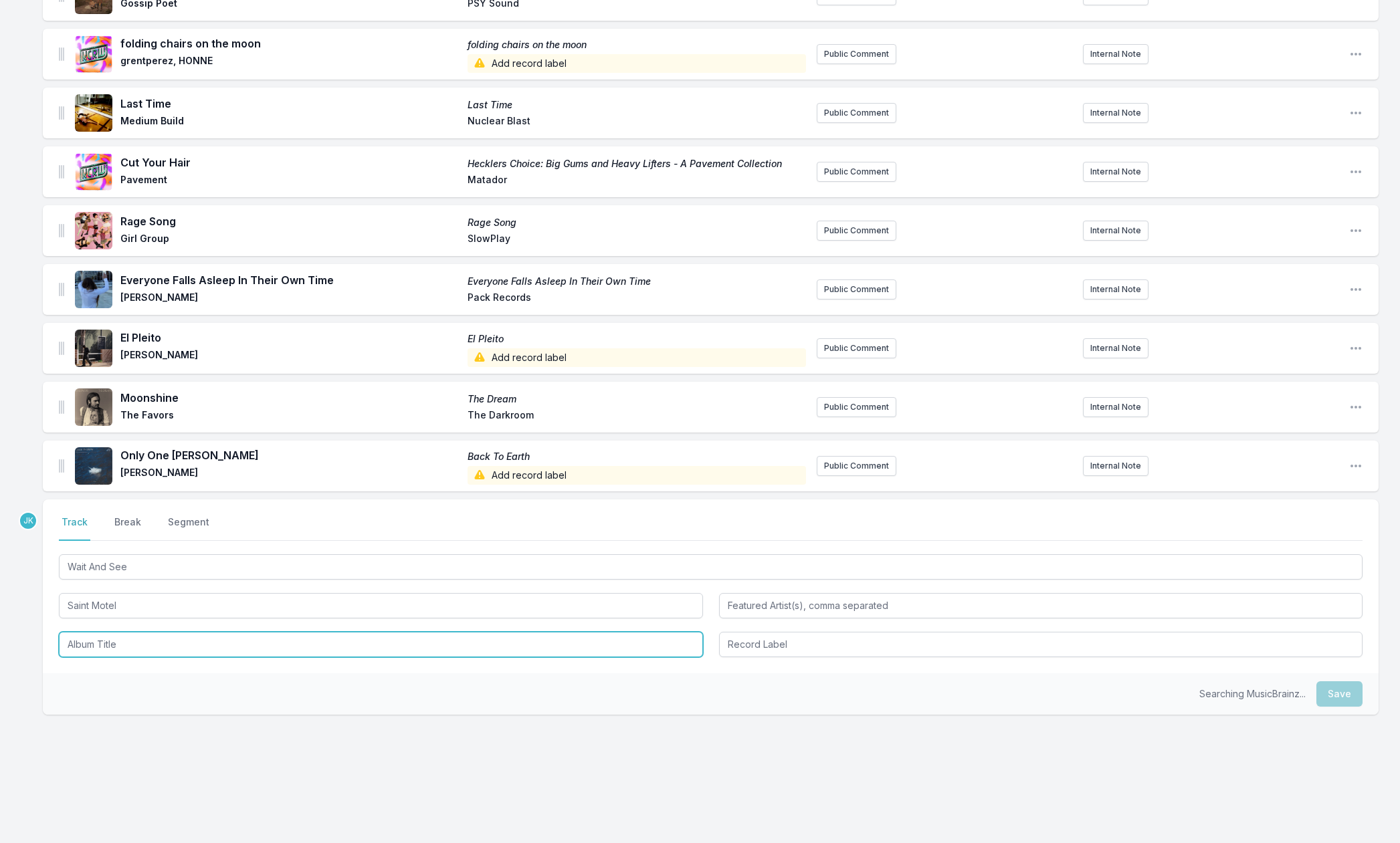
click at [98, 641] on input "Album Title" at bounding box center [380, 644] width 645 height 25
paste input "Wait And See"
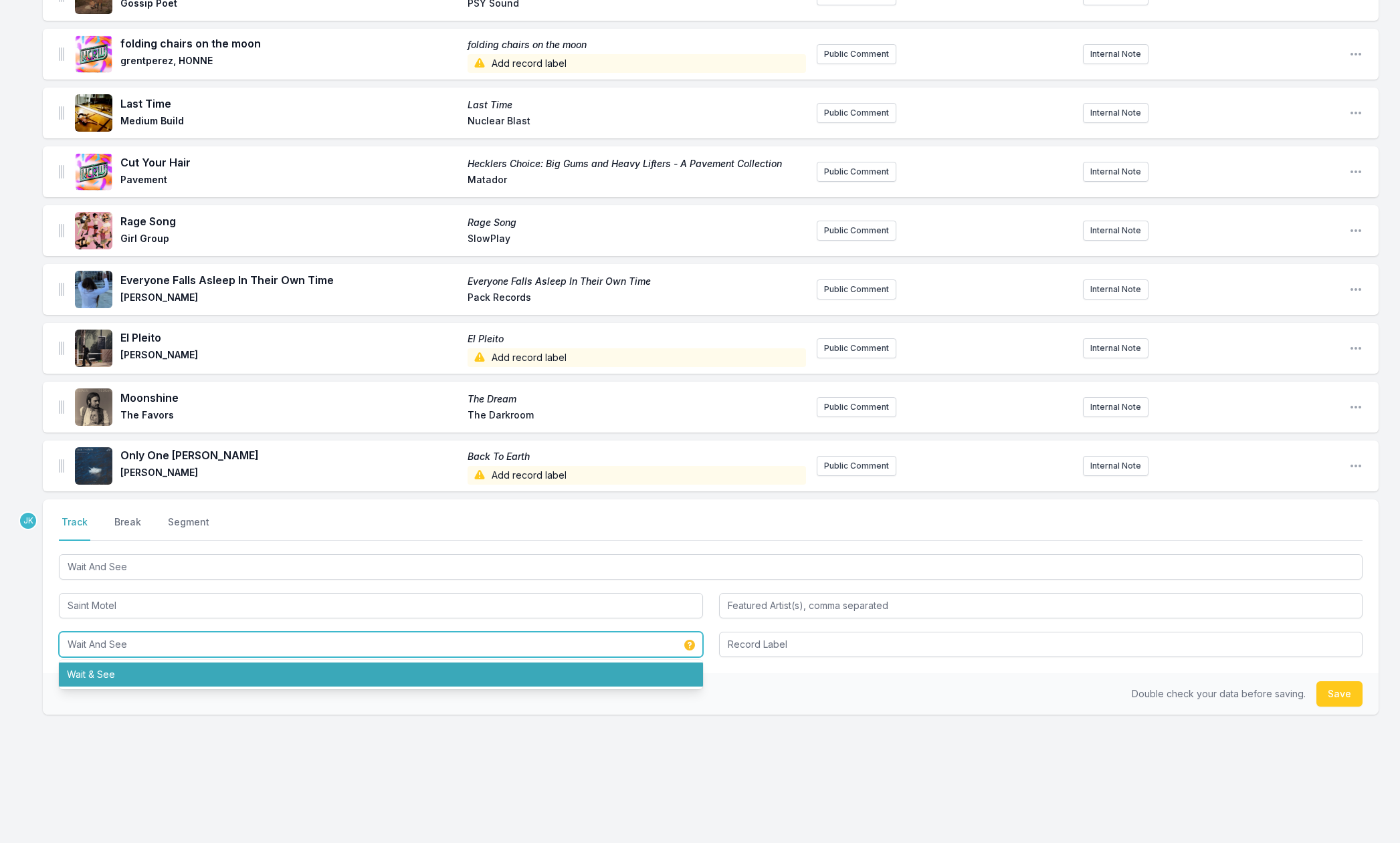
type input "Wait And See"
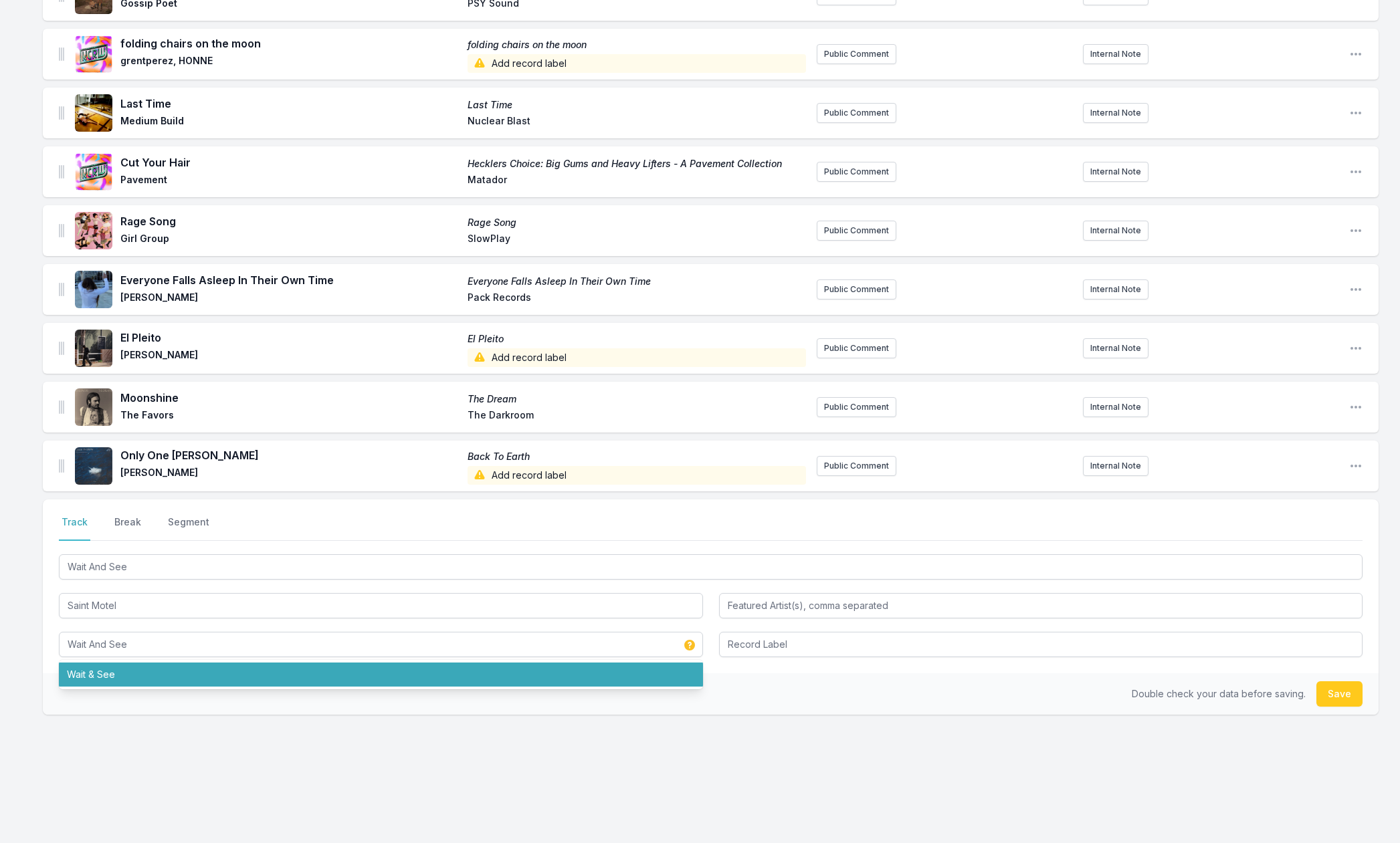
click at [1327, 693] on button "Save" at bounding box center [1340, 694] width 46 height 25
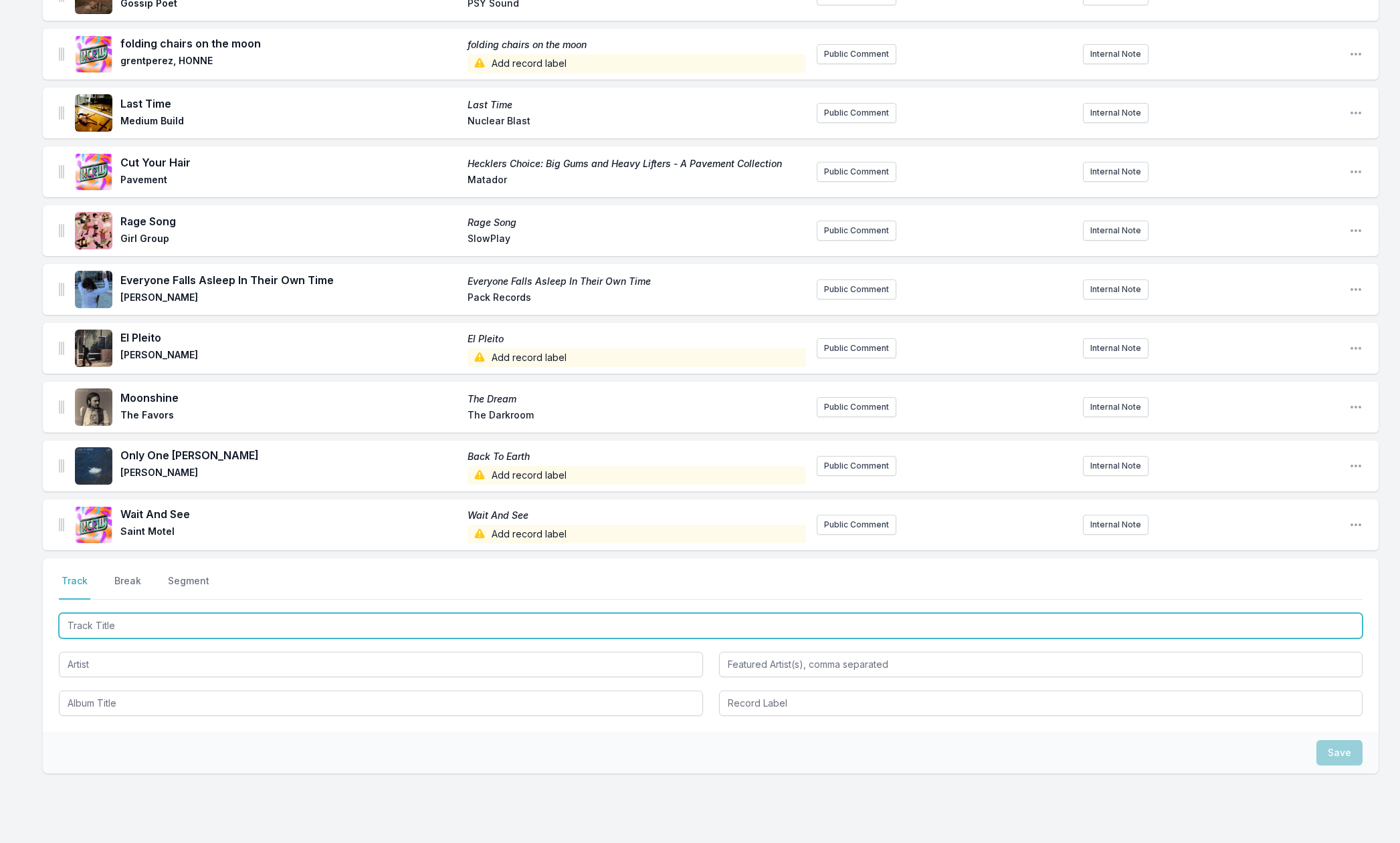
click at [77, 627] on input "Track Title" at bounding box center [710, 626] width 1304 height 25
paste input "Camouflage"
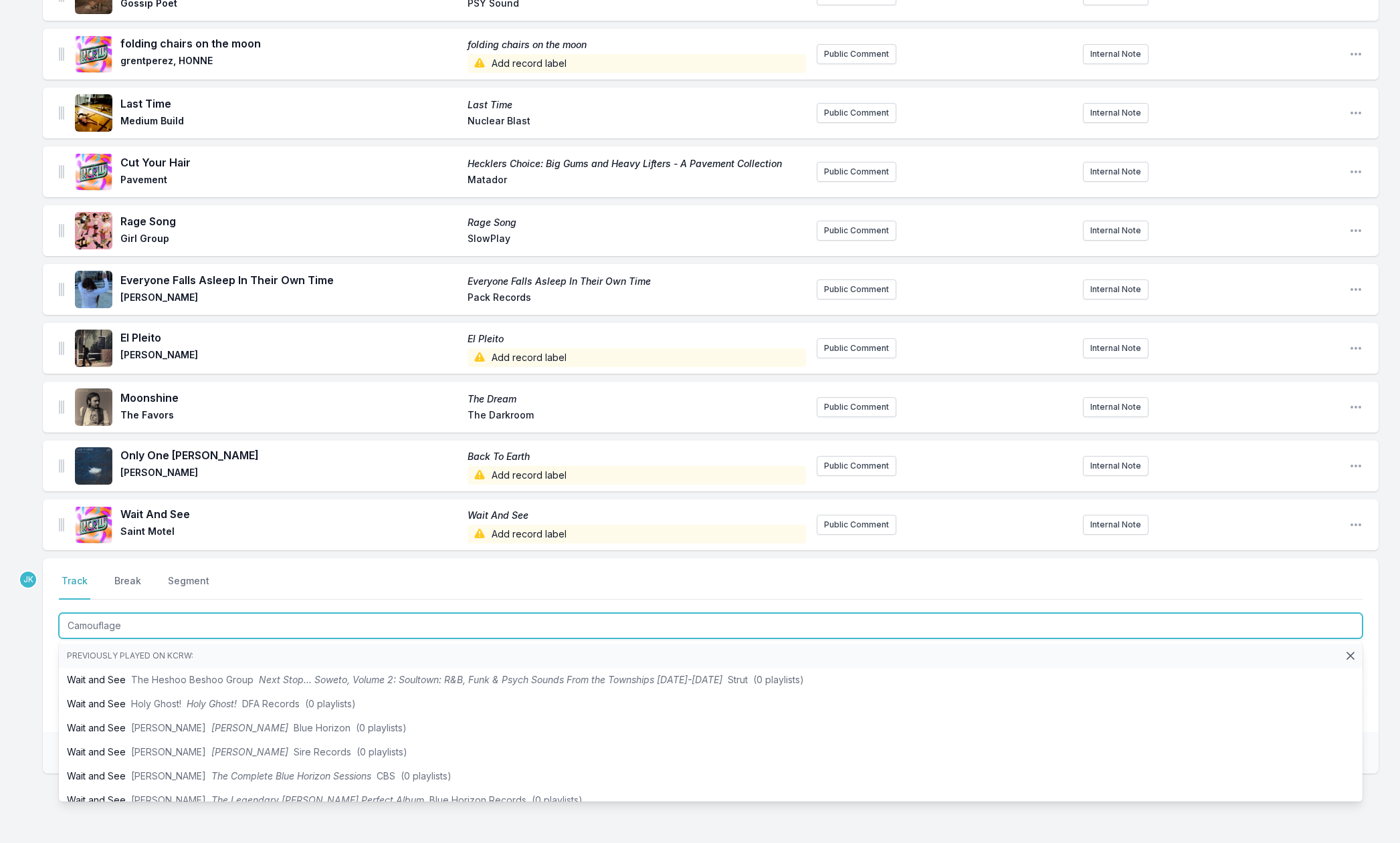
scroll to position [557, 0]
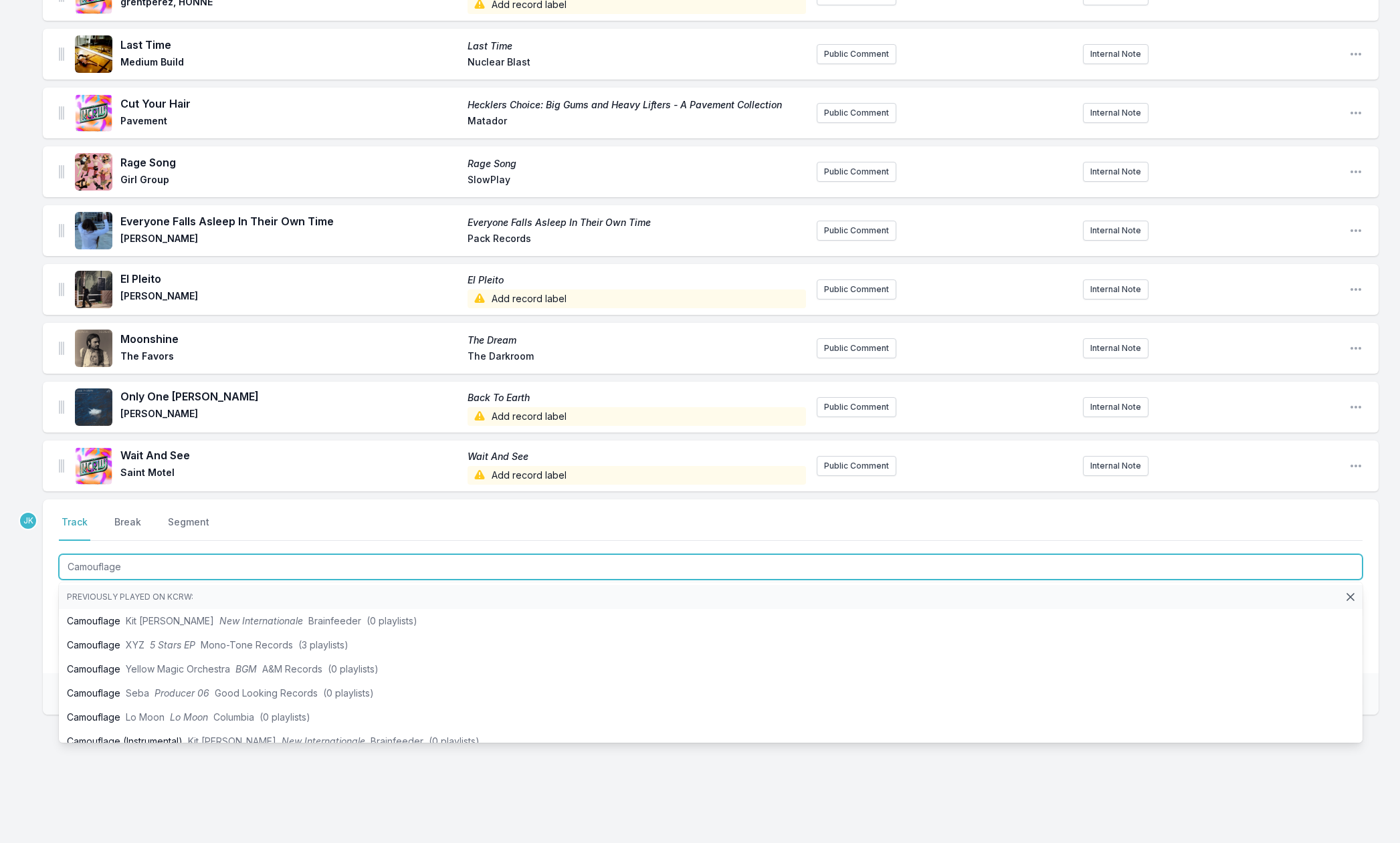
type input "Camouflage"
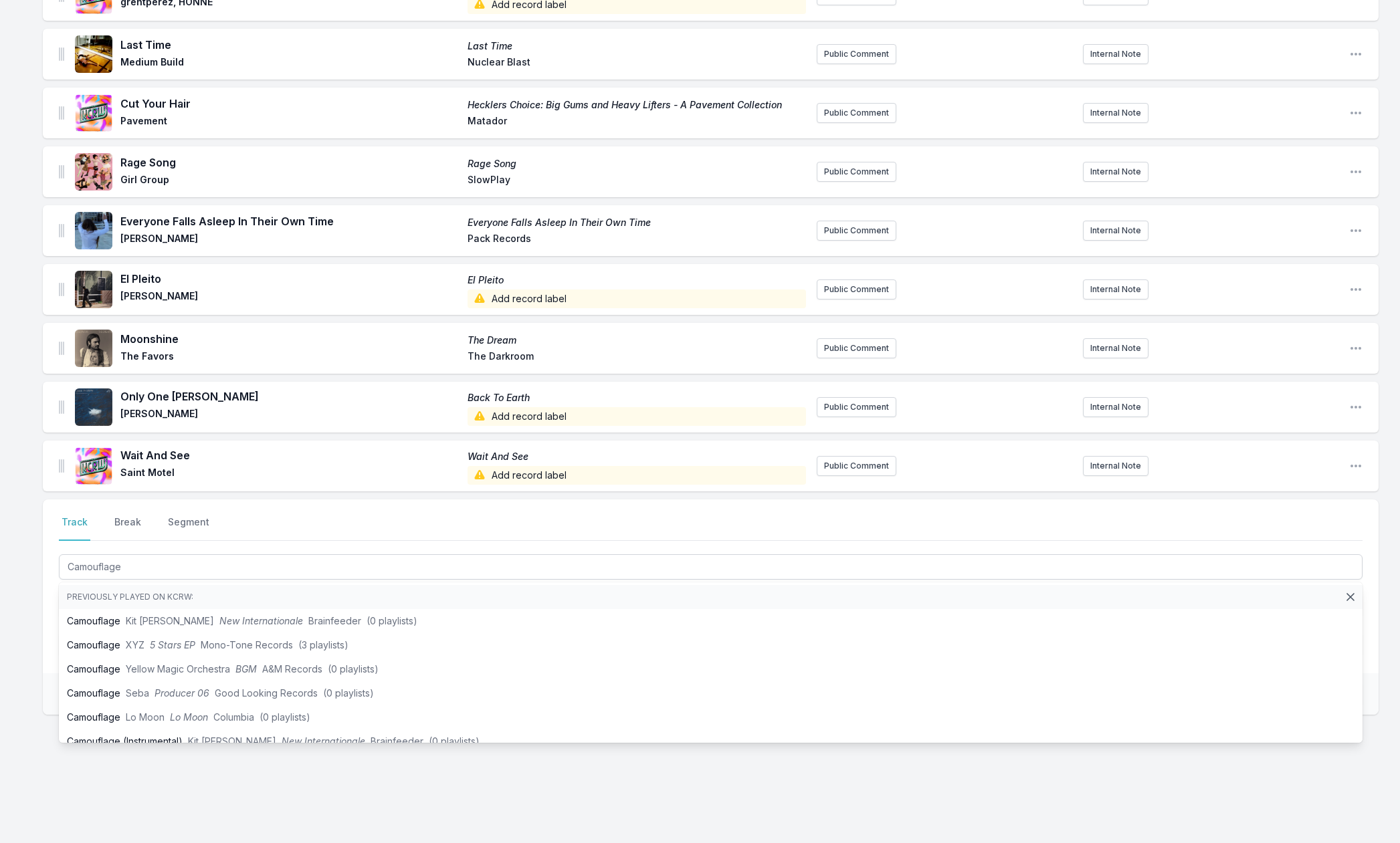
click at [32, 641] on div "Missing Data Some of your tracks are missing record label information. This inf…" at bounding box center [700, 209] width 1400 height 1270
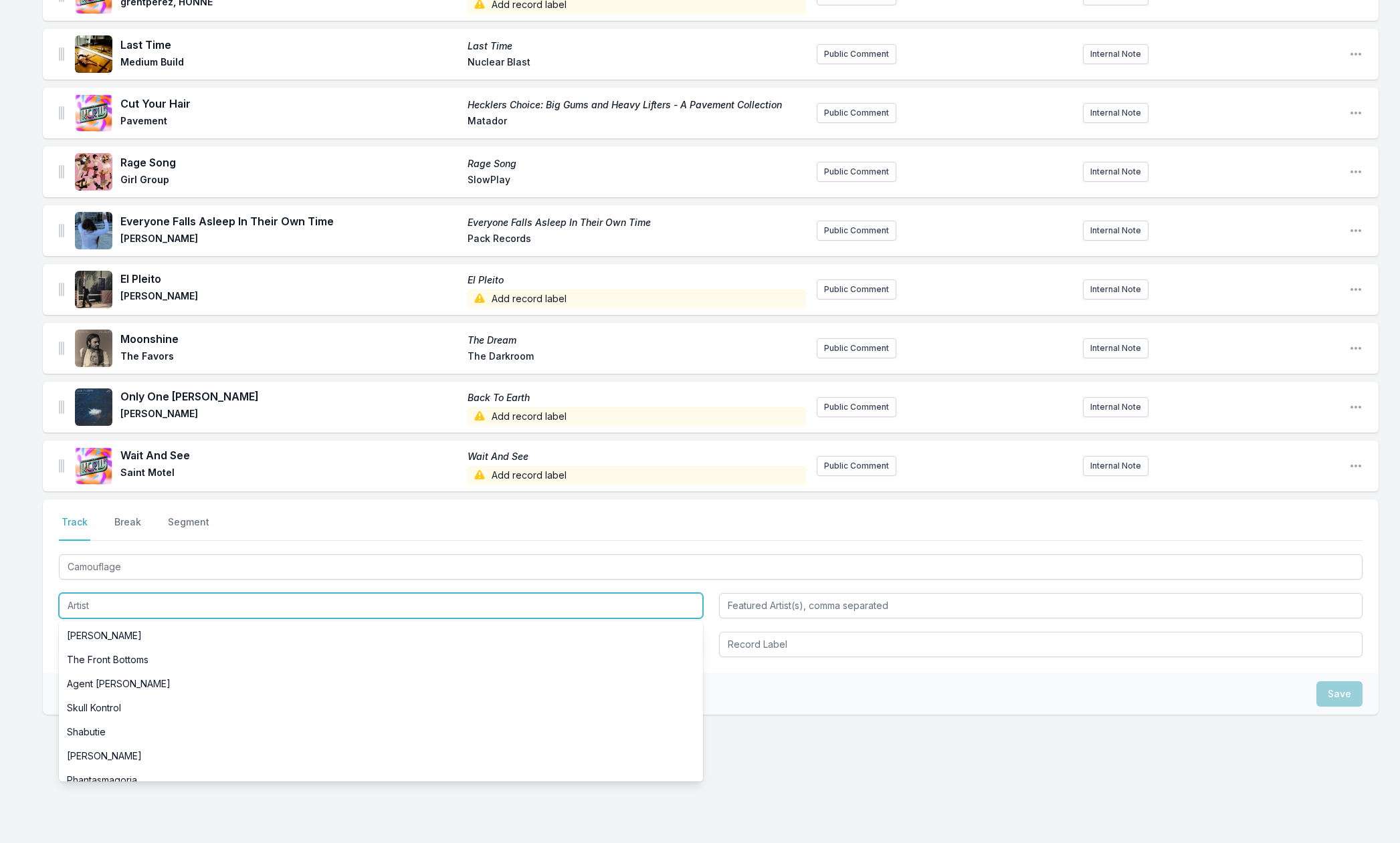
click at [77, 602] on input "Artist" at bounding box center [380, 606] width 645 height 25
paste input "Milky Chance"
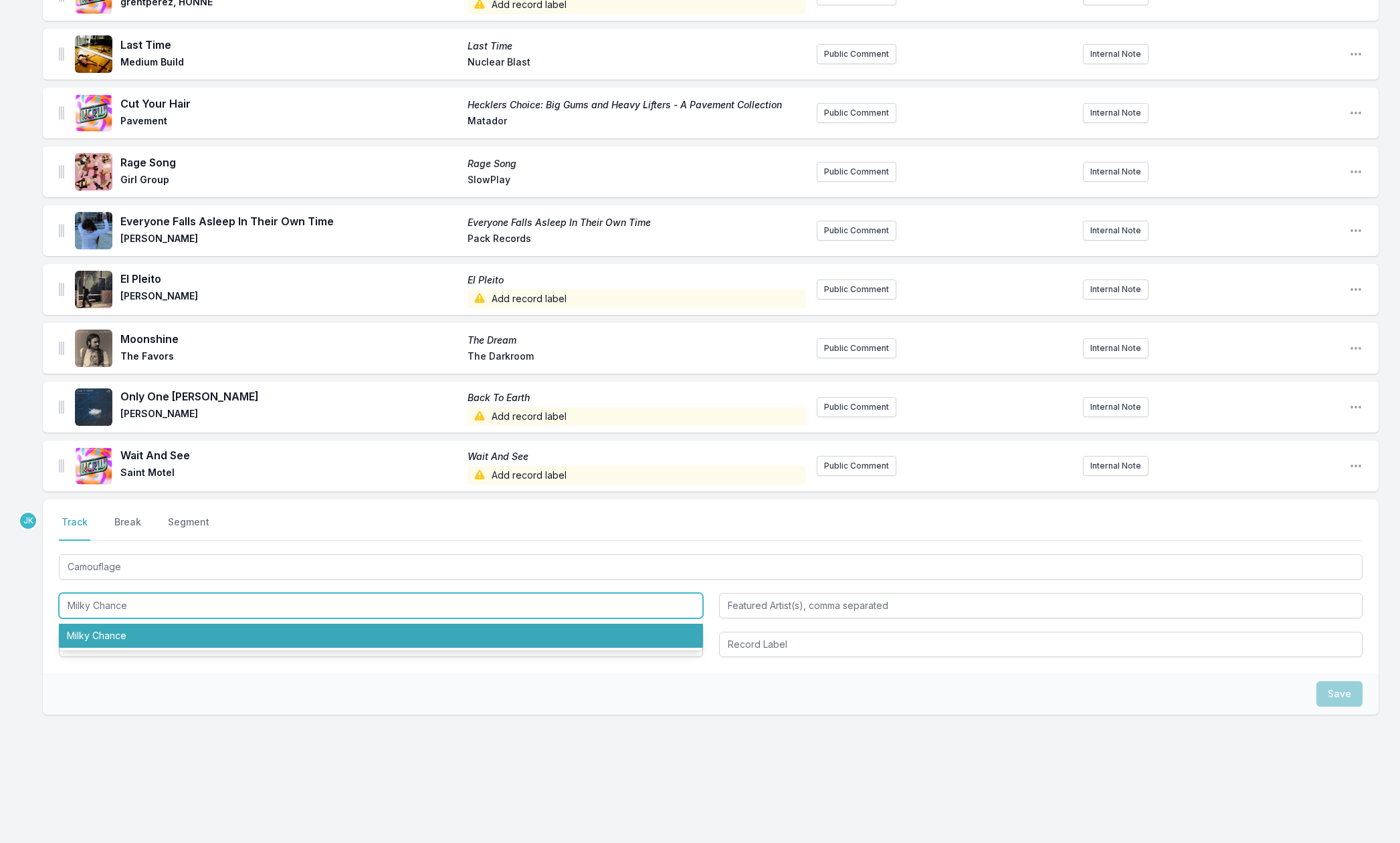
click at [100, 637] on li "Milky Chance" at bounding box center [380, 636] width 645 height 24
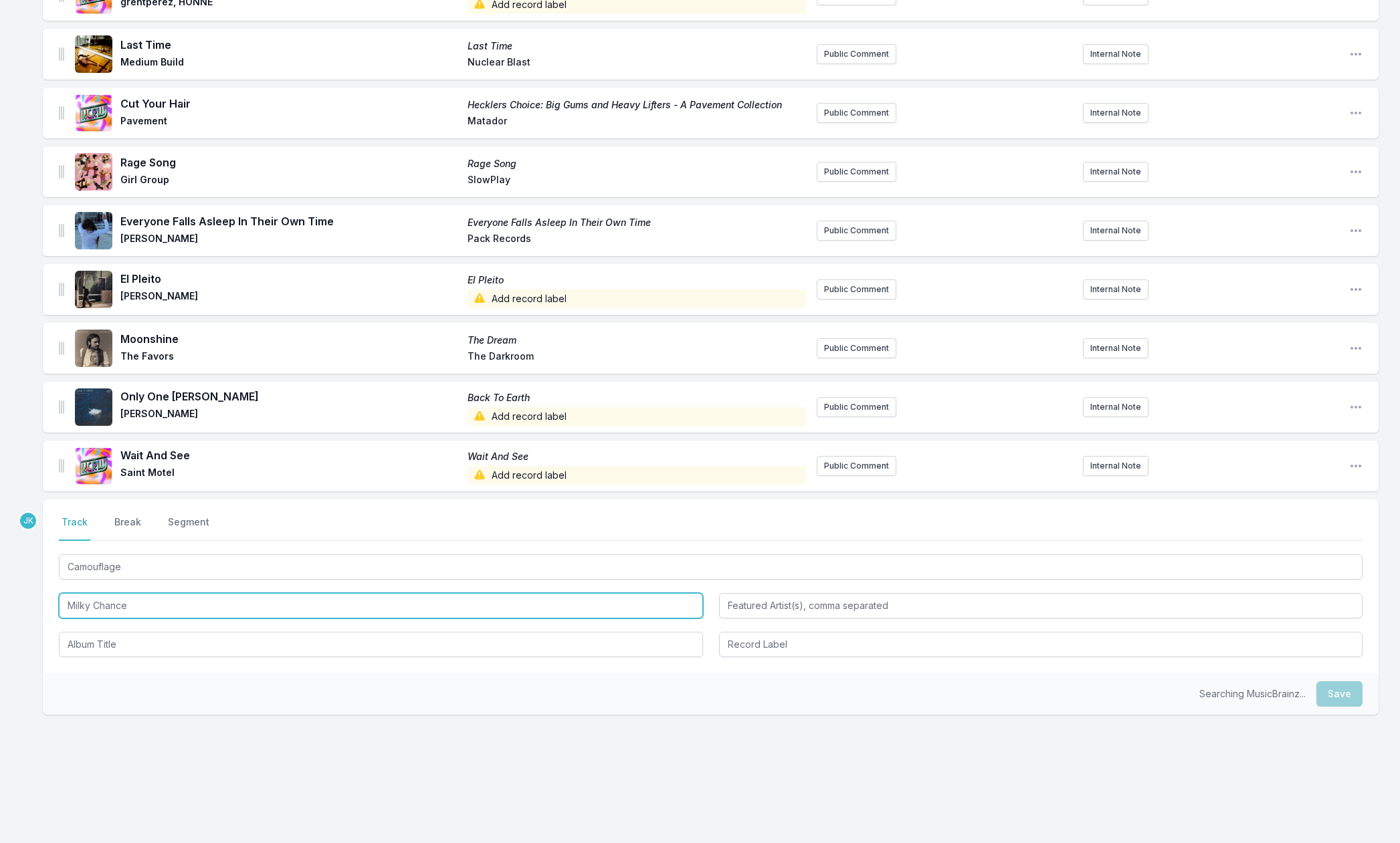
type input "Milky Chance"
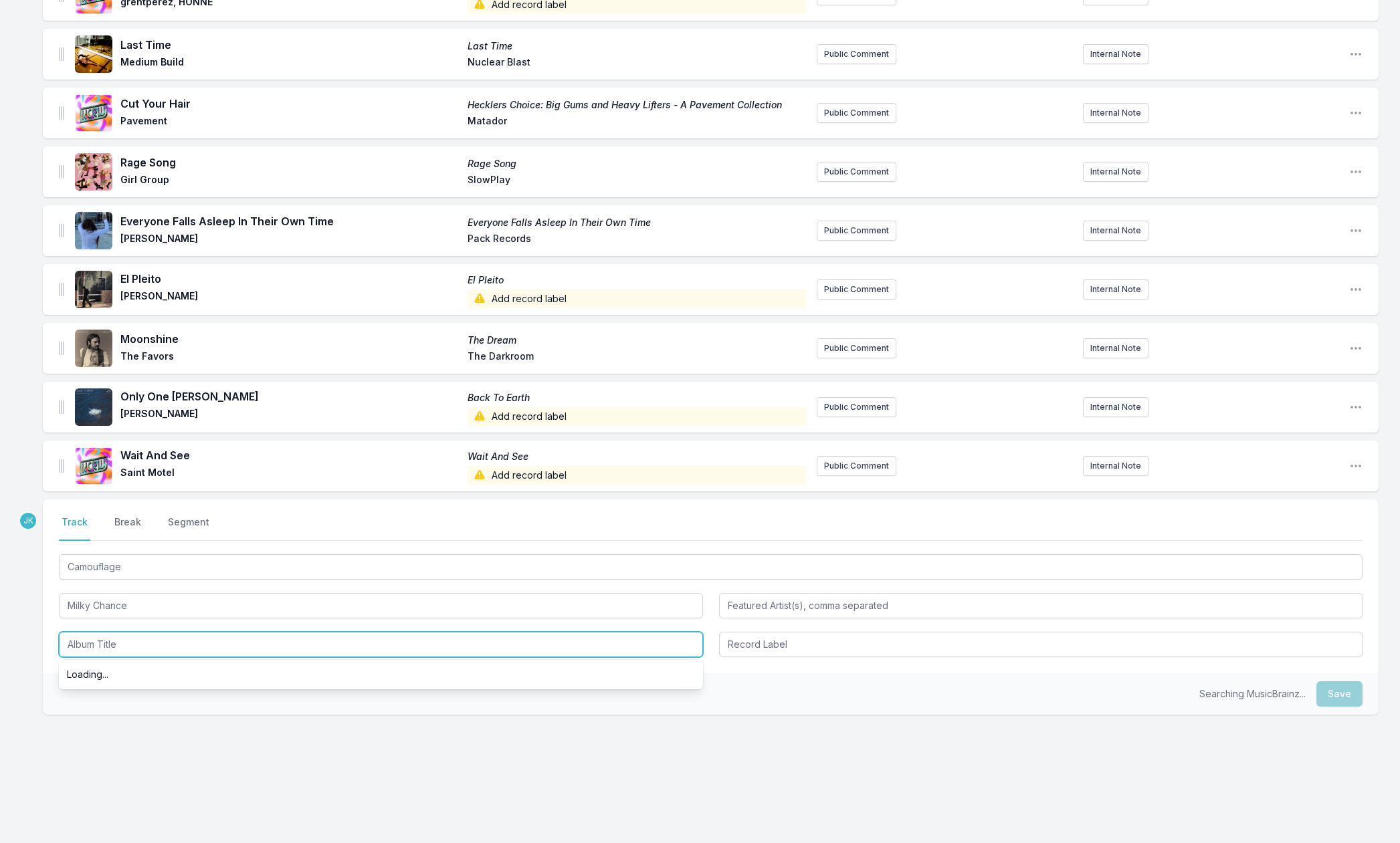
click at [99, 640] on input "Album Title" at bounding box center [380, 644] width 645 height 25
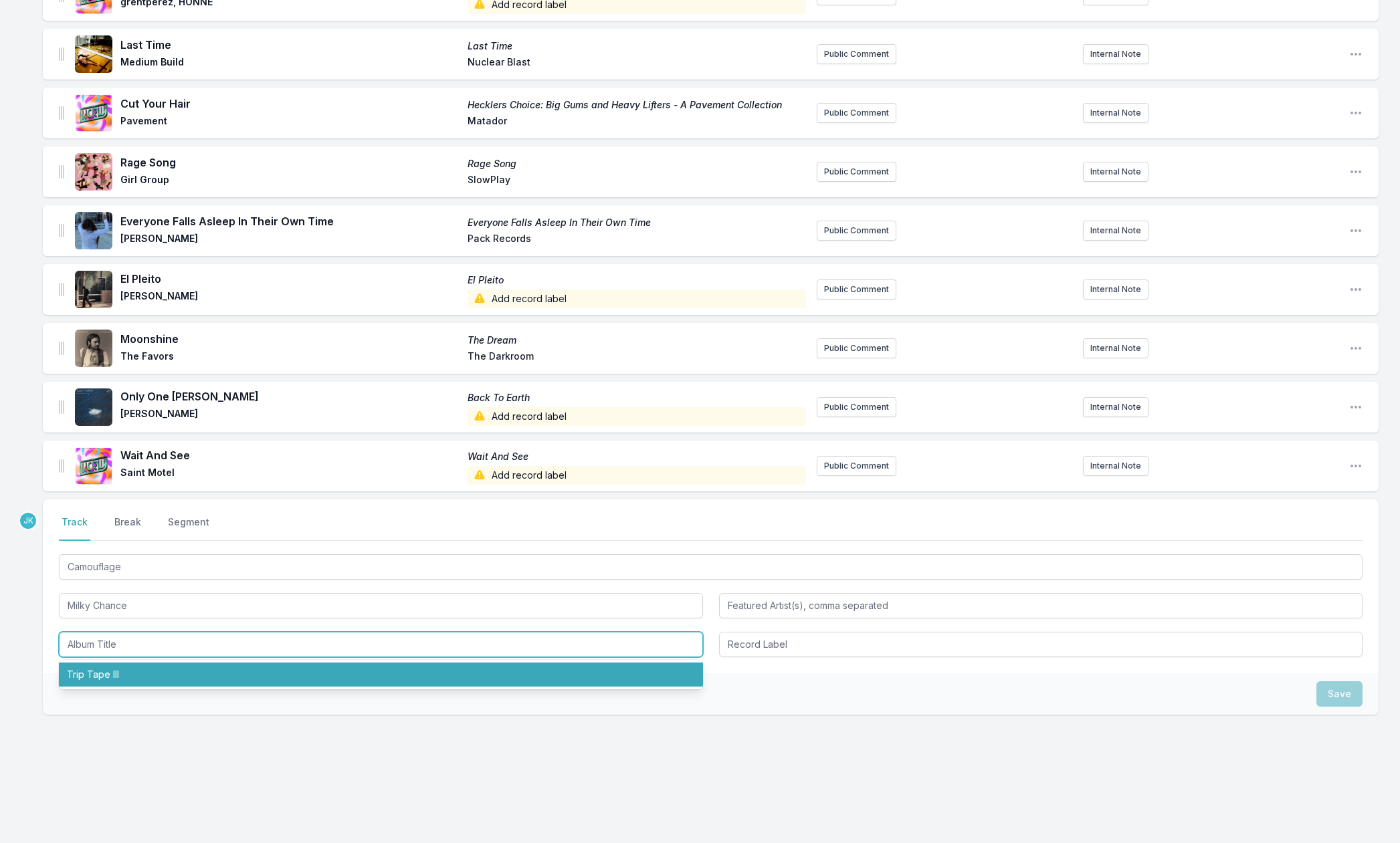
click at [102, 674] on li "Trip Tape III" at bounding box center [380, 674] width 645 height 24
type input "Trip Tape III"
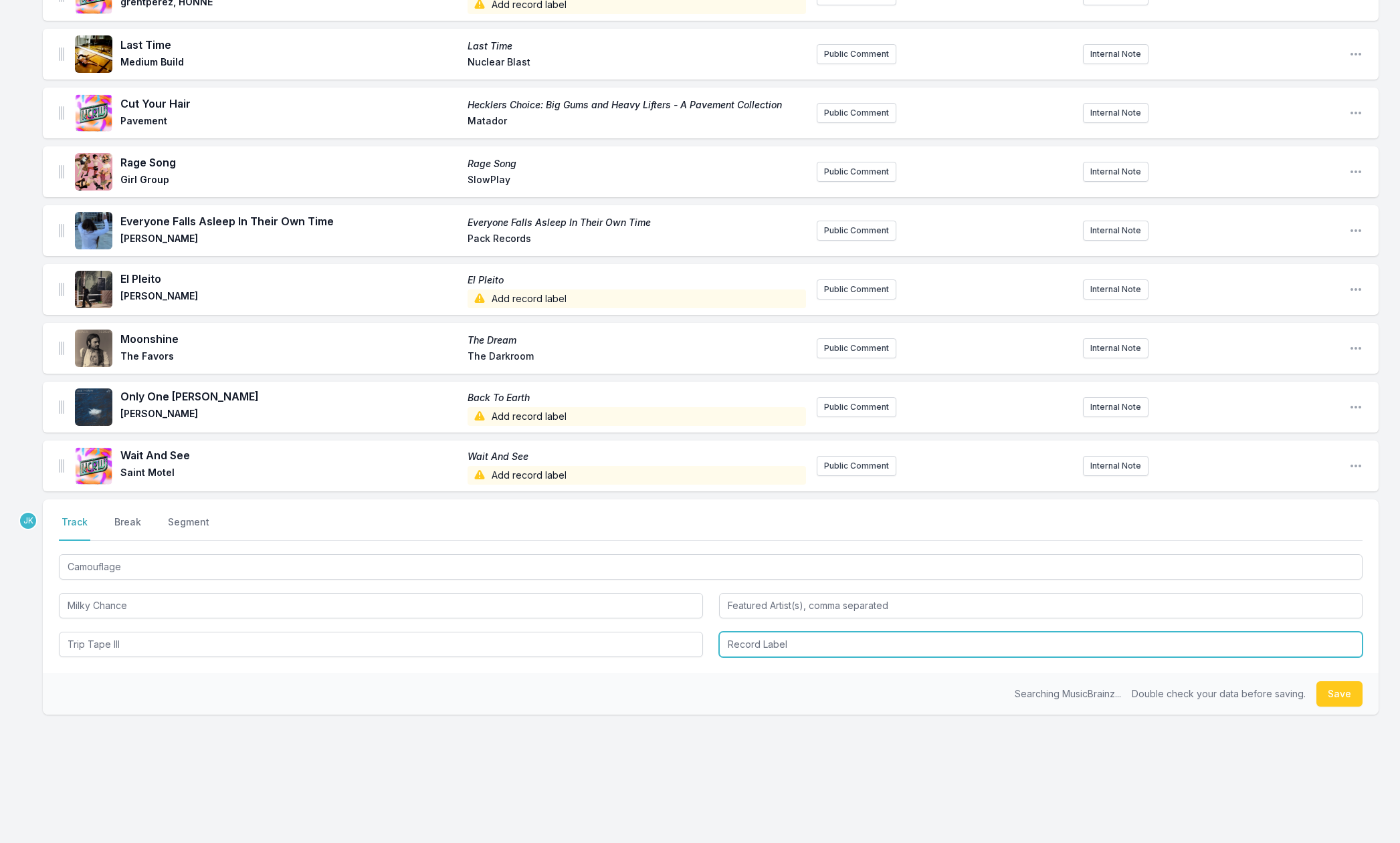
click at [822, 634] on input "Record Label" at bounding box center [1041, 644] width 645 height 25
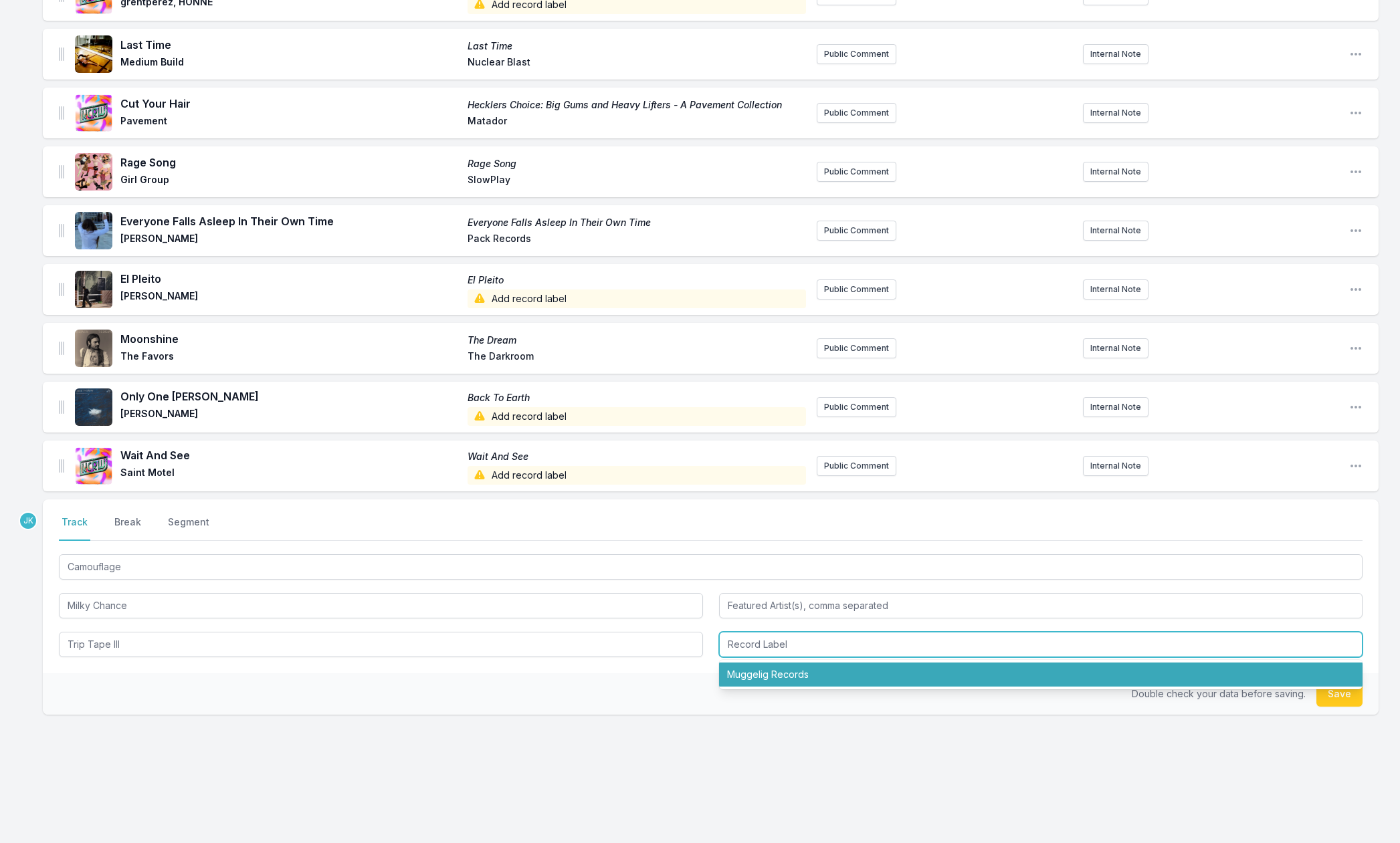
drag, startPoint x: 762, startPoint y: 676, endPoint x: 882, endPoint y: 677, distance: 120.0
click at [766, 672] on li "Muggelig Records" at bounding box center [1041, 674] width 645 height 24
type input "Muggelig Records"
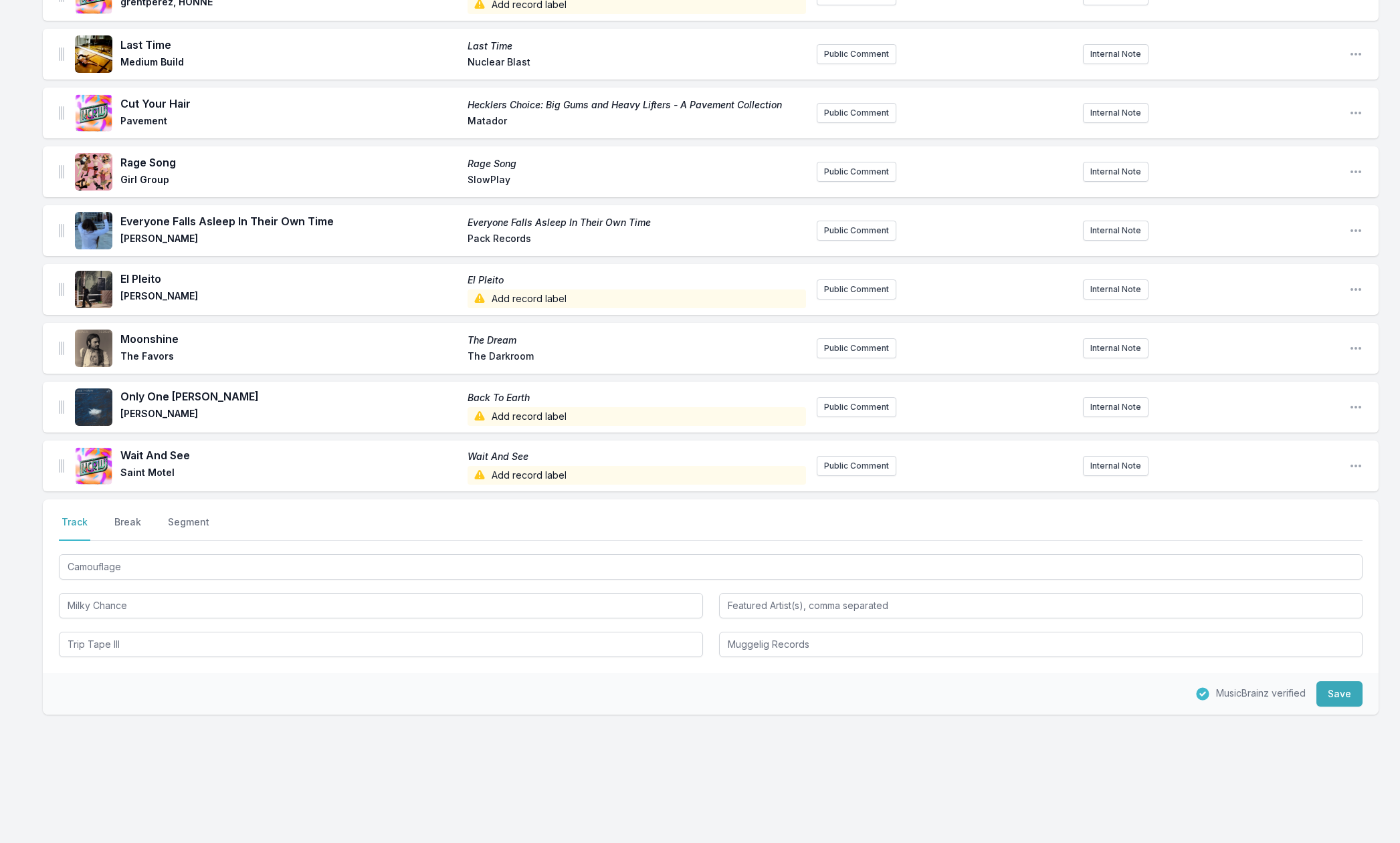
drag, startPoint x: 1328, startPoint y: 697, endPoint x: 1093, endPoint y: 676, distance: 235.9
click at [1328, 698] on button "Save" at bounding box center [1340, 694] width 46 height 25
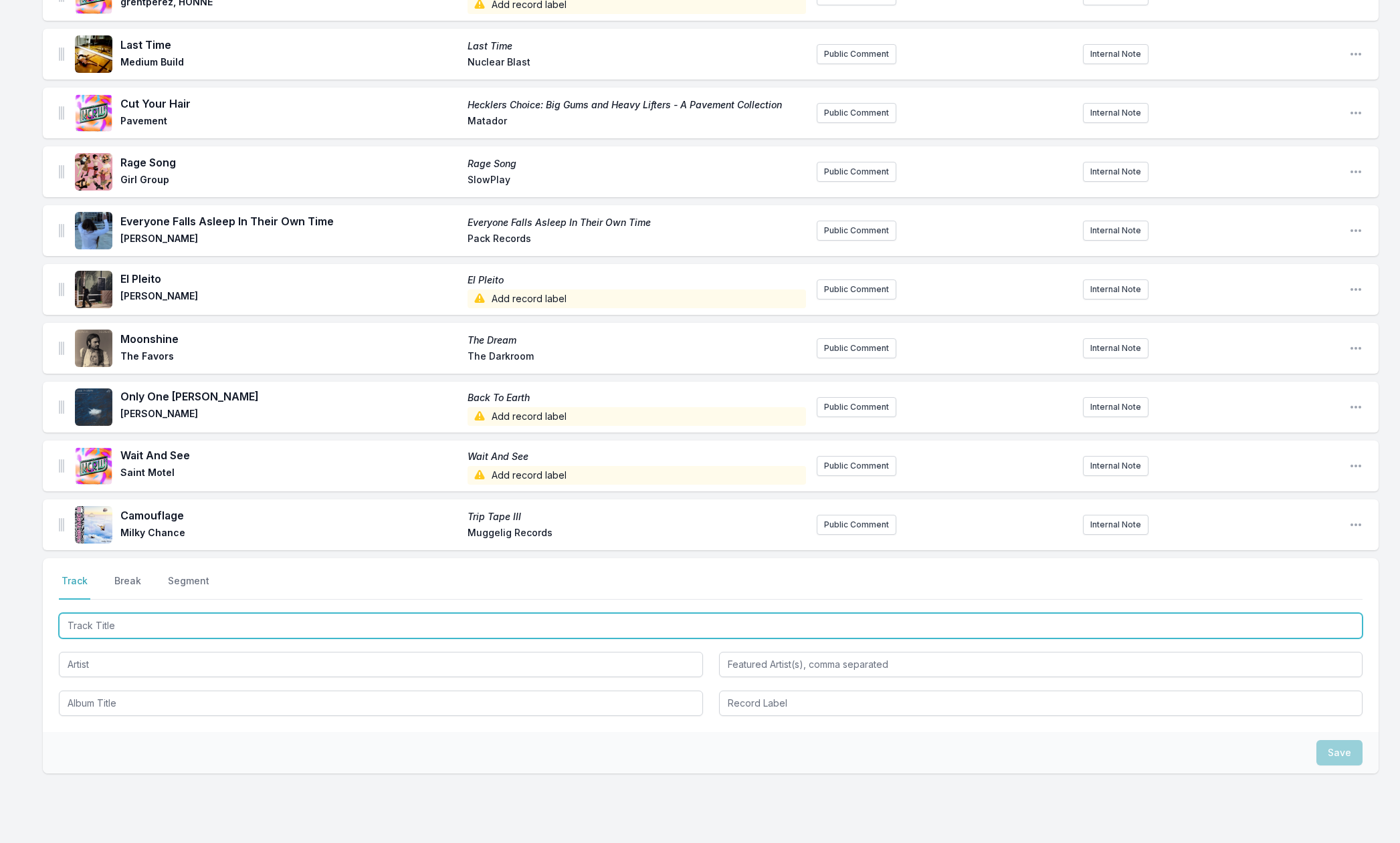
click at [91, 624] on input "Track Title" at bounding box center [710, 626] width 1304 height 25
paste input "Killing Me"
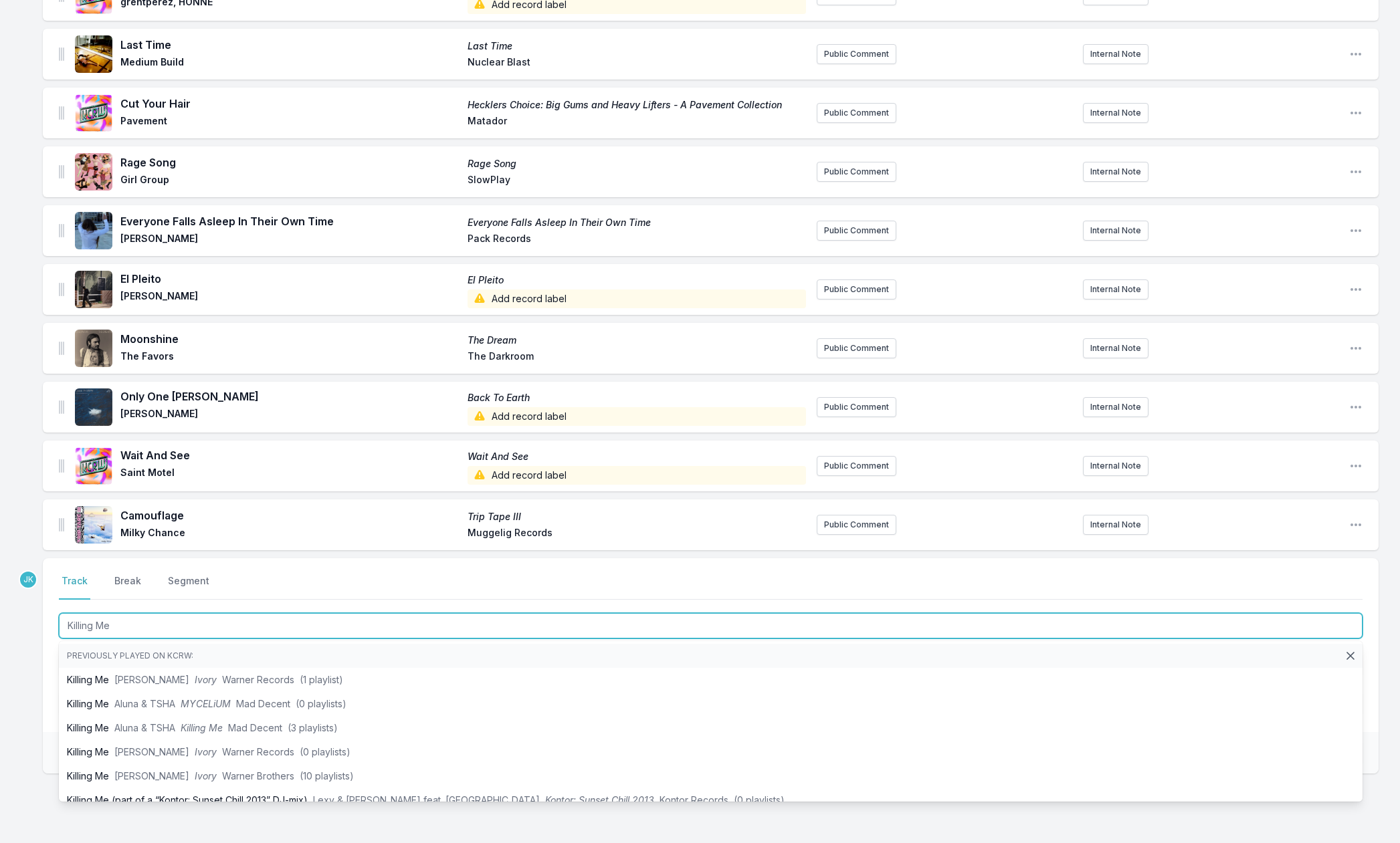
type input "Killing Me"
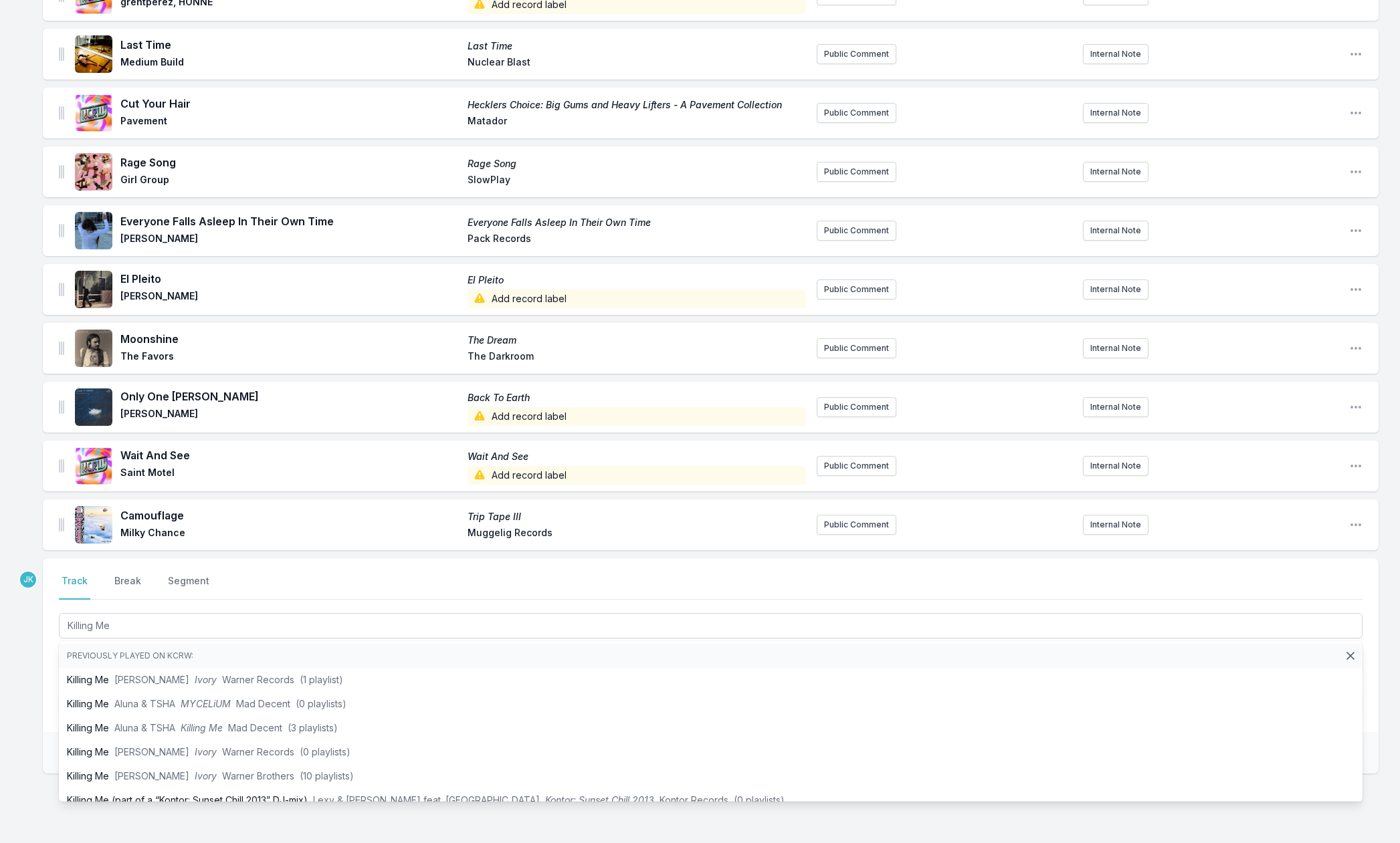
click at [34, 640] on div "Missing Data Some of your tracks are missing record label information. This inf…" at bounding box center [700, 238] width 1400 height 1328
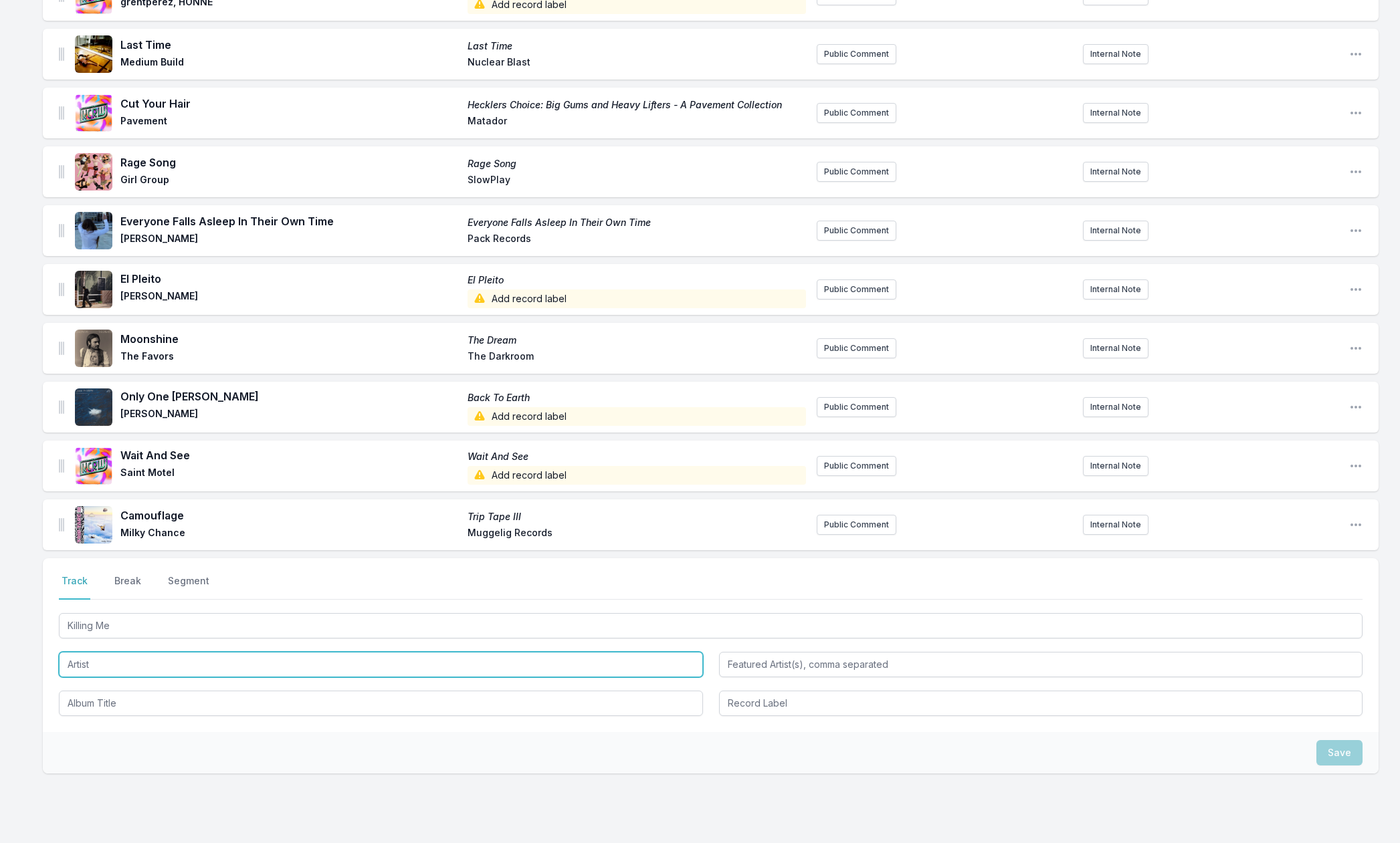
click at [73, 660] on input "Artist" at bounding box center [380, 664] width 645 height 25
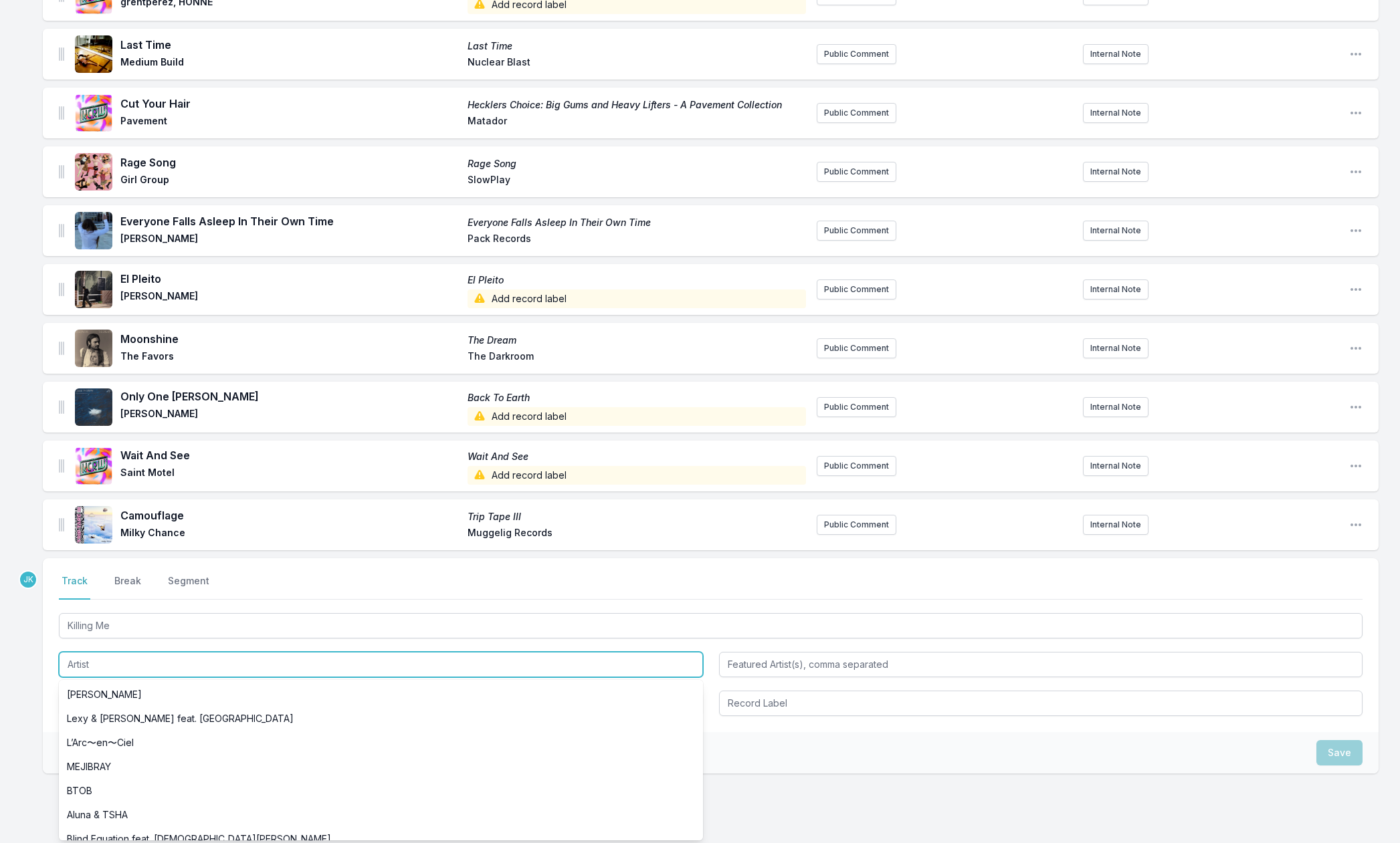
paste input "Bevverly"
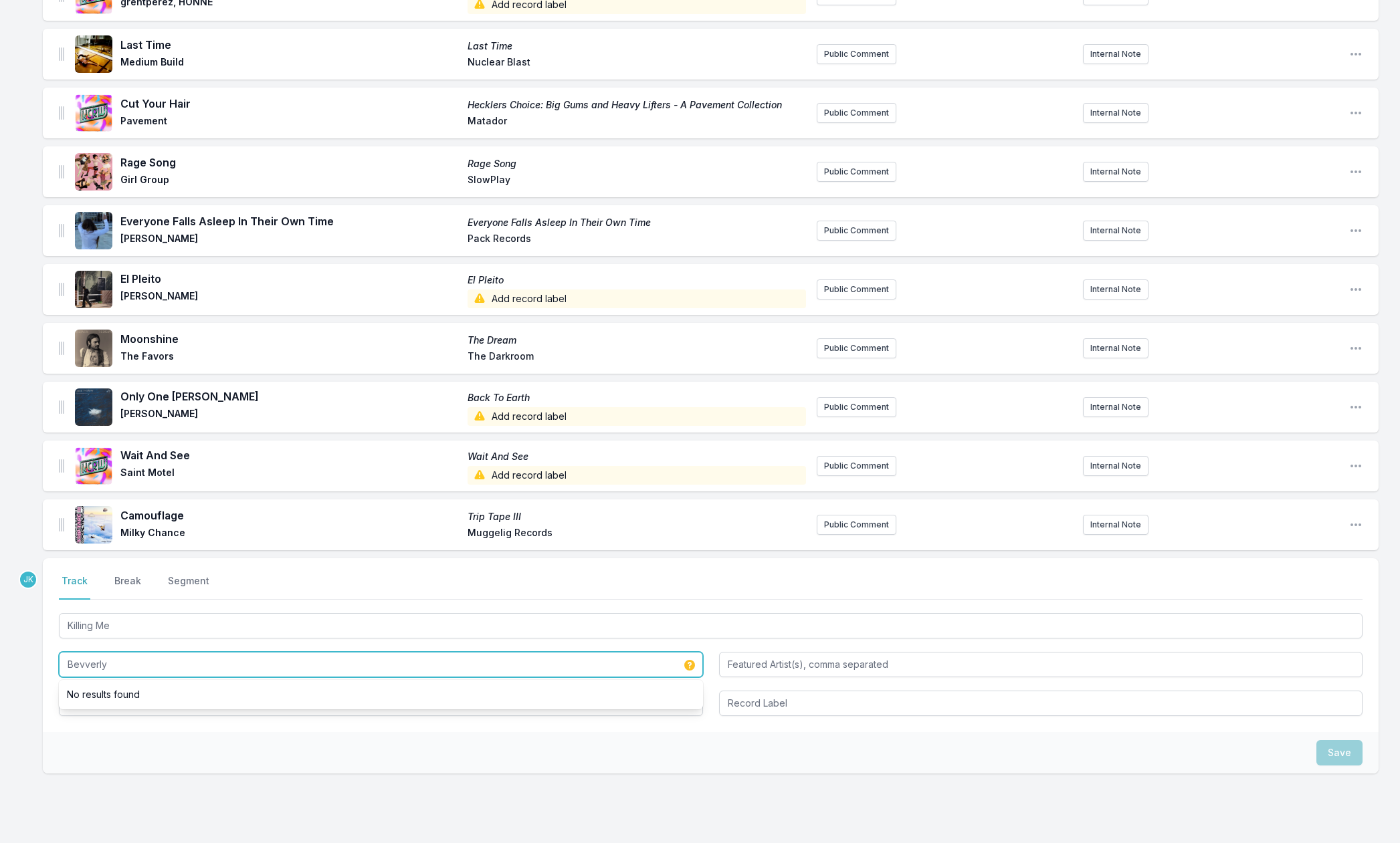
type input "Bevverly"
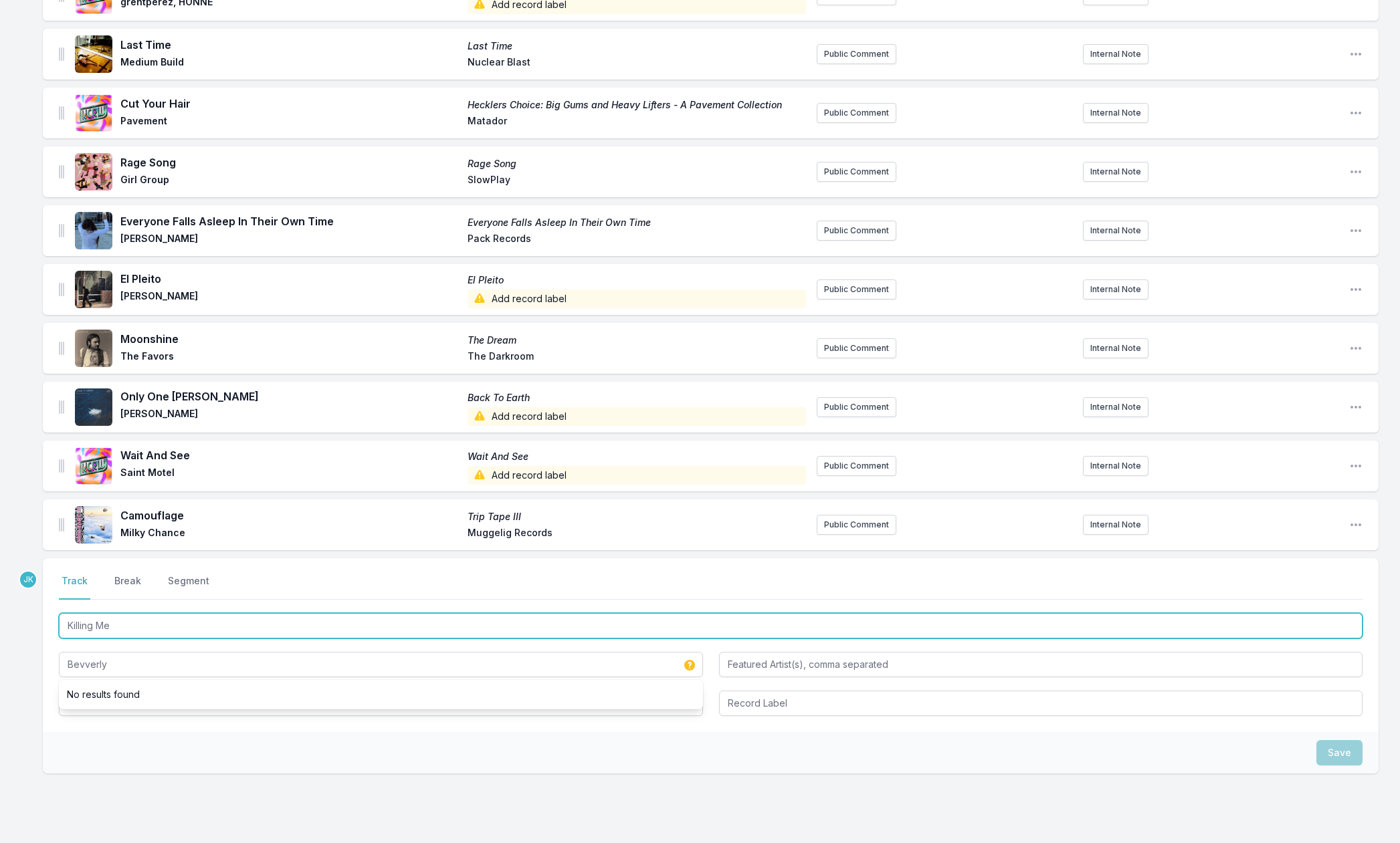
click at [122, 629] on input "Killing Me" at bounding box center [710, 626] width 1304 height 25
click at [122, 628] on input "Killing Me" at bounding box center [710, 626] width 1304 height 25
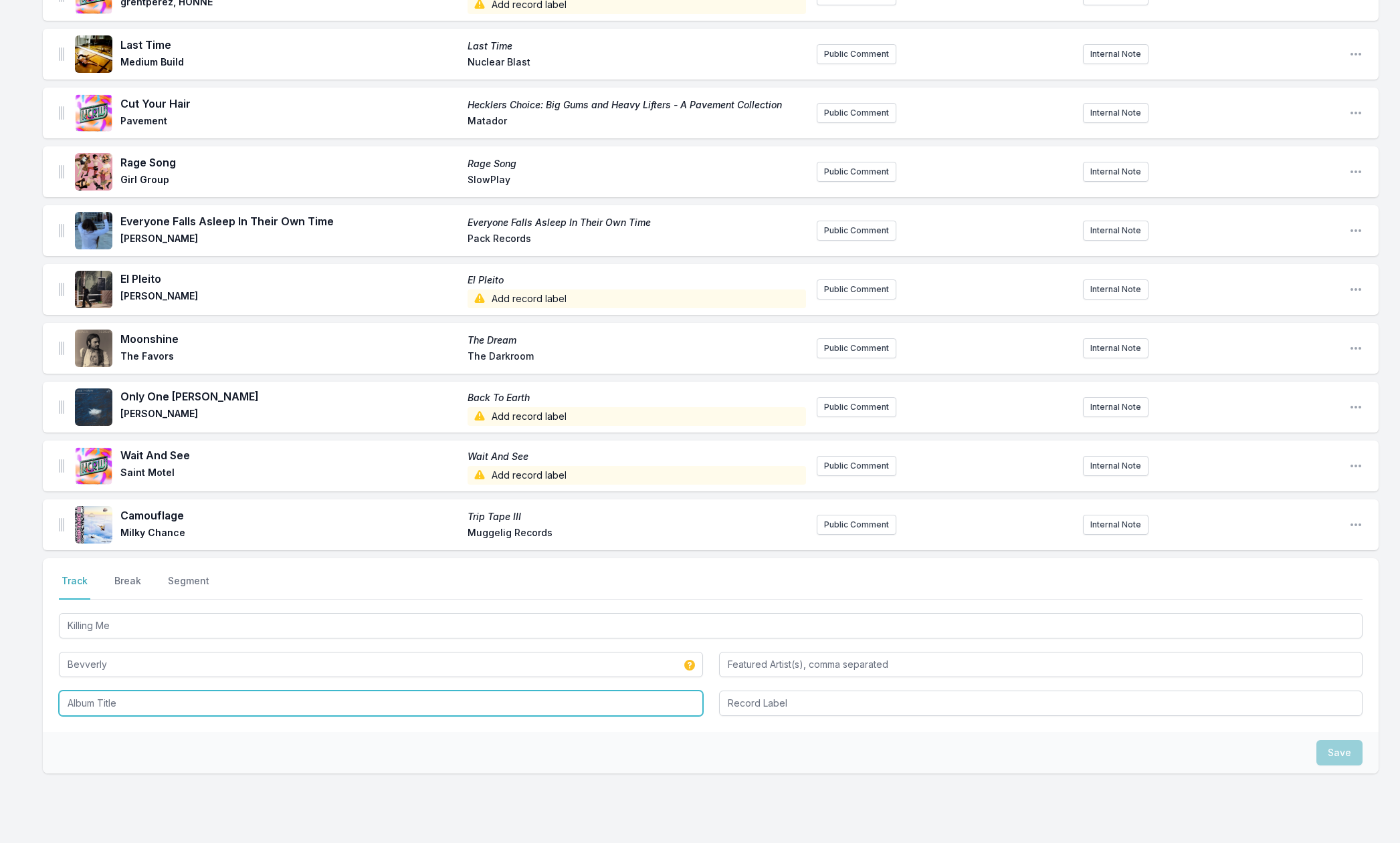
click at [74, 711] on input "Album Title" at bounding box center [380, 703] width 645 height 25
paste input "Killing Me"
type input "Killing Me"
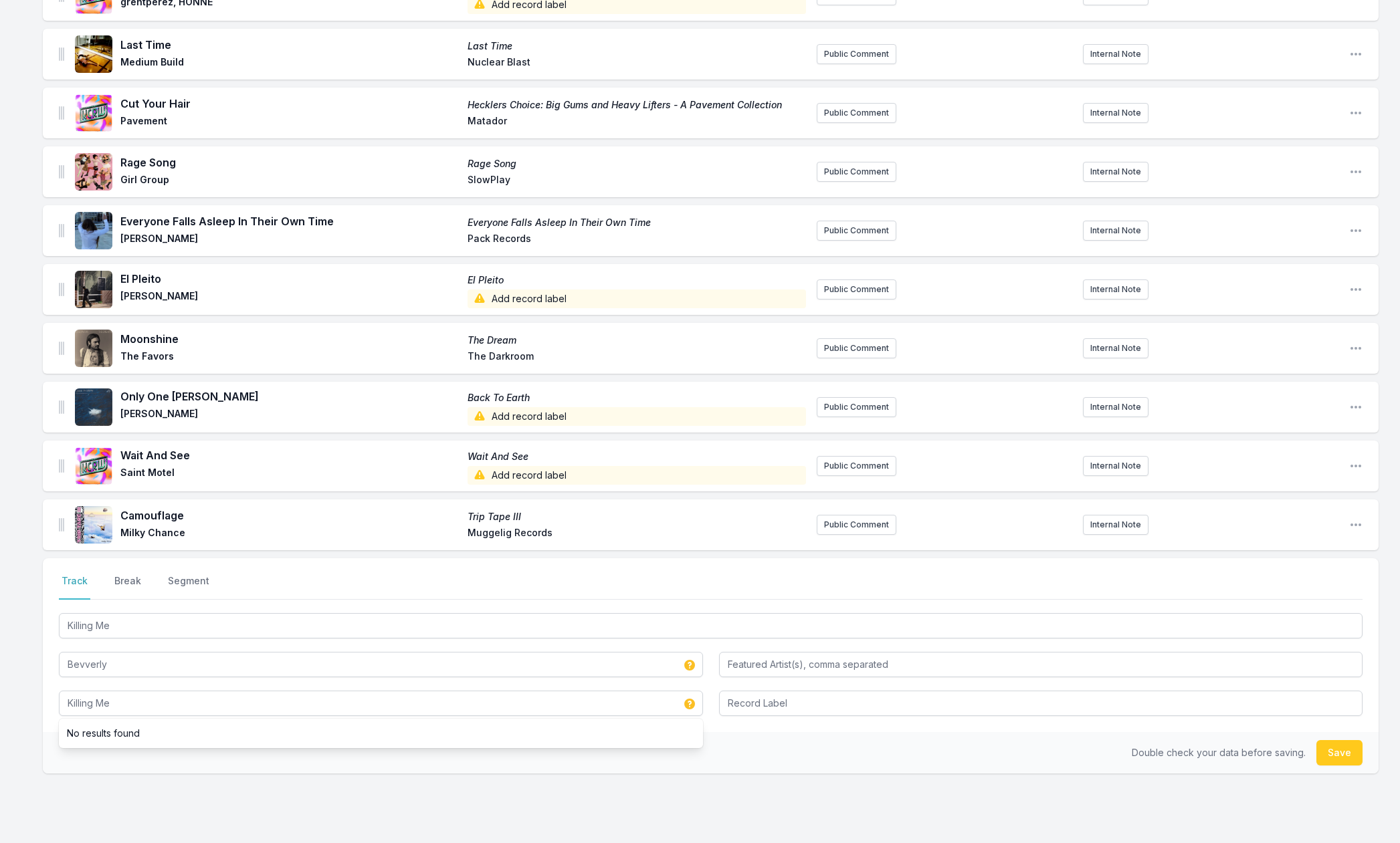
drag, startPoint x: 1347, startPoint y: 757, endPoint x: 706, endPoint y: 661, distance: 648.1
click at [1345, 757] on button "Save" at bounding box center [1340, 753] width 46 height 25
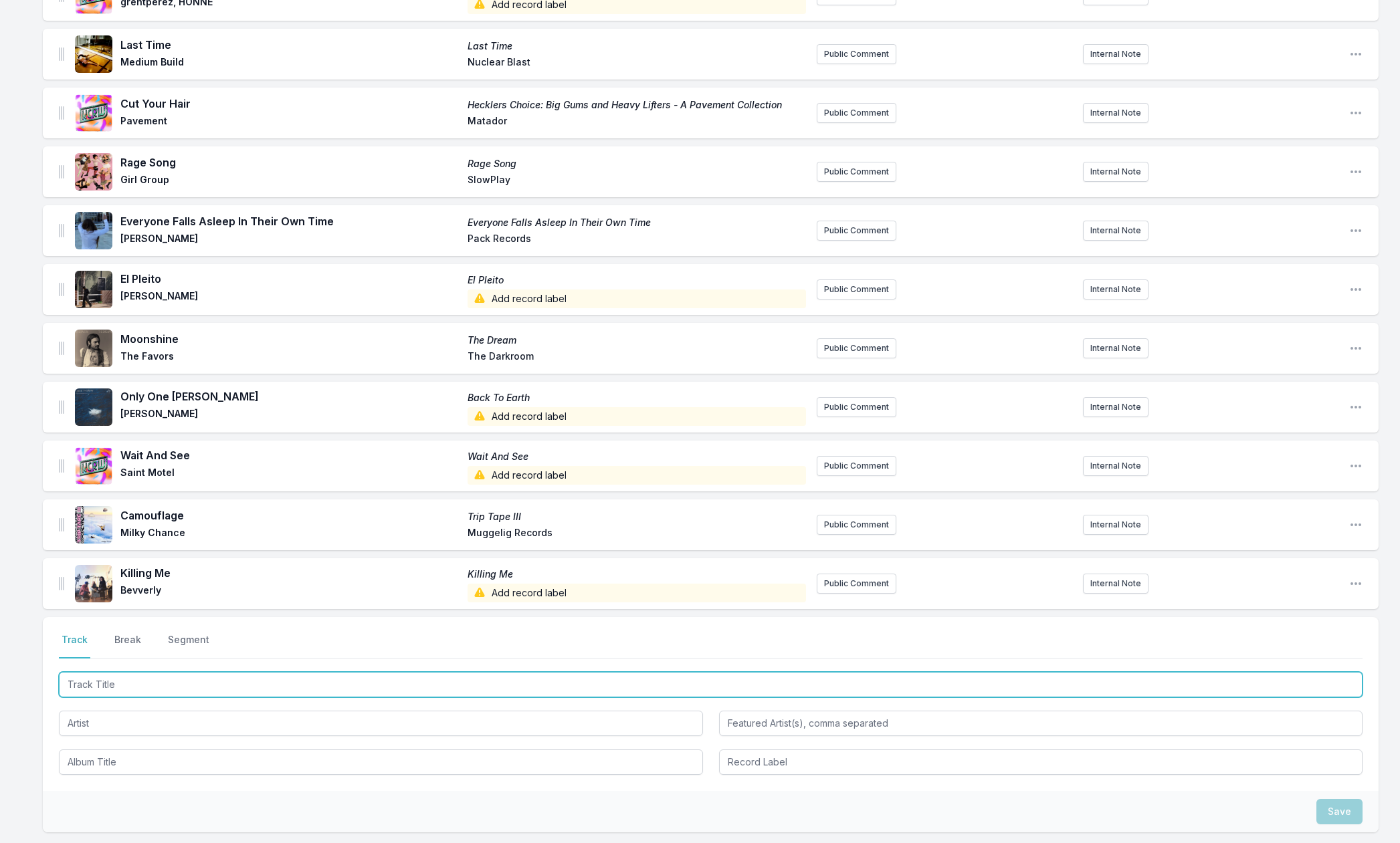
click at [80, 683] on input "Track Title" at bounding box center [710, 684] width 1304 height 25
paste input "After Midnight"
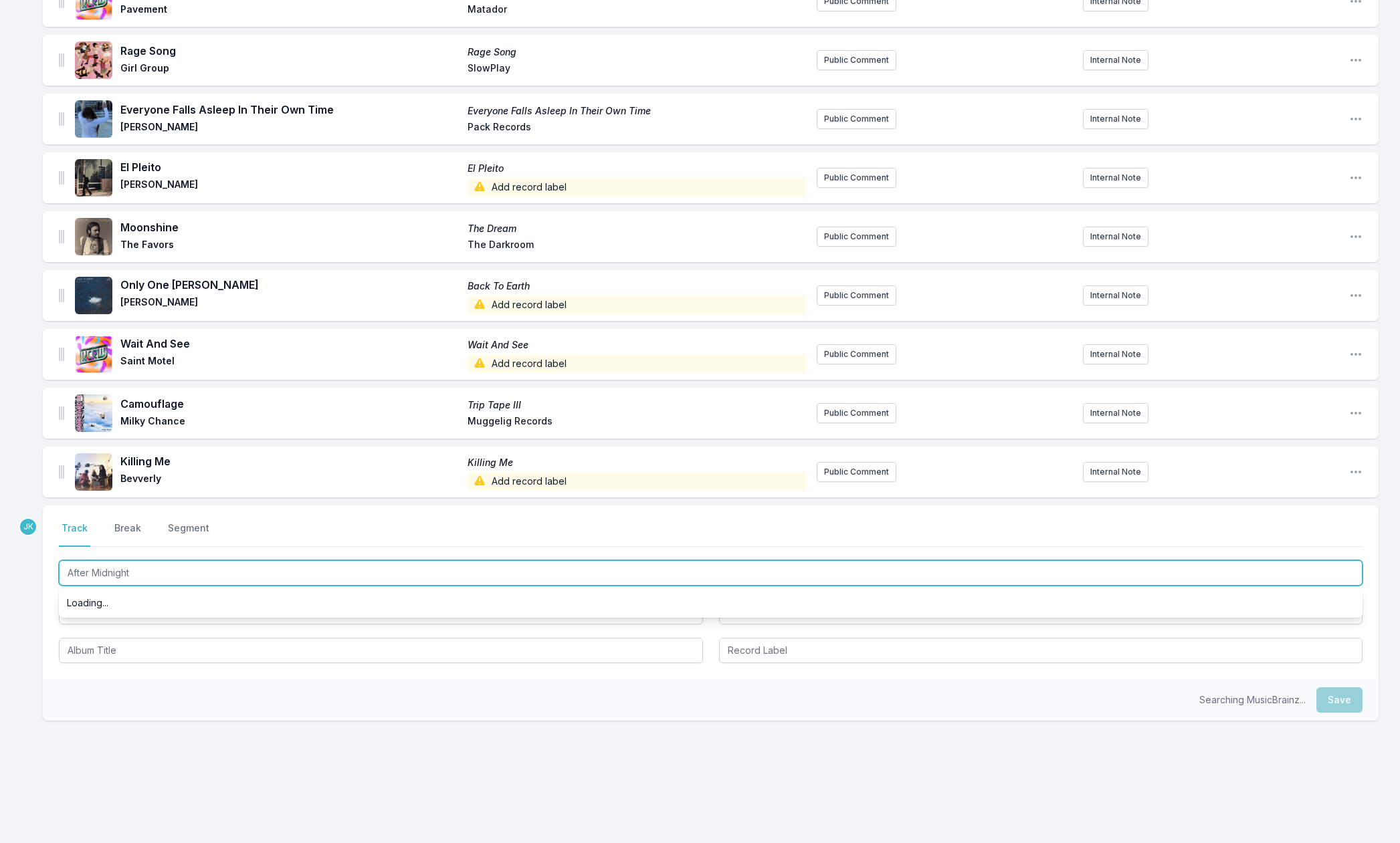
scroll to position [0, 0]
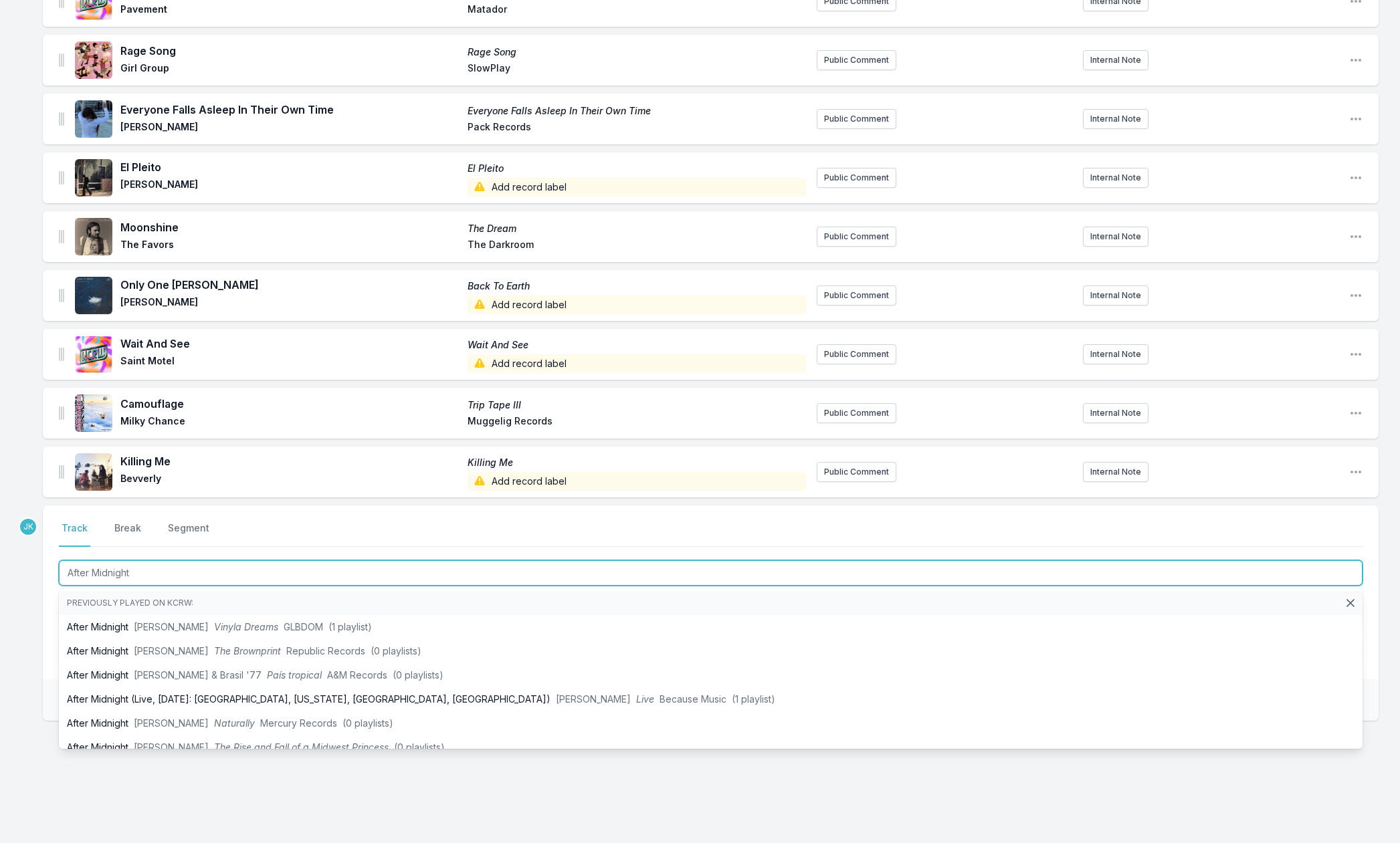
type input "After Midnight"
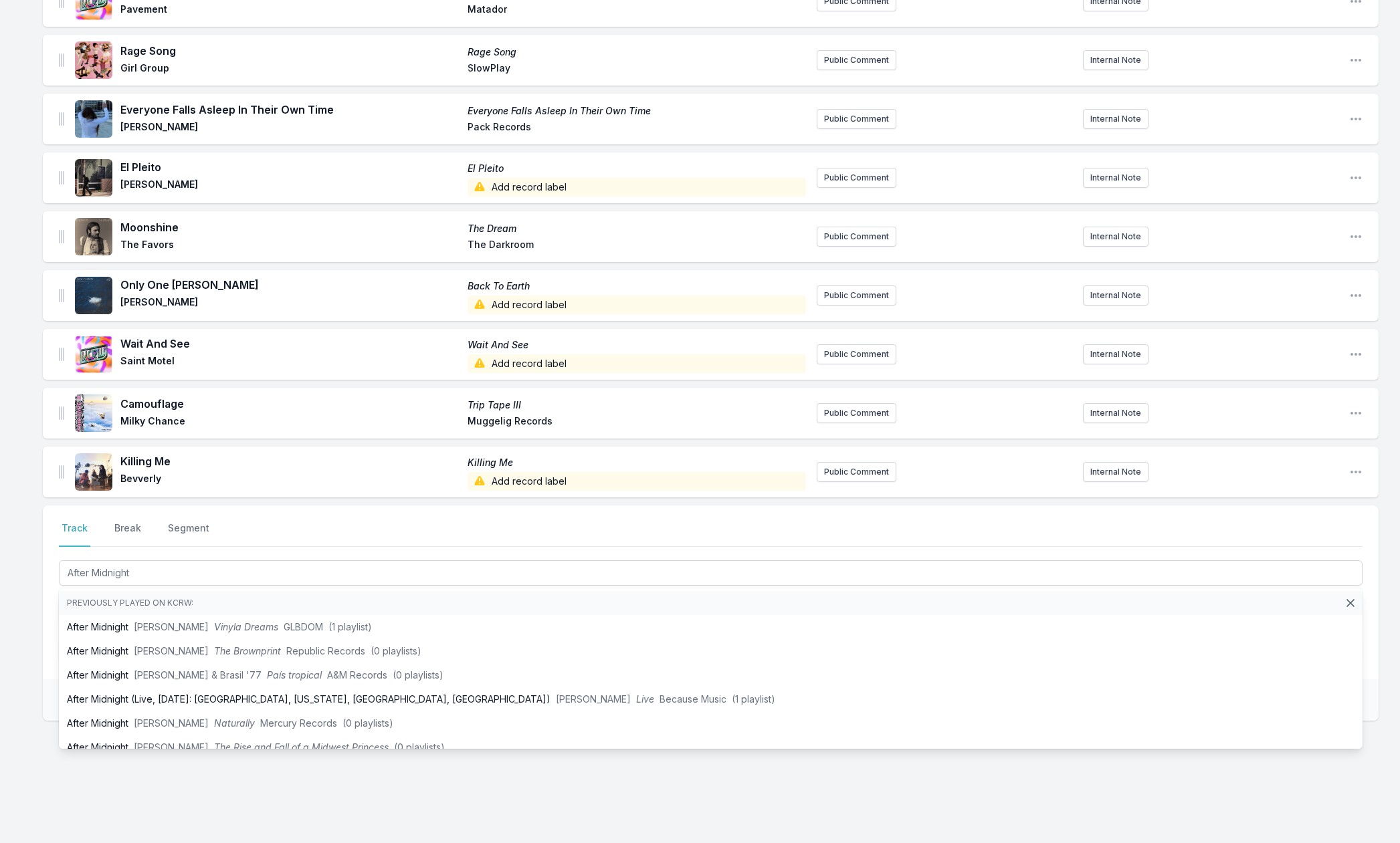
click at [23, 614] on div "Missing Data Some of your tracks are missing record label information. This inf…" at bounding box center [700, 156] width 1400 height 1387
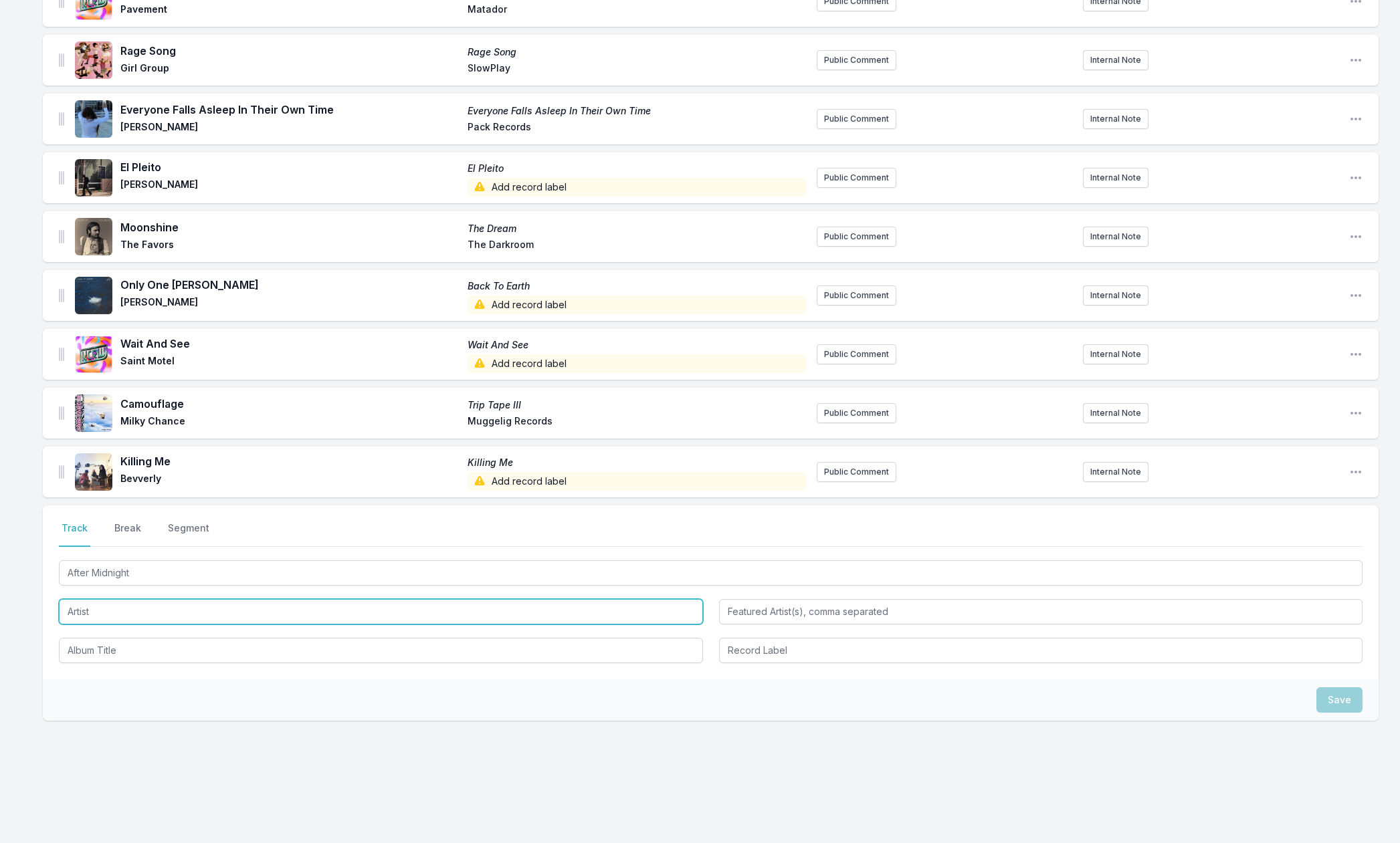
click at [91, 604] on input "Artist" at bounding box center [380, 611] width 645 height 25
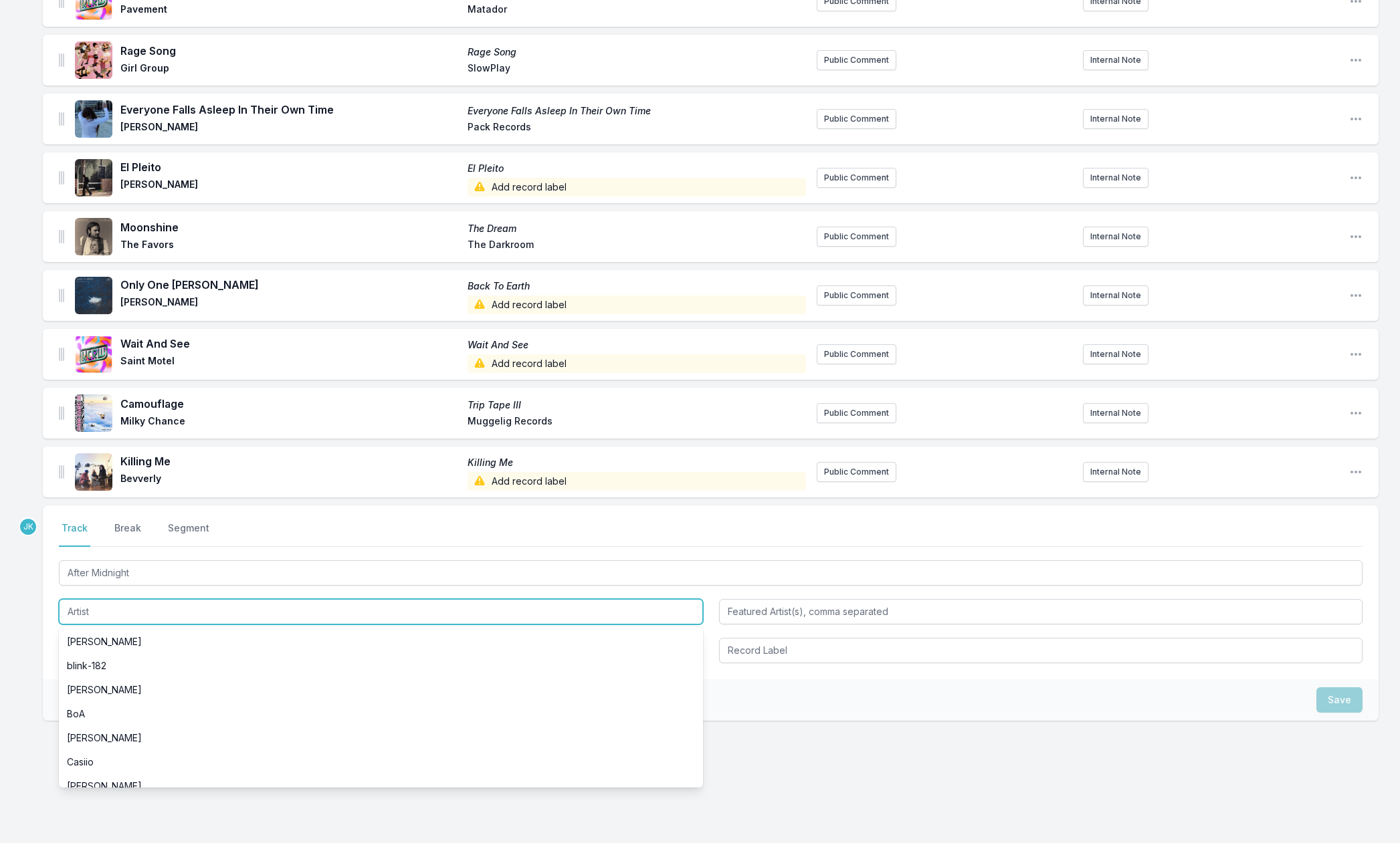
paste input "[PERSON_NAME]"
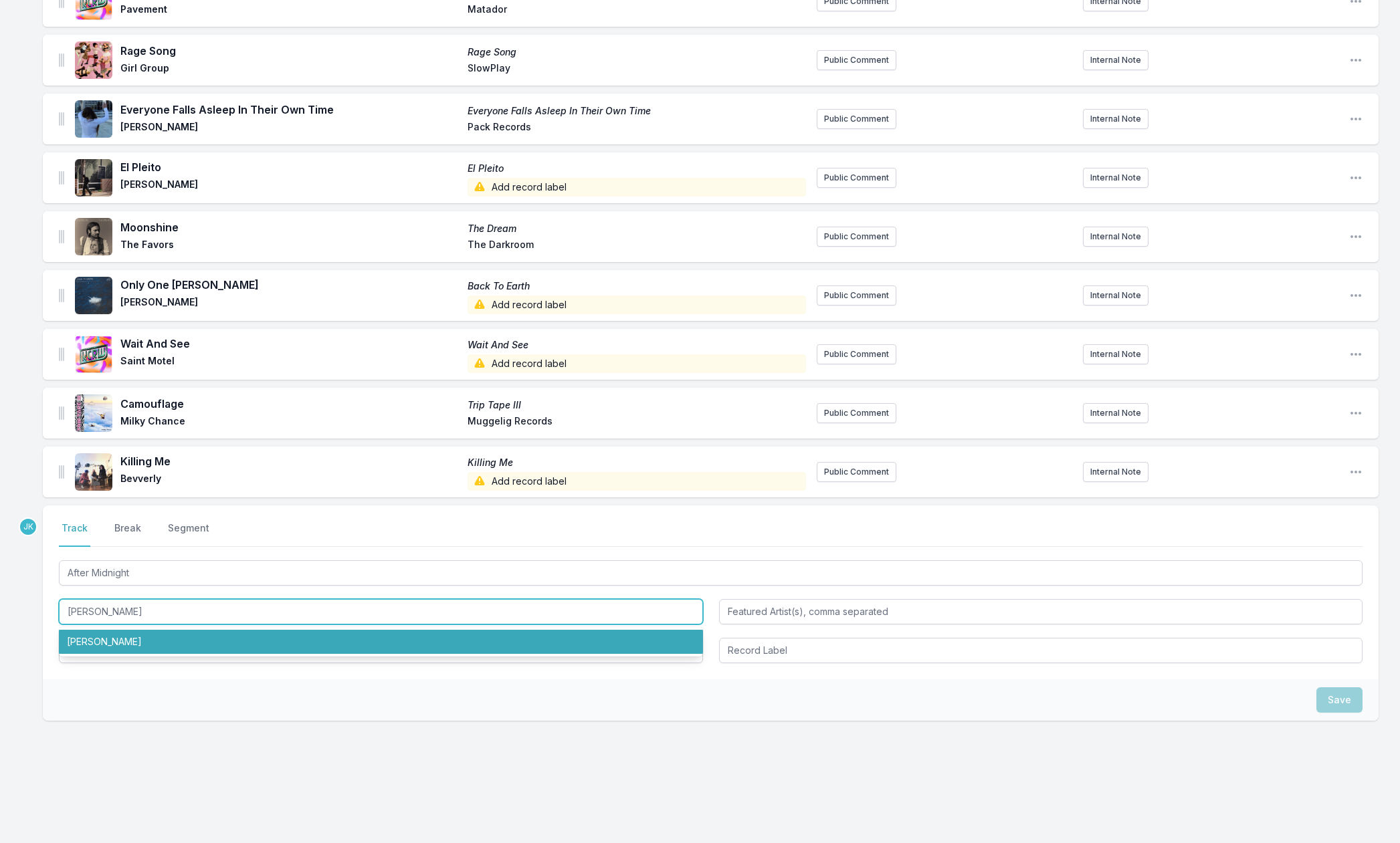
click at [89, 644] on li "[PERSON_NAME]" at bounding box center [380, 641] width 645 height 24
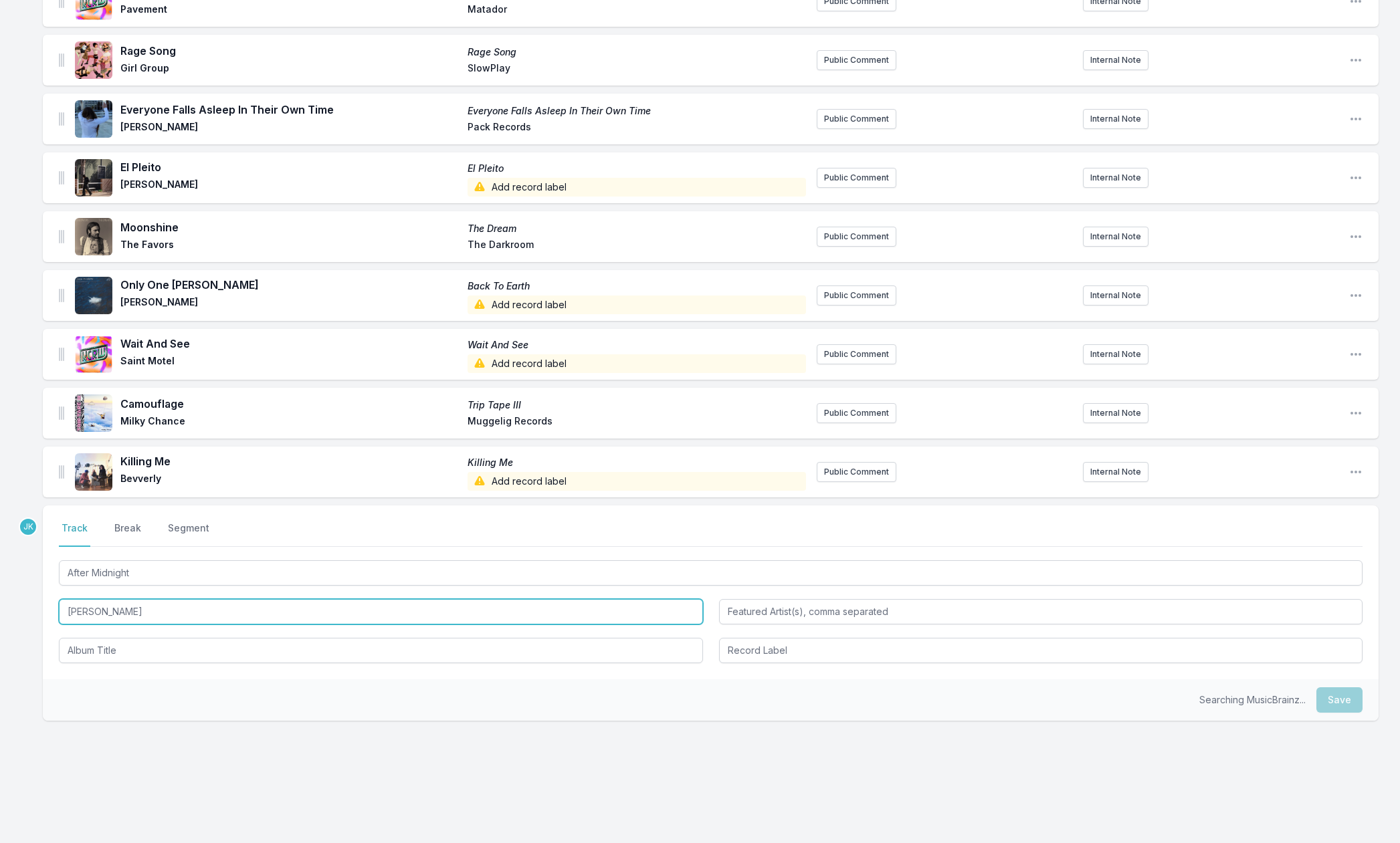
type input "[PERSON_NAME]"
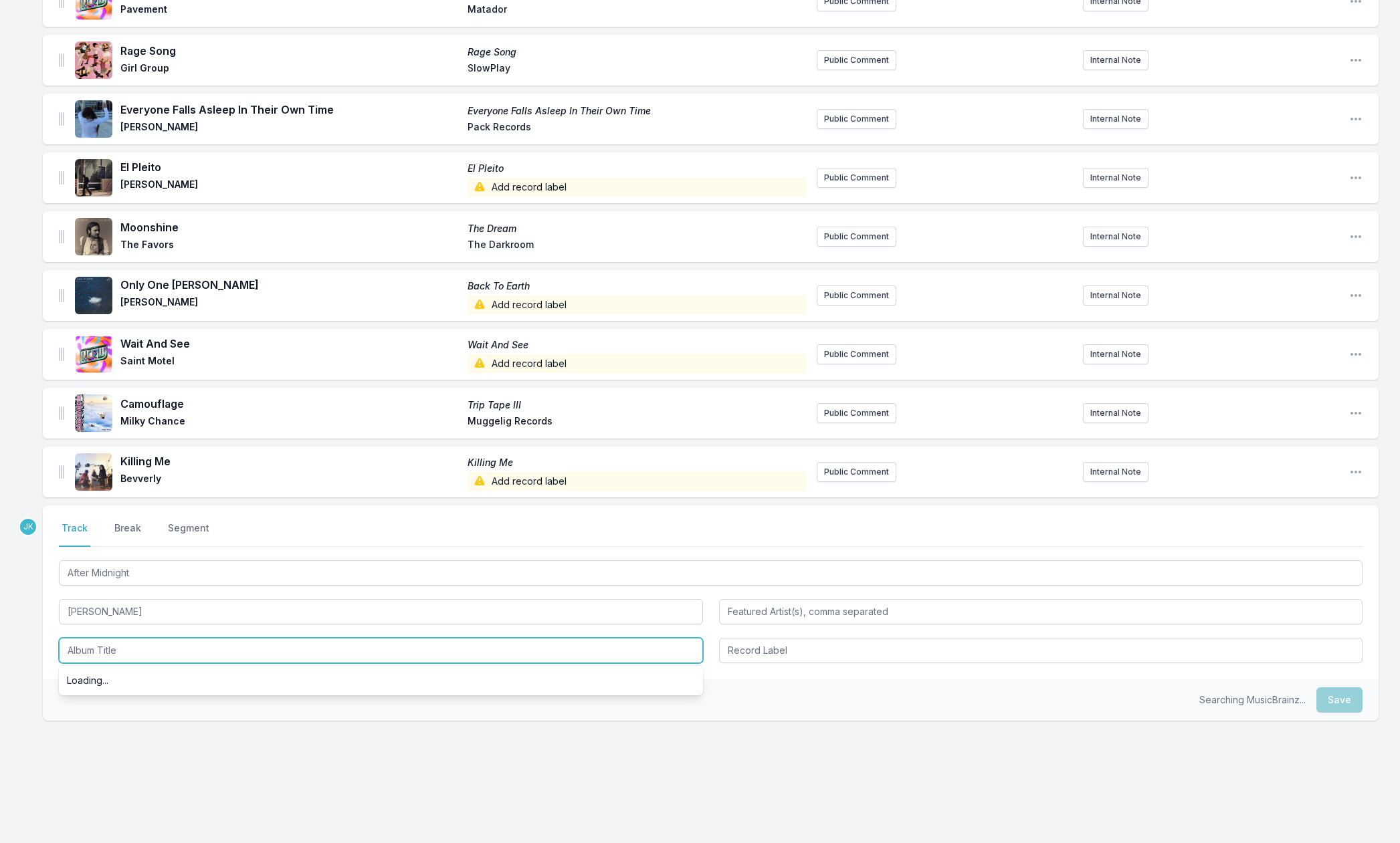
click at [99, 643] on input "Album Title" at bounding box center [380, 651] width 645 height 25
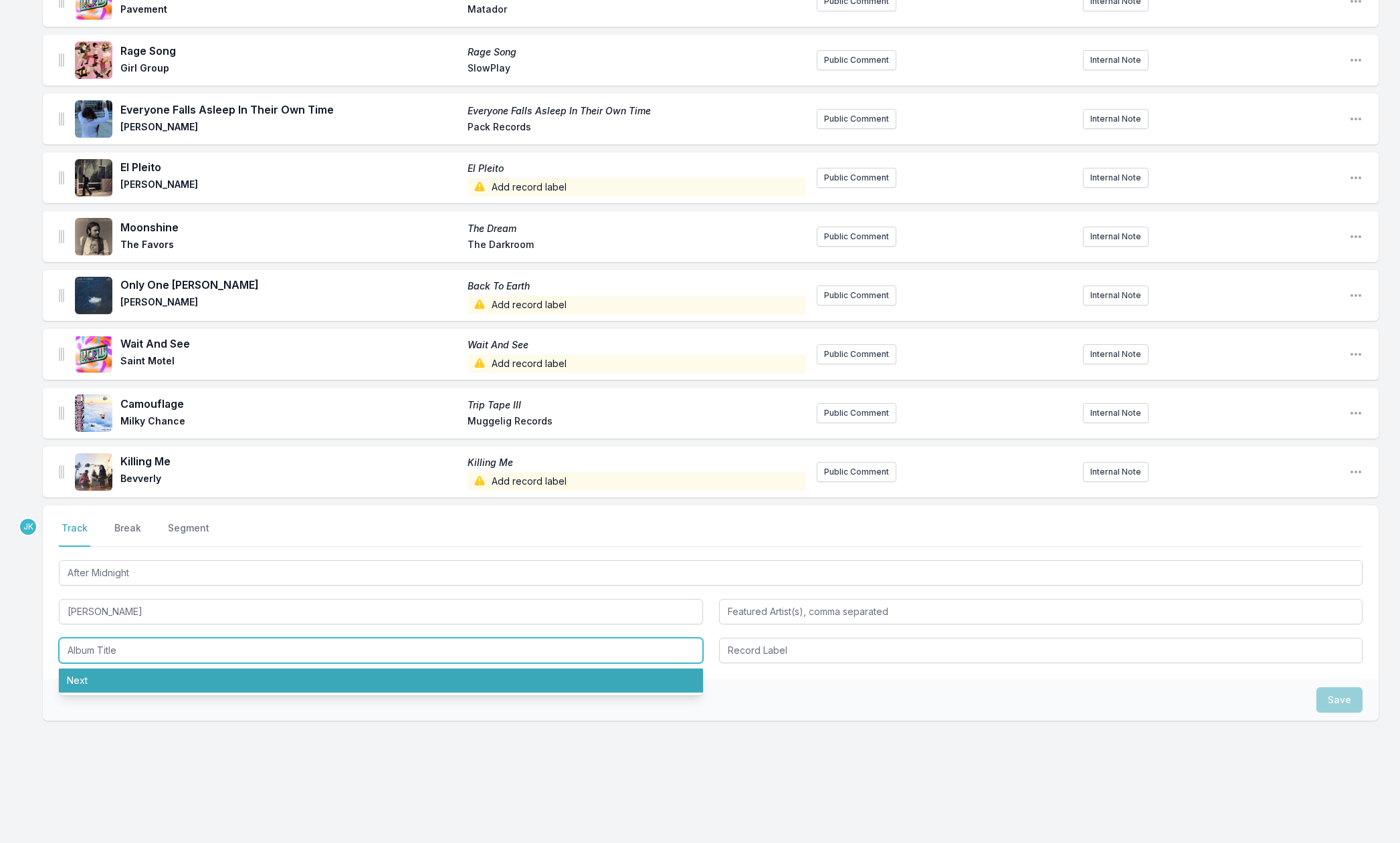
click at [85, 681] on li "Next" at bounding box center [380, 681] width 645 height 24
type input "Next"
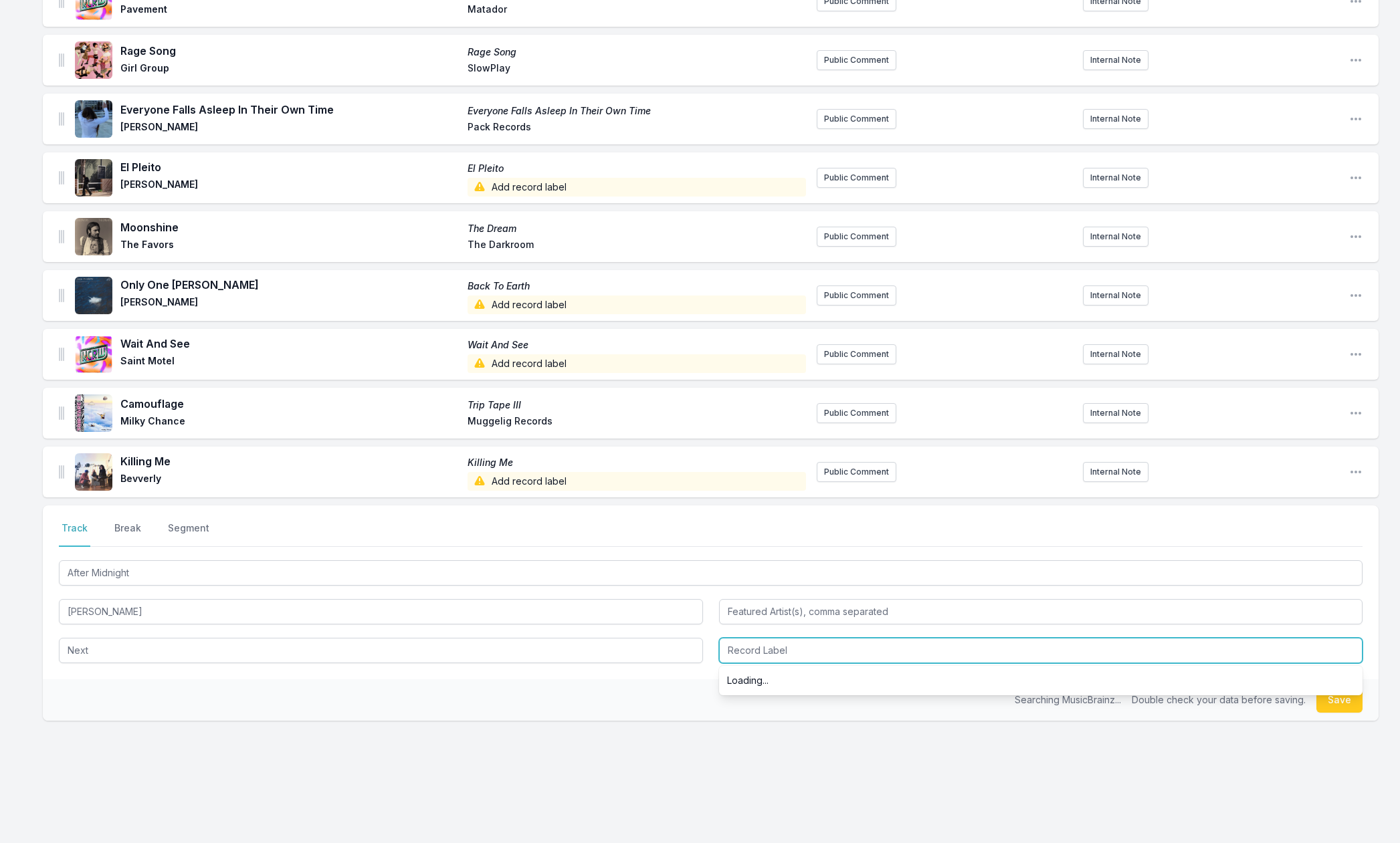
drag, startPoint x: 758, startPoint y: 655, endPoint x: 755, endPoint y: 641, distance: 14.3
click at [756, 647] on input "Record Label" at bounding box center [1041, 651] width 645 height 25
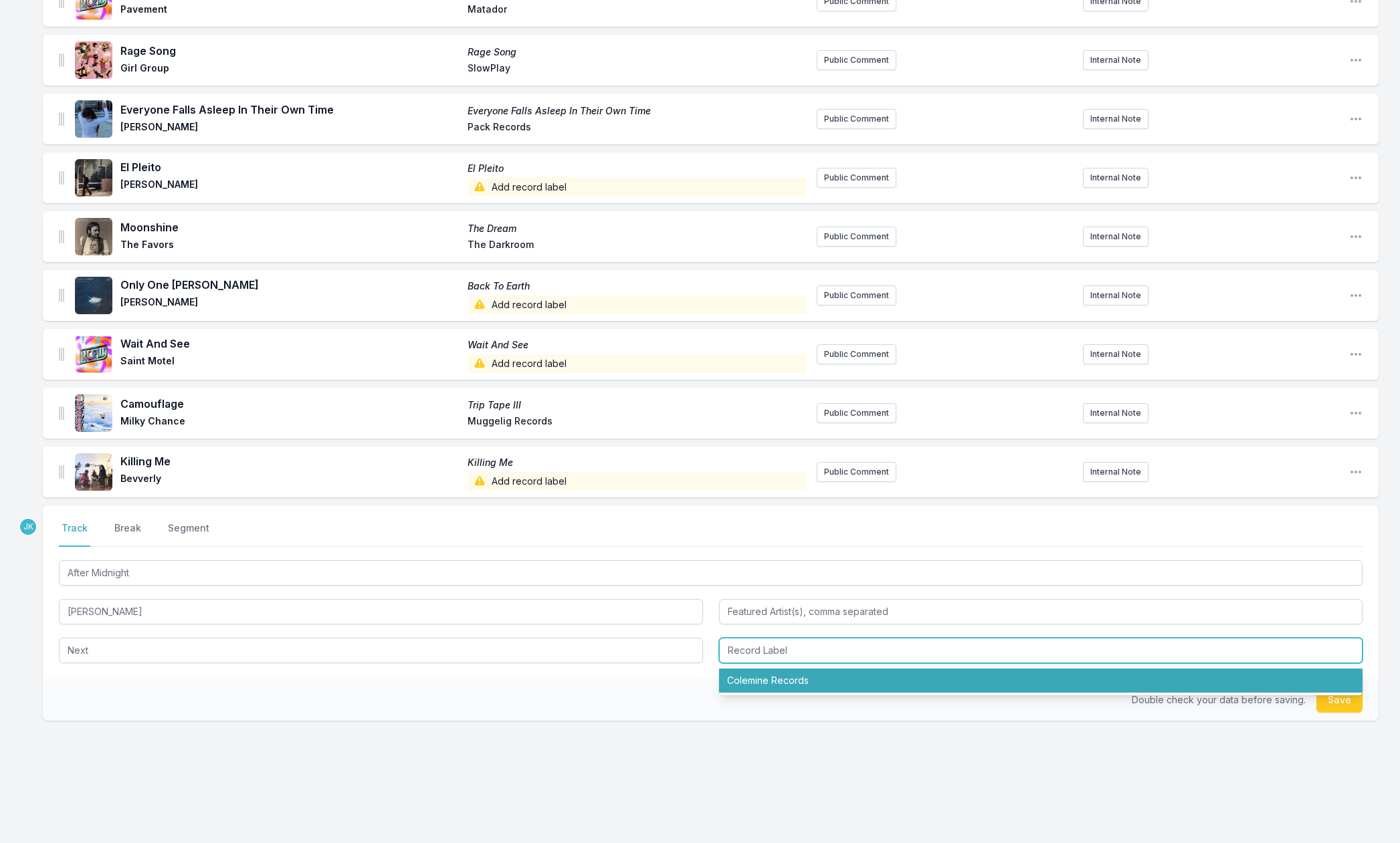
drag, startPoint x: 773, startPoint y: 678, endPoint x: 813, endPoint y: 680, distance: 40.0
click at [781, 676] on li "Colemine Records" at bounding box center [1041, 681] width 645 height 24
type input "Colemine Records"
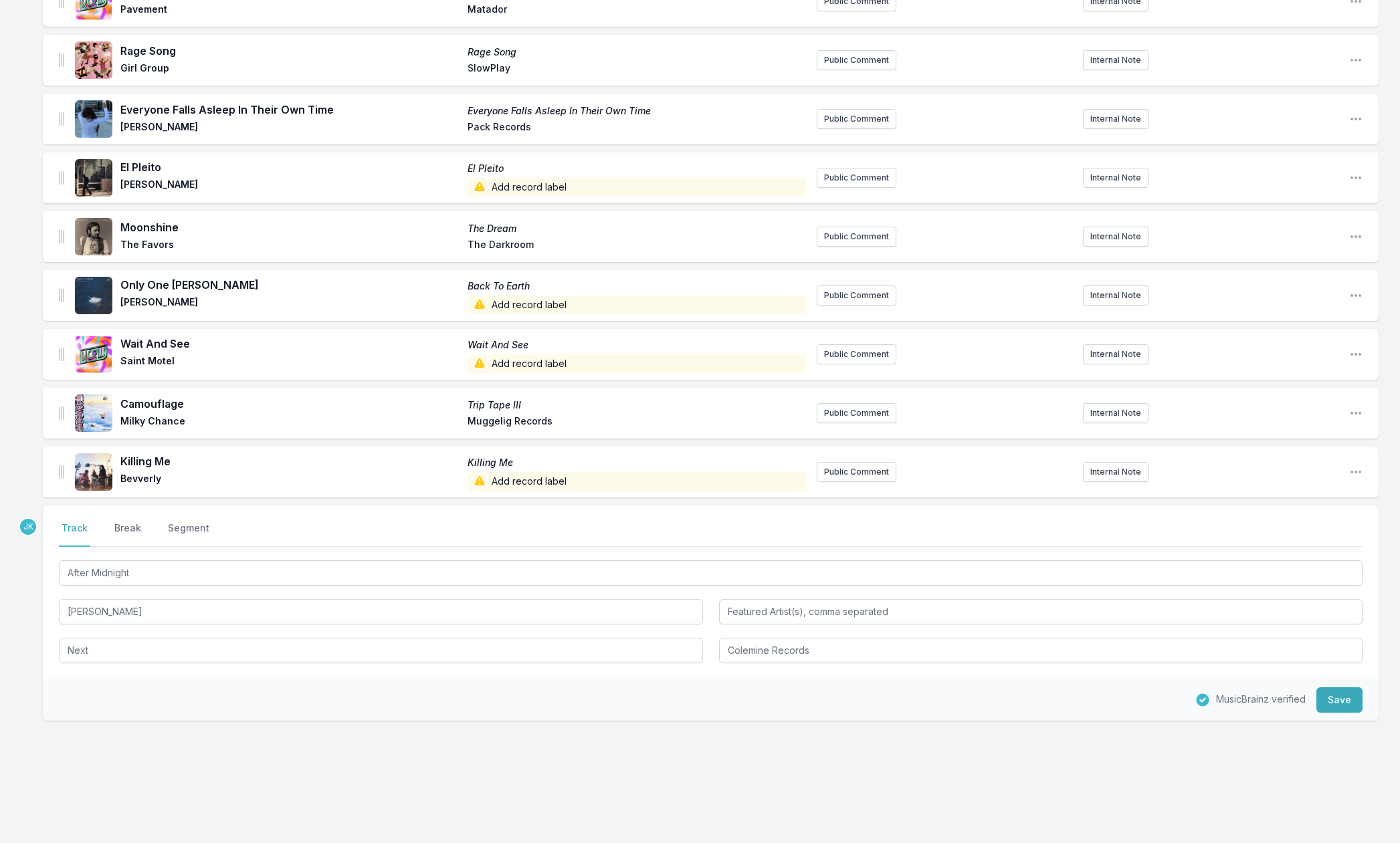
drag, startPoint x: 1334, startPoint y: 691, endPoint x: 1271, endPoint y: 695, distance: 63.1
click at [1335, 692] on button "Save" at bounding box center [1340, 700] width 46 height 25
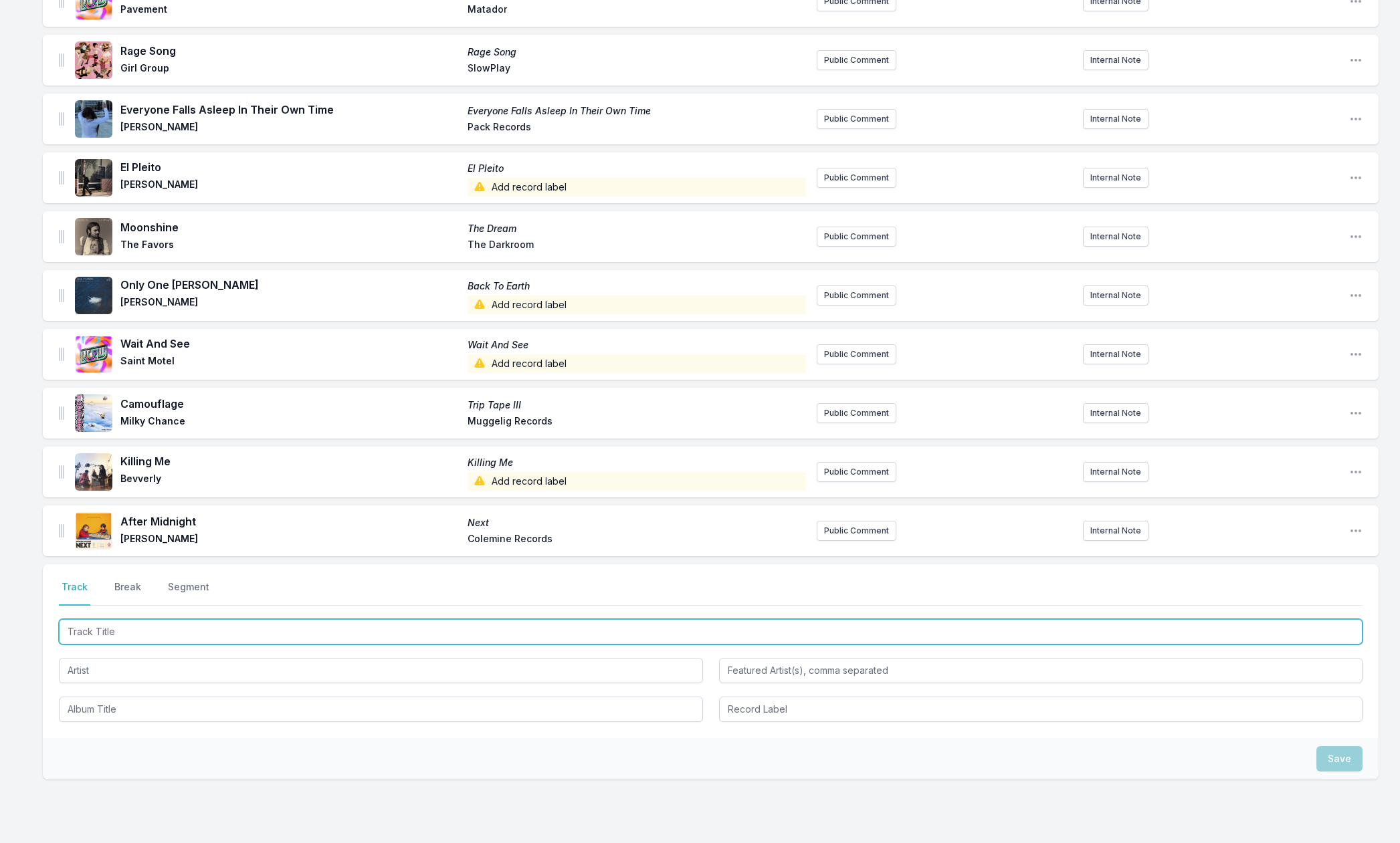
click at [91, 631] on input "Track Title" at bounding box center [710, 631] width 1304 height 25
paste input "EDUCATION"
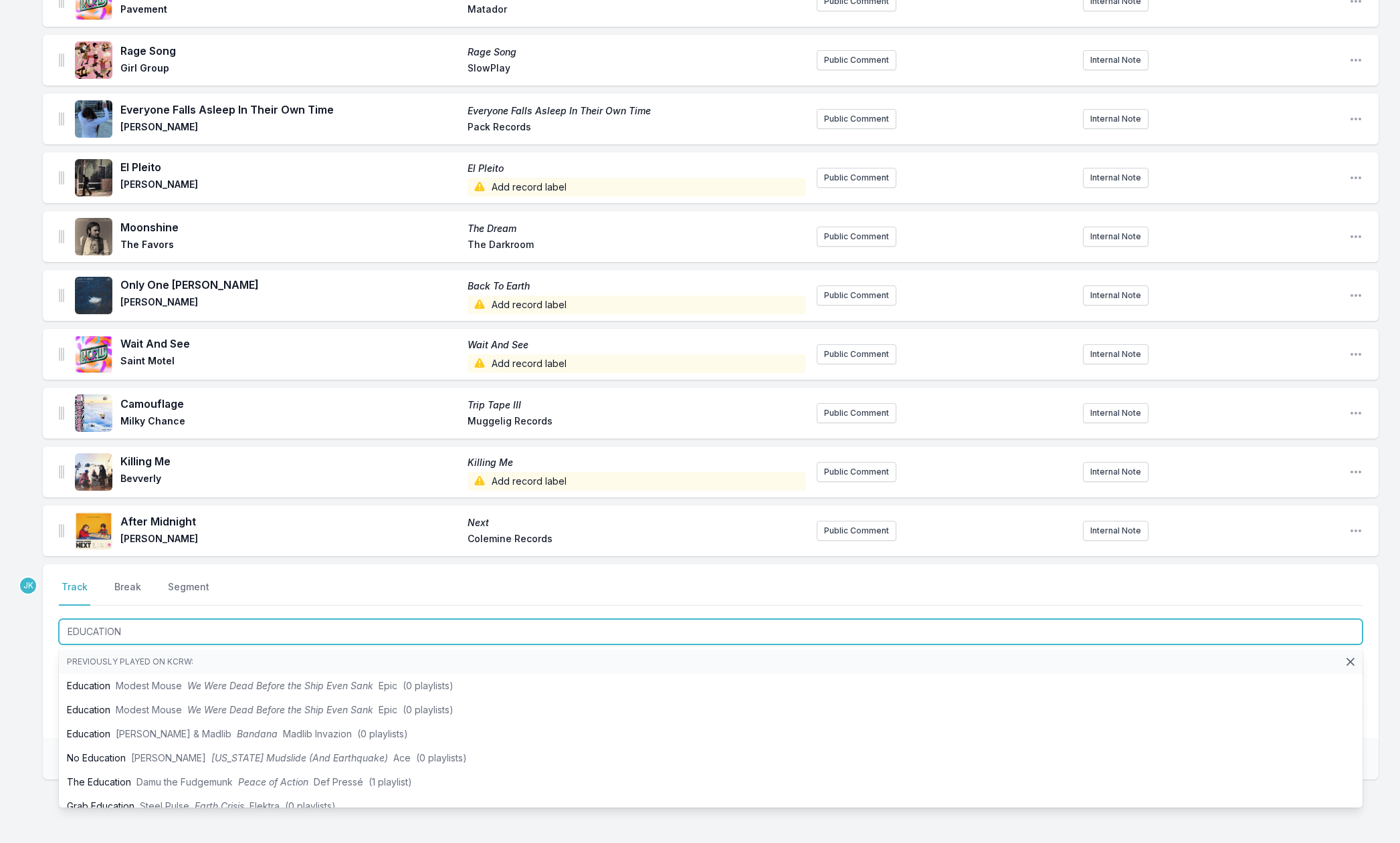
type input "EDUCATION"
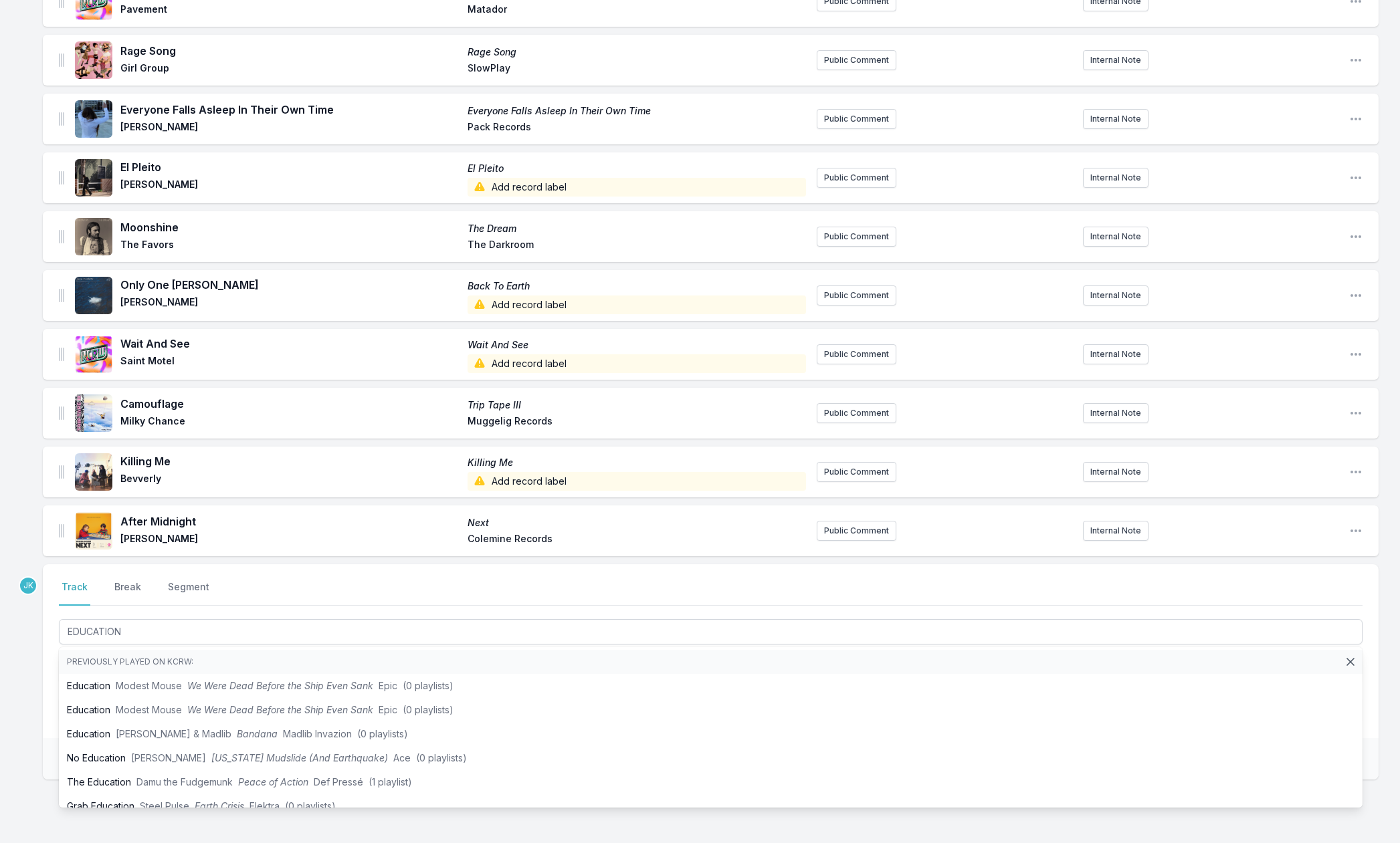
click at [41, 666] on div "Missing Data Some of your tracks are missing record label information. This inf…" at bounding box center [700, 186] width 1400 height 1446
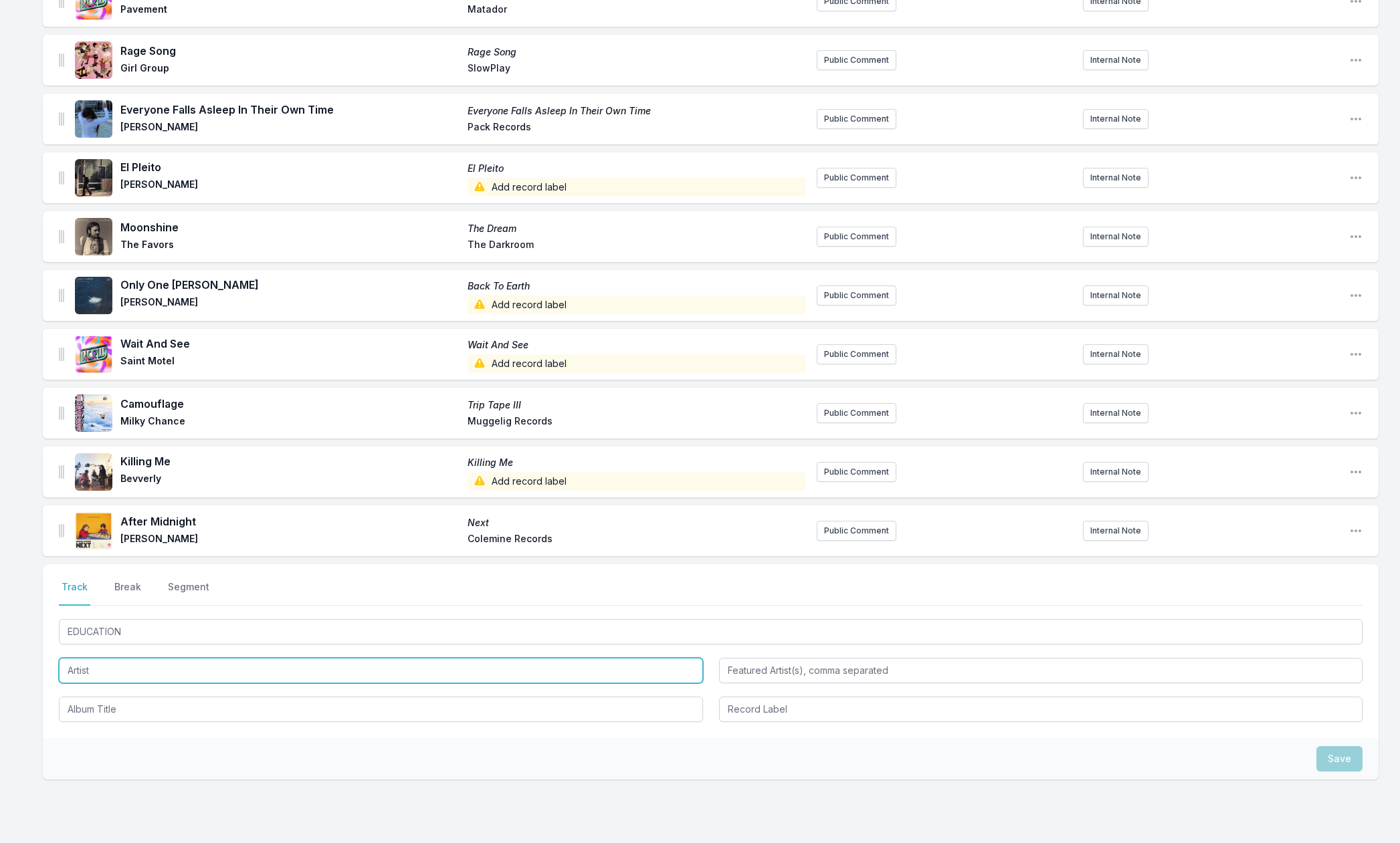
click at [79, 668] on input "Artist" at bounding box center [380, 671] width 645 height 25
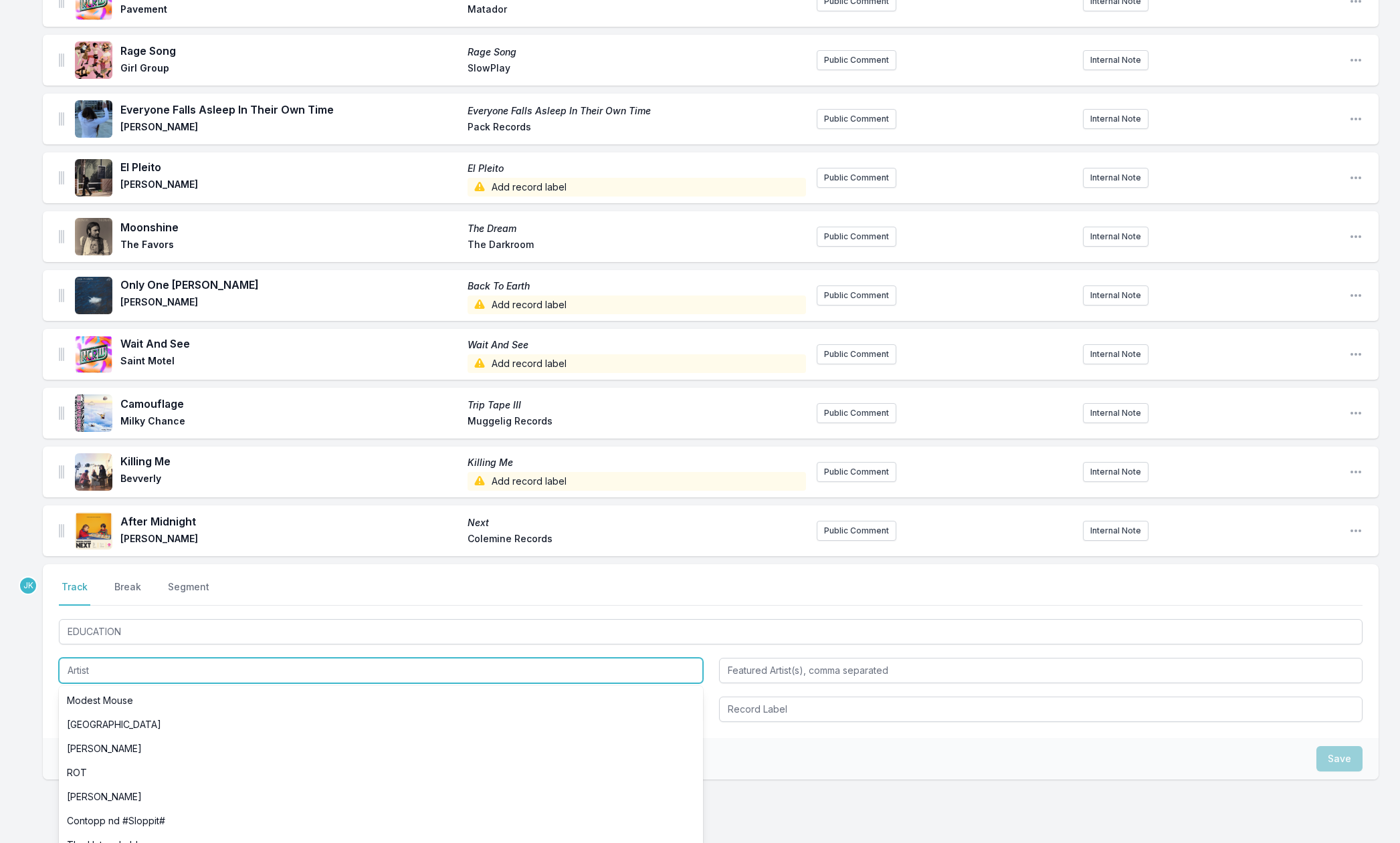
paste input "Lights"
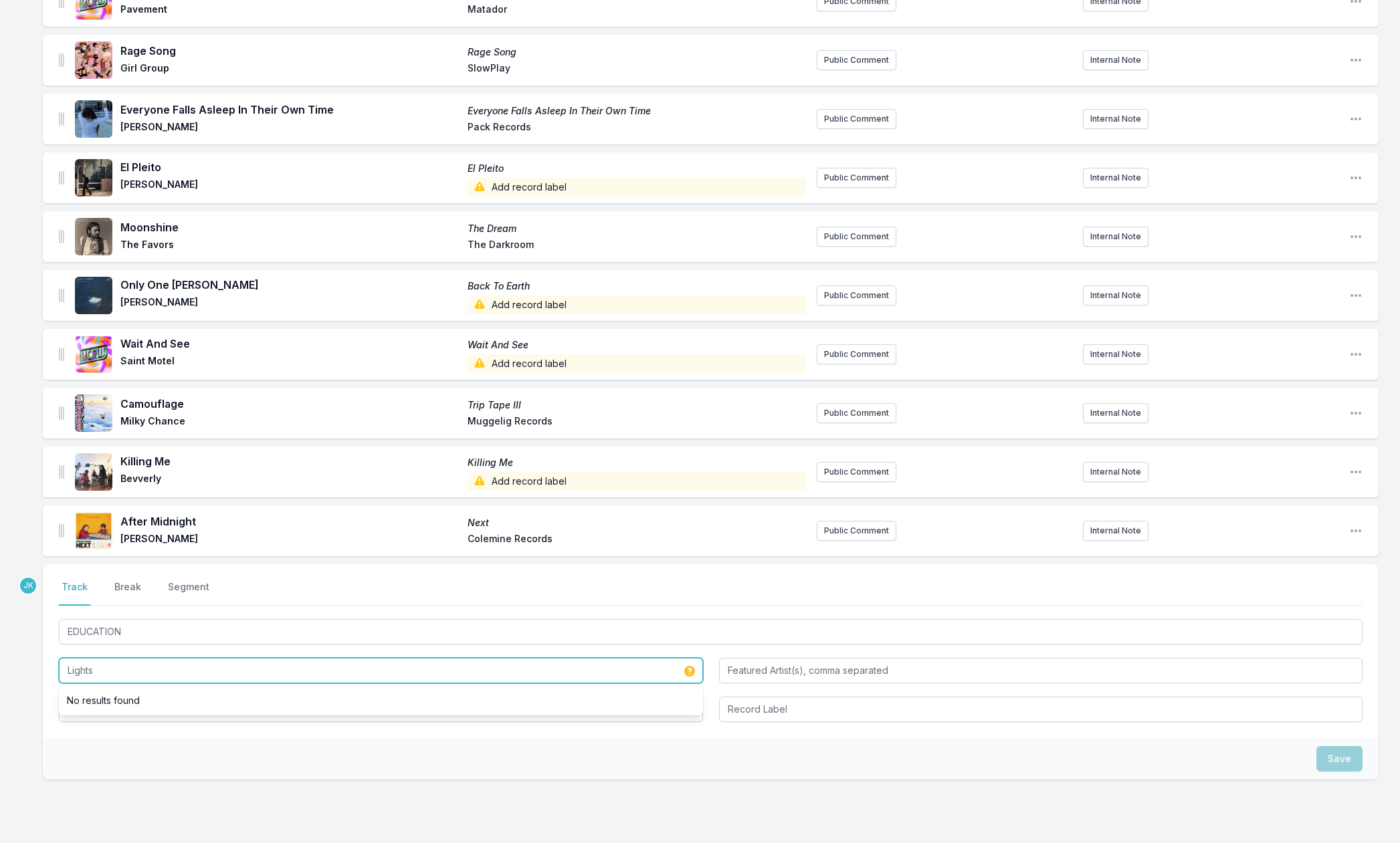
type input "Lights"
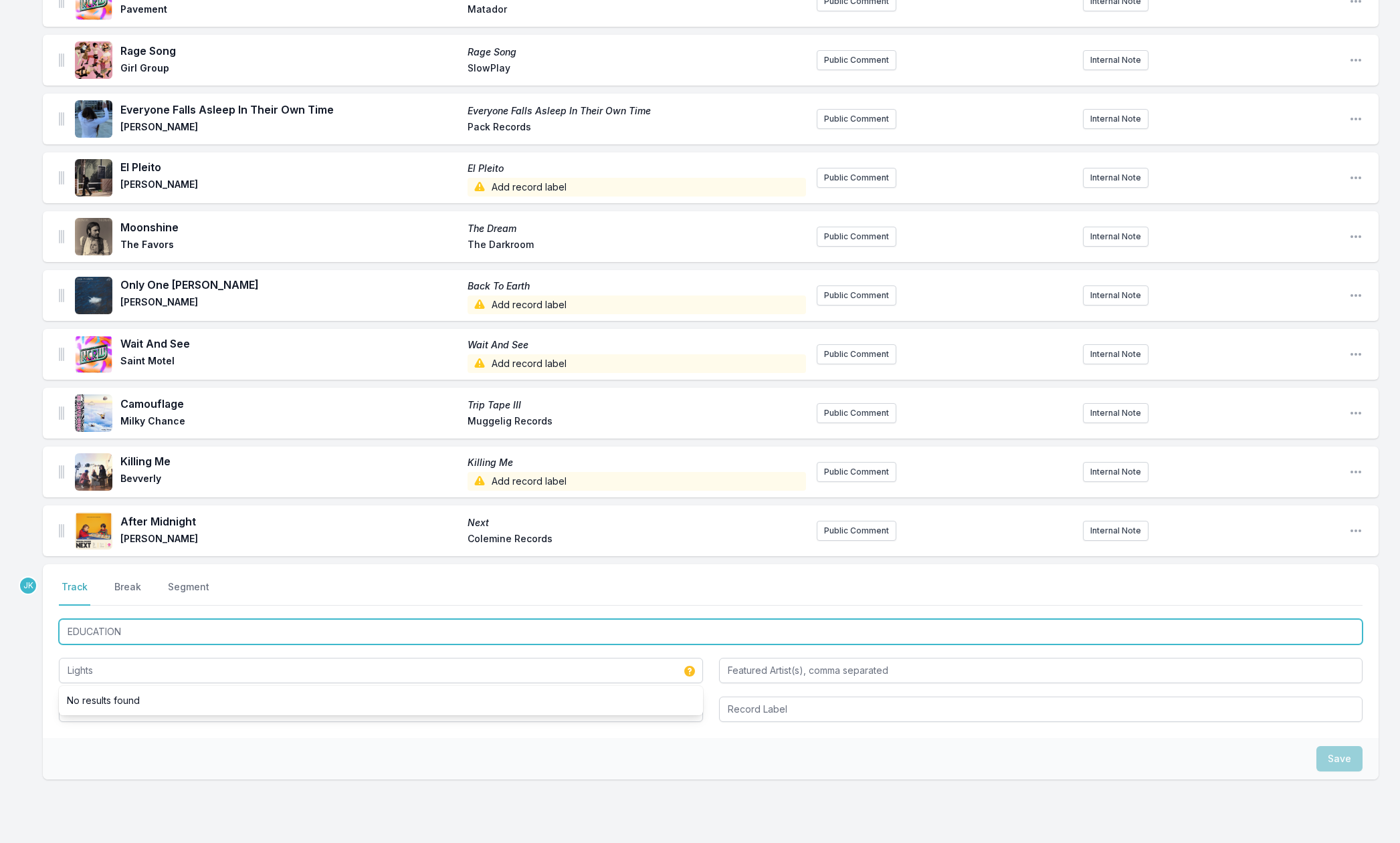
click at [115, 635] on input "EDUCATION" at bounding box center [710, 631] width 1304 height 25
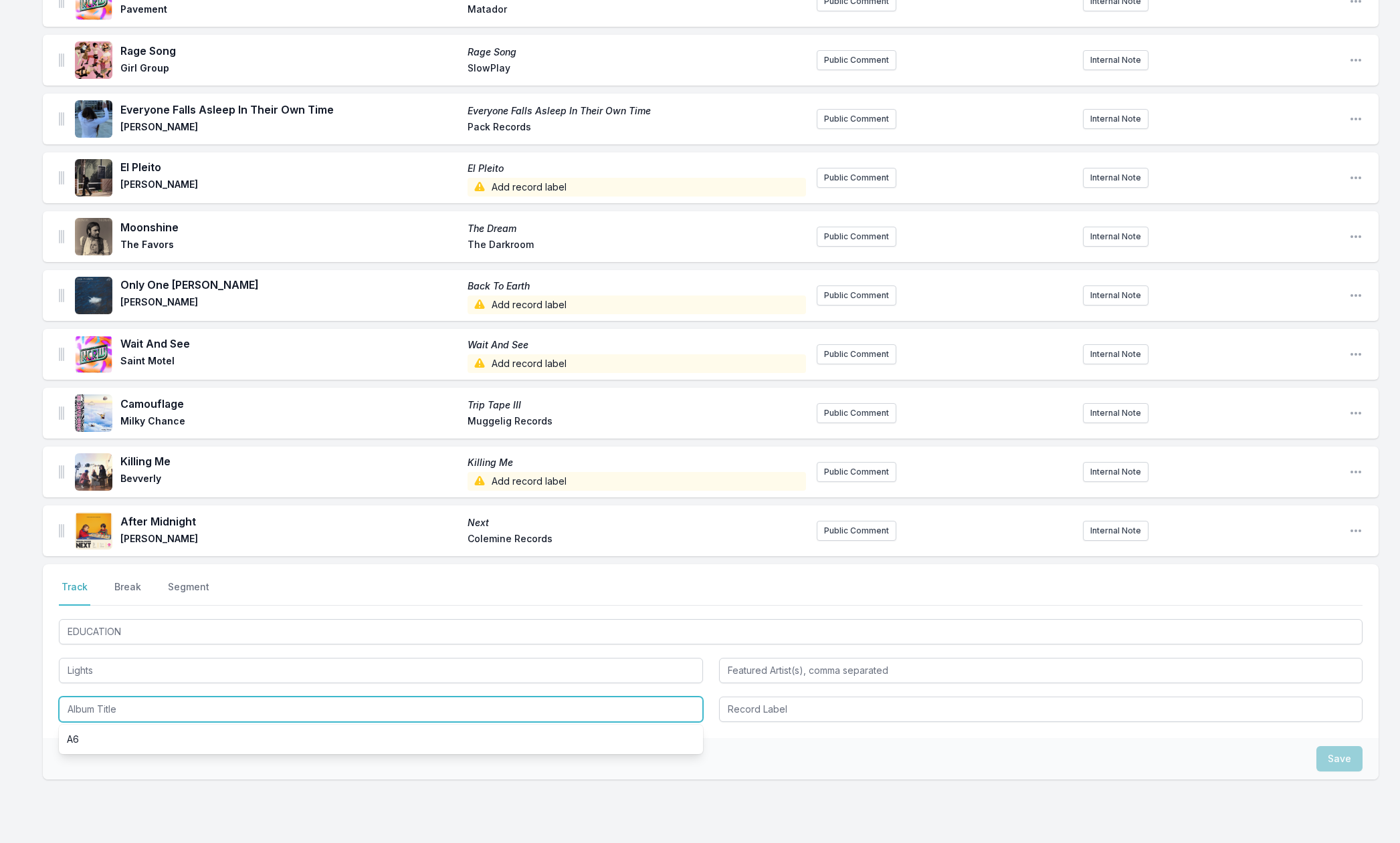
click at [69, 708] on input "Album Title" at bounding box center [380, 709] width 645 height 25
paste input "EDUCATION"
type input "EDUCATION"
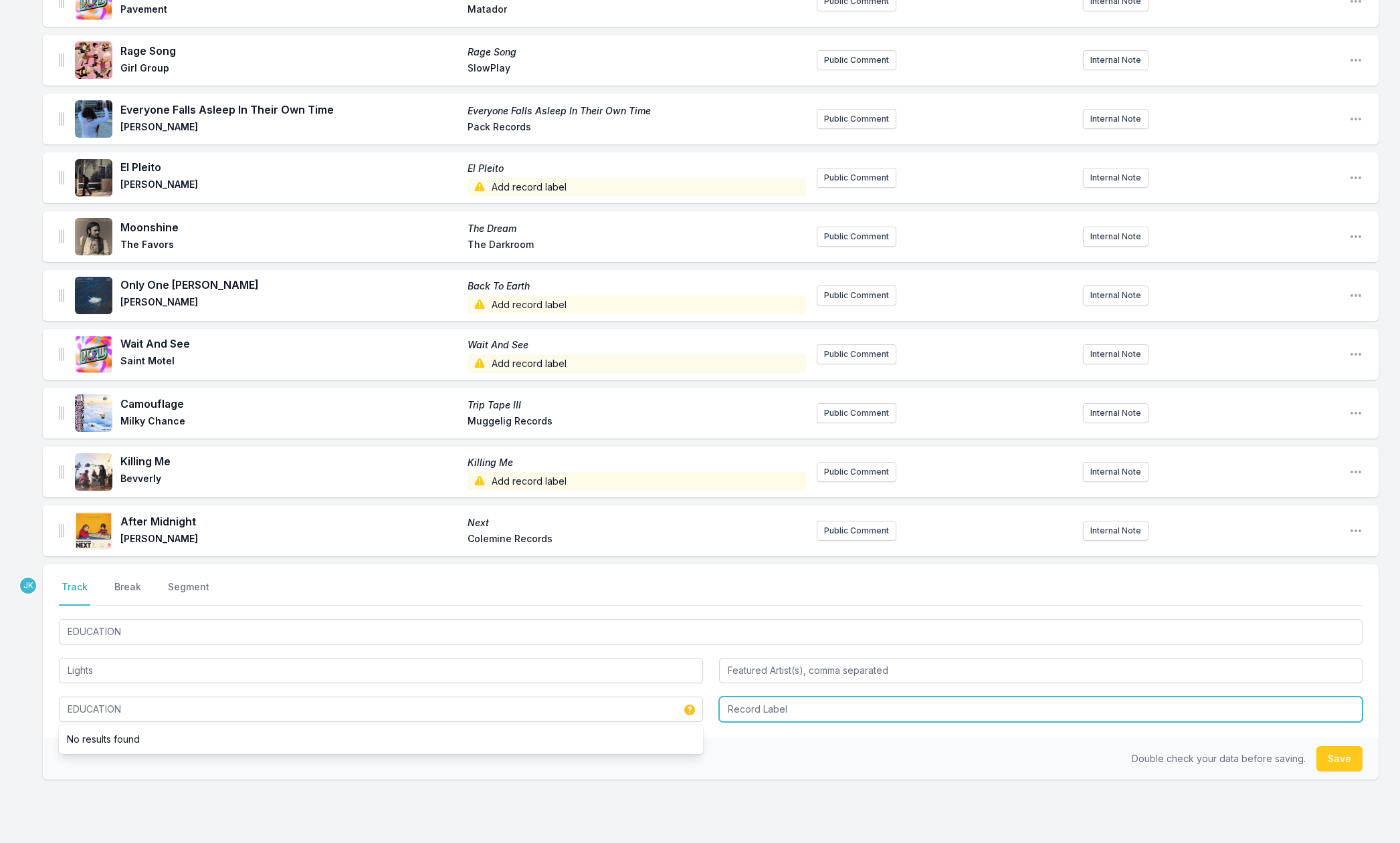
click at [875, 708] on input "Record Label" at bounding box center [1041, 709] width 645 height 25
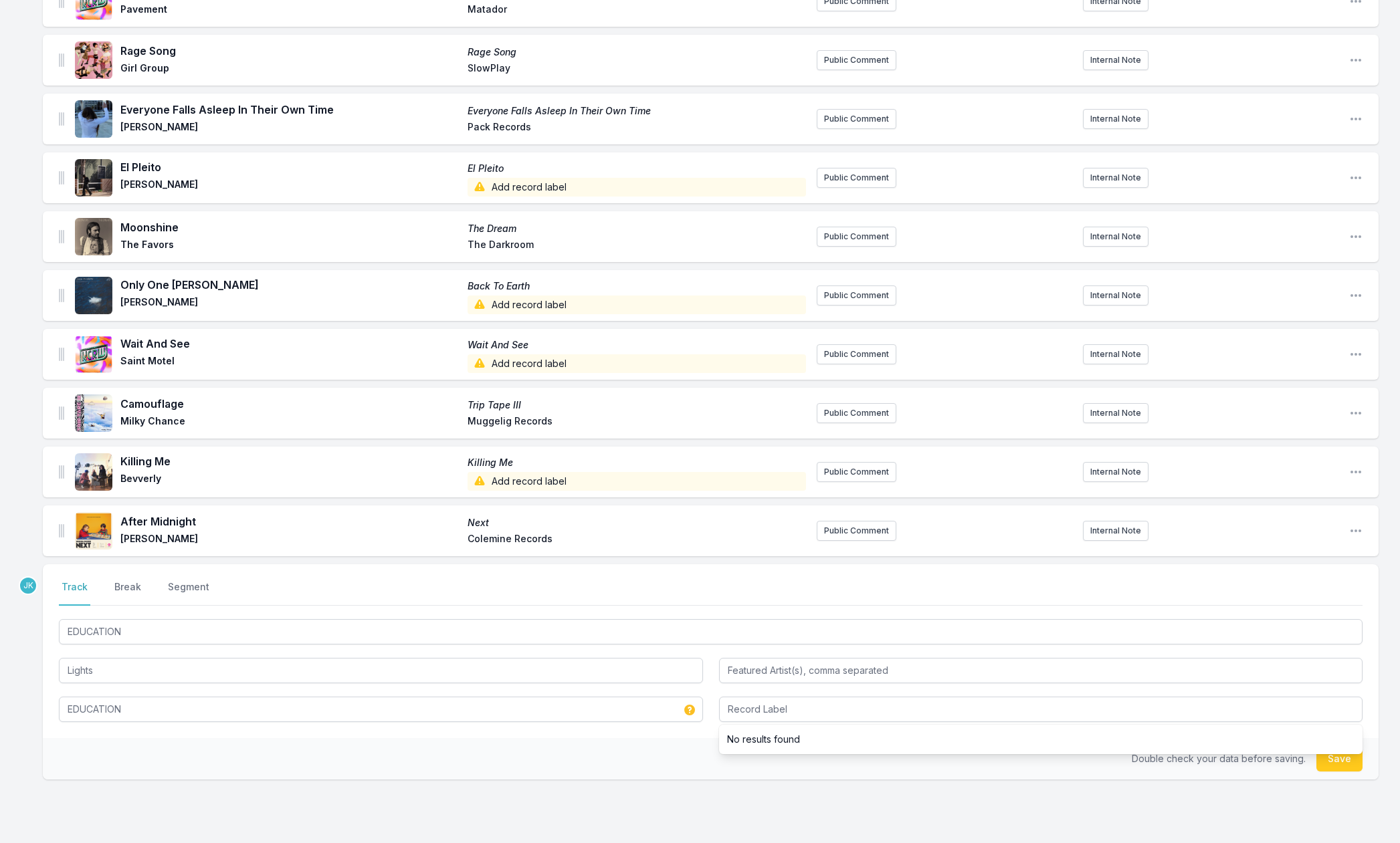
click at [1342, 761] on button "Save" at bounding box center [1340, 759] width 46 height 25
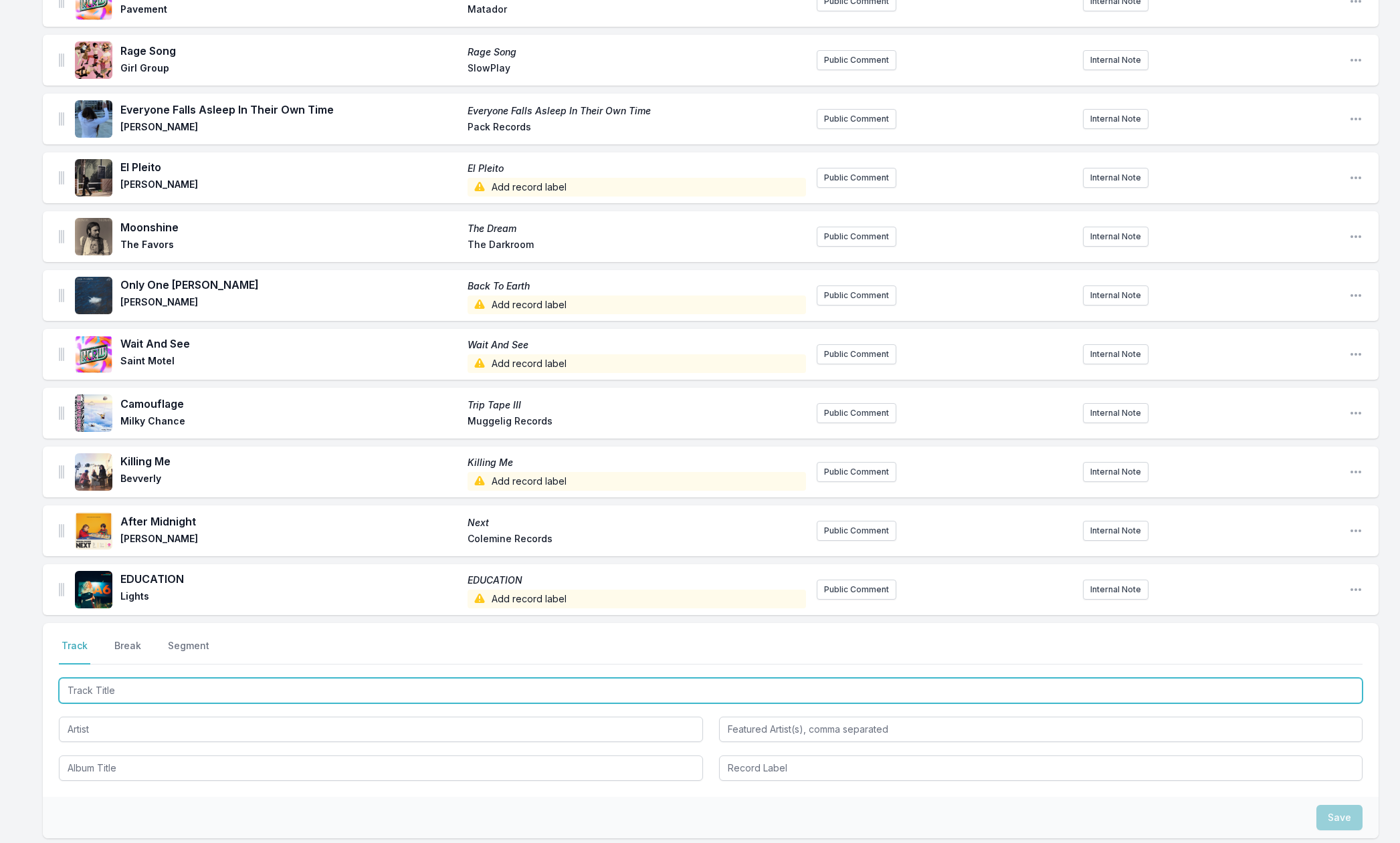
click at [86, 685] on input "Track Title" at bounding box center [710, 691] width 1304 height 25
paste input "Walking in the Clouds"
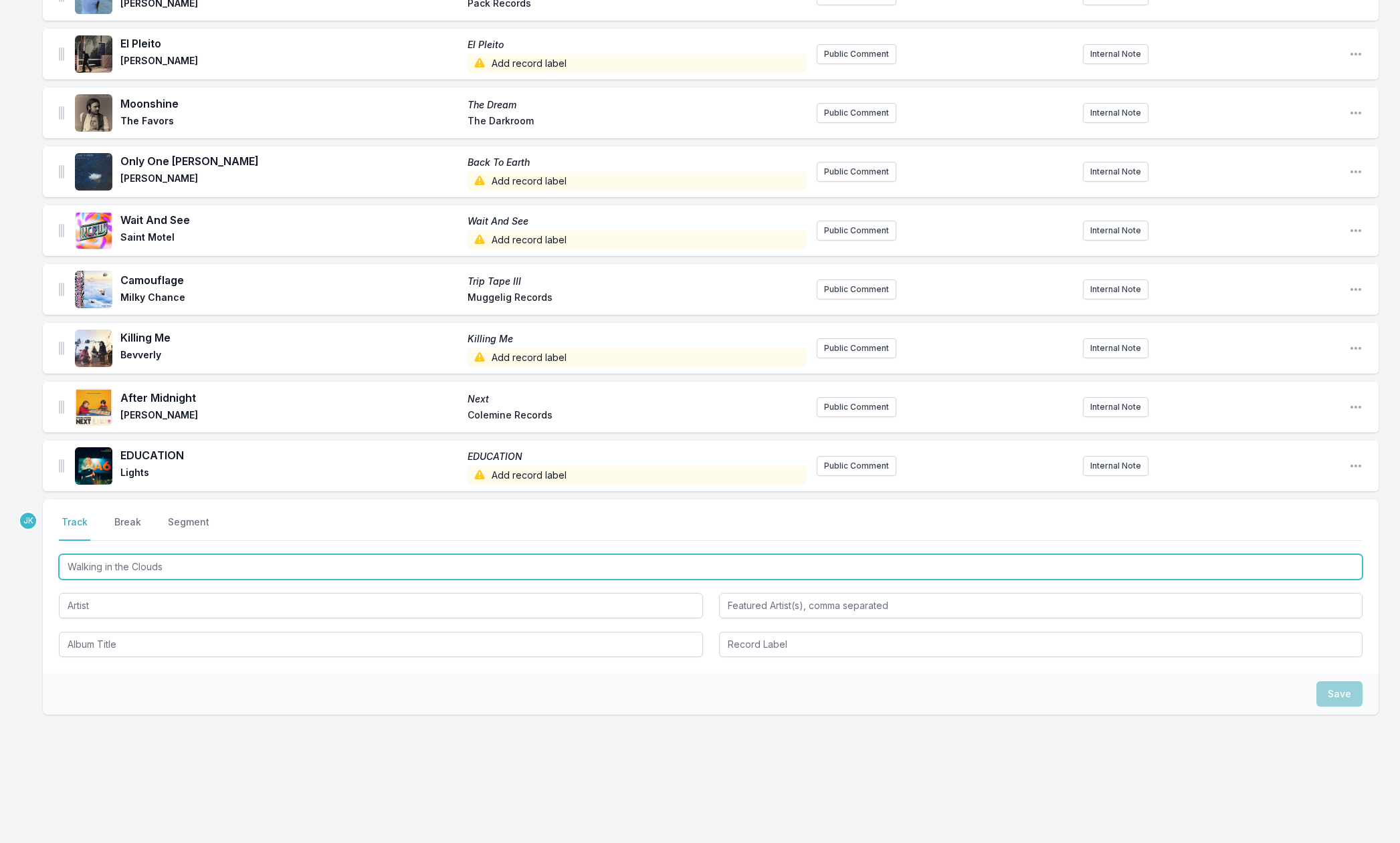
type input "Walking in the Clouds"
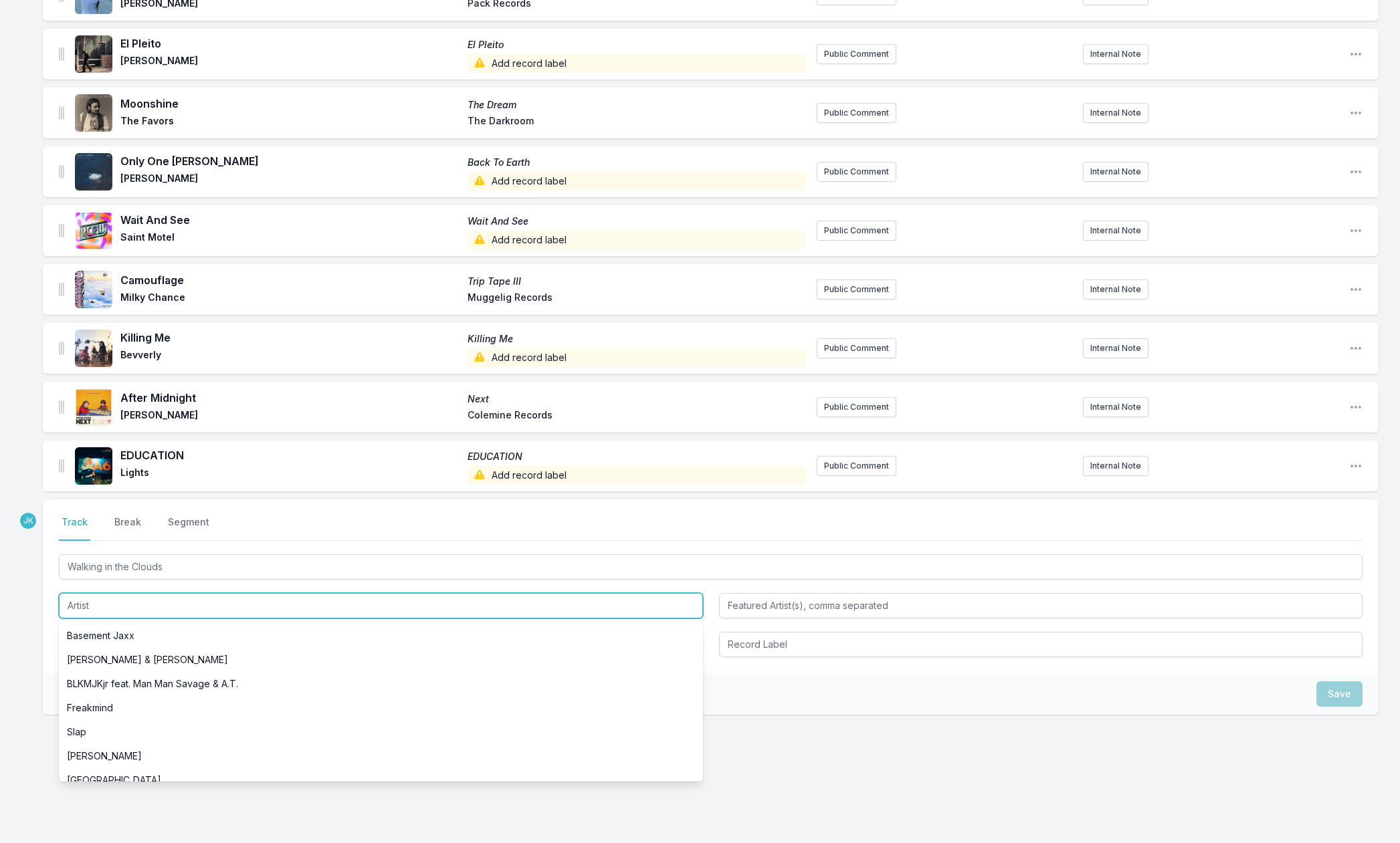
click at [89, 605] on input "Artist" at bounding box center [380, 606] width 645 height 25
paste input "[PERSON_NAME]"
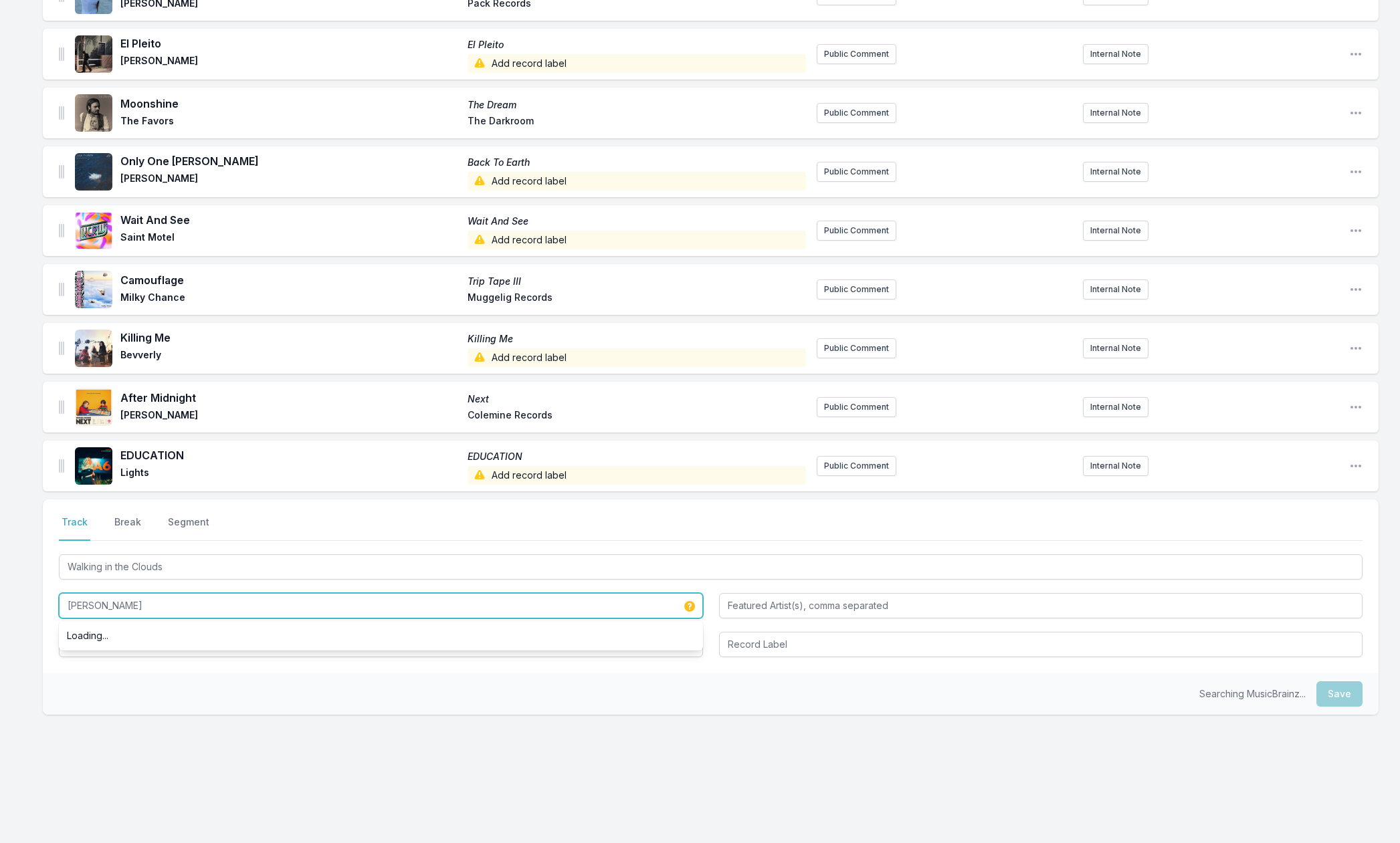
type input "[PERSON_NAME]"
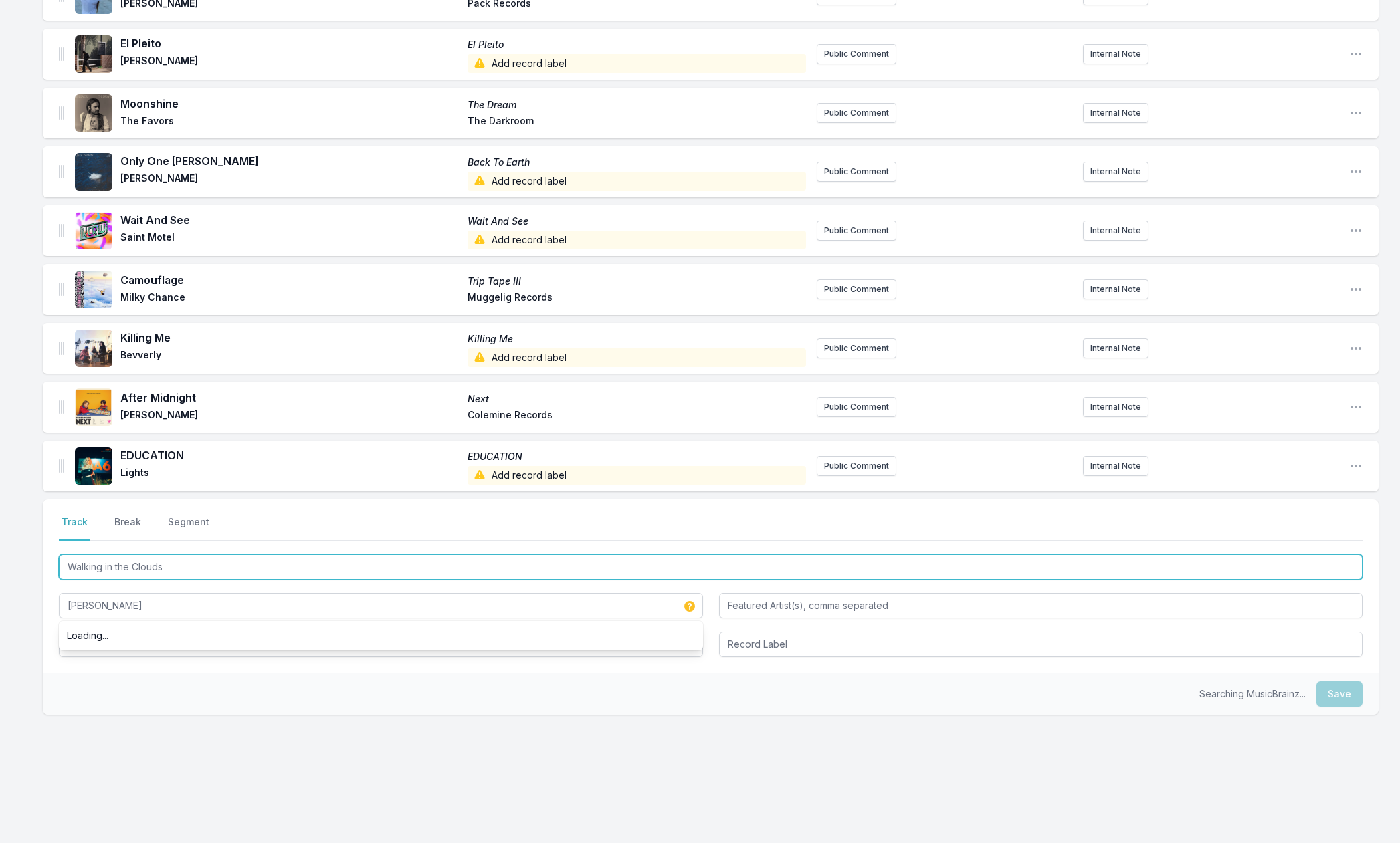
click at [104, 561] on input "Walking in the Clouds" at bounding box center [710, 567] width 1304 height 25
drag, startPoint x: 104, startPoint y: 561, endPoint x: 96, endPoint y: 639, distance: 78.4
click at [96, 639] on div "Walking in the Clouds [PERSON_NAME]" at bounding box center [710, 604] width 1304 height 105
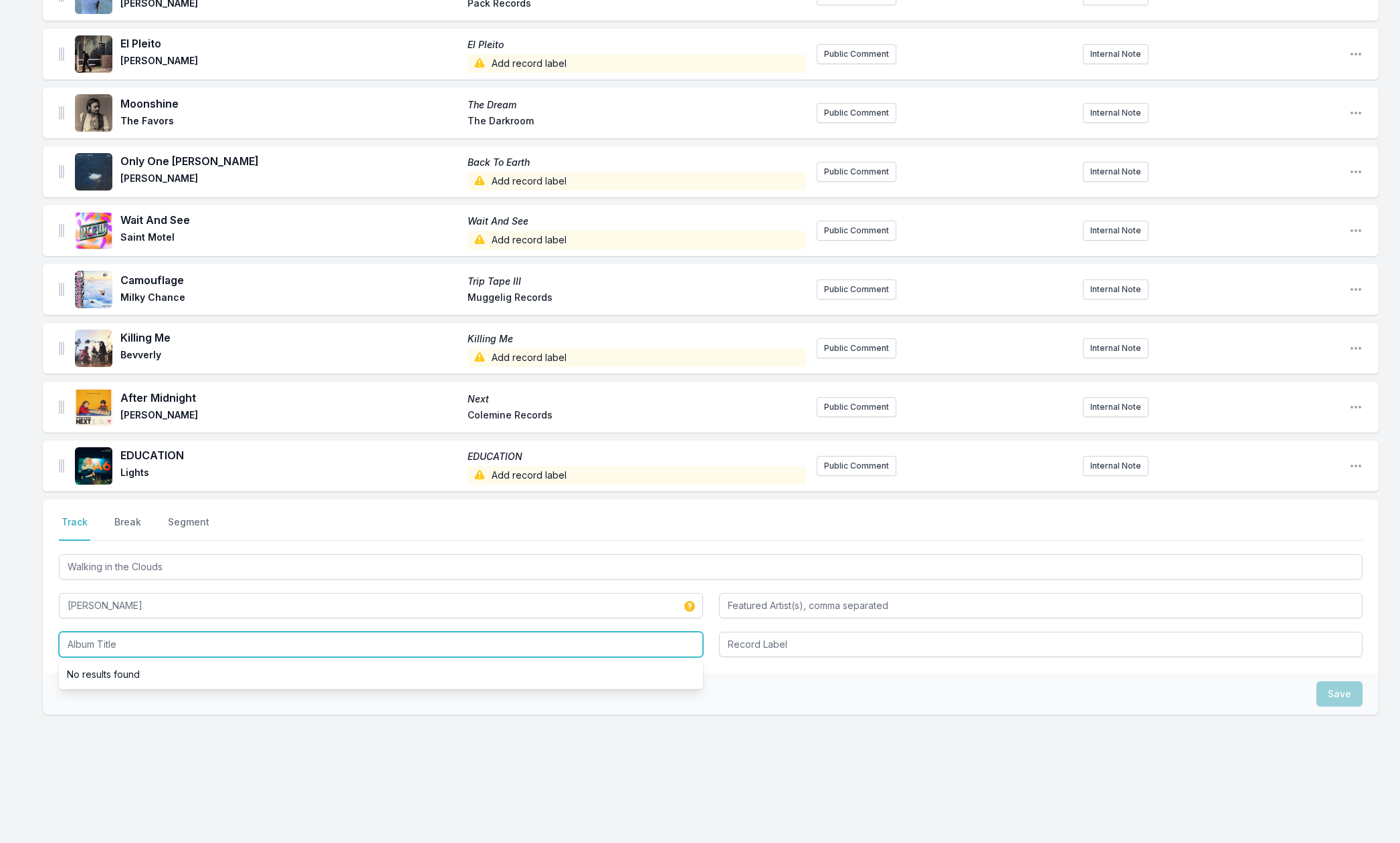
click at [96, 639] on input "Album Title" at bounding box center [380, 644] width 645 height 25
paste input "Walking in the Clouds"
type input "Walking in the Clouds"
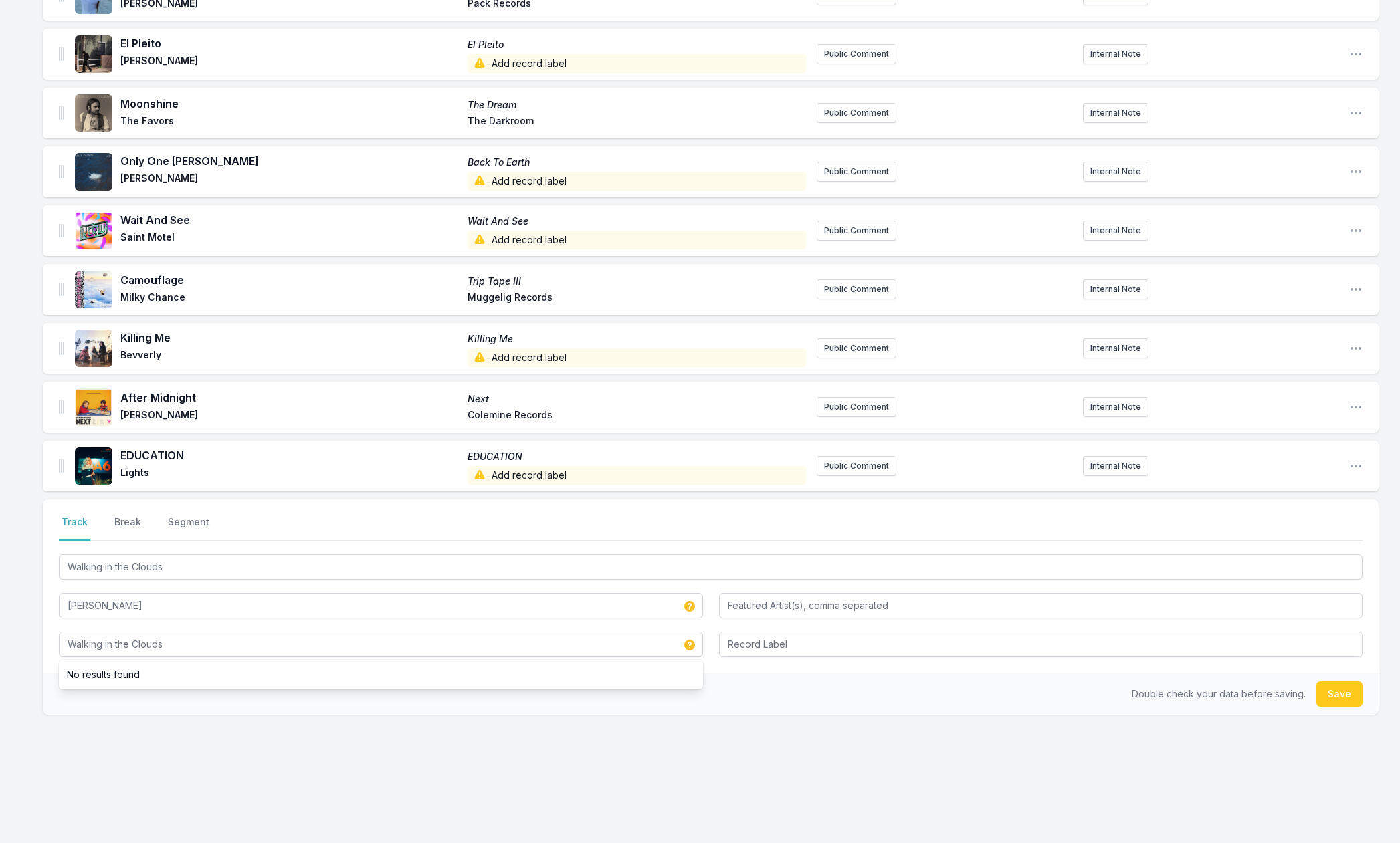
drag, startPoint x: 1325, startPoint y: 696, endPoint x: 1080, endPoint y: 684, distance: 245.3
click at [1325, 697] on button "Save" at bounding box center [1340, 694] width 46 height 25
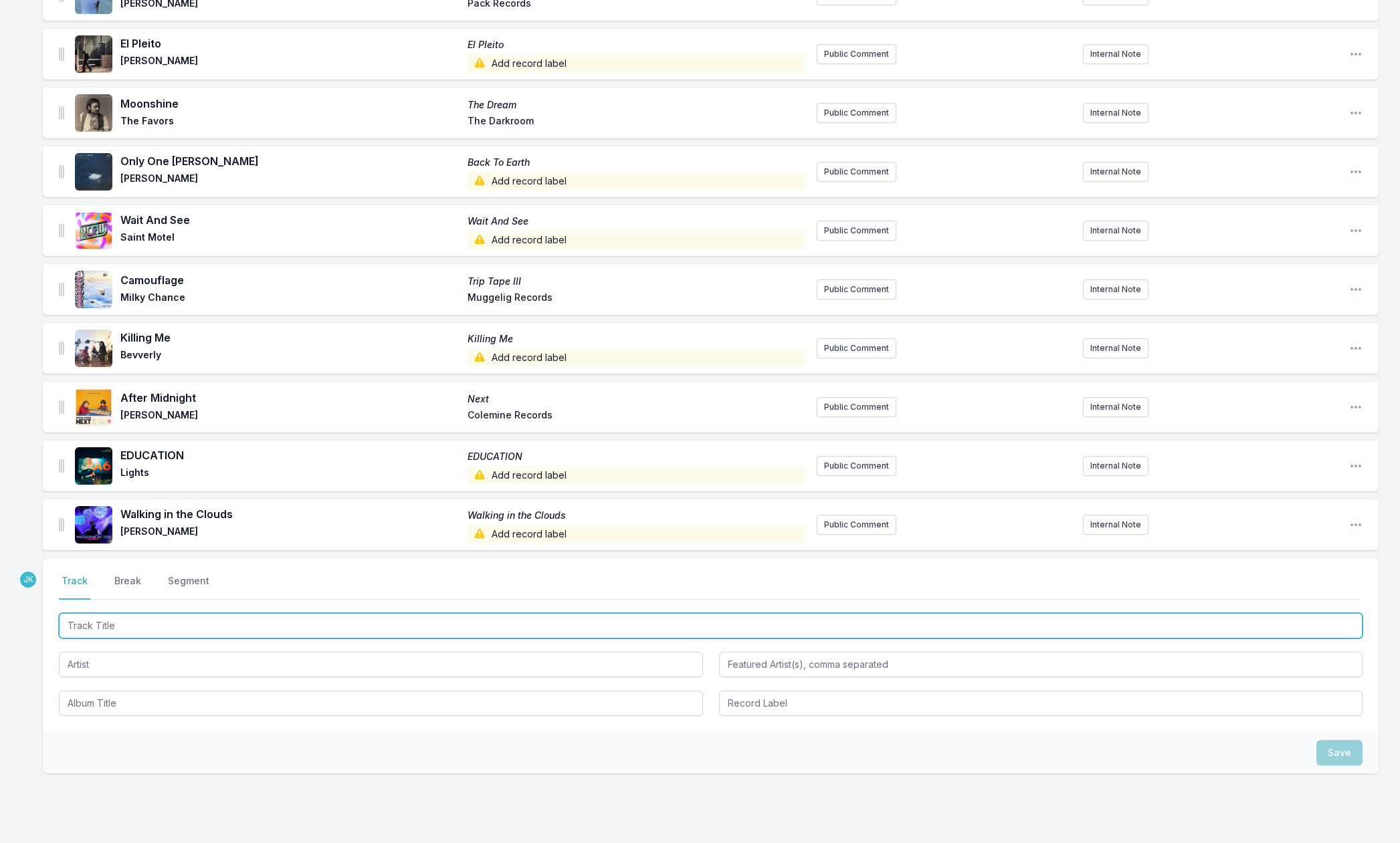
paste input "Timber"
type input "Timber"
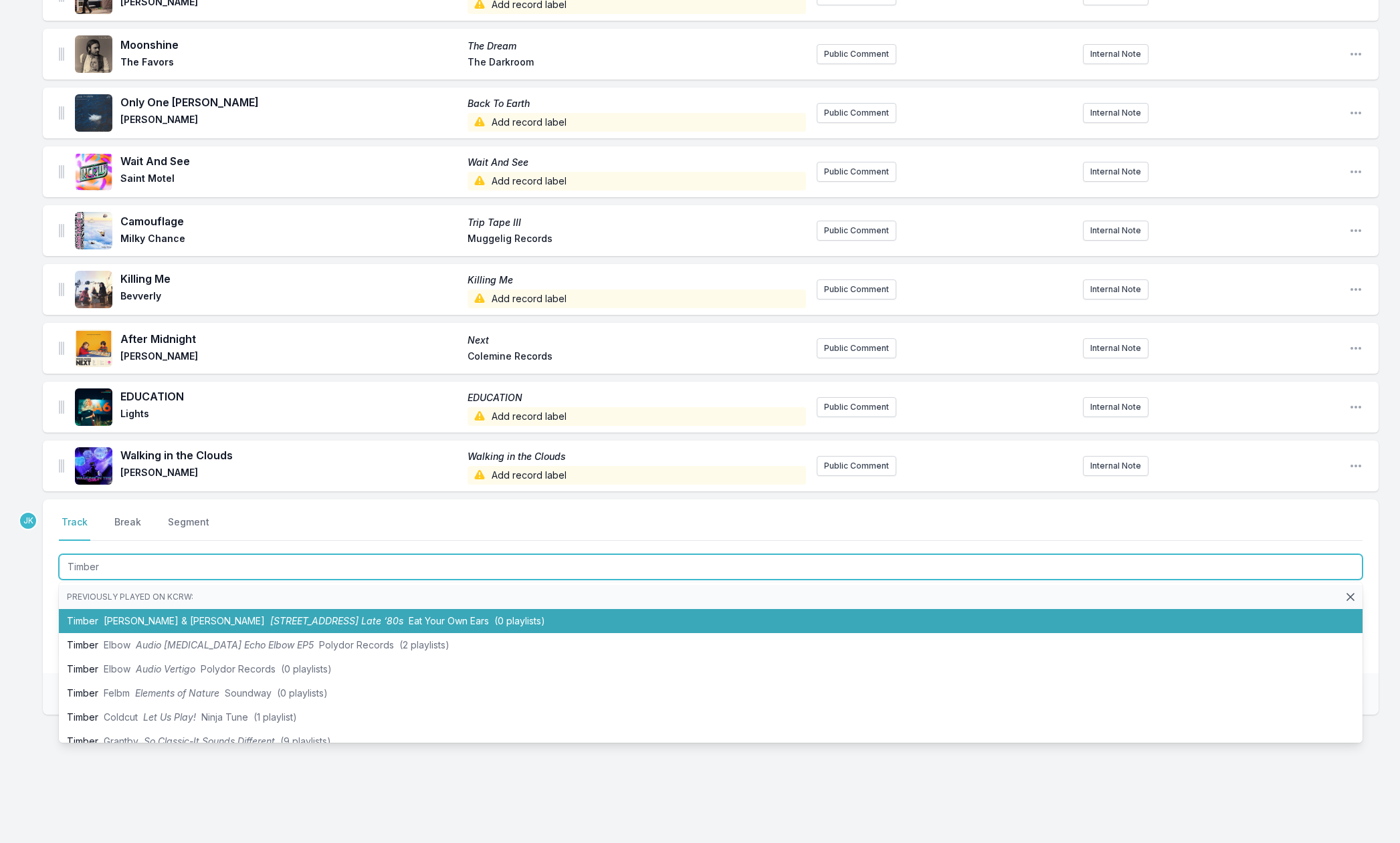
click at [128, 617] on span "[PERSON_NAME] & [PERSON_NAME]" at bounding box center [184, 621] width 161 height 12
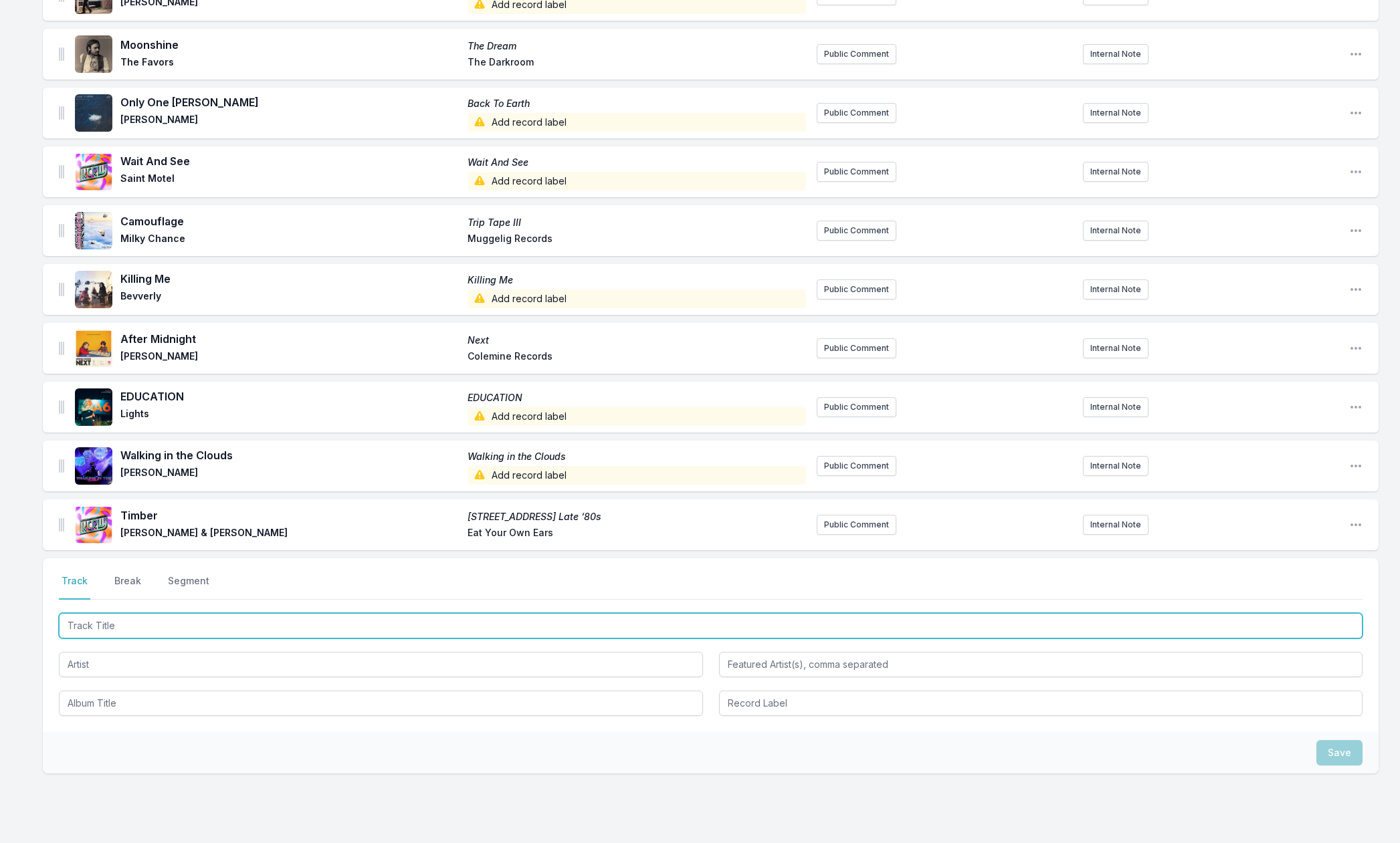
paste input "[MEDICAL_DATA]"
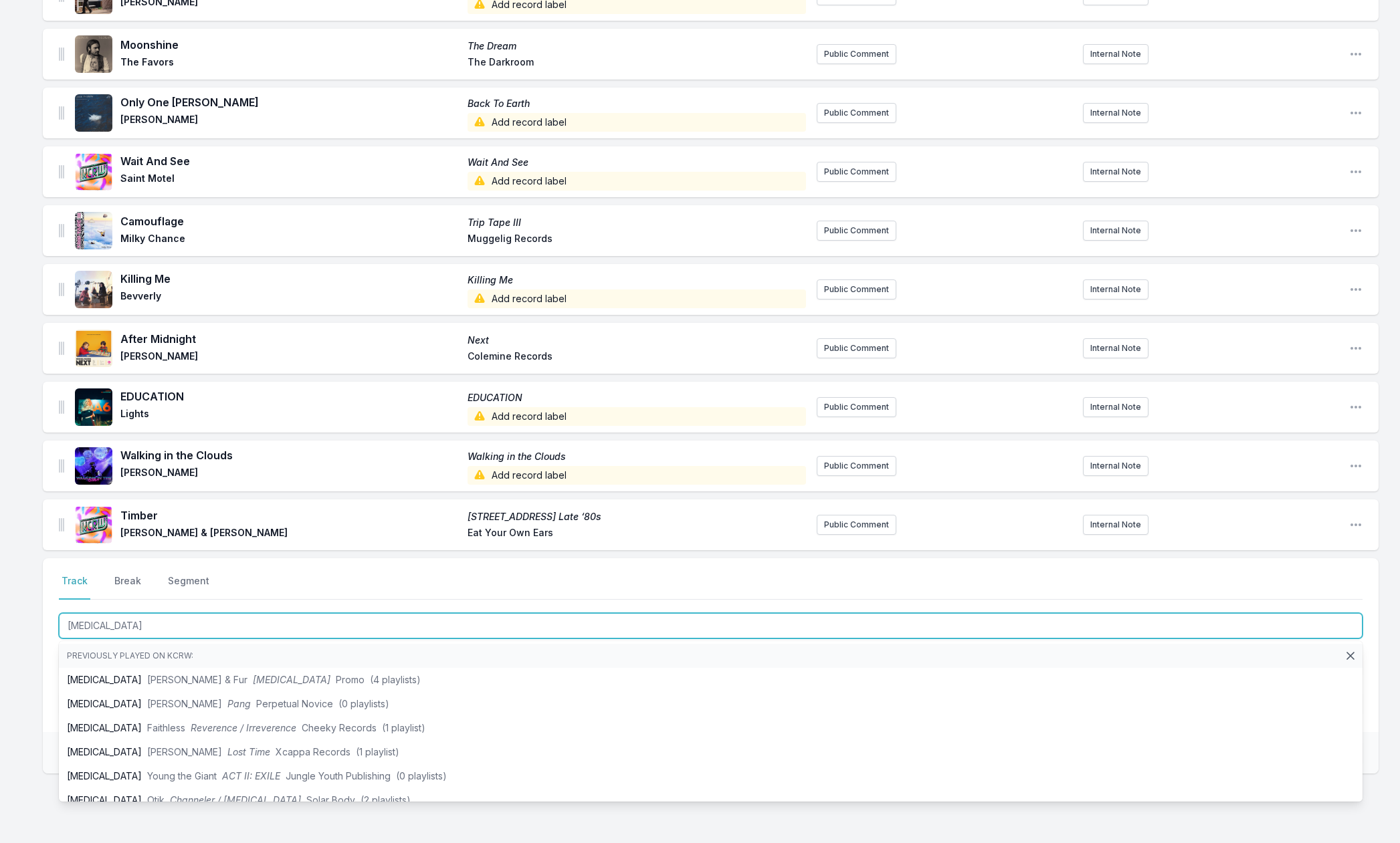
type input "[MEDICAL_DATA]"
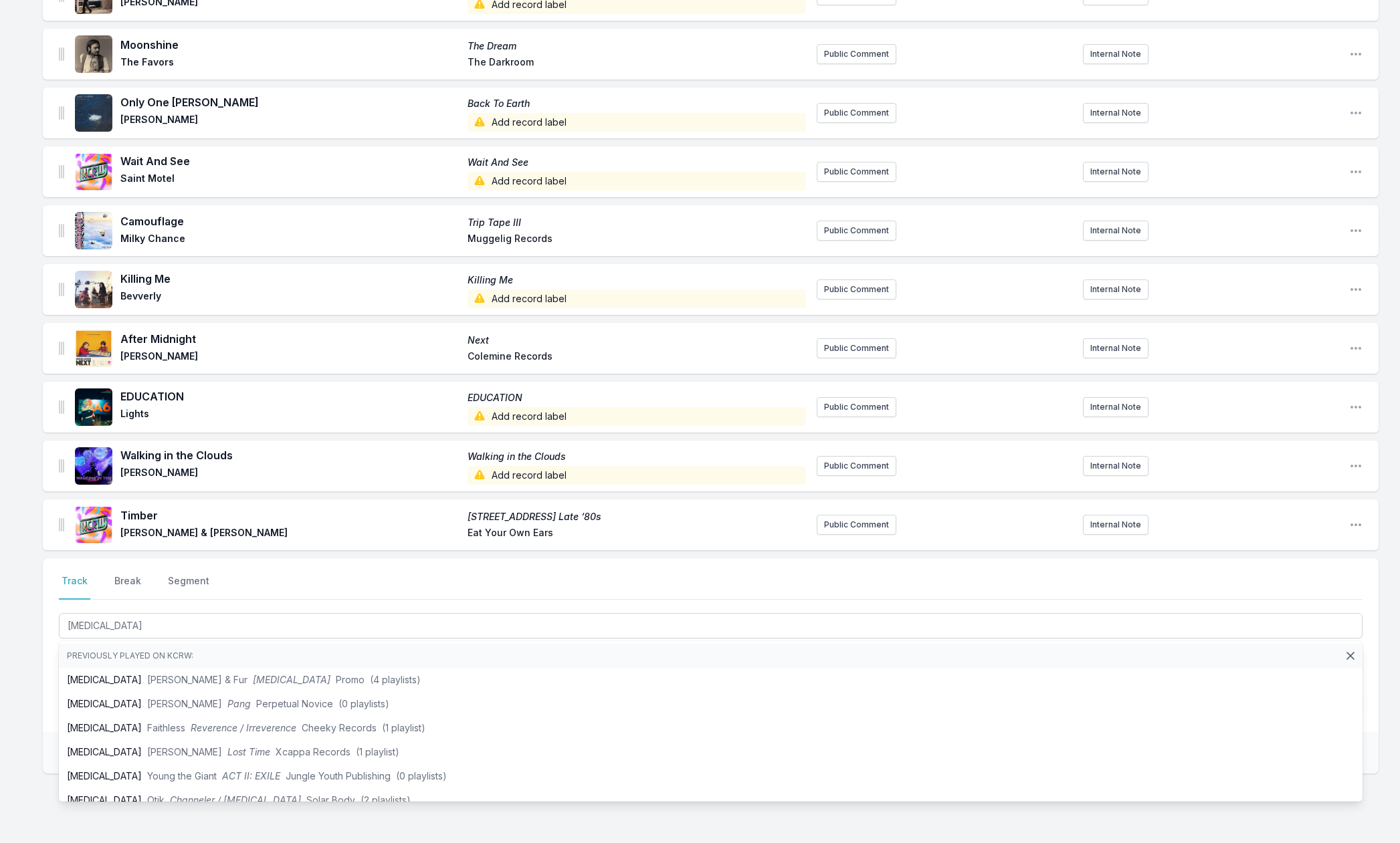
click at [18, 665] on div "Missing Data Some of your tracks are missing record label information. This inf…" at bounding box center [700, 91] width 1400 height 1623
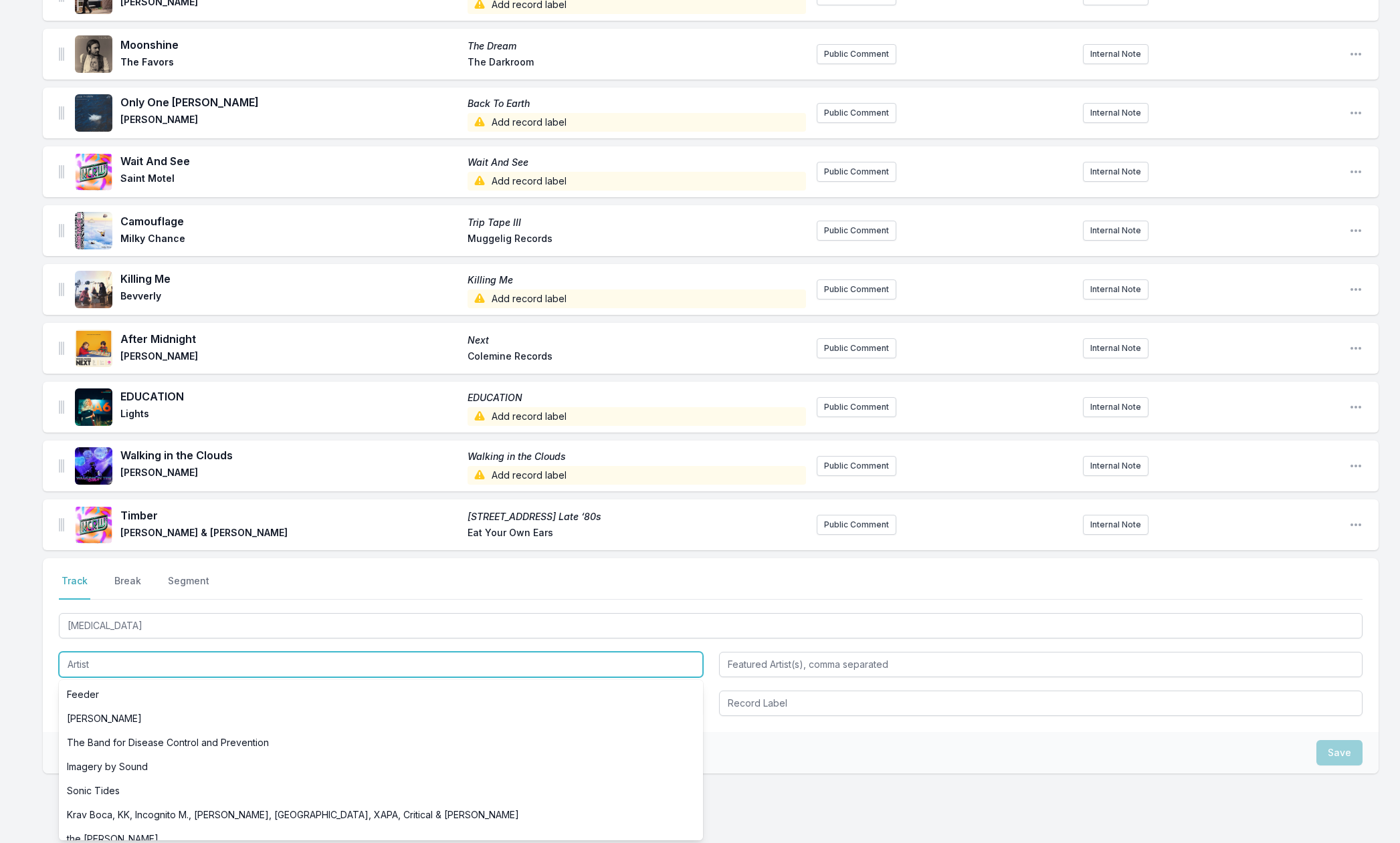
click at [73, 664] on input "Artist" at bounding box center [380, 664] width 645 height 25
paste input "[PERSON_NAME]"
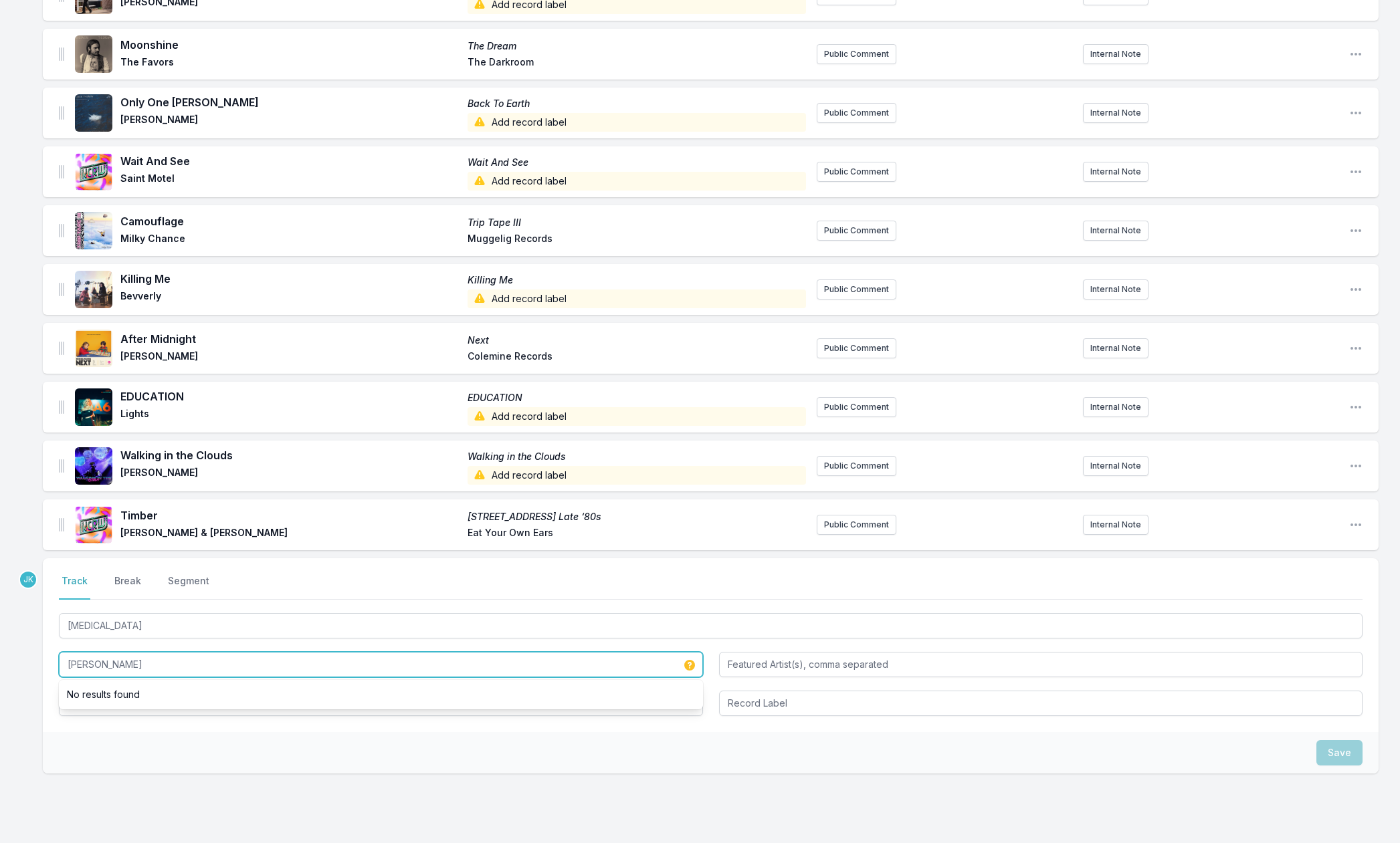
type input "[PERSON_NAME]"
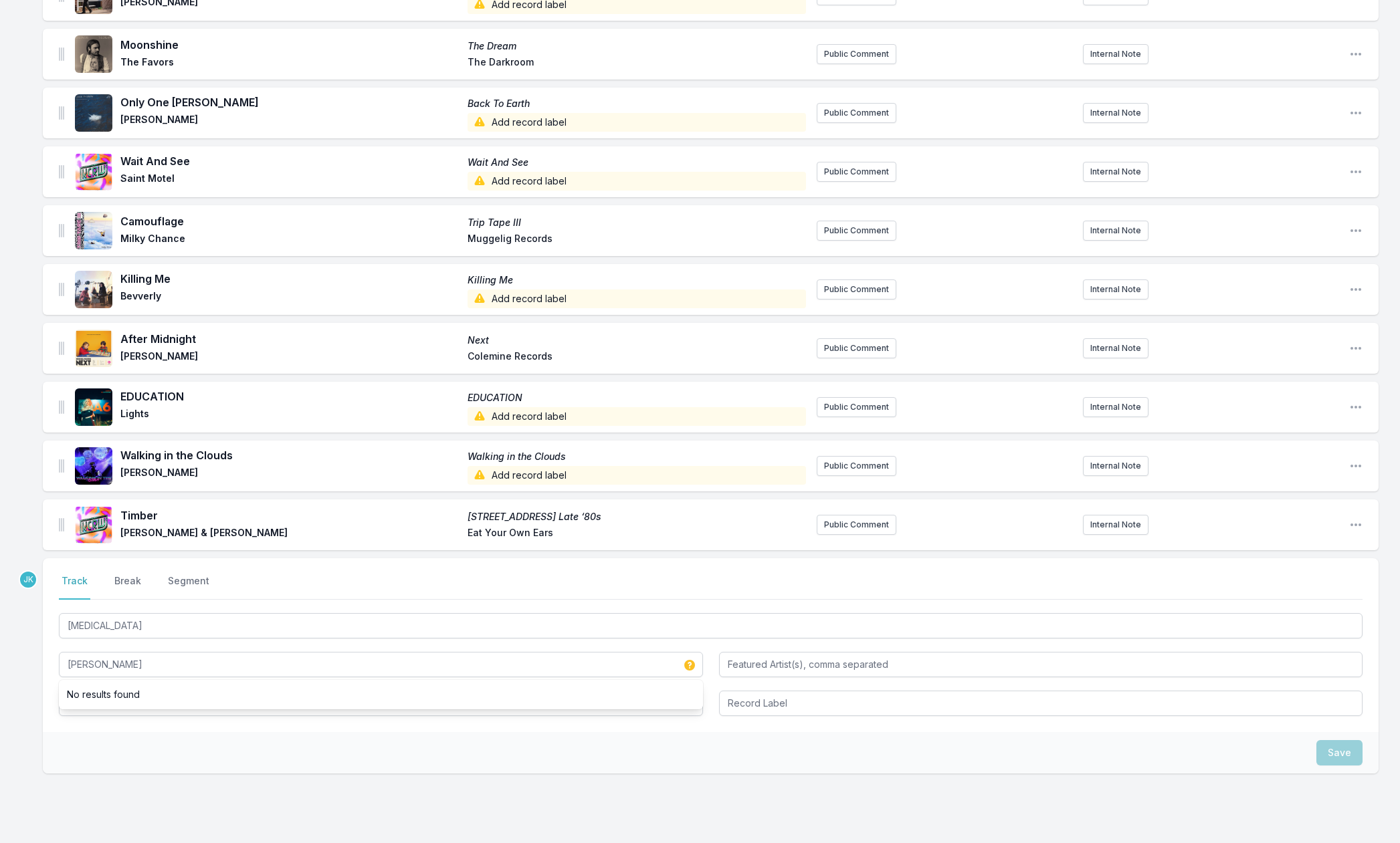
click at [36, 634] on div "Missing Data Some of your tracks are missing record label information. This inf…" at bounding box center [700, 91] width 1400 height 1623
click at [94, 698] on input "Album Title" at bounding box center [380, 703] width 645 height 25
paste input "[MEDICAL_DATA]"
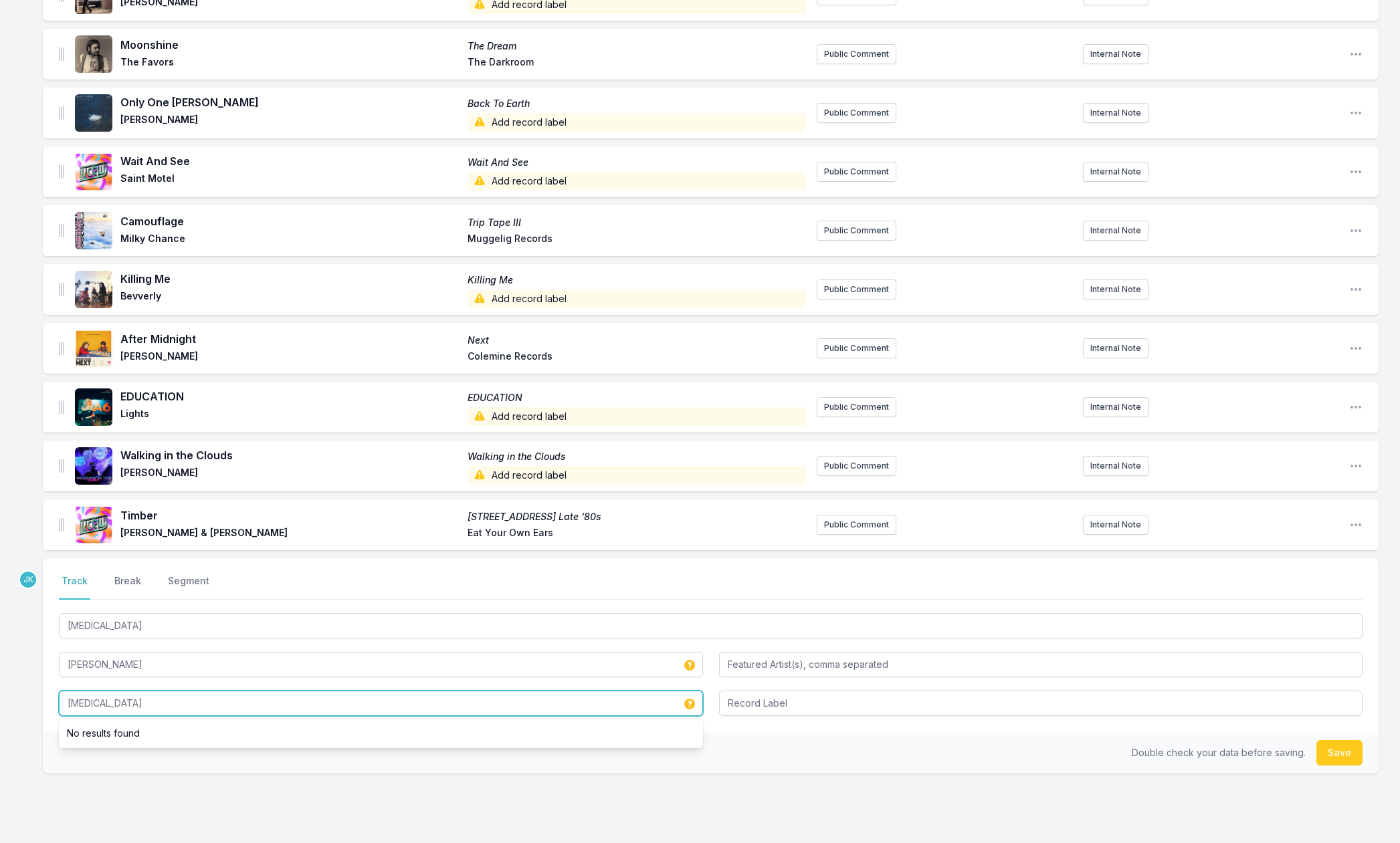
type input "[MEDICAL_DATA]"
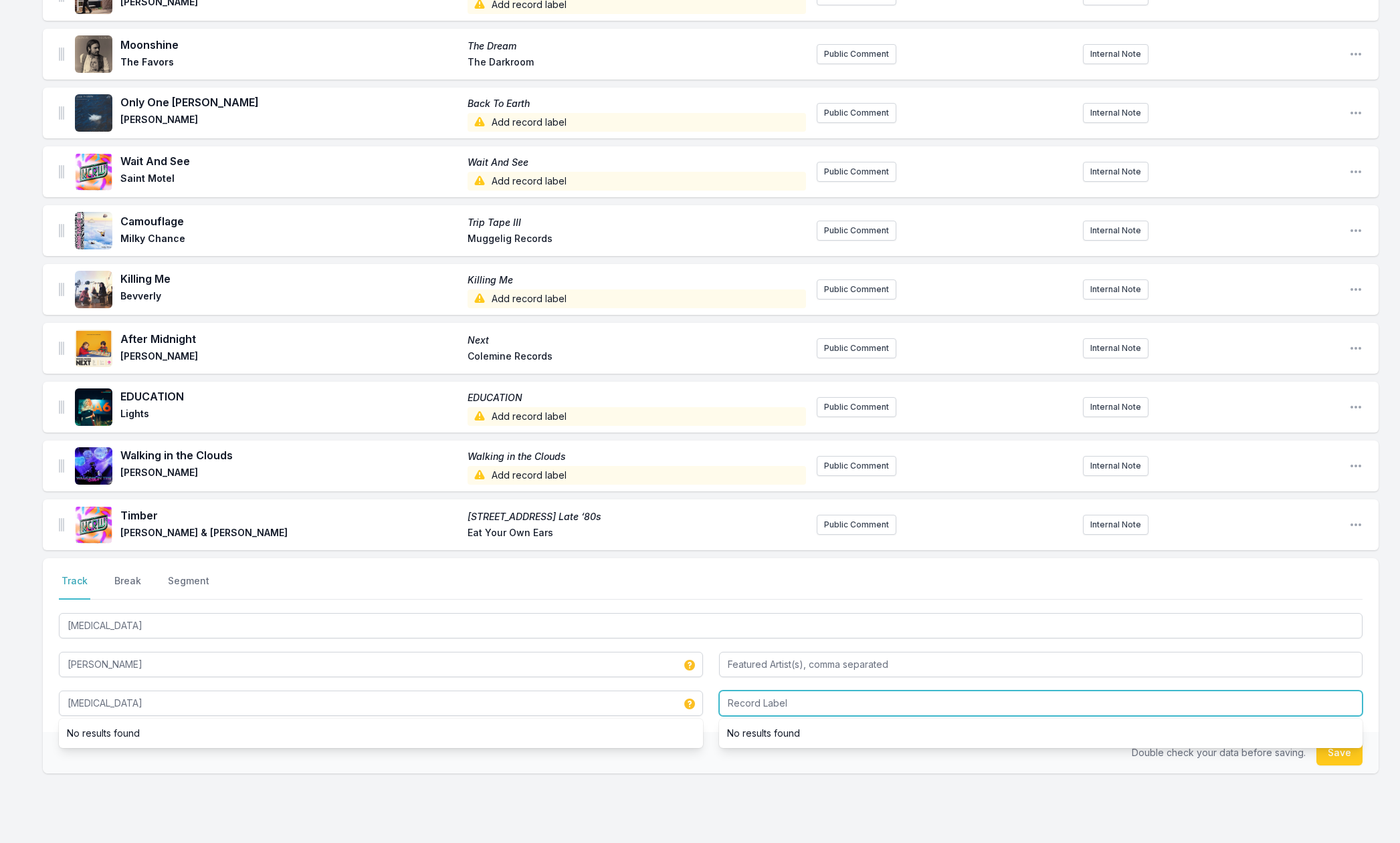
click at [744, 702] on input "Record Label" at bounding box center [1041, 703] width 645 height 25
type input "Play It Again [PERSON_NAME]"
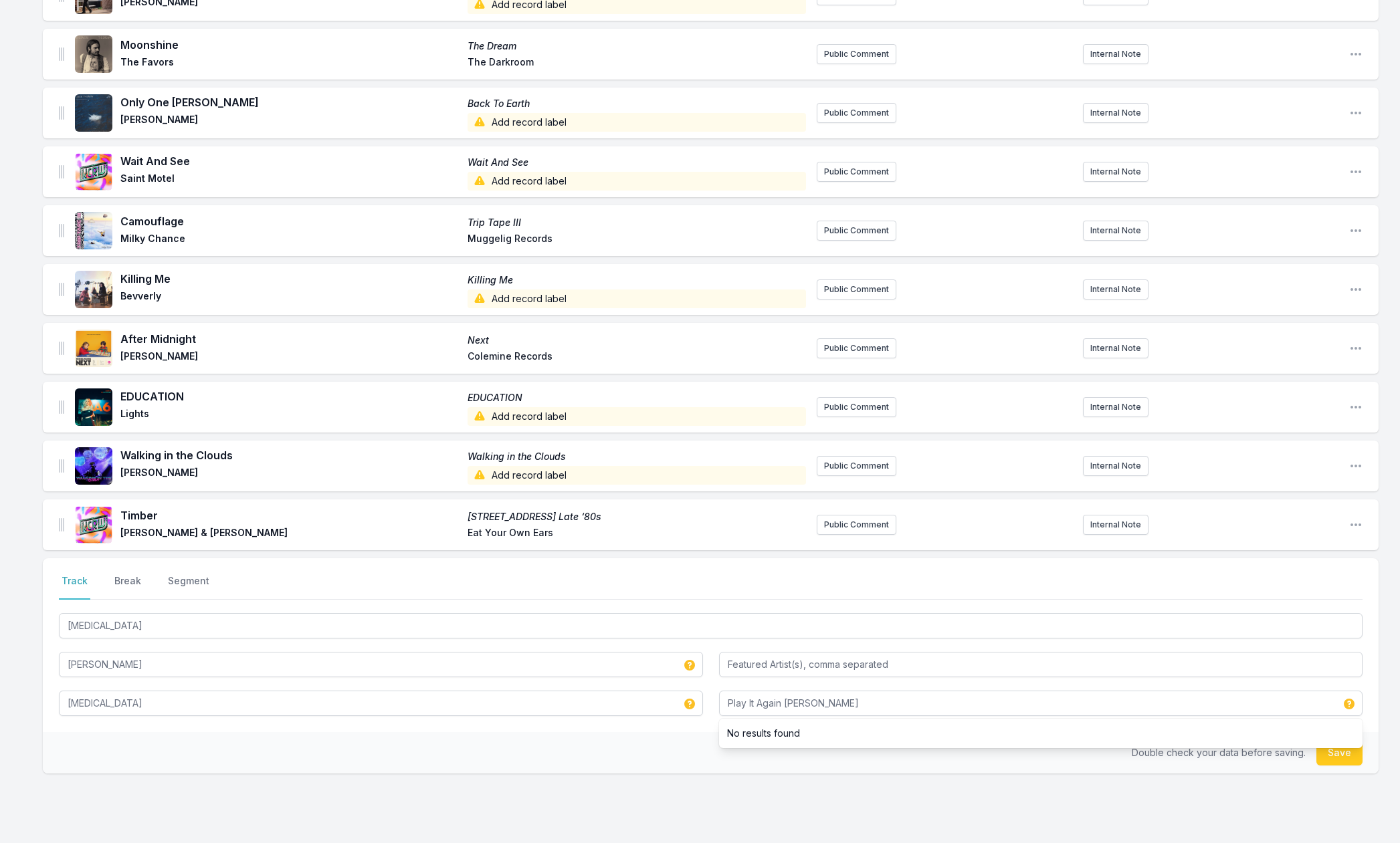
click at [1326, 756] on button "Save" at bounding box center [1340, 753] width 46 height 25
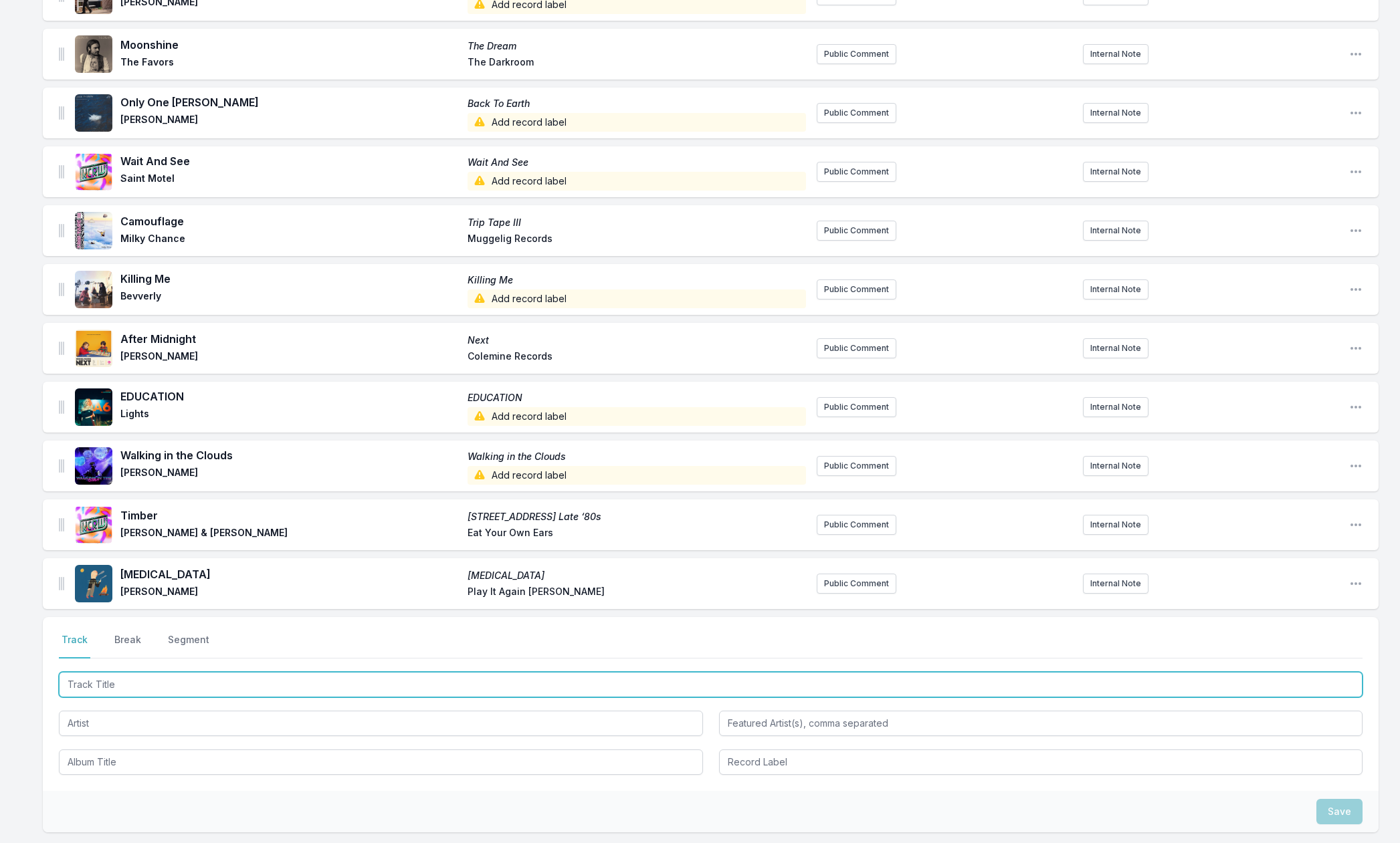
click at [91, 687] on input "Track Title" at bounding box center [710, 684] width 1304 height 25
paste input "Got The Funk"
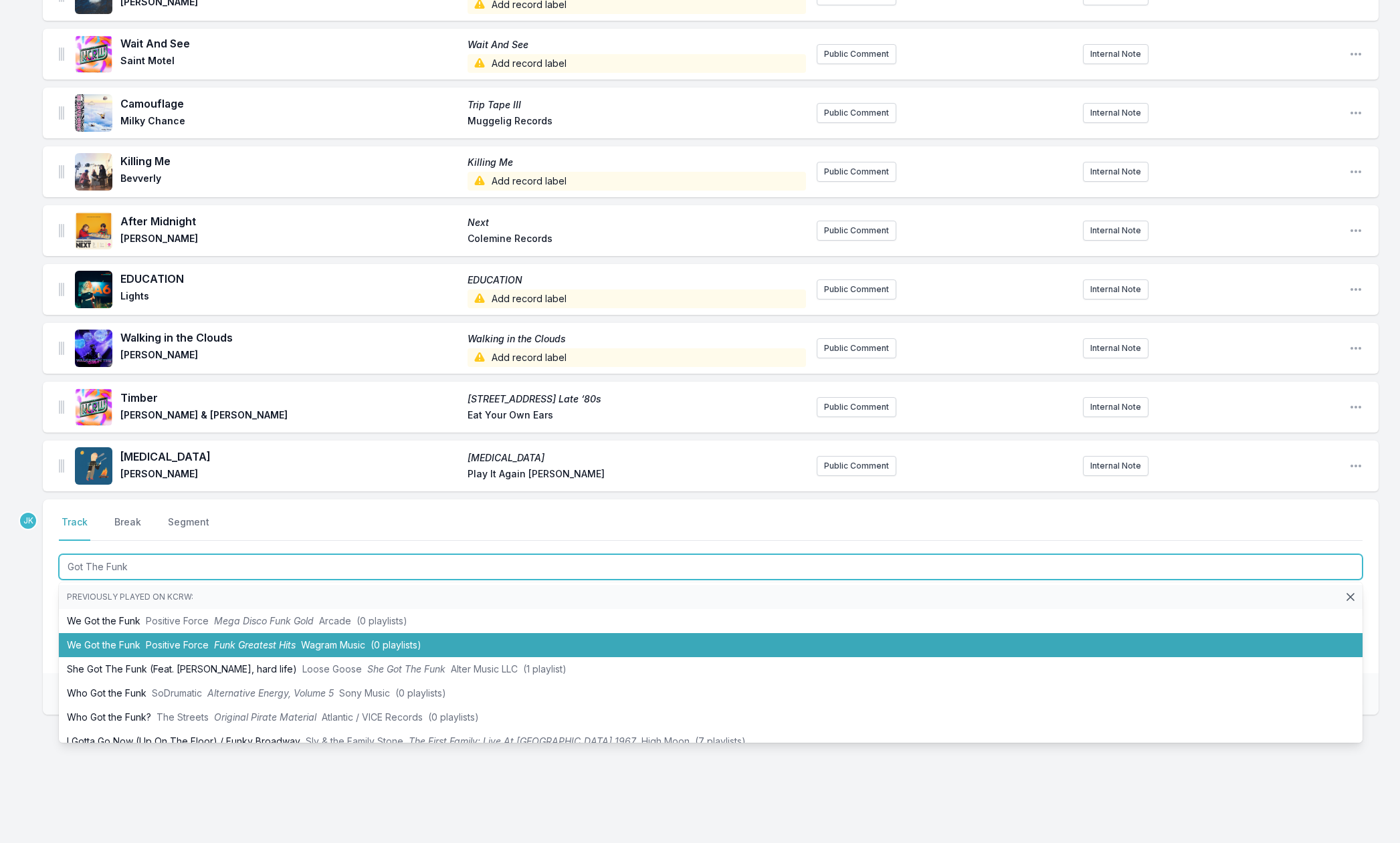
scroll to position [931, 0]
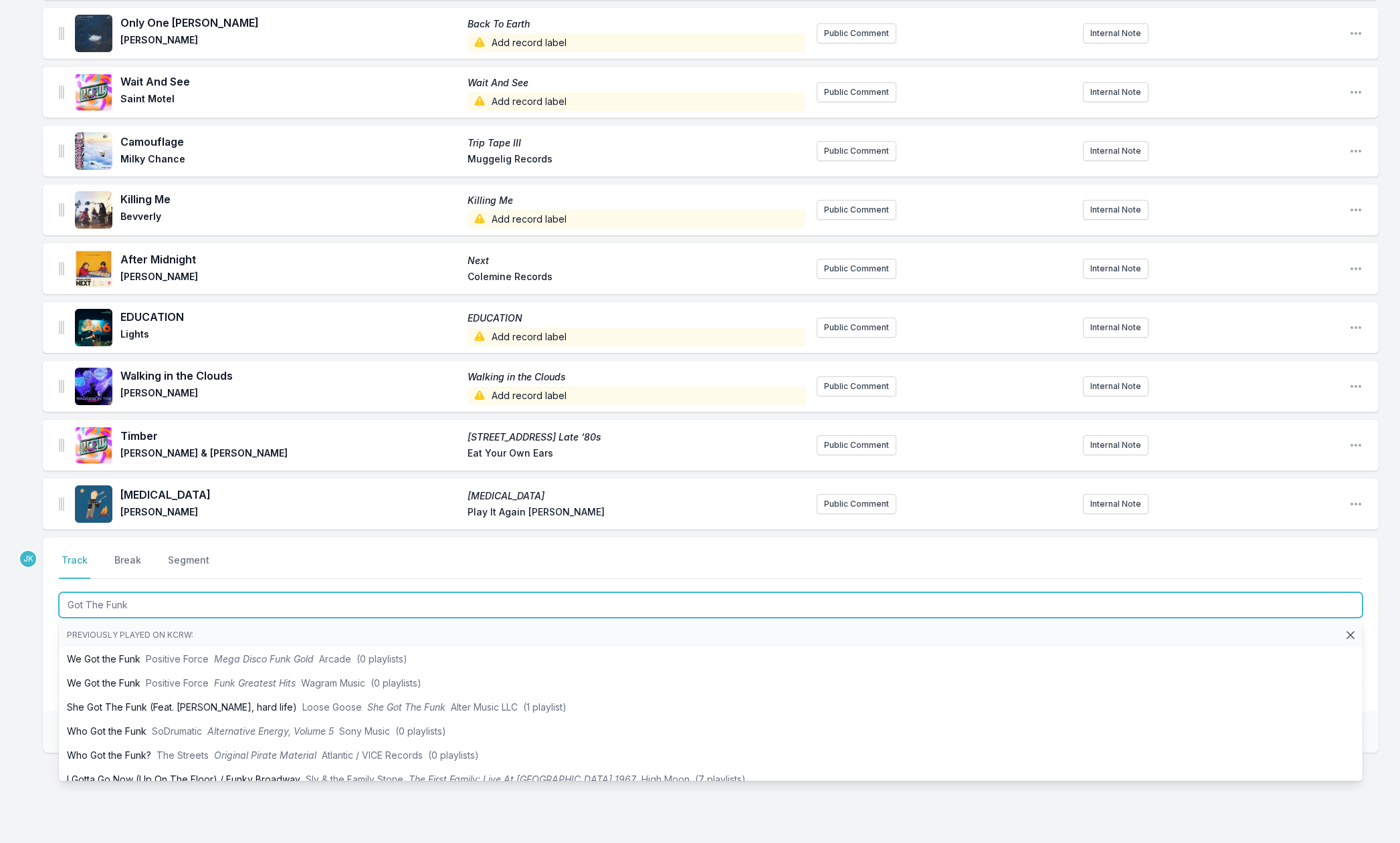
type input "Got The Funk"
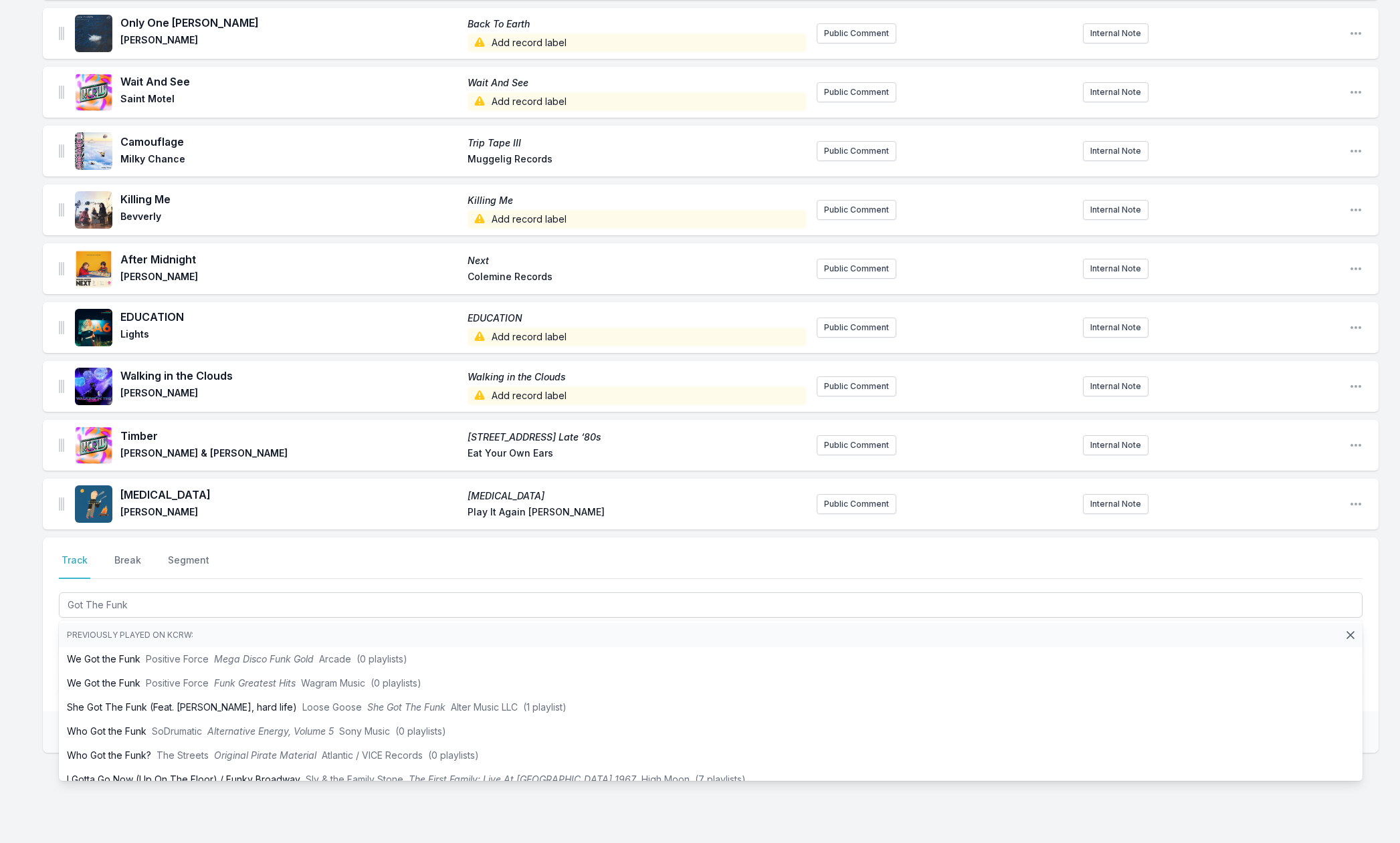
click at [39, 632] on div "Missing Data Some of your tracks are missing record label information. This inf…" at bounding box center [700, 41] width 1400 height 1681
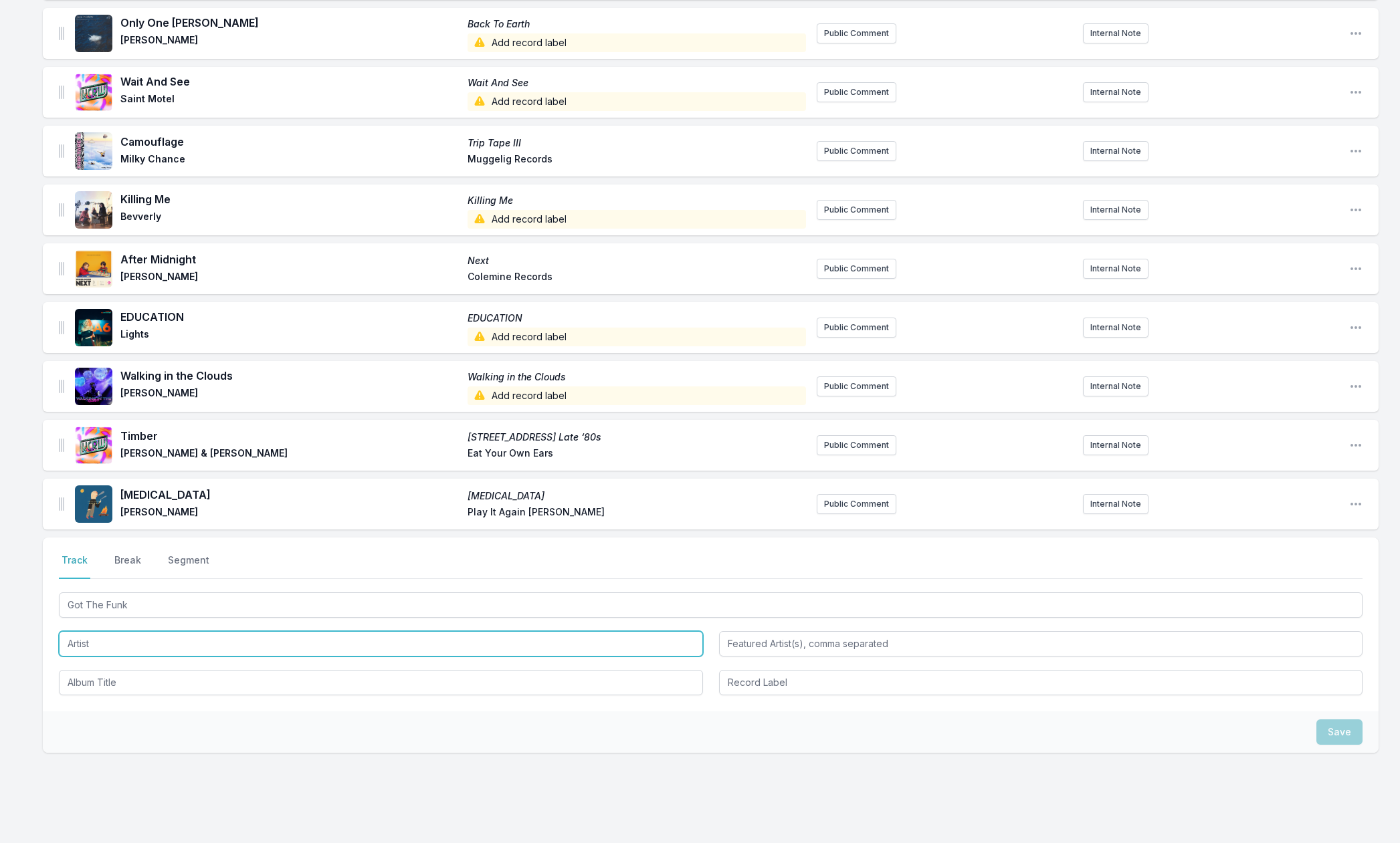
click at [79, 641] on input "Artist" at bounding box center [380, 644] width 645 height 25
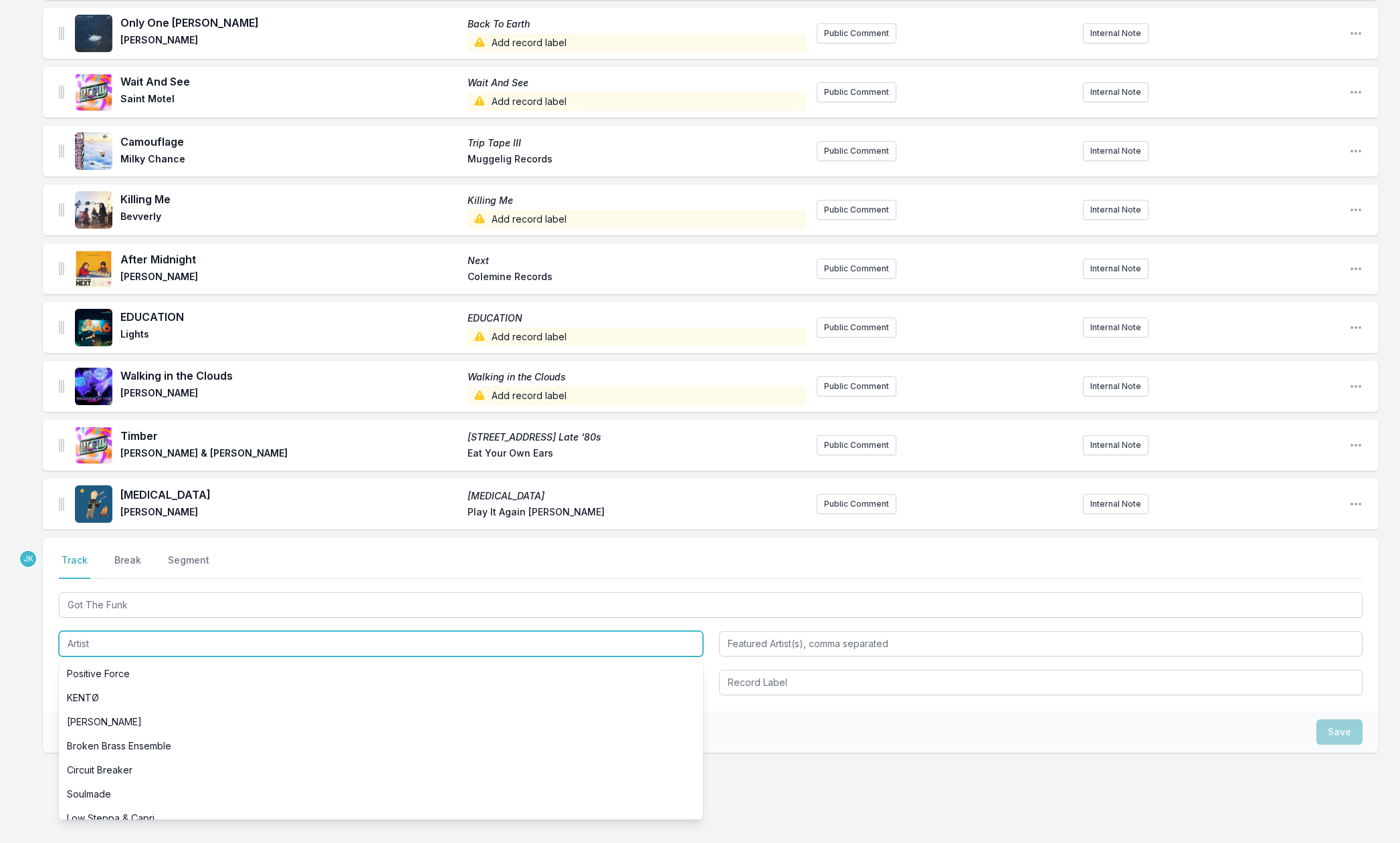
paste input "Low Steppa, Capri"
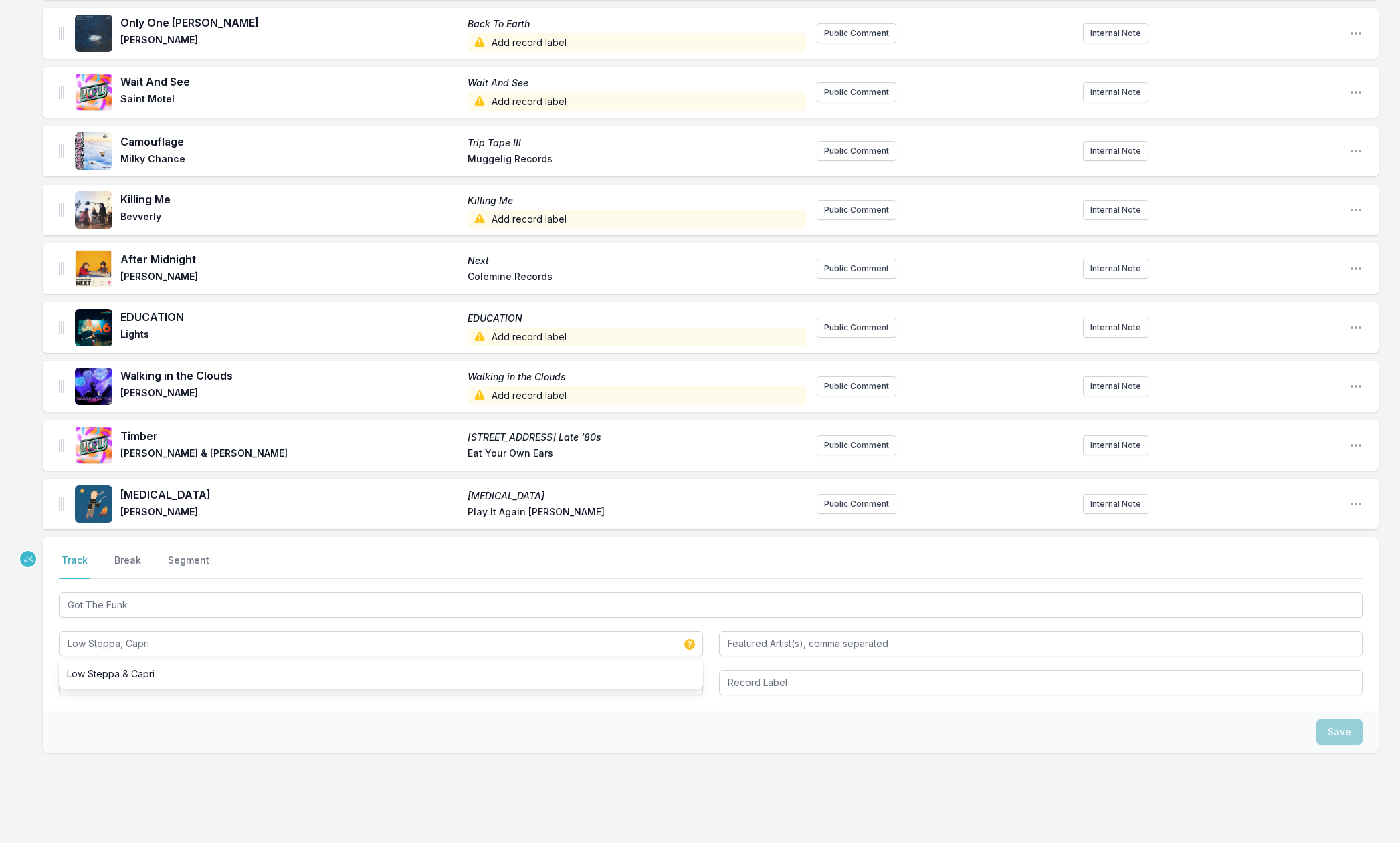
click at [112, 713] on div "Save" at bounding box center [711, 732] width 1336 height 42
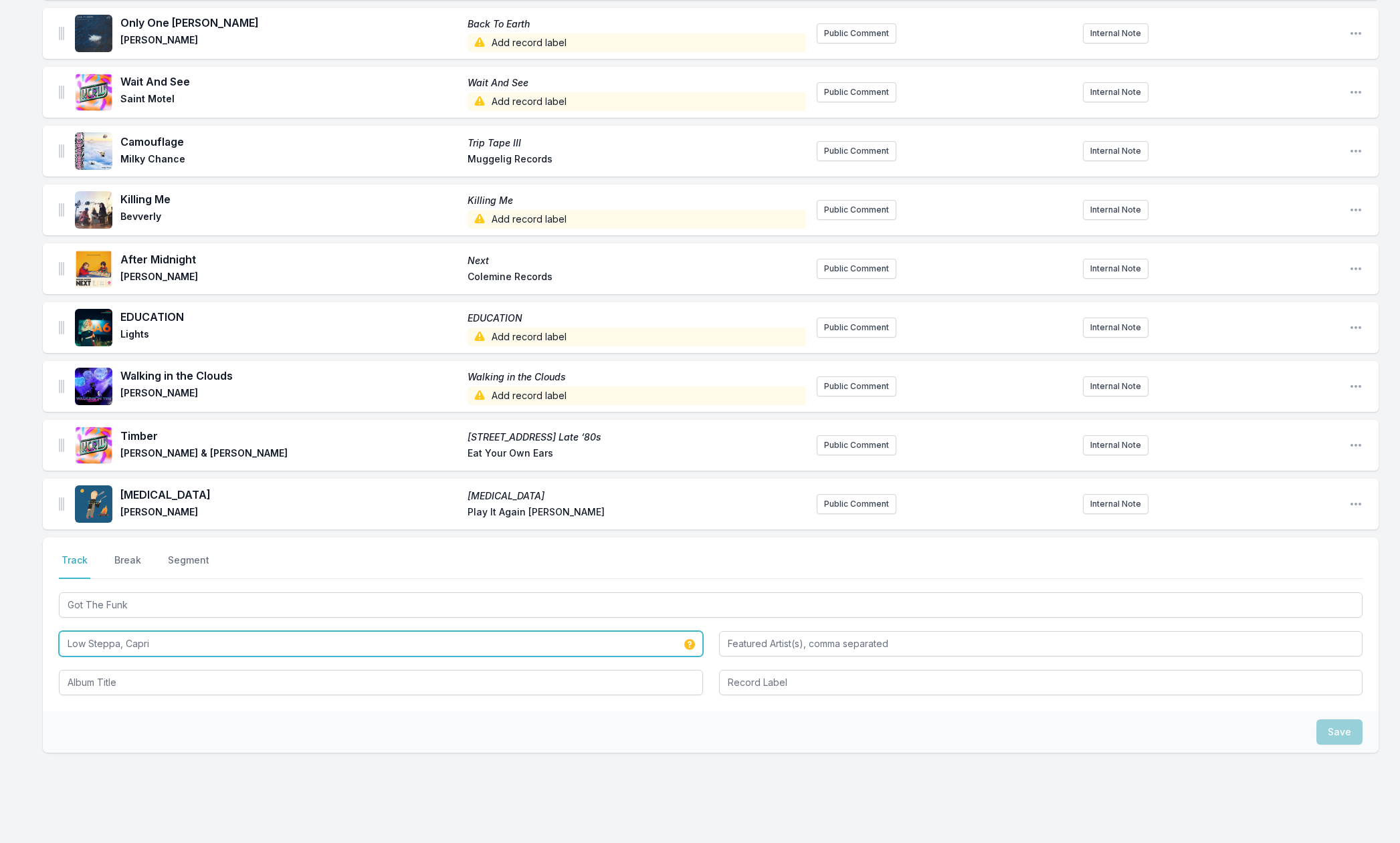
click at [123, 642] on input "Low Steppa, Capri" at bounding box center [380, 644] width 645 height 25
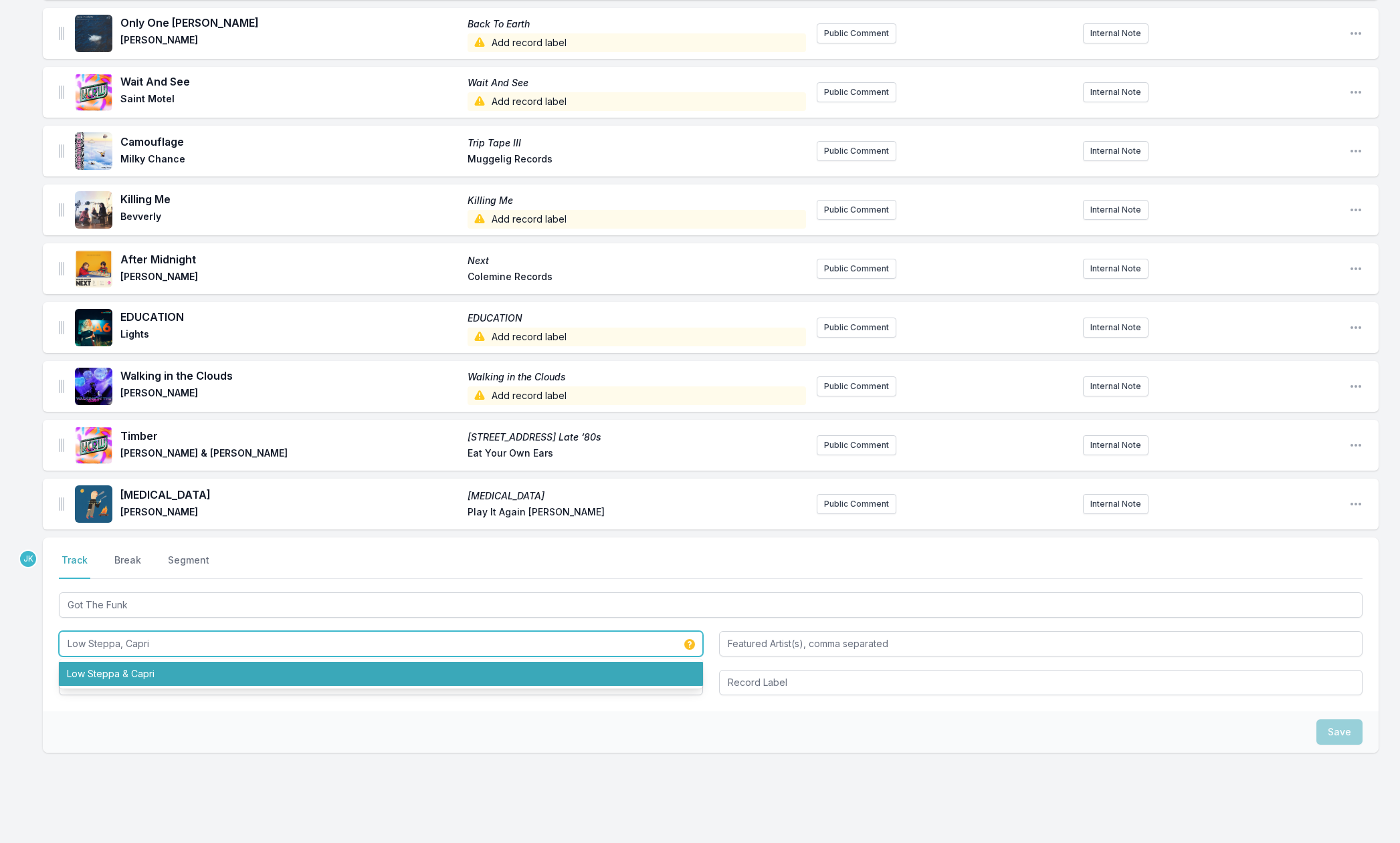
click at [116, 681] on li "Low Steppa & Capri" at bounding box center [380, 674] width 645 height 24
type input "Low Steppa & Capri"
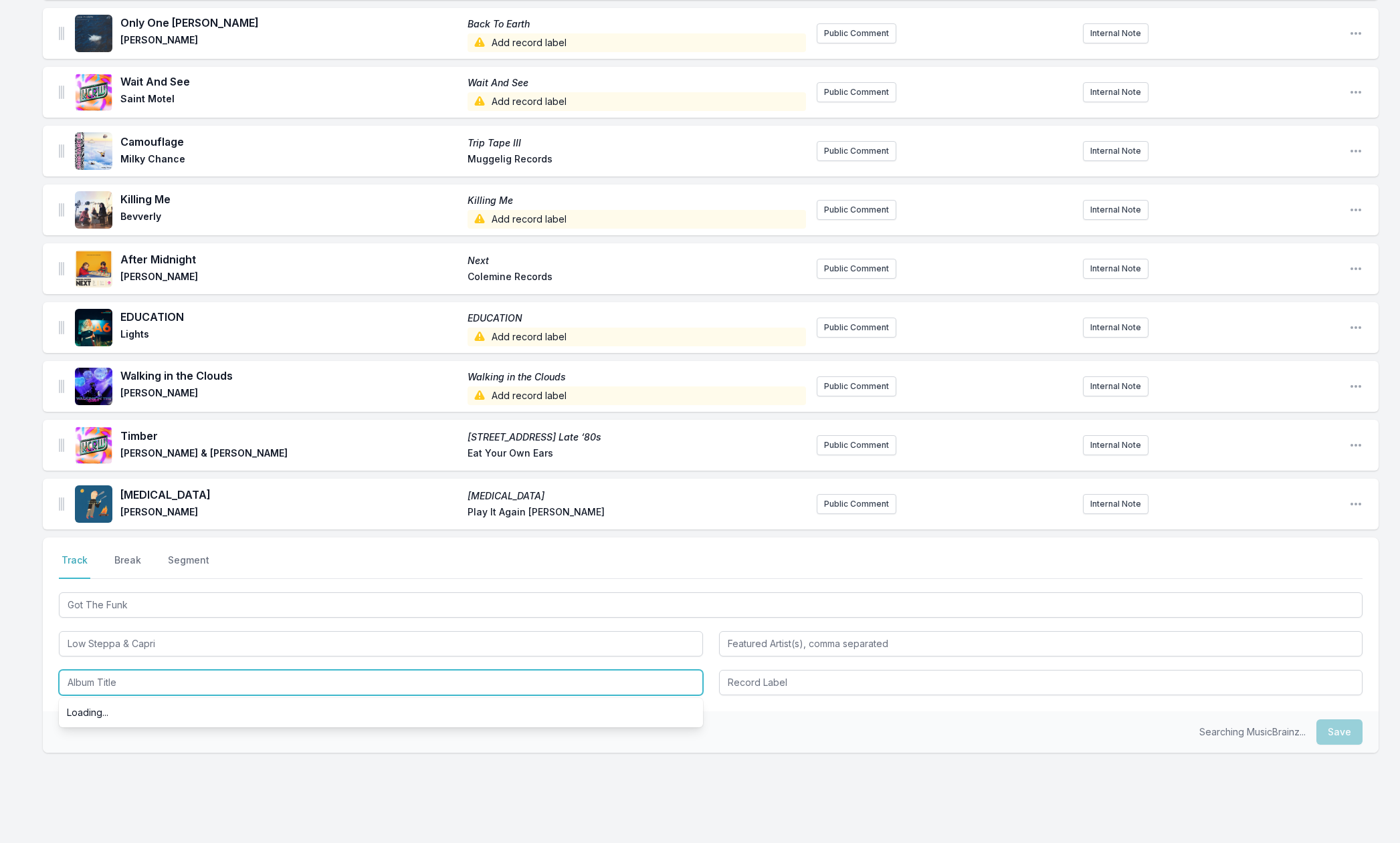
click at [116, 677] on input "Album Title" at bounding box center [380, 682] width 645 height 25
paste input "Armada Subjekt Sessions - [GEOGRAPHIC_DATA] 2025 (Mixed by [PERSON_NAME])"
type input "Armada Subjekt Sessions - [GEOGRAPHIC_DATA] 2025 (Mixed by [PERSON_NAME])"
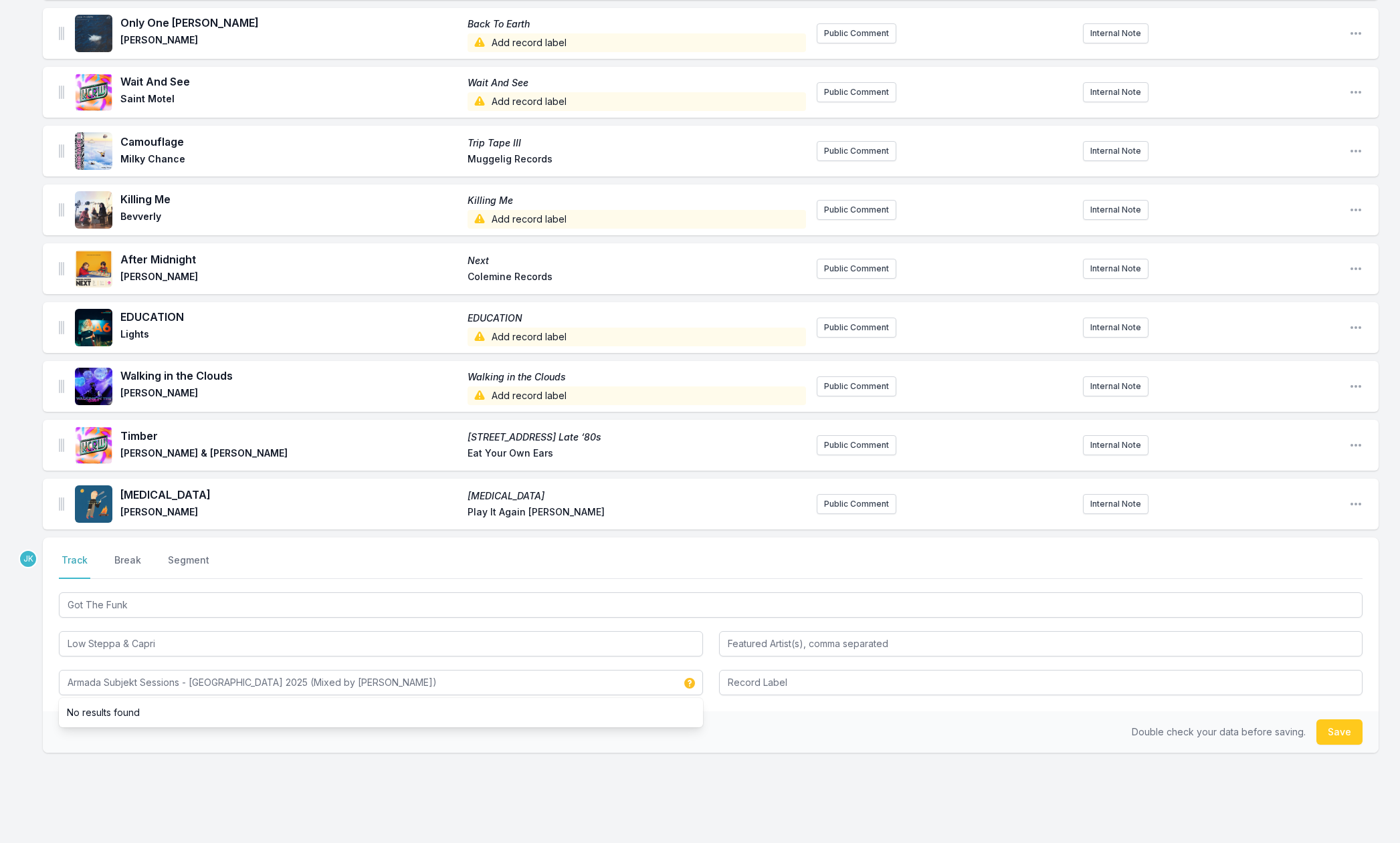
click at [1348, 733] on button "Save" at bounding box center [1340, 732] width 46 height 25
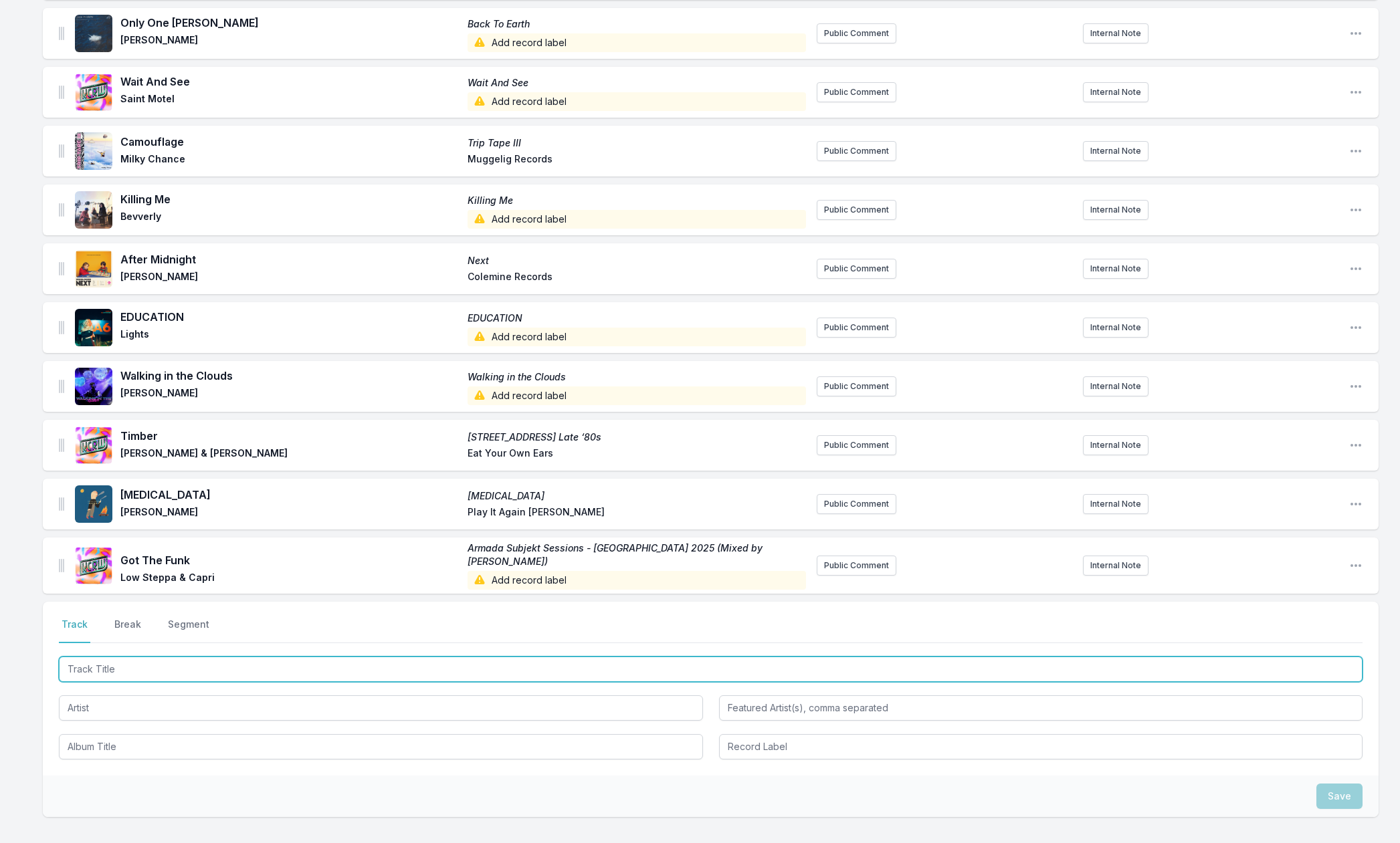
click at [90, 663] on input "Track Title" at bounding box center [710, 669] width 1304 height 25
paste input "Match My Mood"
type input "Match My Mood"
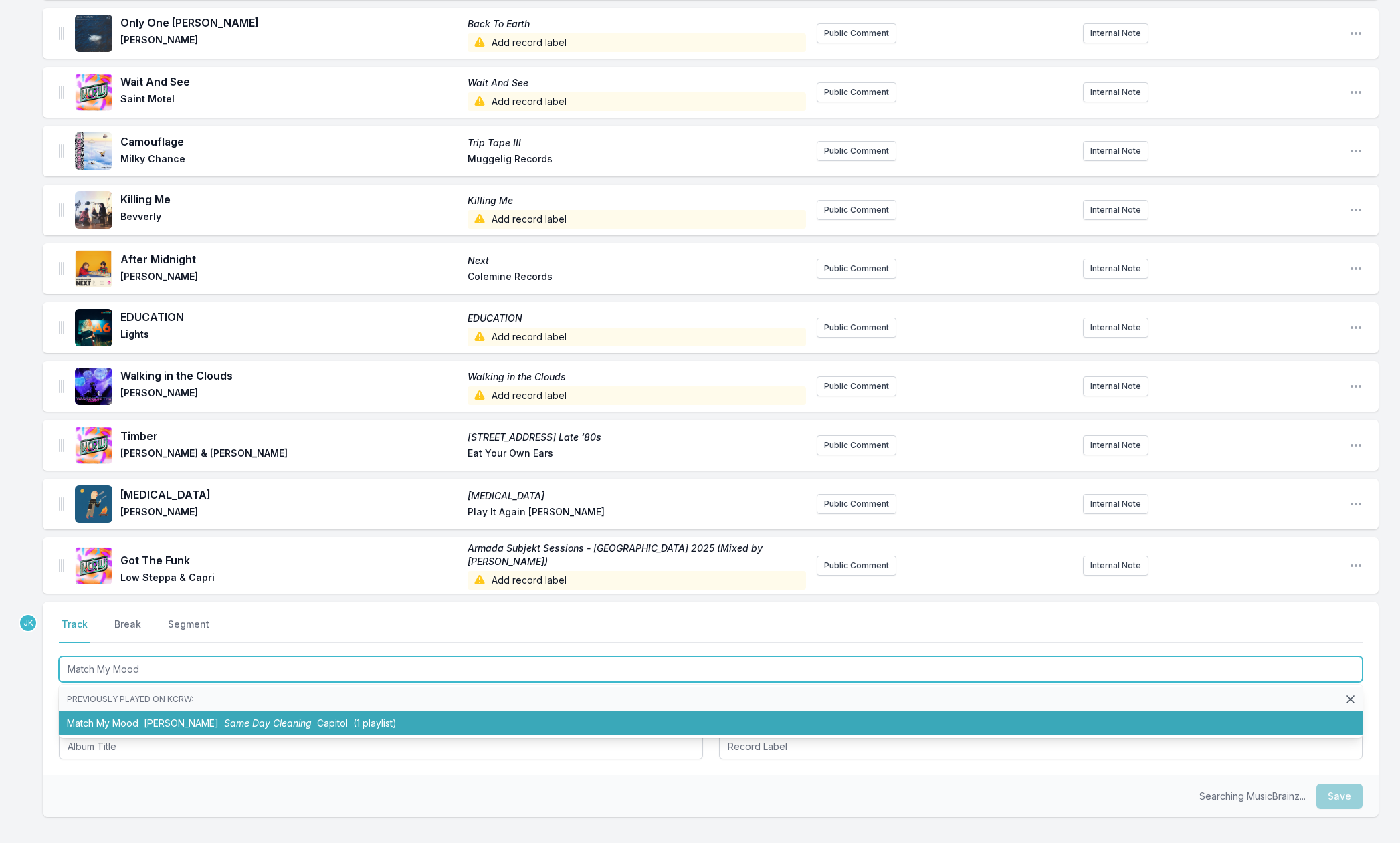
click at [146, 718] on span "[PERSON_NAME]" at bounding box center [181, 723] width 75 height 12
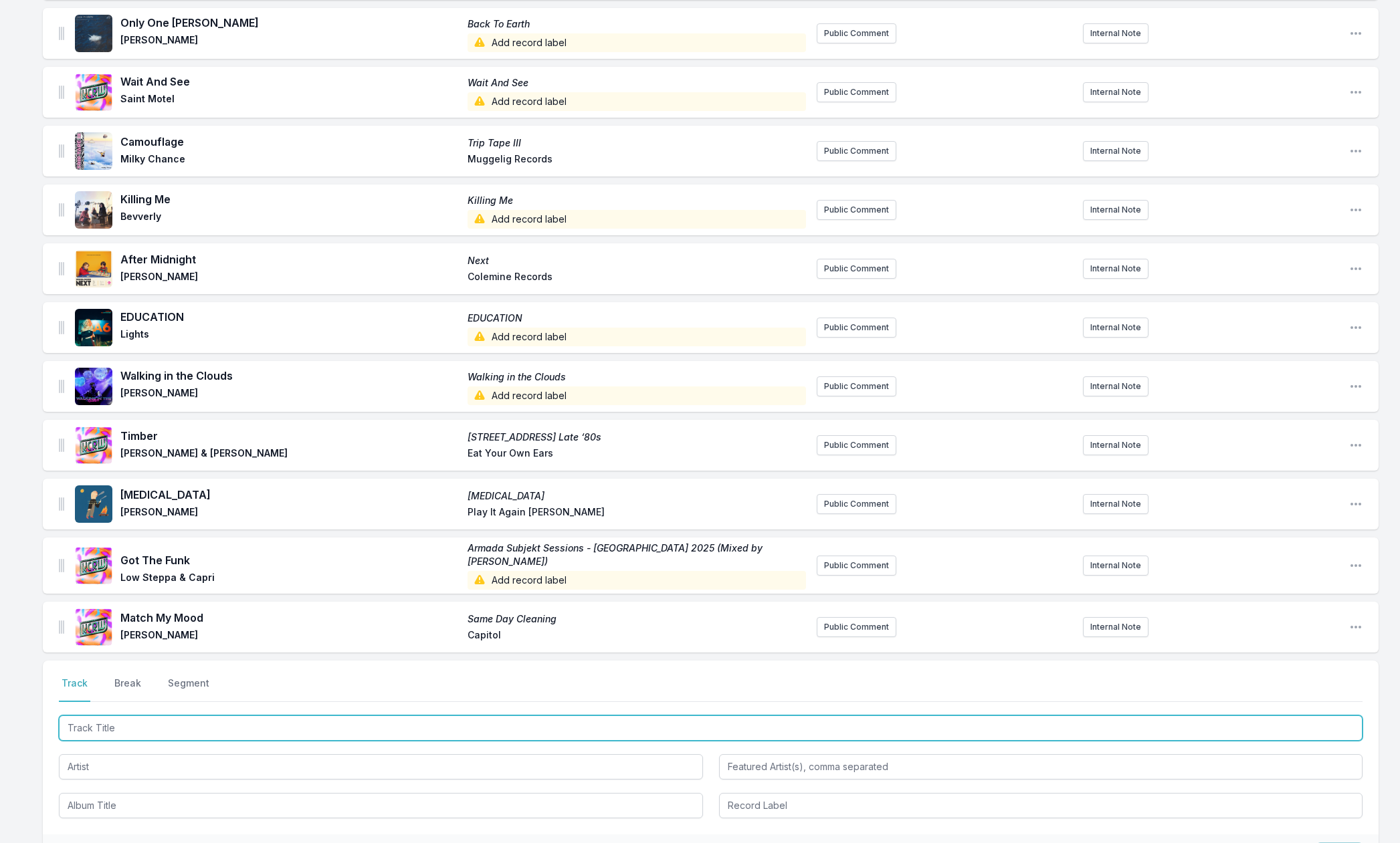
paste input "Fool Me Twice"
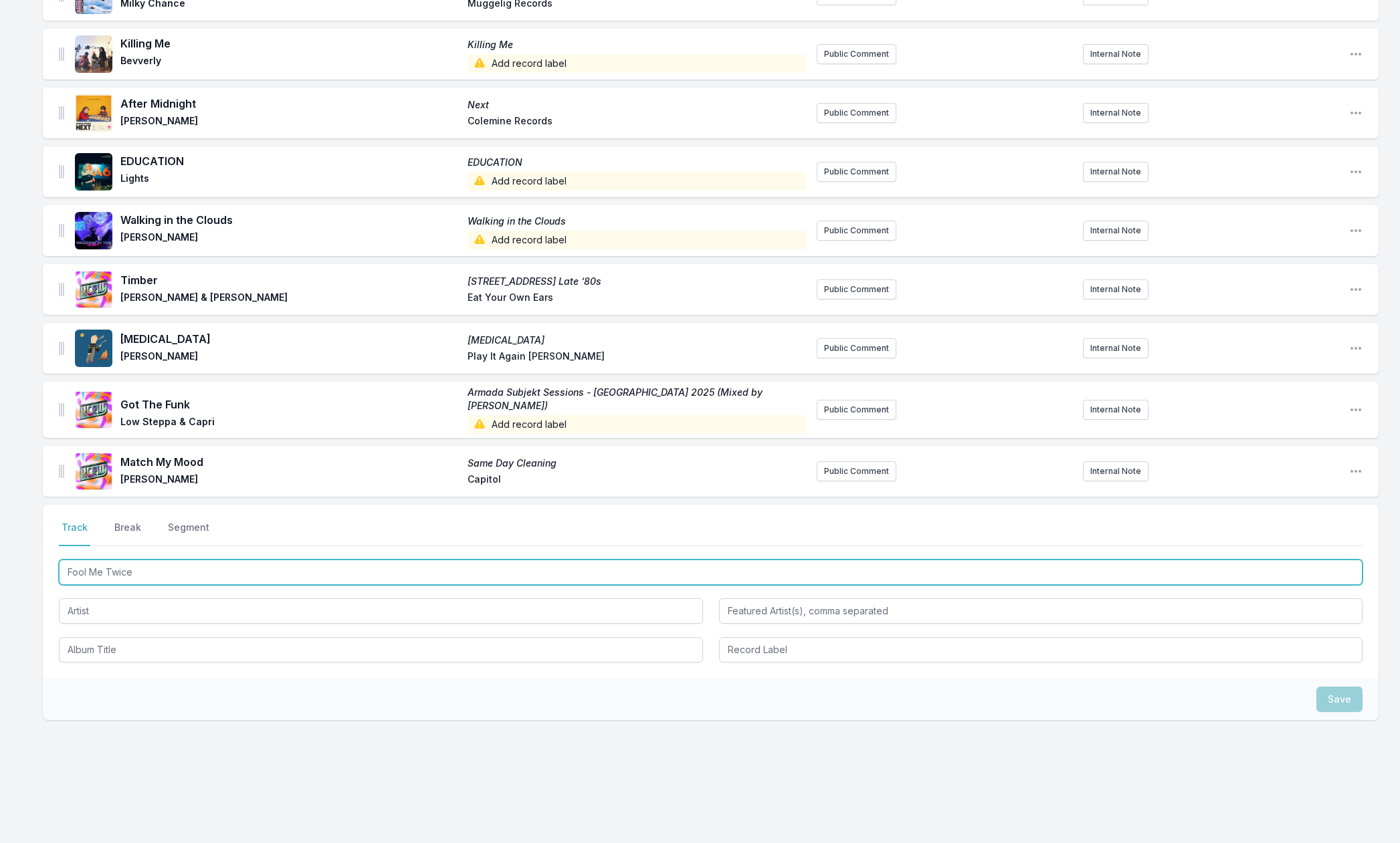
type input "Fool Me Twice"
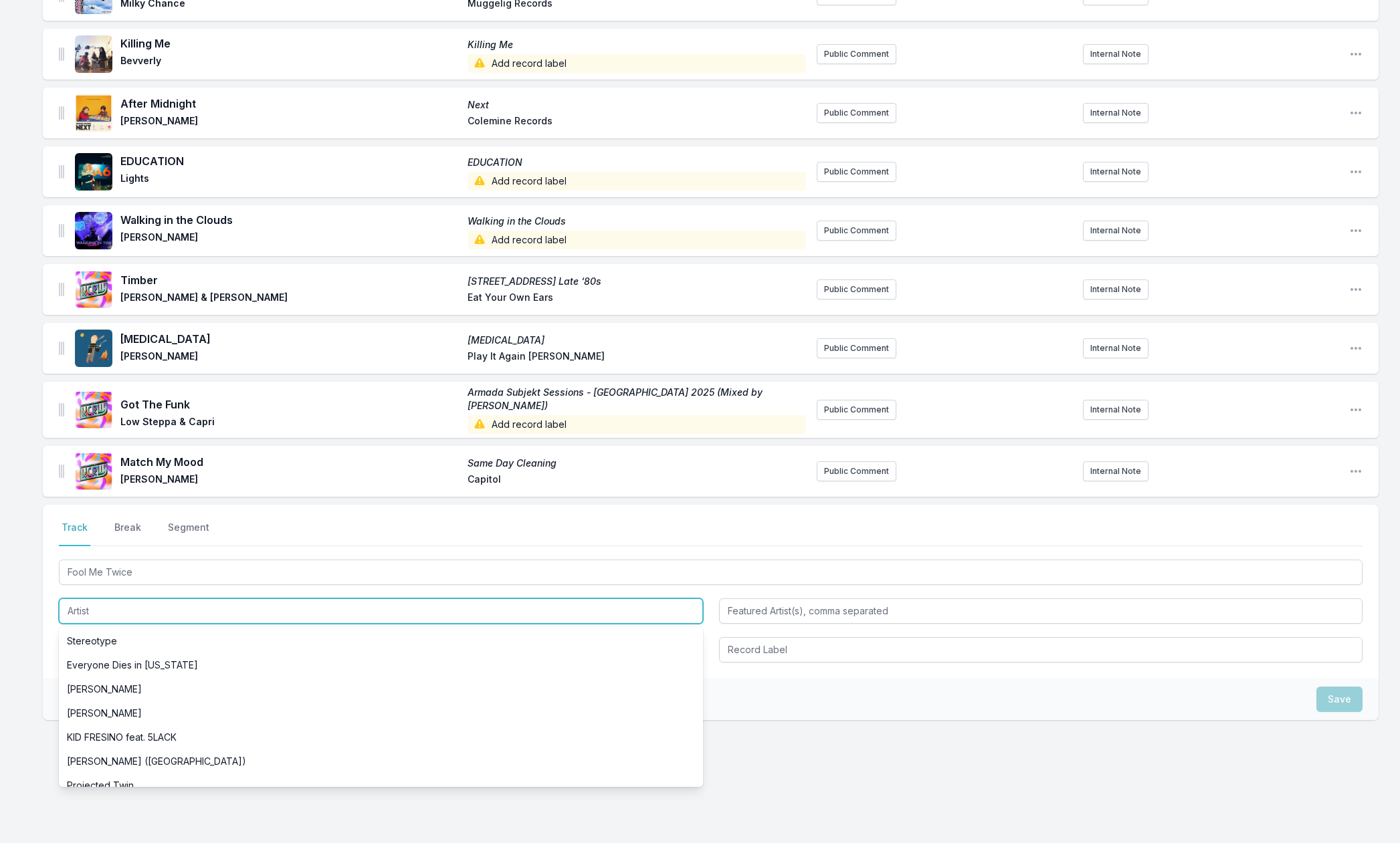
click at [85, 599] on input "Artist" at bounding box center [380, 611] width 645 height 25
paste input "[PERSON_NAME]"
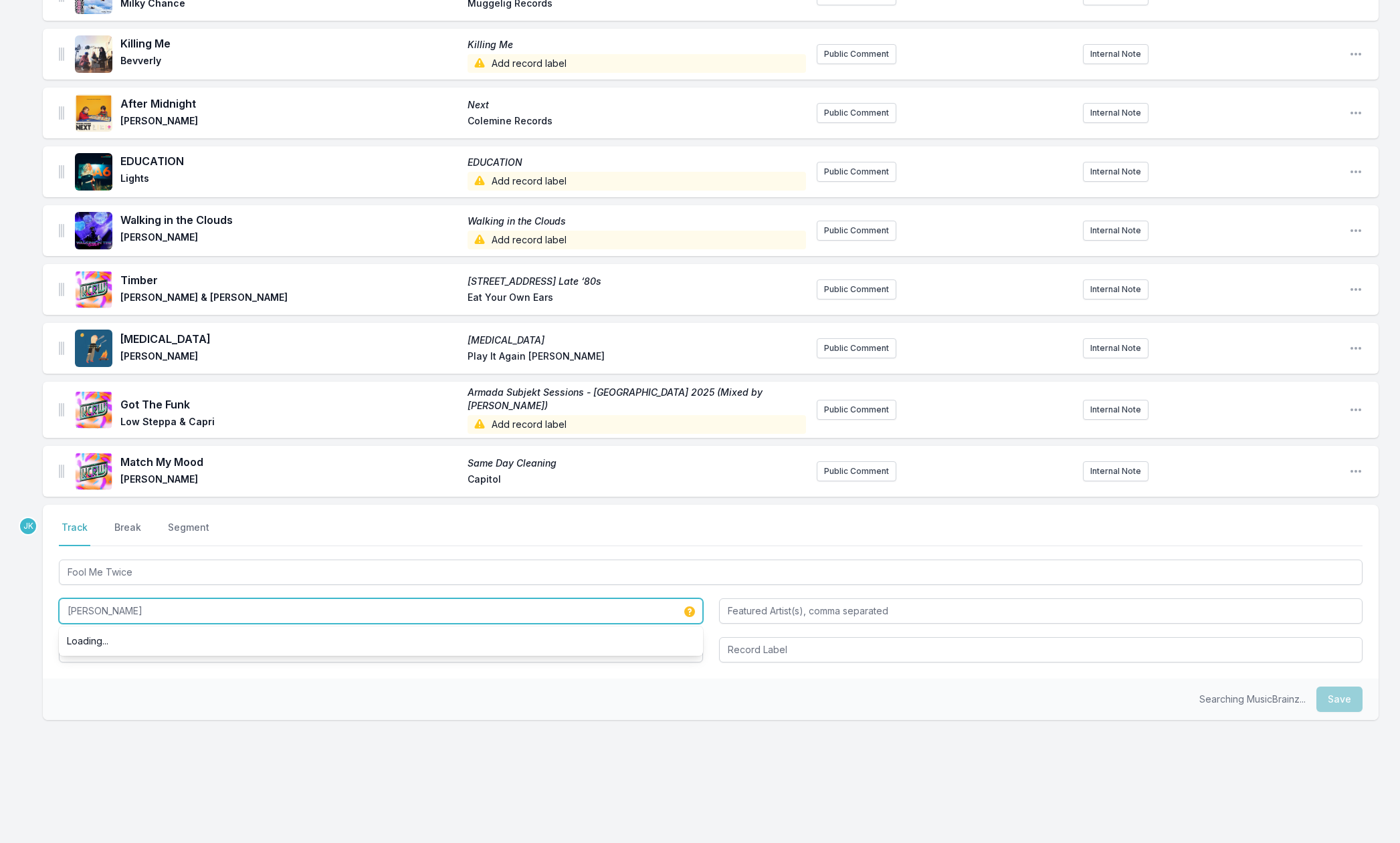
type input "[PERSON_NAME]"
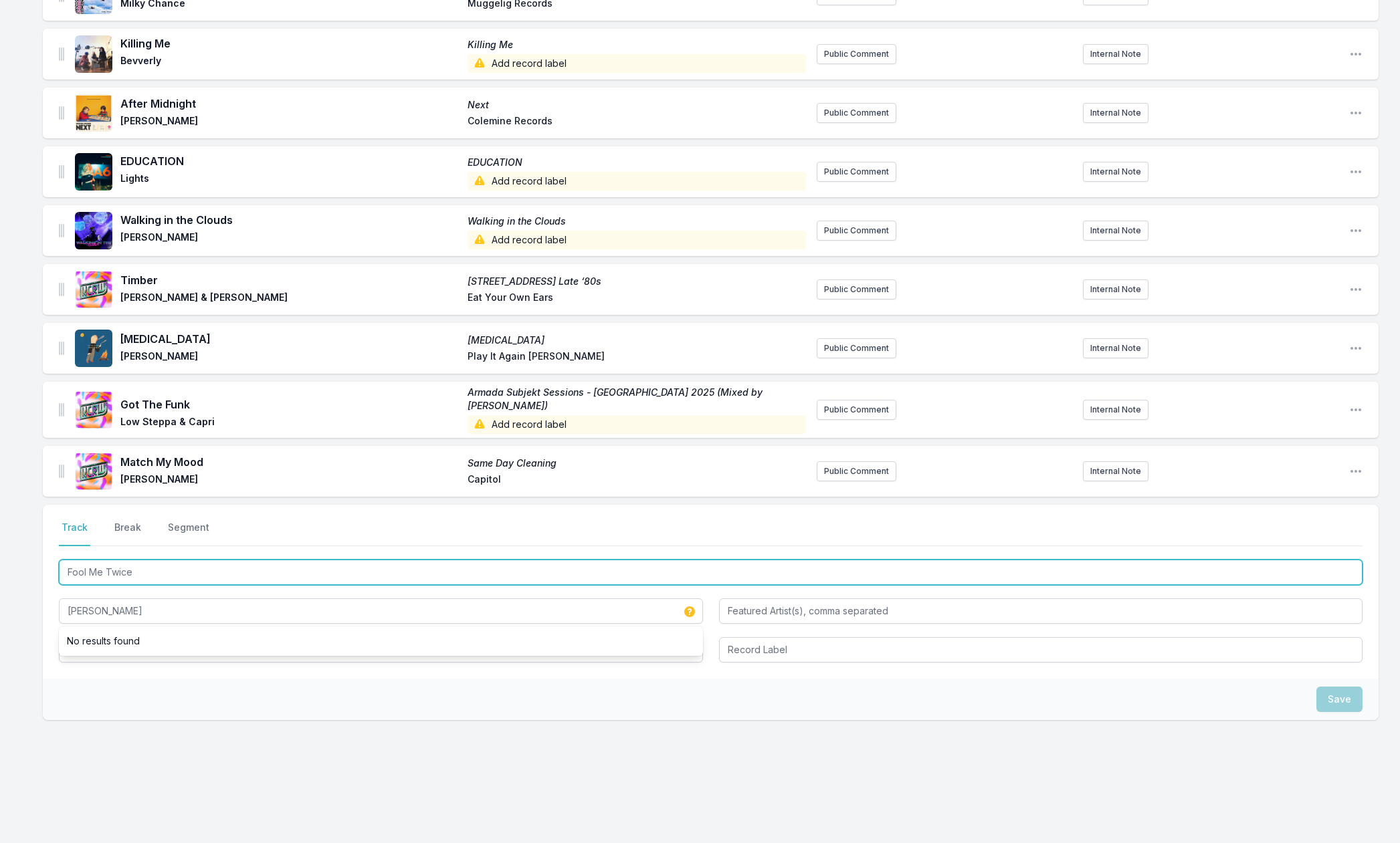
click at [139, 563] on input "Fool Me Twice" at bounding box center [710, 572] width 1304 height 25
drag, startPoint x: 139, startPoint y: 563, endPoint x: 109, endPoint y: 645, distance: 87.3
click at [109, 645] on div "Fool Me Twice [PERSON_NAME]" at bounding box center [710, 610] width 1304 height 105
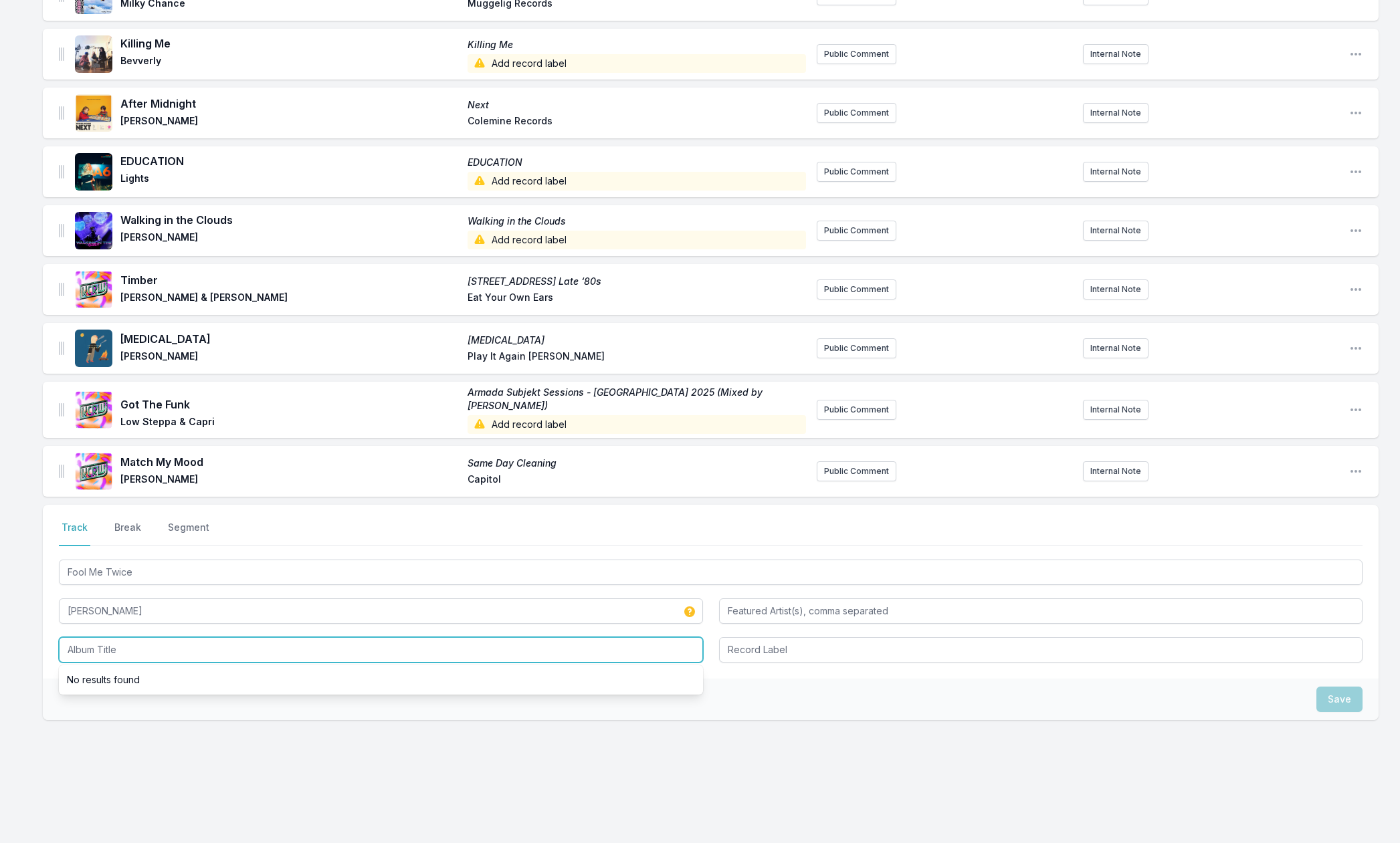
click at [109, 644] on input "Album Title" at bounding box center [380, 650] width 645 height 25
paste input "Fool Me Twice"
type input "Fool Me Twice"
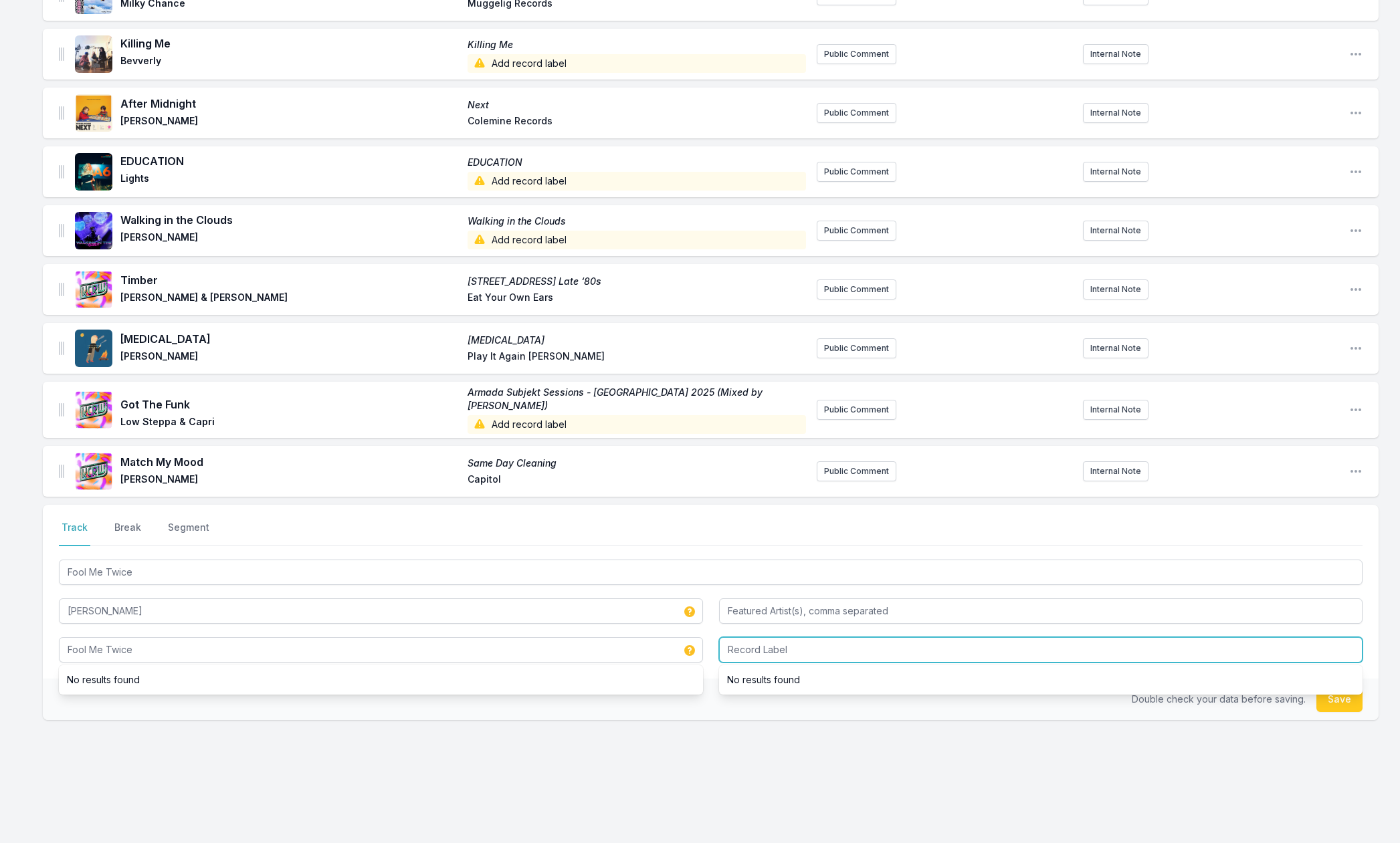
drag, startPoint x: 789, startPoint y: 636, endPoint x: 772, endPoint y: 628, distance: 18.8
click at [789, 637] on input "Record Label" at bounding box center [1041, 650] width 645 height 25
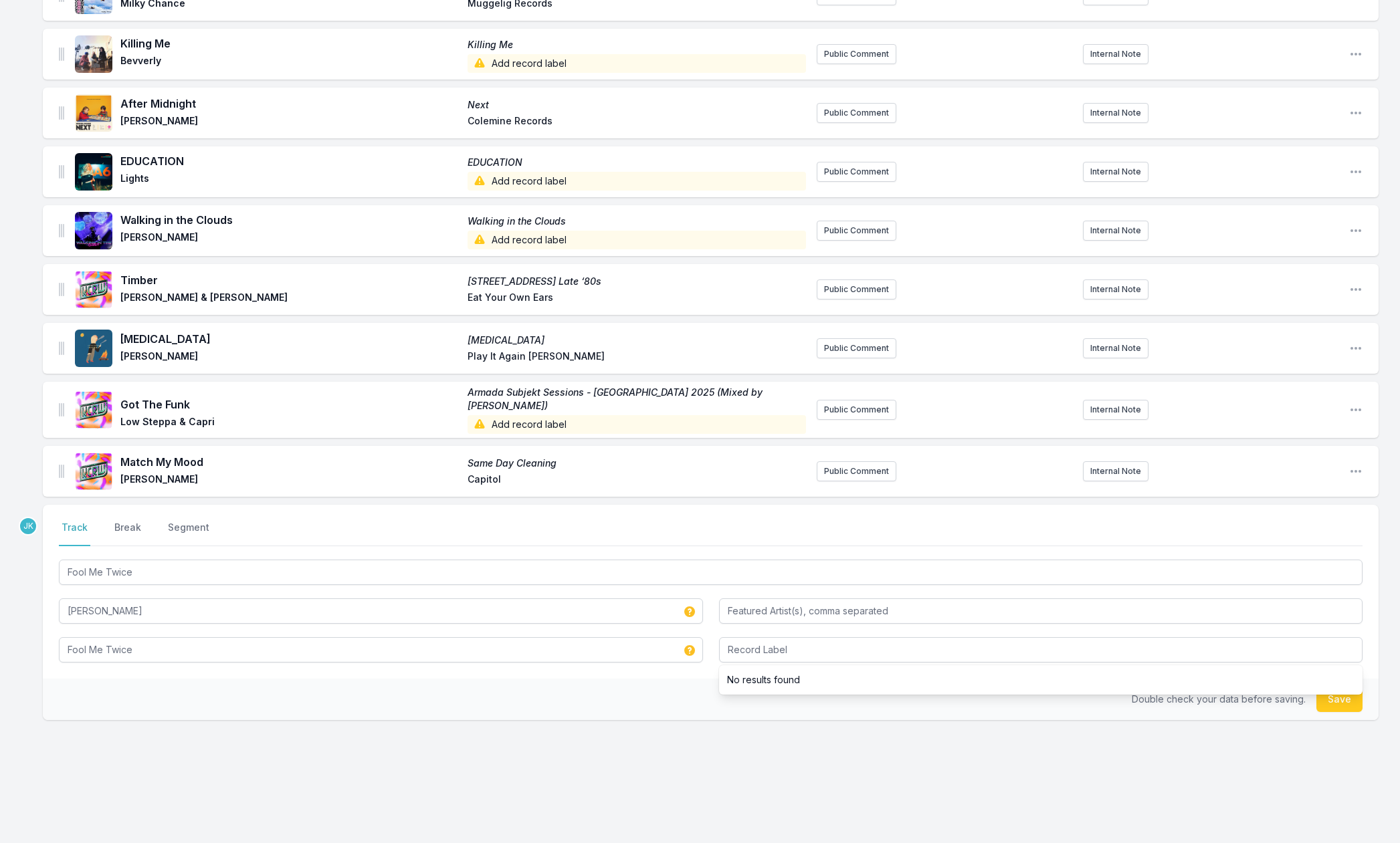
click at [1344, 695] on button "Save" at bounding box center [1340, 699] width 46 height 25
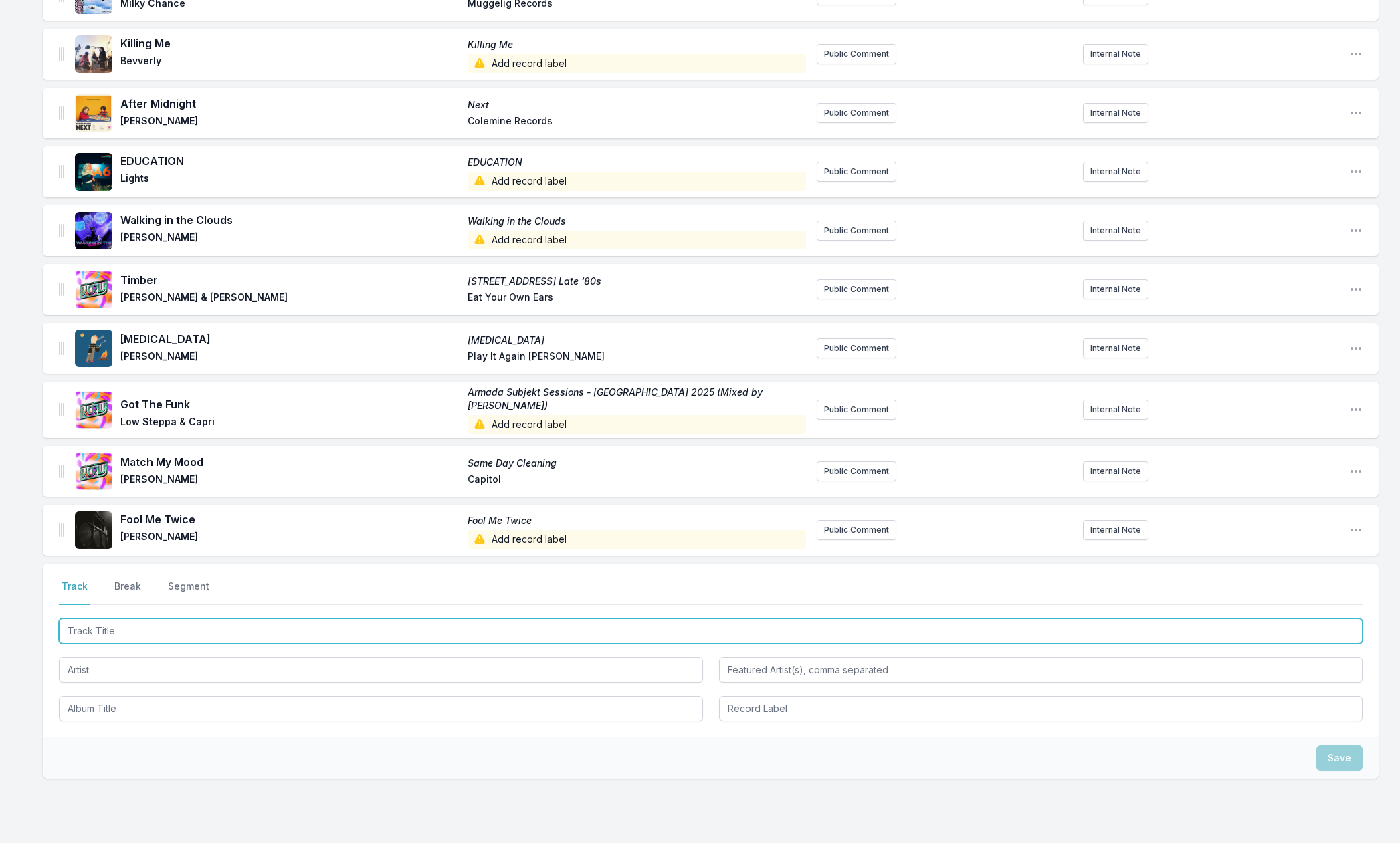
click at [89, 624] on input "Track Title" at bounding box center [710, 631] width 1304 height 25
paste input "[PERSON_NAME]"
type input "[PERSON_NAME]"
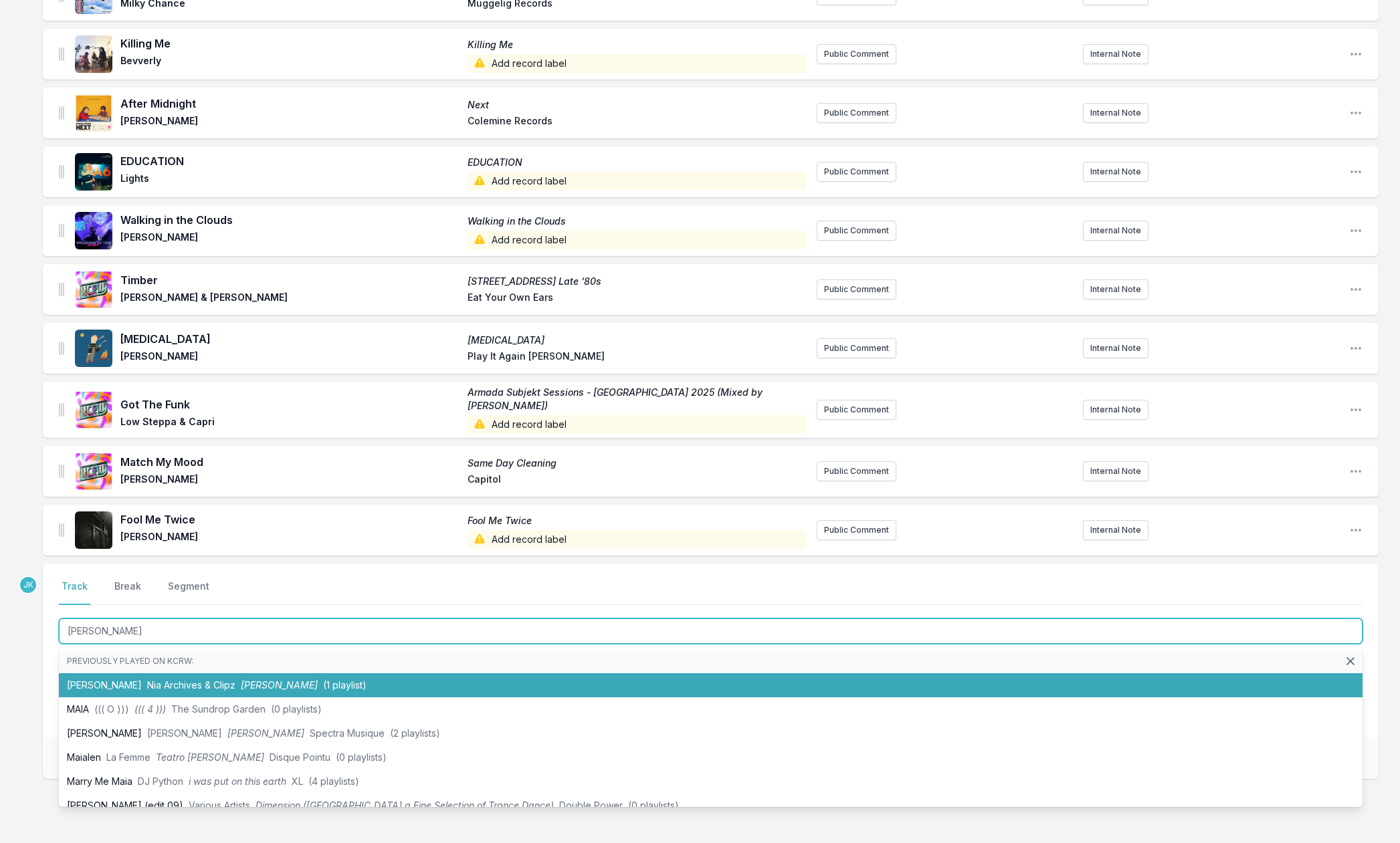
drag, startPoint x: 110, startPoint y: 675, endPoint x: 79, endPoint y: 671, distance: 31.3
click at [110, 675] on li "[PERSON_NAME] Archives & [PERSON_NAME] (1 playlist)" at bounding box center [710, 685] width 1304 height 24
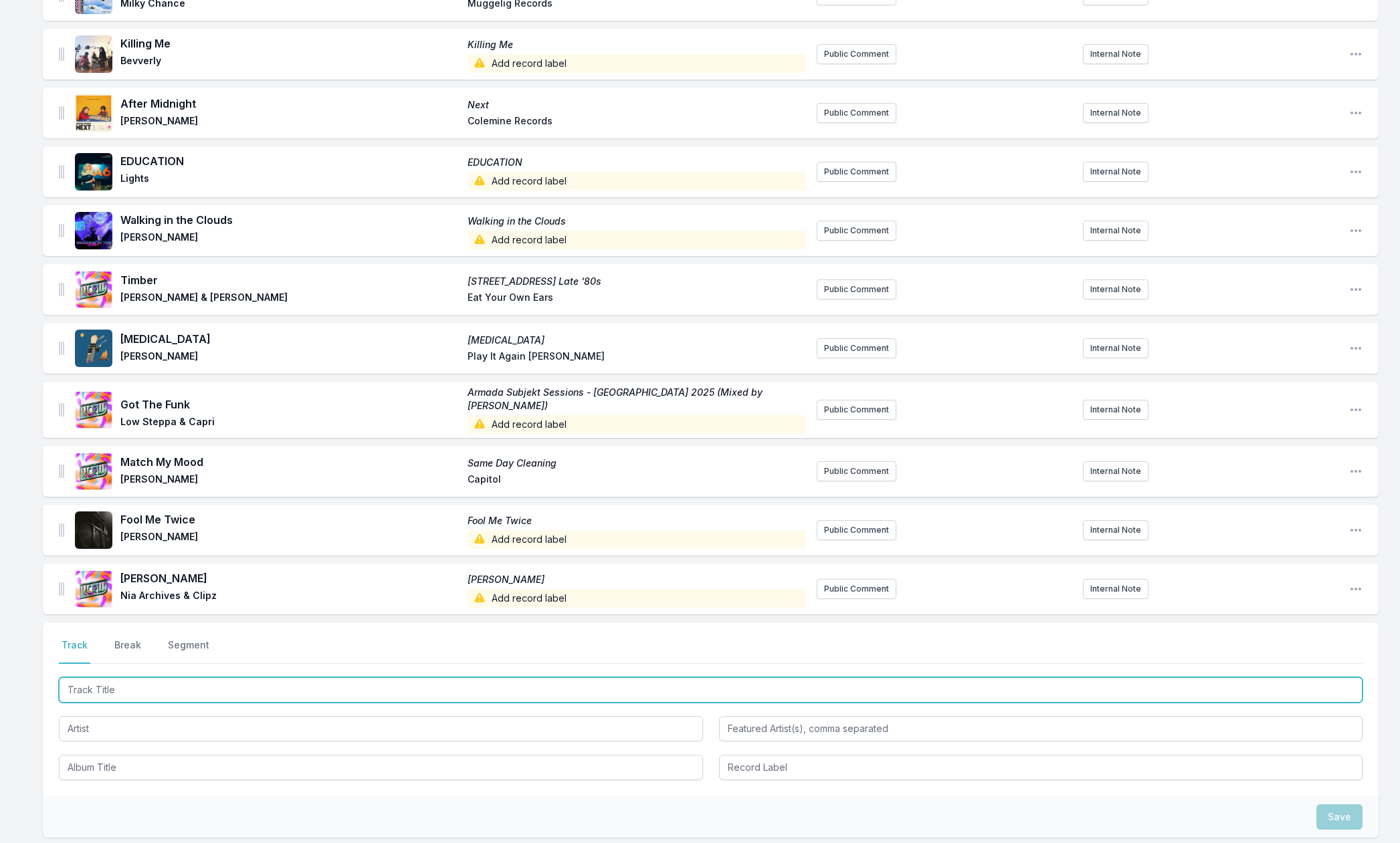
click at [83, 684] on input "Track Title" at bounding box center [710, 690] width 1304 height 25
paste input "Back Off"
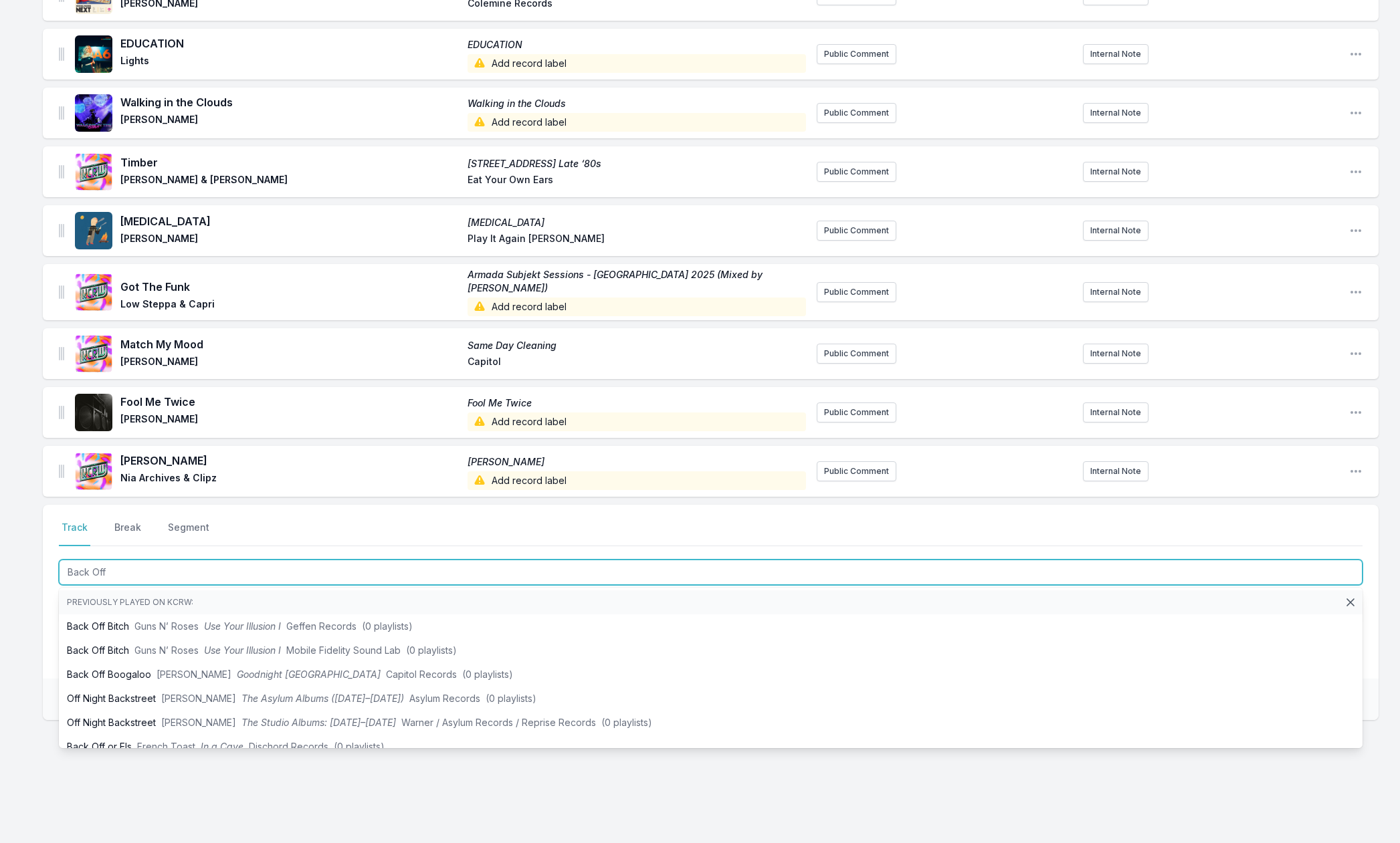
type input "Back Off"
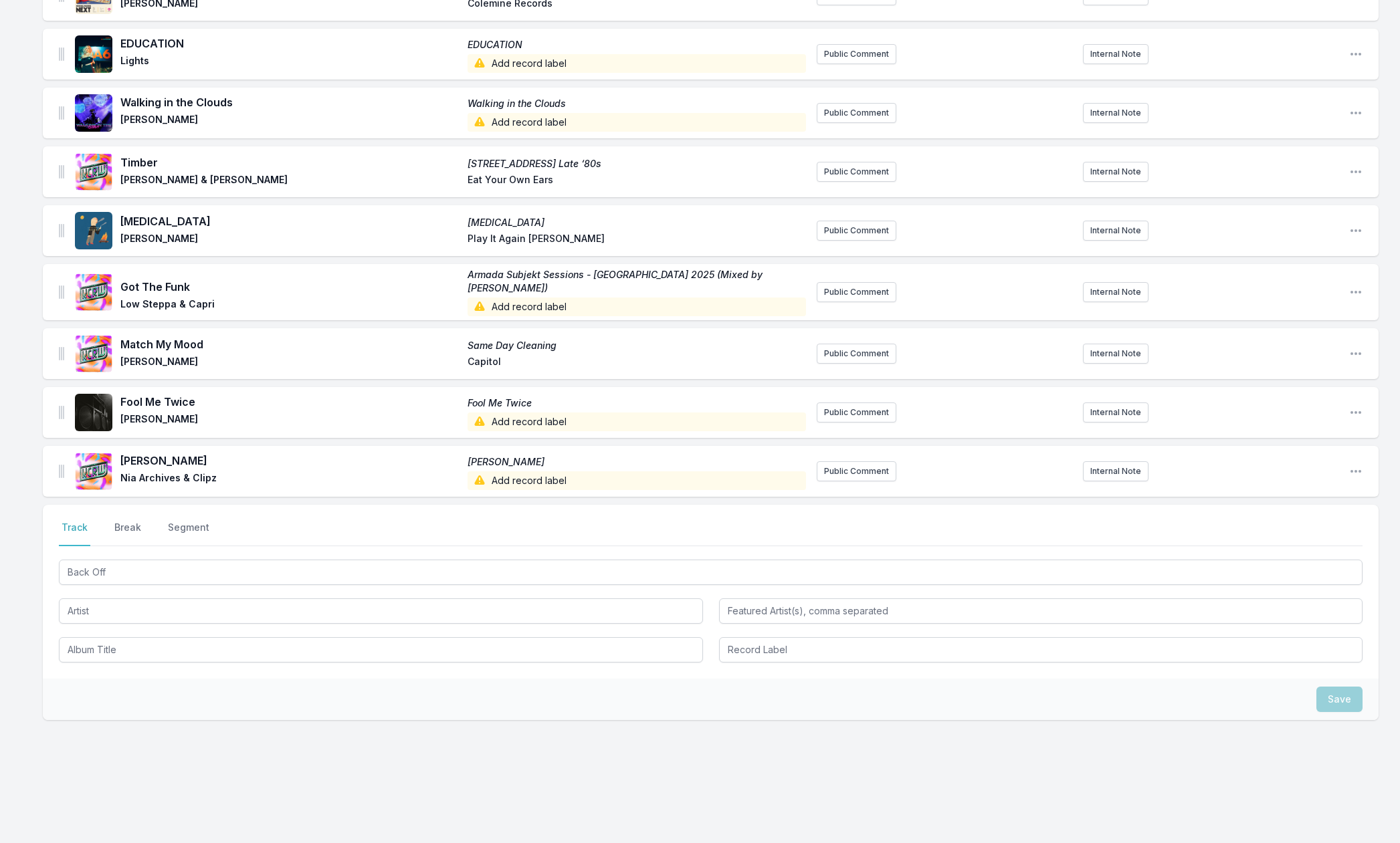
drag, startPoint x: 25, startPoint y: 630, endPoint x: 59, endPoint y: 619, distance: 35.7
click at [86, 607] on input "Artist" at bounding box center [380, 611] width 645 height 25
paste input "TSHA"
type input "TSHA"
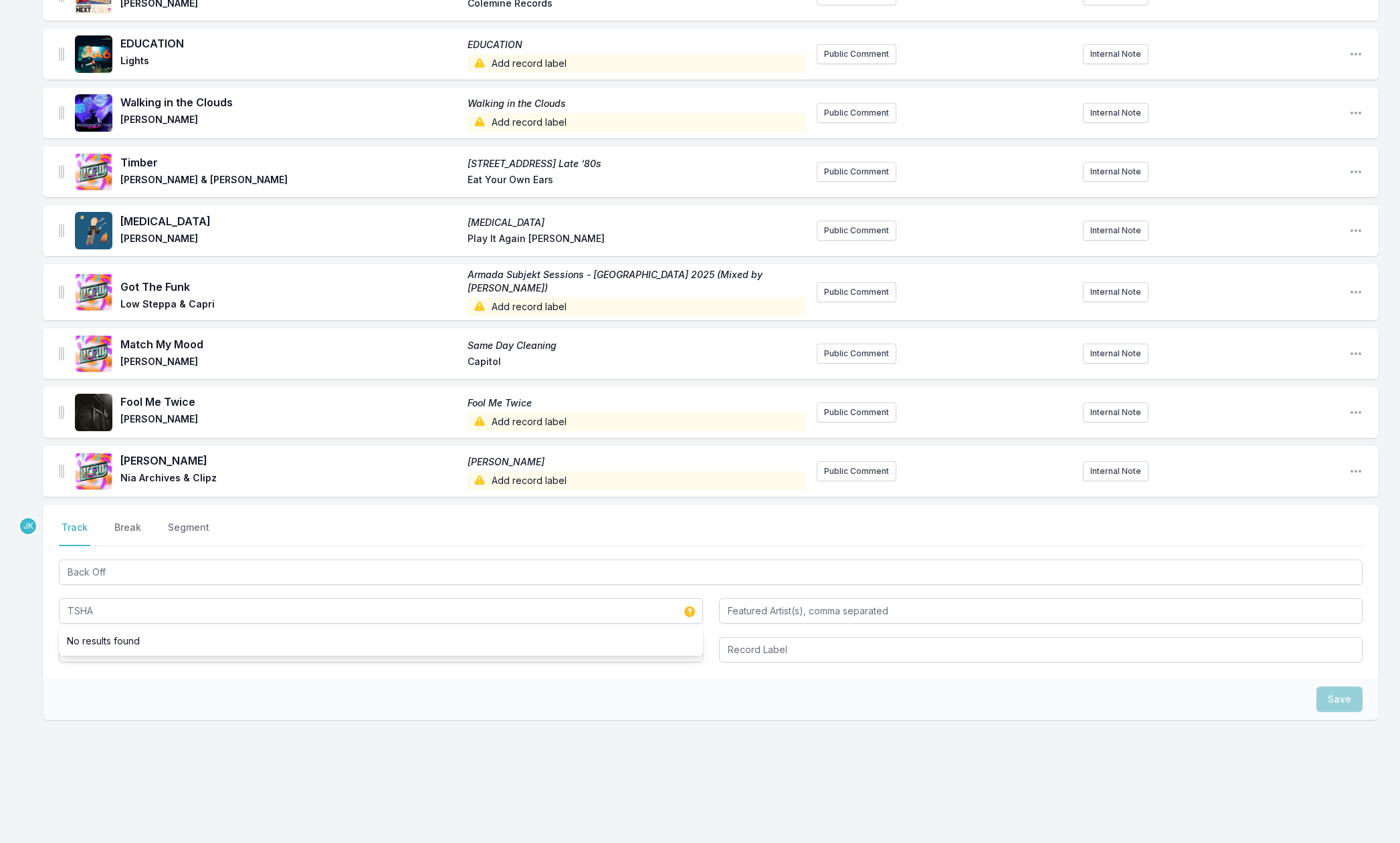
click at [76, 698] on div "Save" at bounding box center [711, 700] width 1336 height 42
click at [85, 646] on input "Album Title" at bounding box center [380, 650] width 645 height 25
paste input "Revolution"
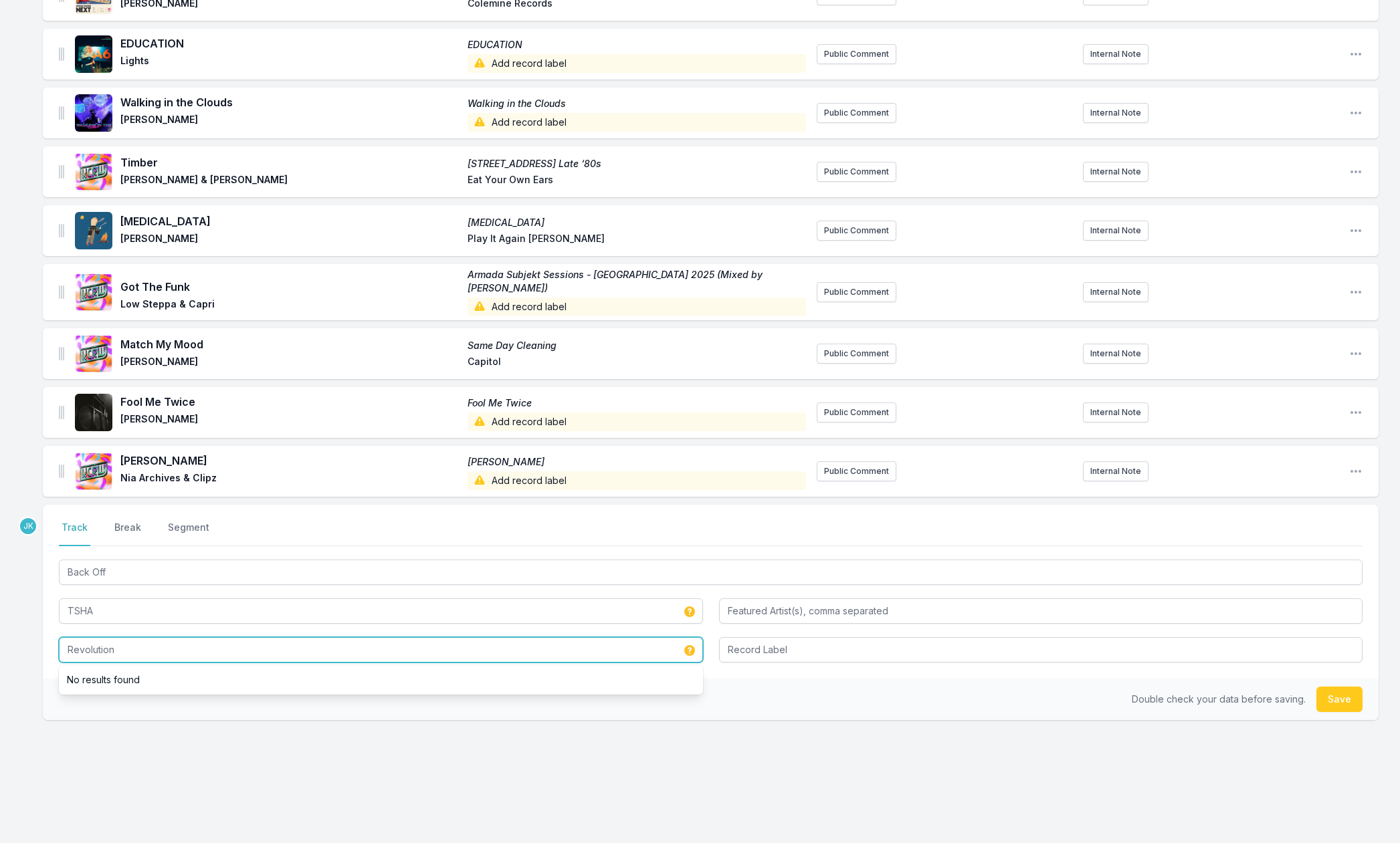
type input "Revolution"
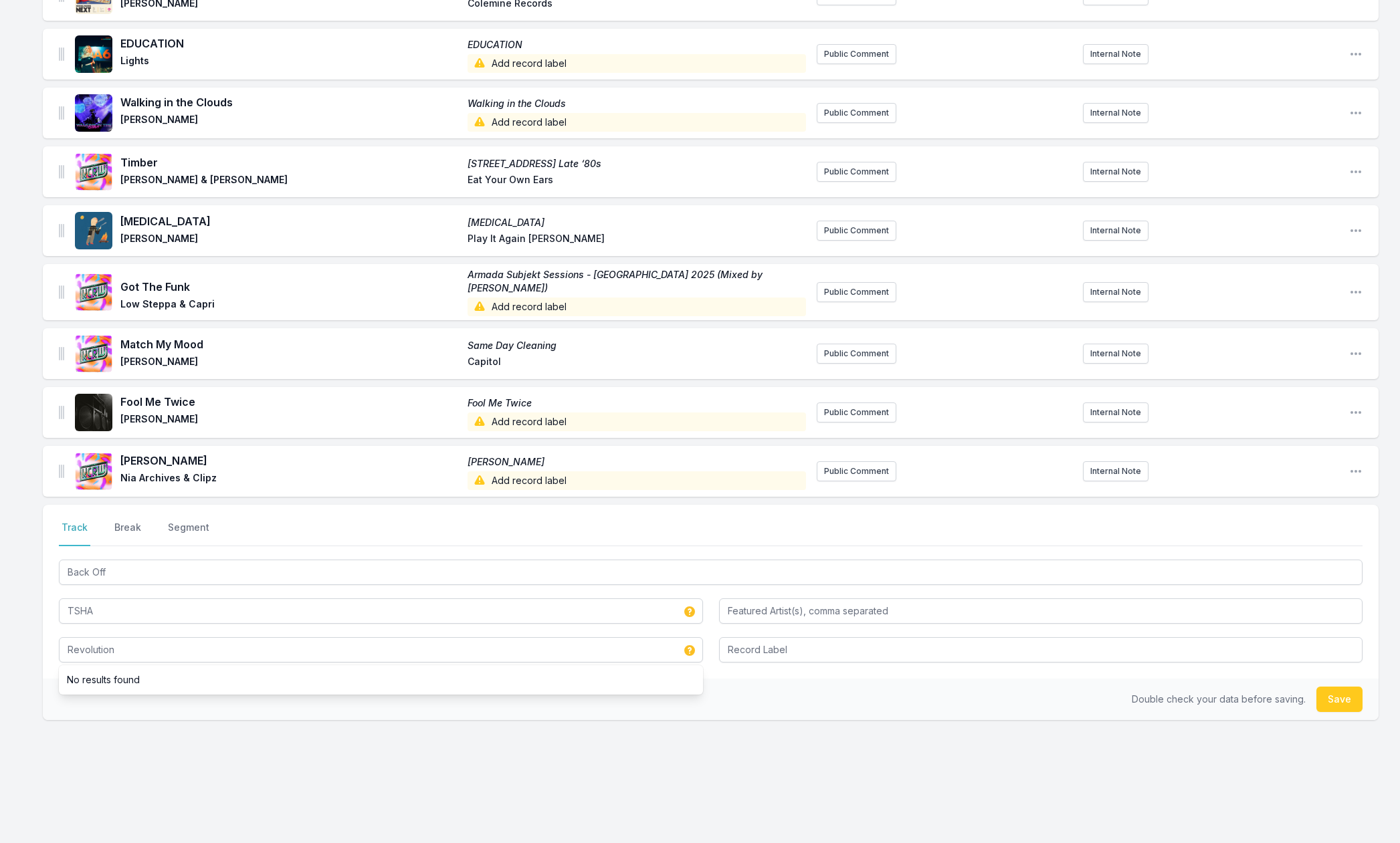
click at [1336, 691] on button "Save" at bounding box center [1340, 699] width 46 height 25
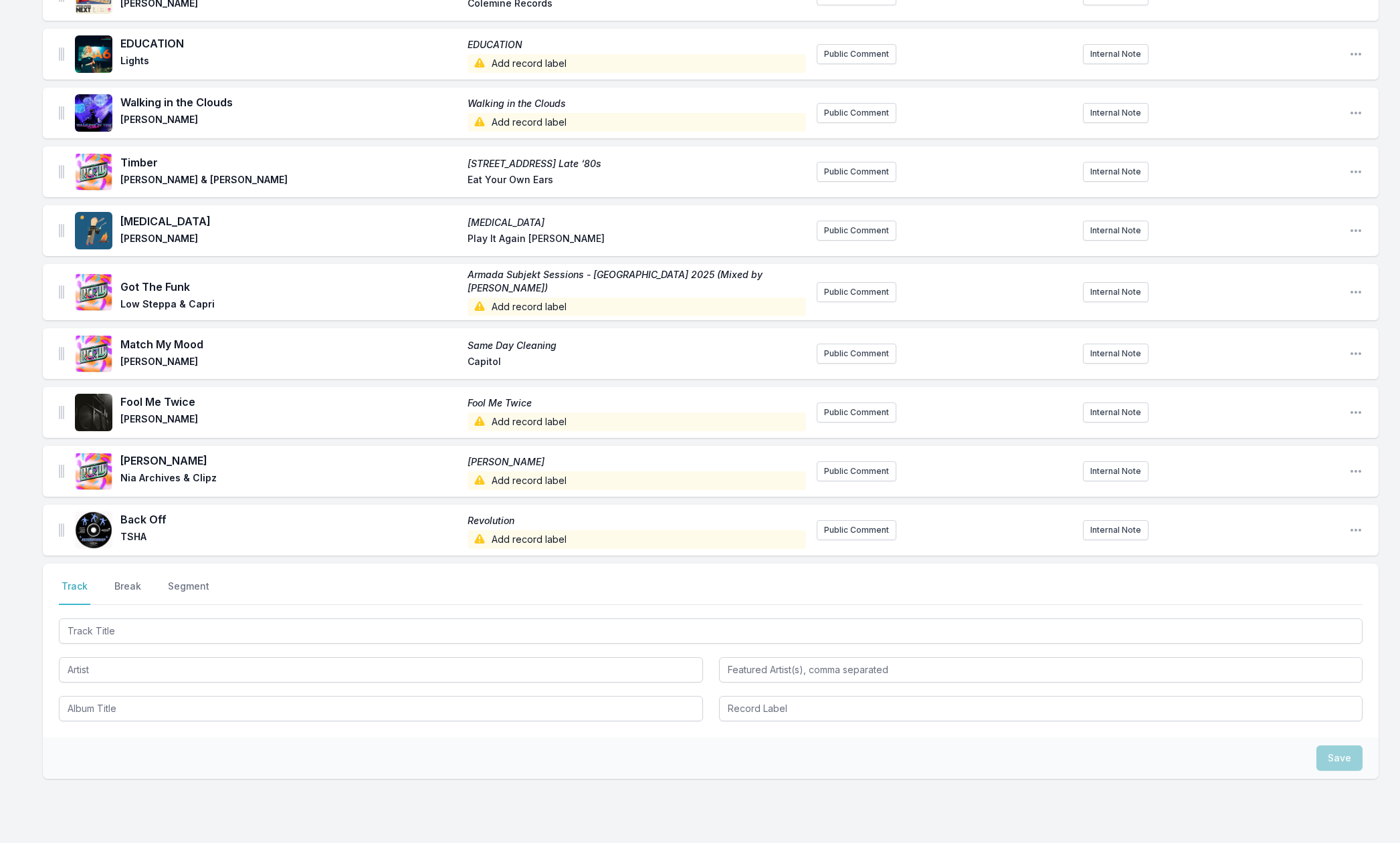
click at [81, 622] on input "Track Title" at bounding box center [710, 631] width 1304 height 25
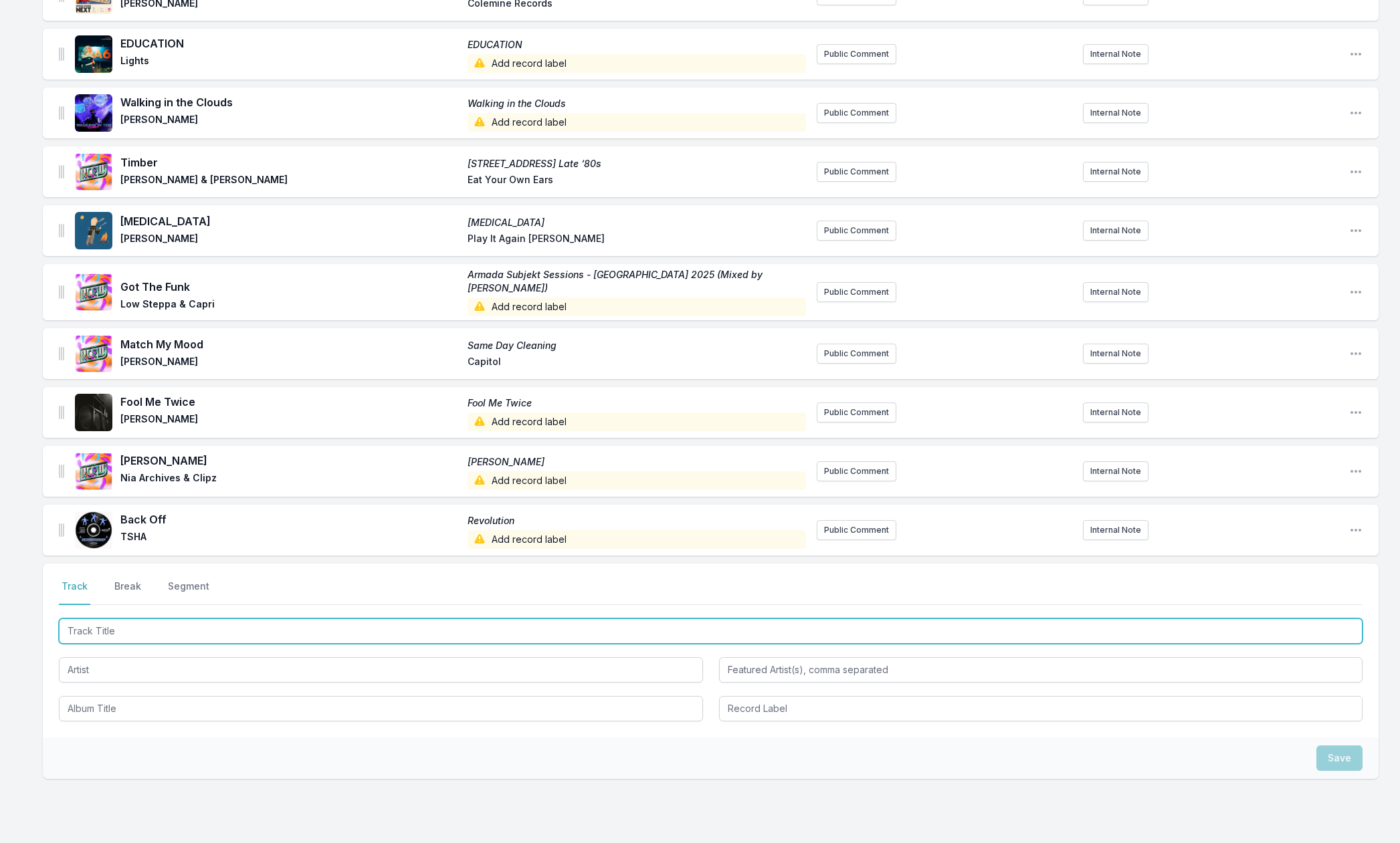
click at [82, 622] on input "Track Title" at bounding box center [710, 631] width 1304 height 25
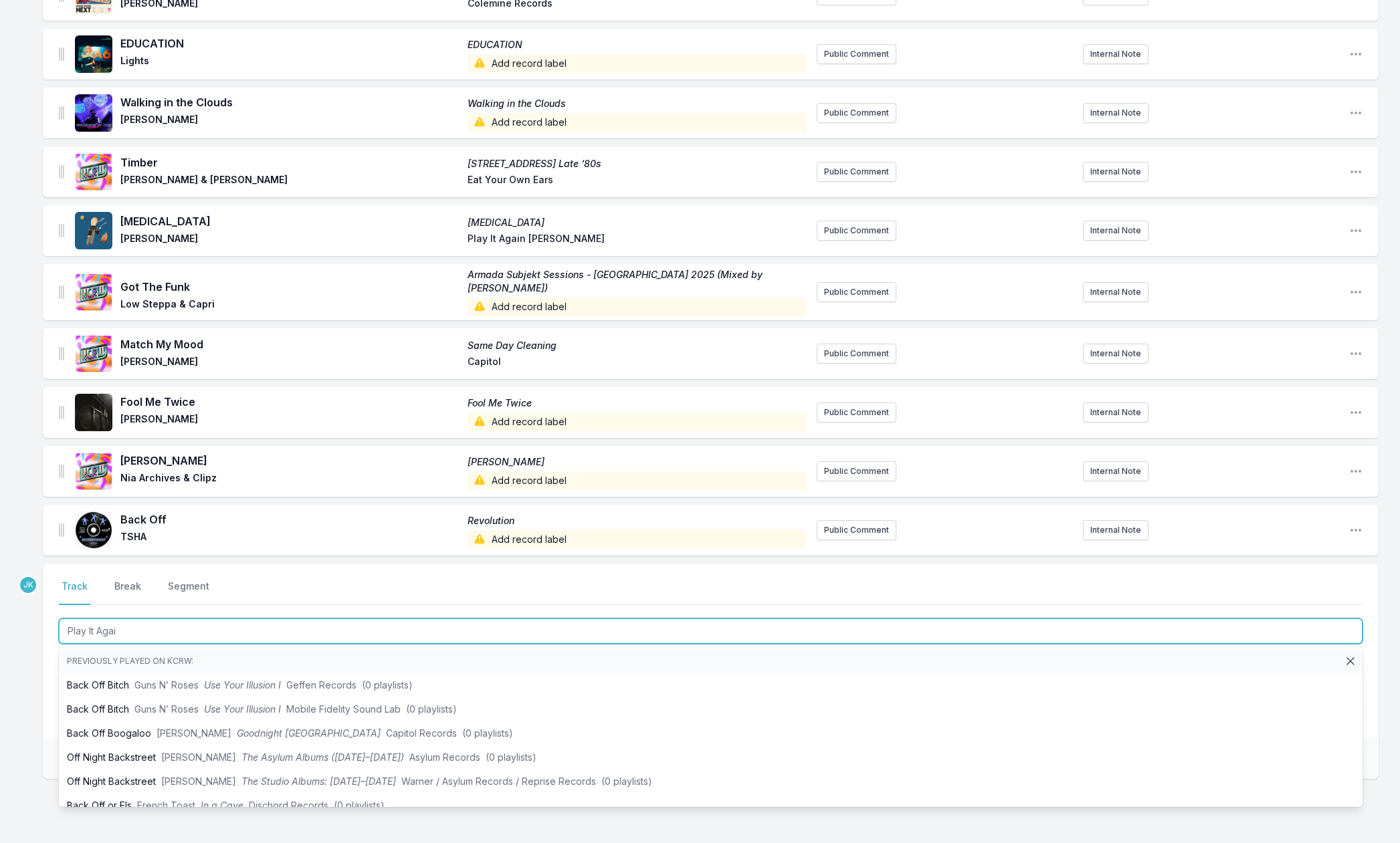
type input "Play It Again"
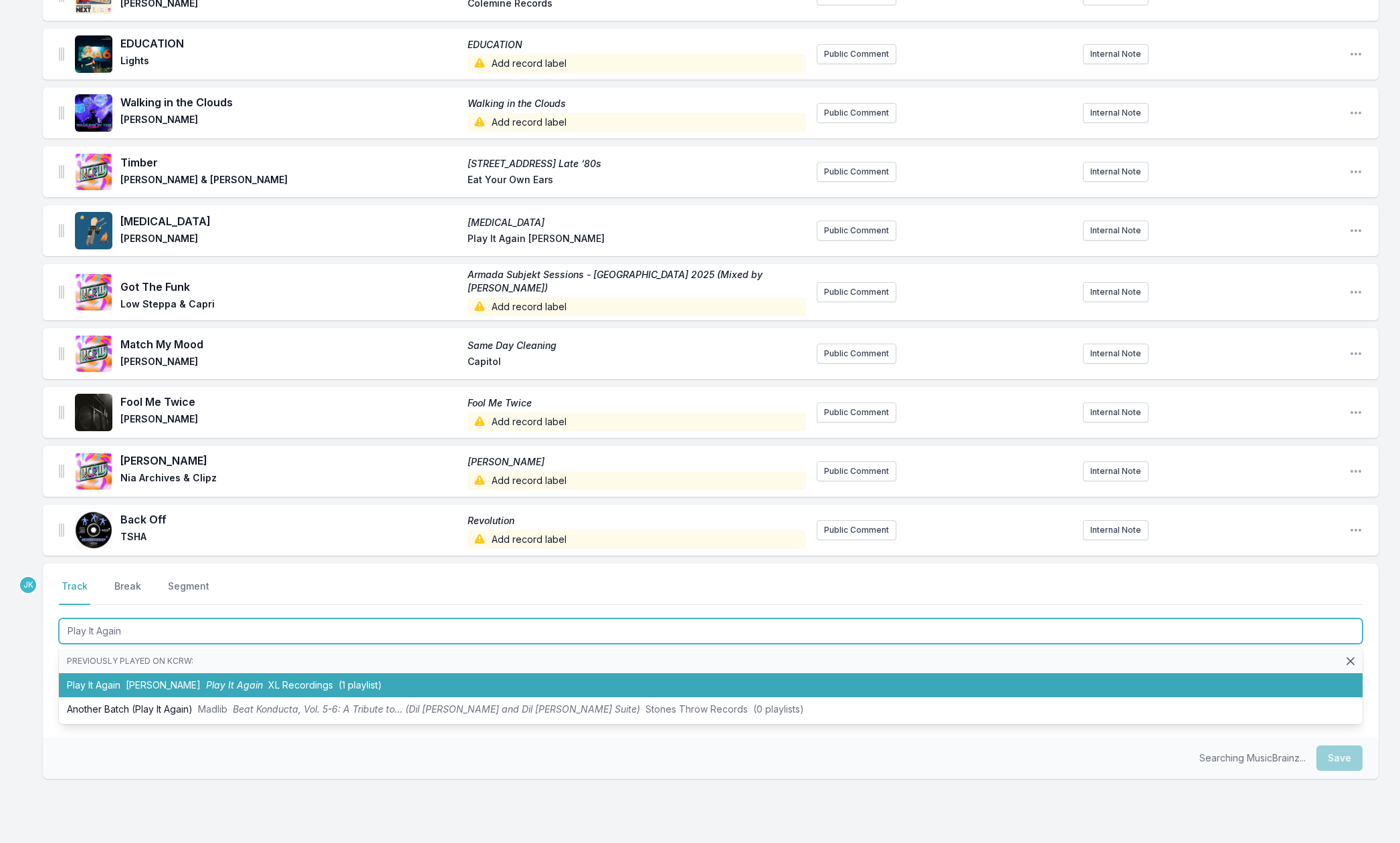
click at [119, 674] on li "Play It Again [PERSON_NAME] Play It Again XL Recordings (1 playlist)" at bounding box center [710, 685] width 1304 height 24
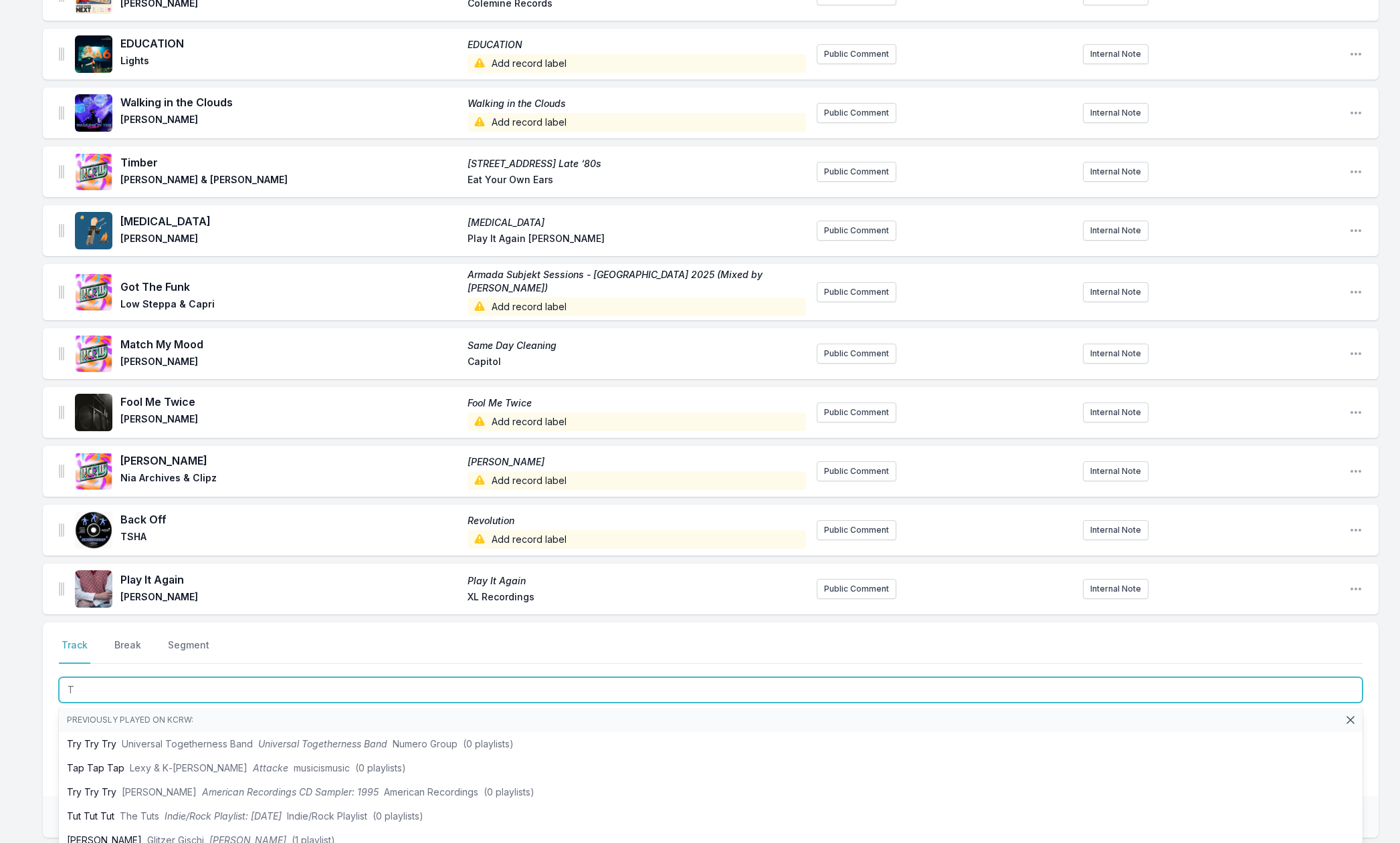
paste input "alk to [PERSON_NAME]"
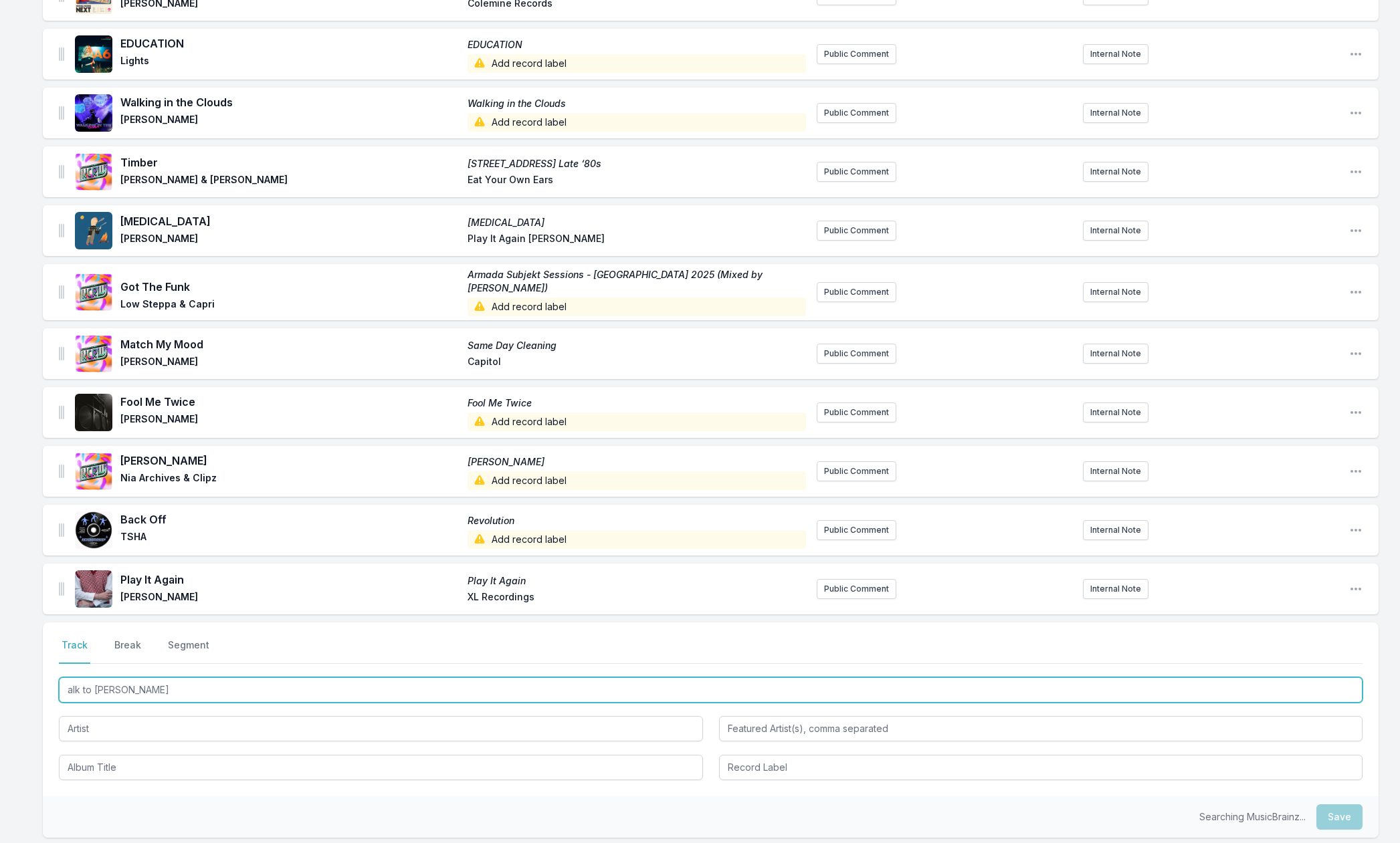
click at [69, 682] on input "alk to [PERSON_NAME]" at bounding box center [710, 690] width 1304 height 25
type input "Talk to [PERSON_NAME]"
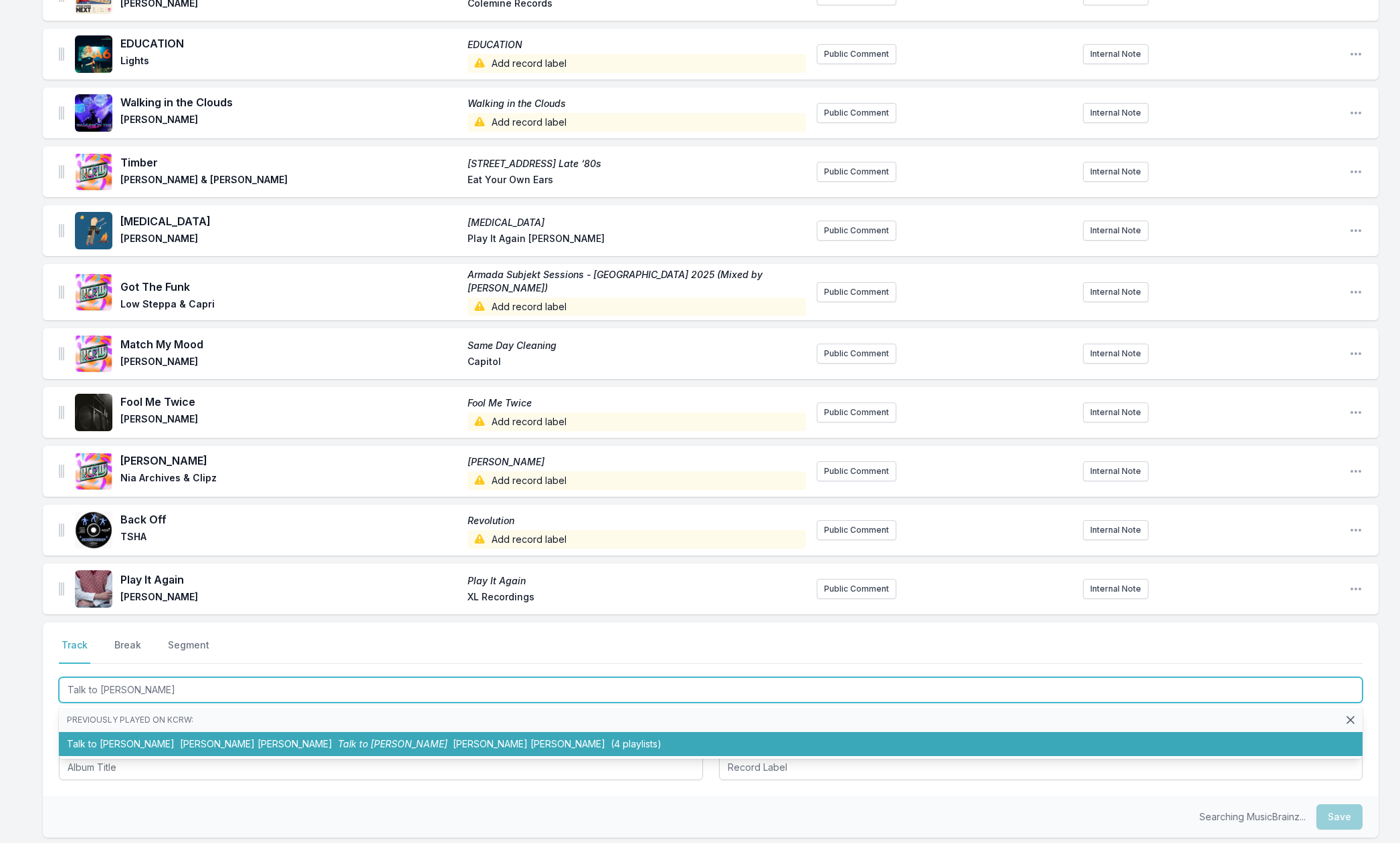
click at [112, 733] on li "Talk to [PERSON_NAME] [PERSON_NAME] Talk to [PERSON_NAME] [PERSON_NAME] (4 play…" at bounding box center [710, 744] width 1304 height 24
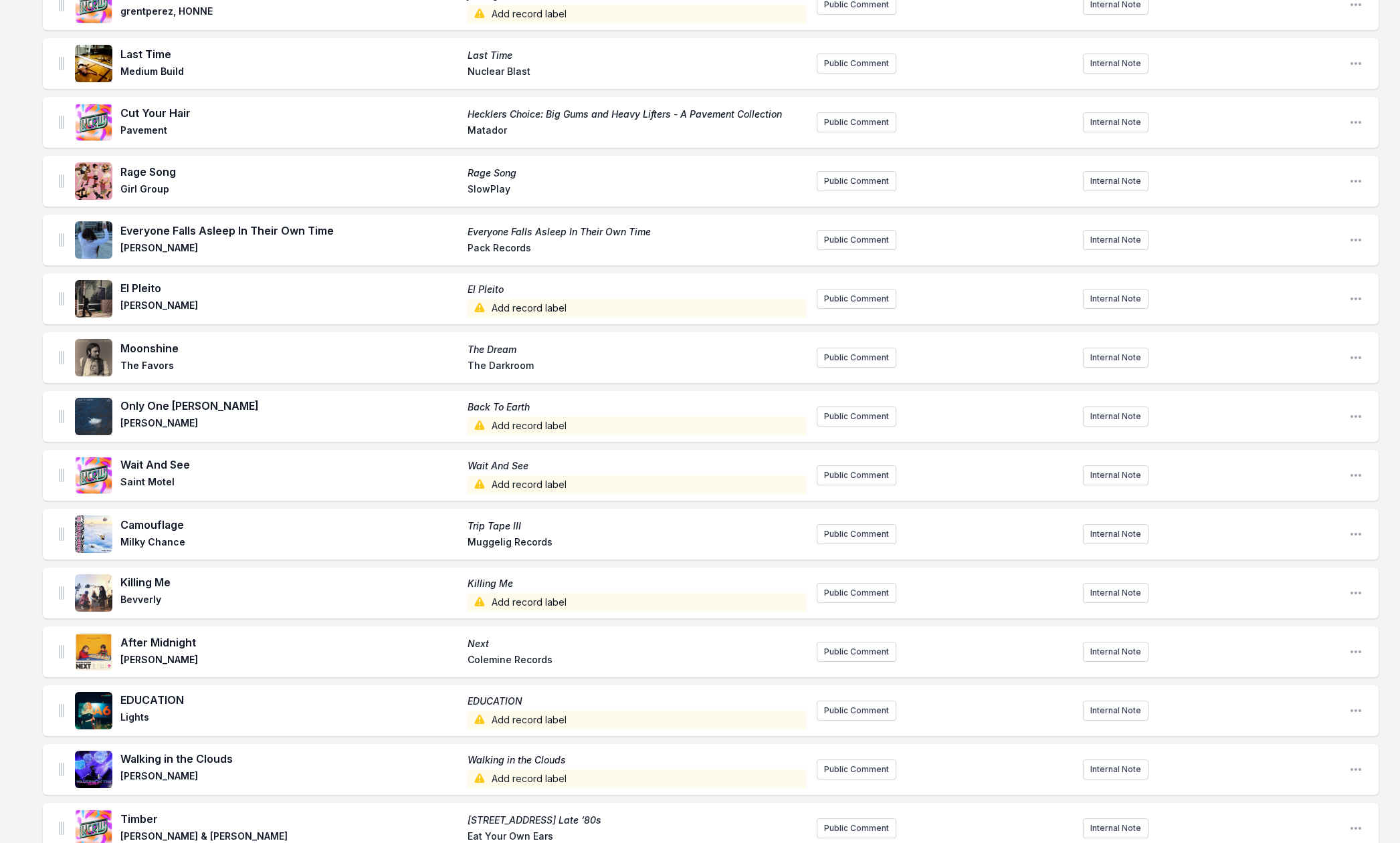
scroll to position [563, 0]
